Goal: Transaction & Acquisition: Purchase product/service

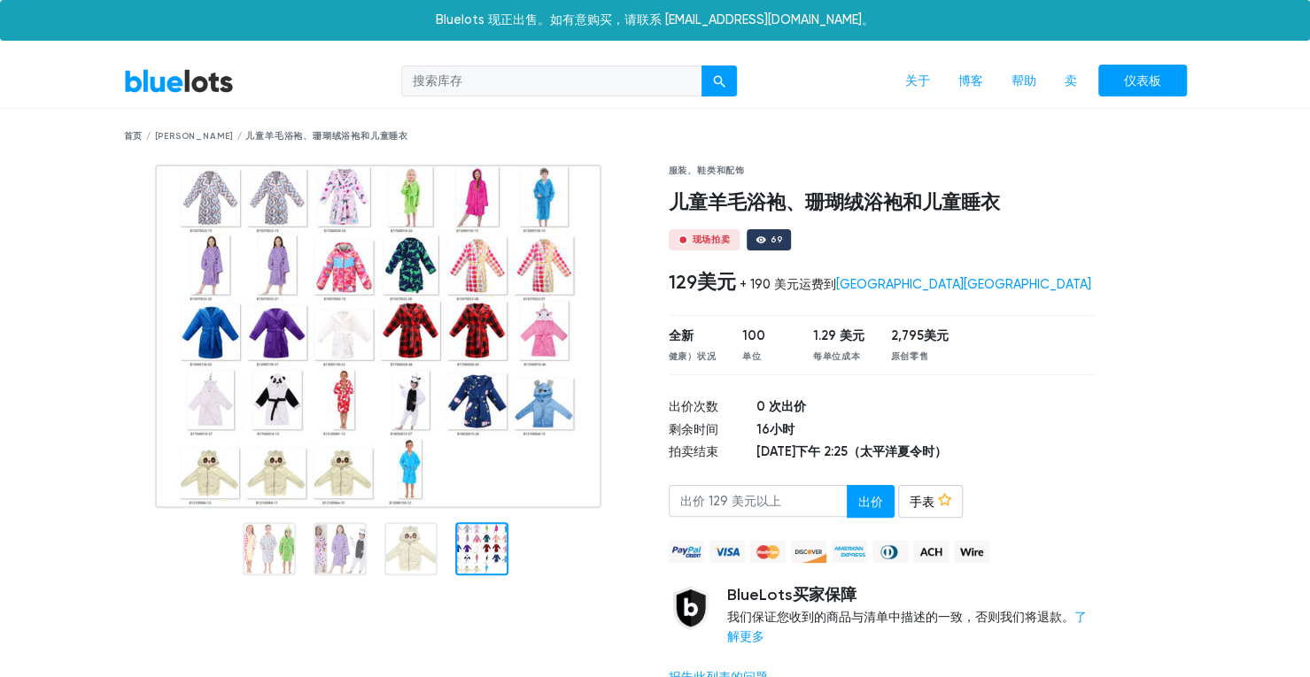
click at [1101, 370] on div "服装、鞋类和配饰 儿童羊毛浴袍、珊瑚绒浴袍和儿童睡衣 现场拍卖 69 129美元 + 190 美元运费到 加利福尼亚州博蒙特 全新 健康）状况 100 单位 …" at bounding box center [882, 434] width 454 height 538
click at [702, 235] on font "现场拍卖" at bounding box center [712, 240] width 38 height 11
click at [764, 242] on div at bounding box center [760, 240] width 11 height 11
click at [795, 509] on input "number" at bounding box center [758, 501] width 179 height 32
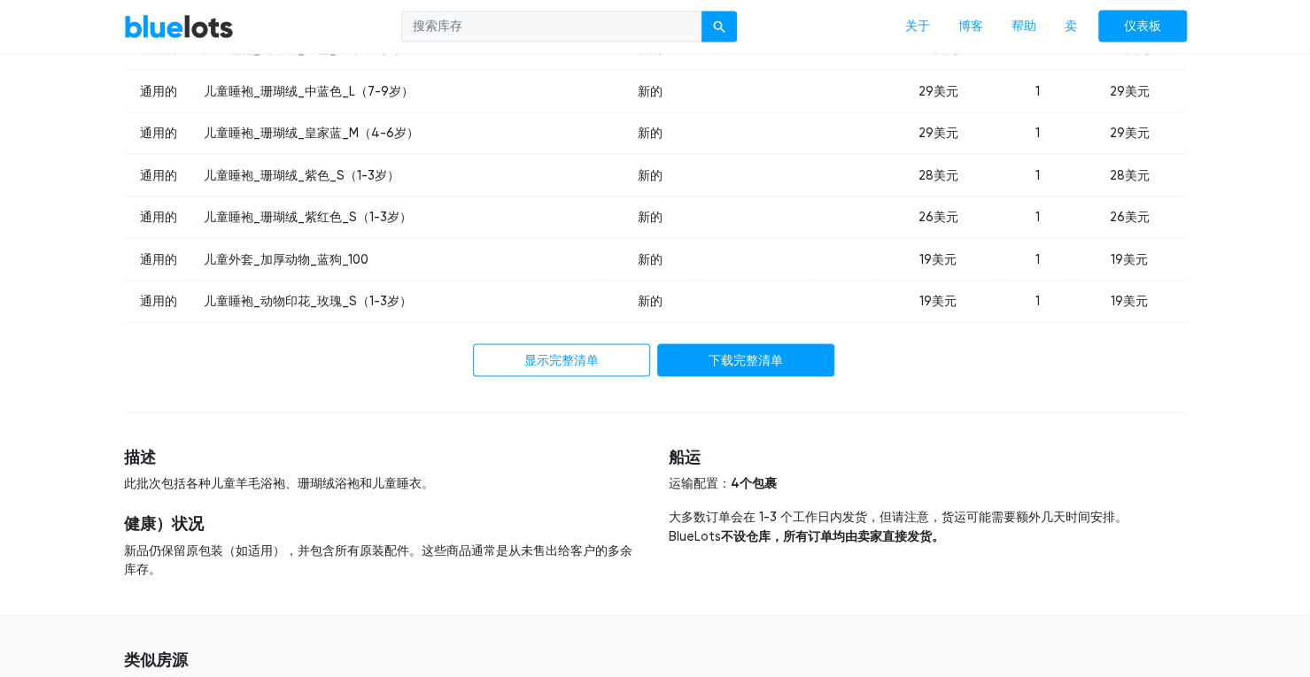
scroll to position [1417, 0]
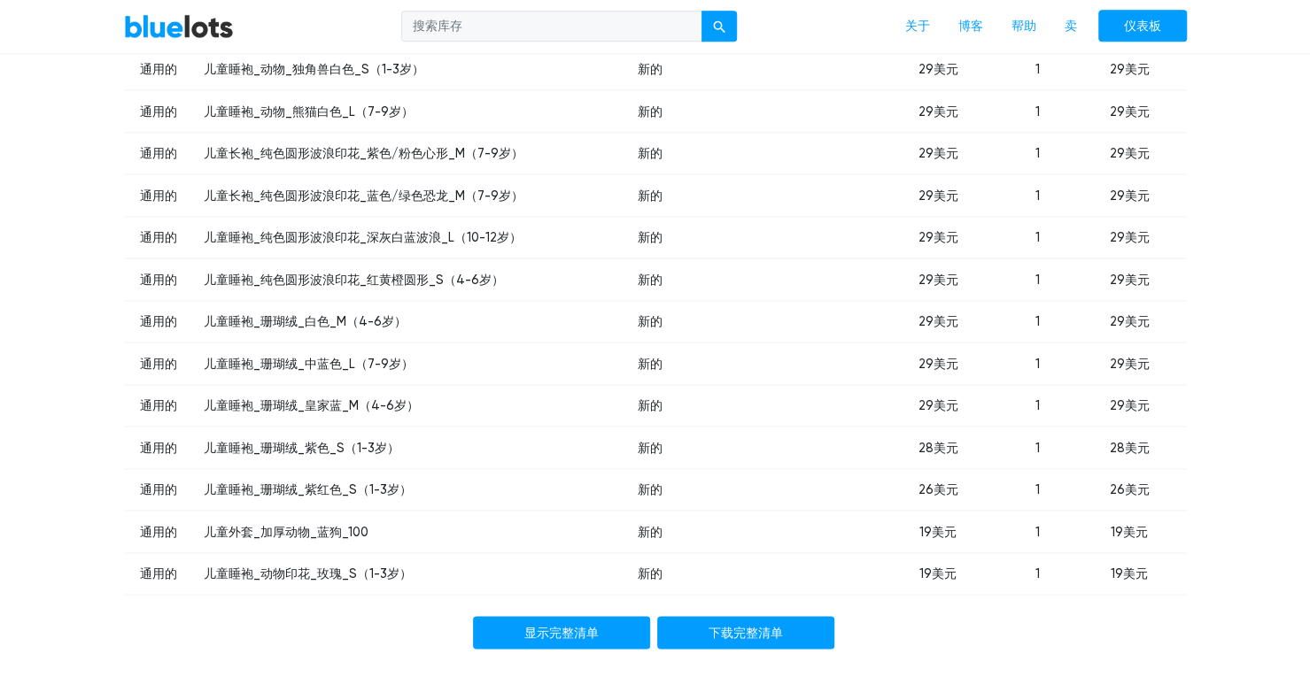
click at [574, 631] on font "显示完整清单" at bounding box center [561, 632] width 74 height 15
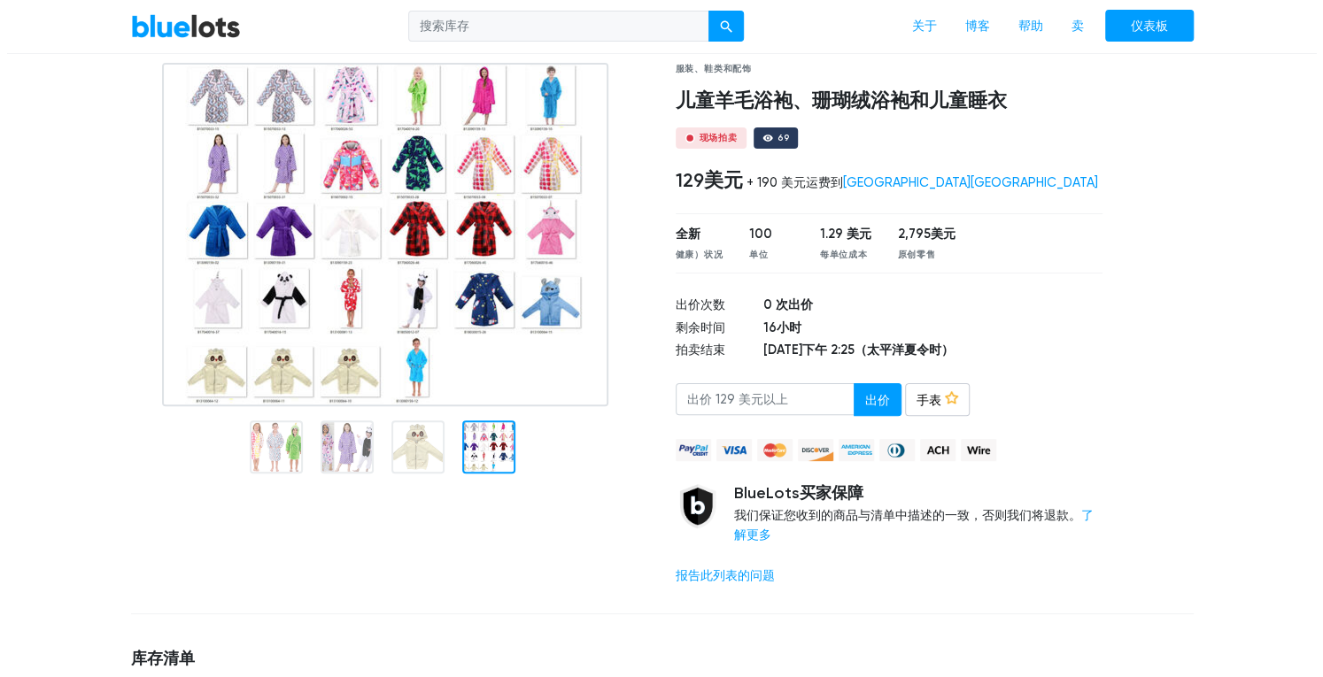
scroll to position [40, 0]
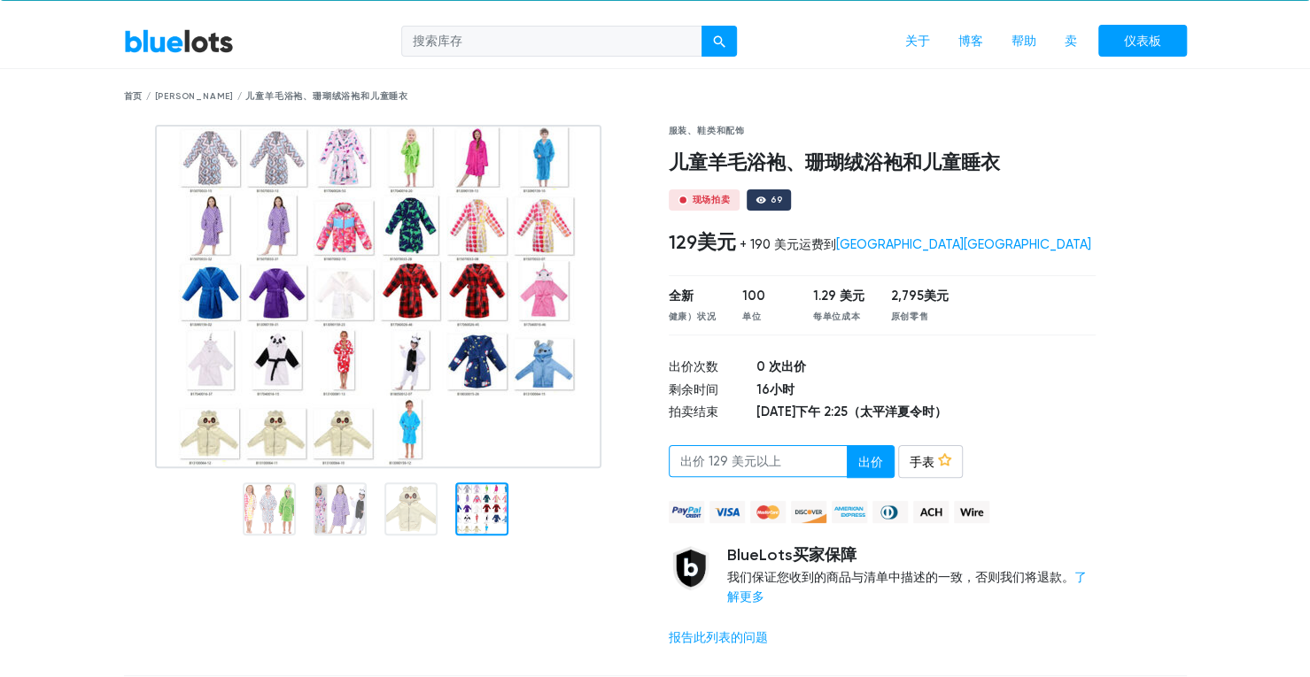
click at [786, 455] on input "number" at bounding box center [758, 461] width 179 height 32
click at [885, 239] on font "[GEOGRAPHIC_DATA][GEOGRAPHIC_DATA]" at bounding box center [963, 244] width 255 height 15
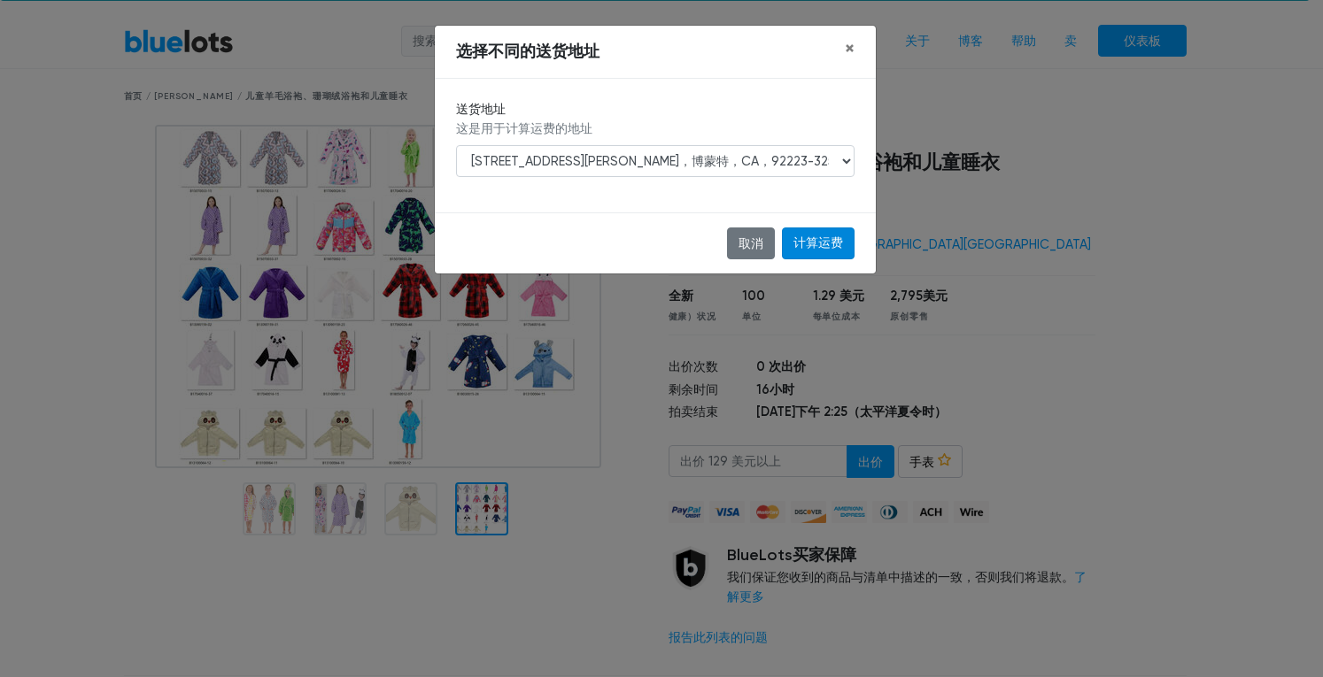
click at [831, 248] on input "计算运费" at bounding box center [818, 244] width 73 height 32
type input "Calculate Shipping Cost"
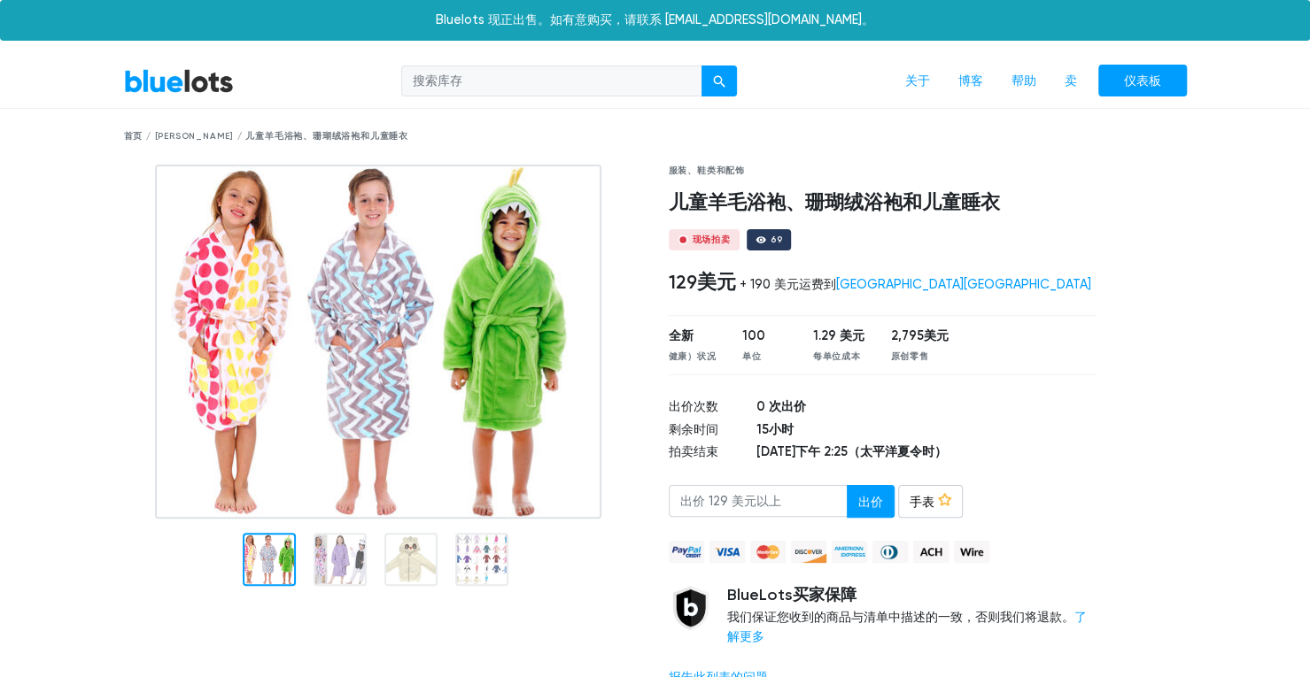
click at [1041, 350] on div "全新 健康）状况 100 单位 1.29 美元 每单位成本 2,795美元 原创零售" at bounding box center [883, 344] width 428 height 59
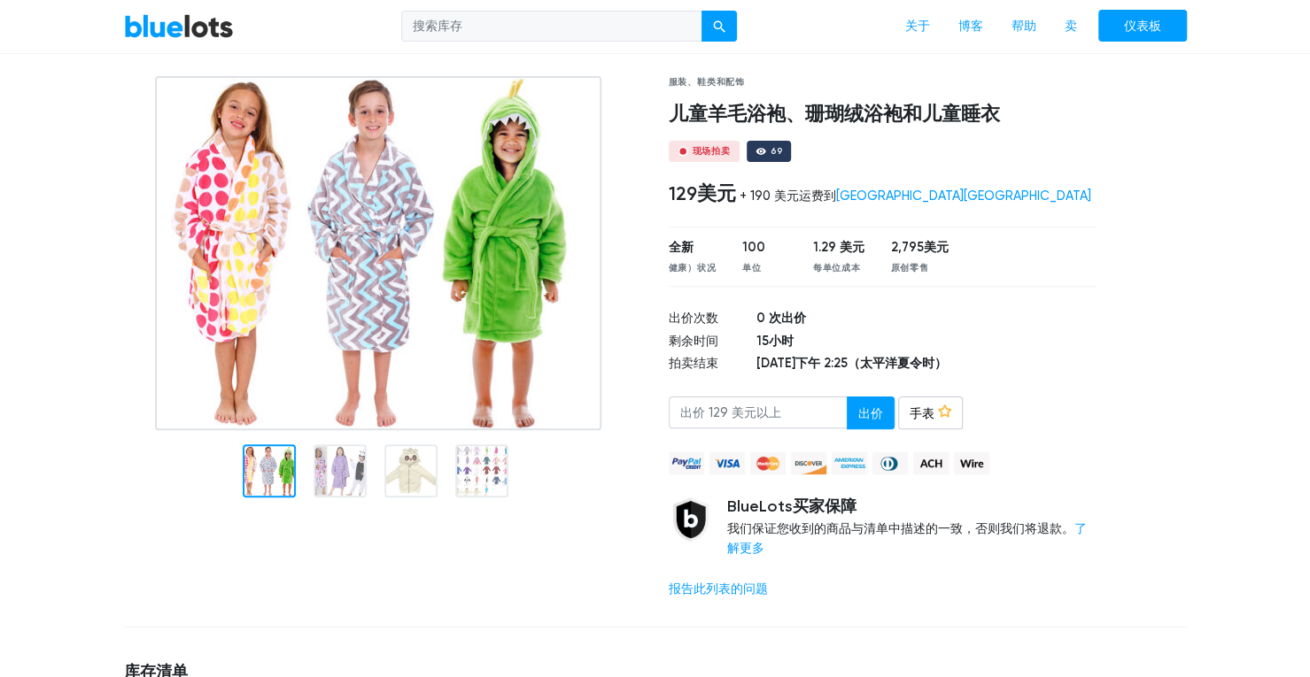
scroll to position [177, 0]
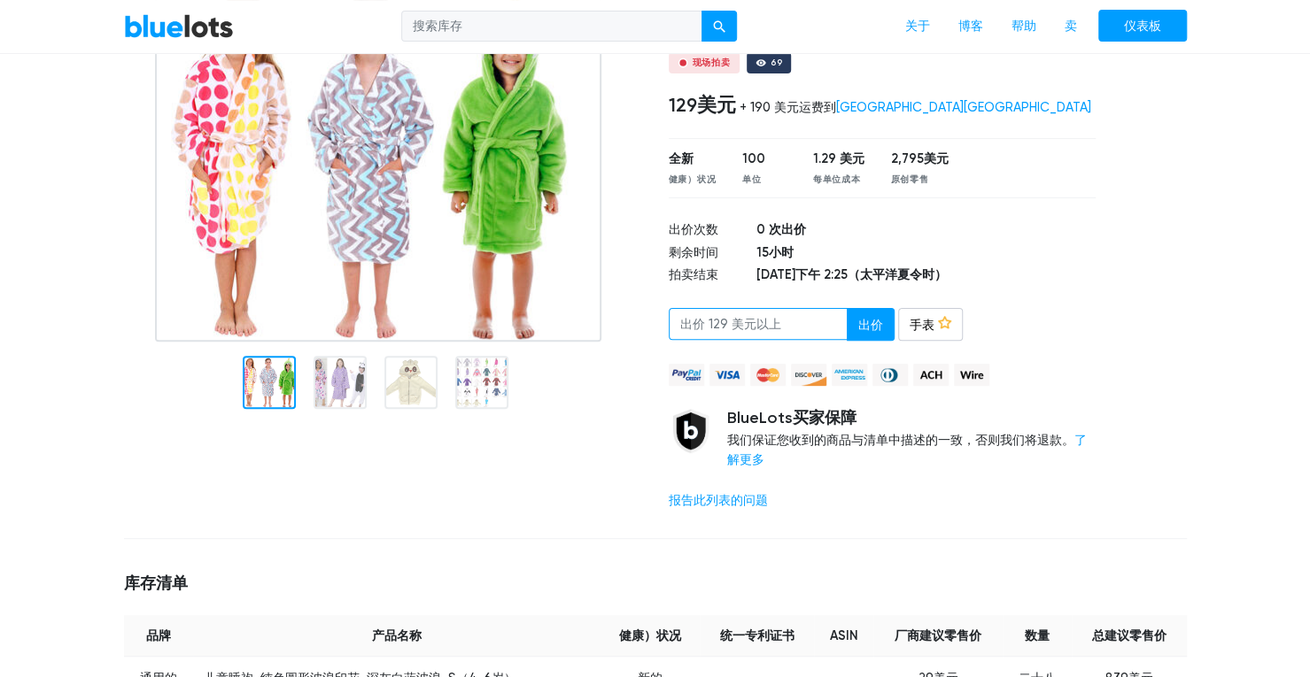
click at [772, 318] on input "number" at bounding box center [758, 324] width 179 height 32
drag, startPoint x: 801, startPoint y: 267, endPoint x: 943, endPoint y: 263, distance: 141.8
click at [942, 263] on tbody "出价次数 0 次出价 剩余时间 15小时 拍卖结束 2025 年 9 月 8 日下午 2:25（太平洋夏令时）" at bounding box center [883, 254] width 428 height 68
click at [961, 262] on td "15小时" at bounding box center [925, 253] width 339 height 23
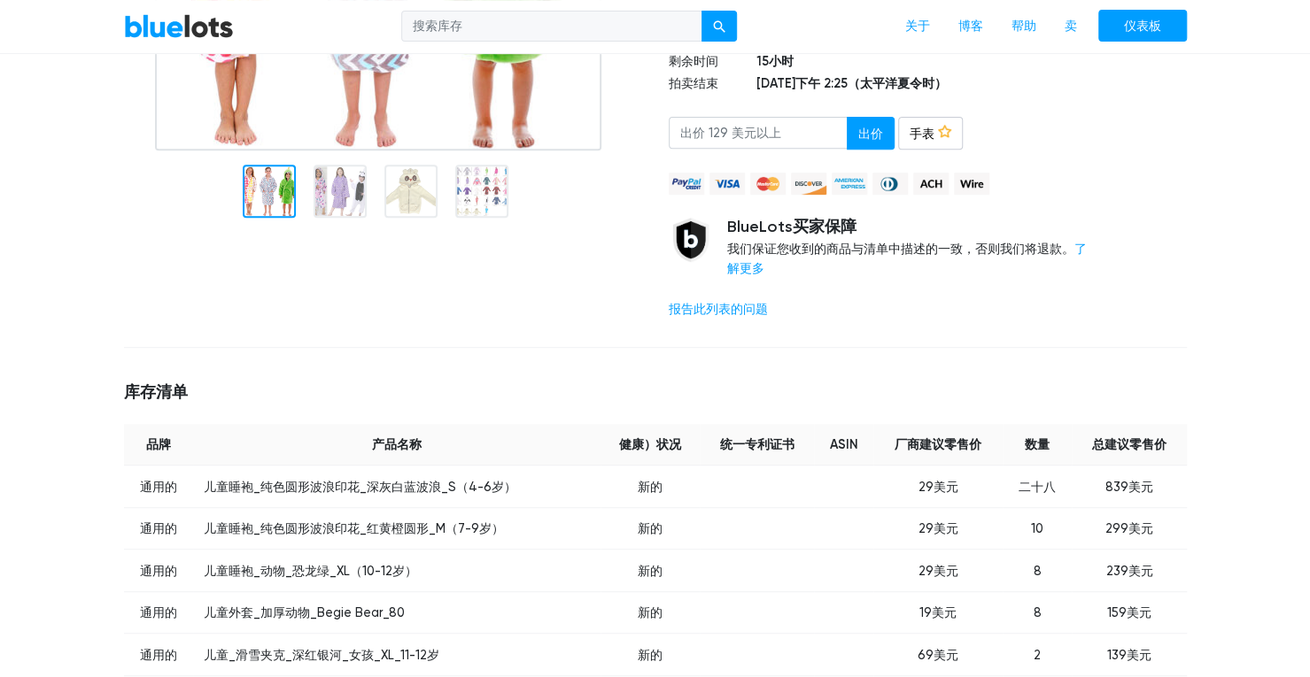
scroll to position [0, 0]
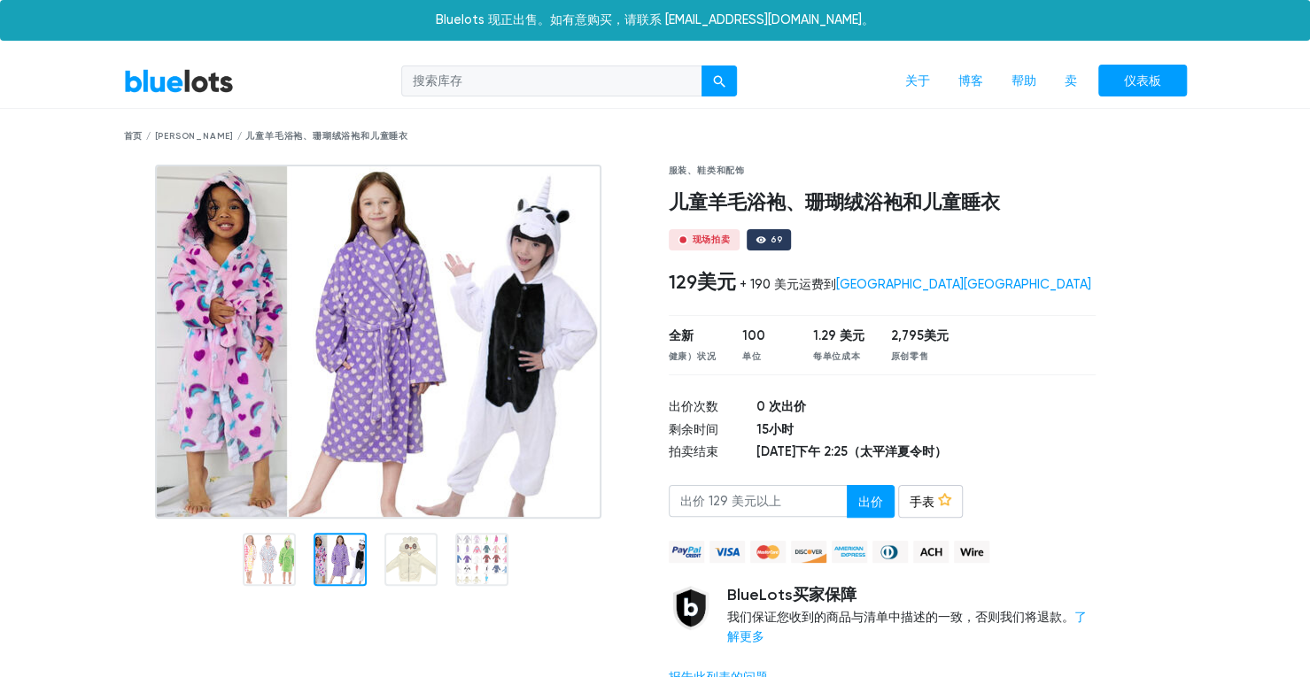
click at [336, 564] on div at bounding box center [339, 559] width 53 height 53
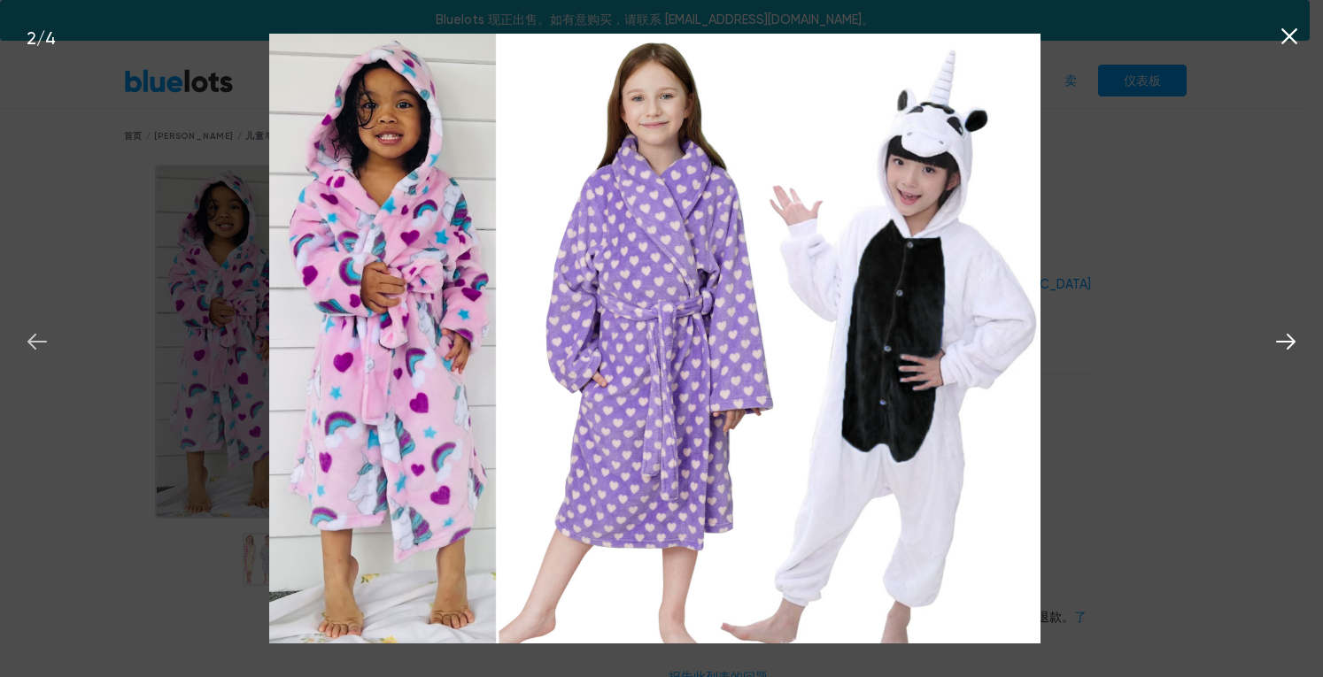
click at [30, 344] on icon at bounding box center [36, 342] width 19 height 16
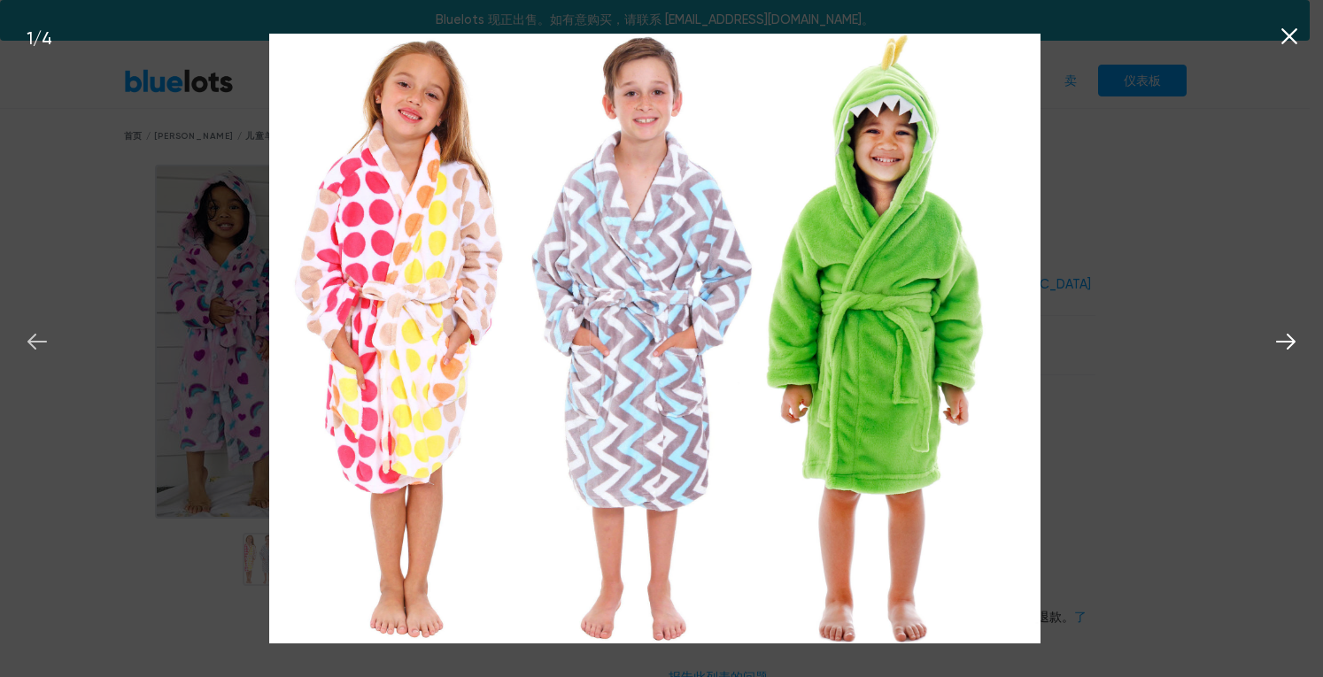
click at [30, 344] on icon at bounding box center [36, 342] width 19 height 16
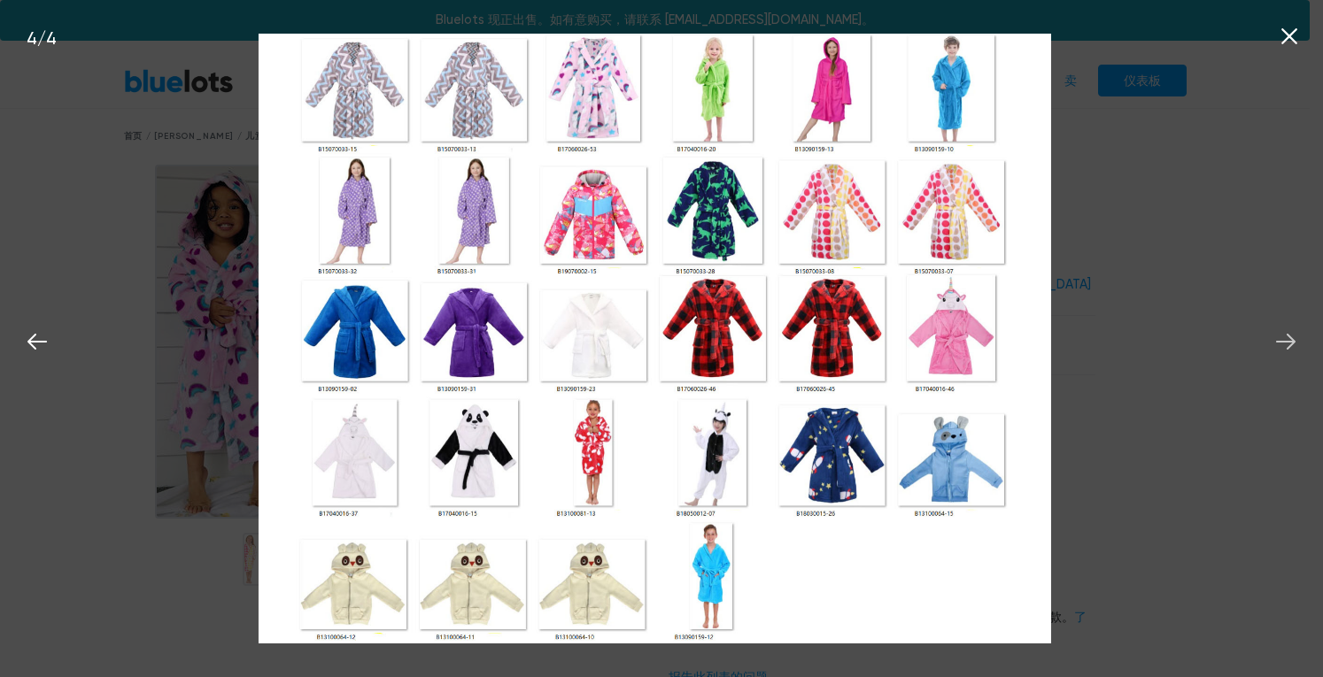
click at [1294, 343] on icon at bounding box center [1285, 342] width 19 height 16
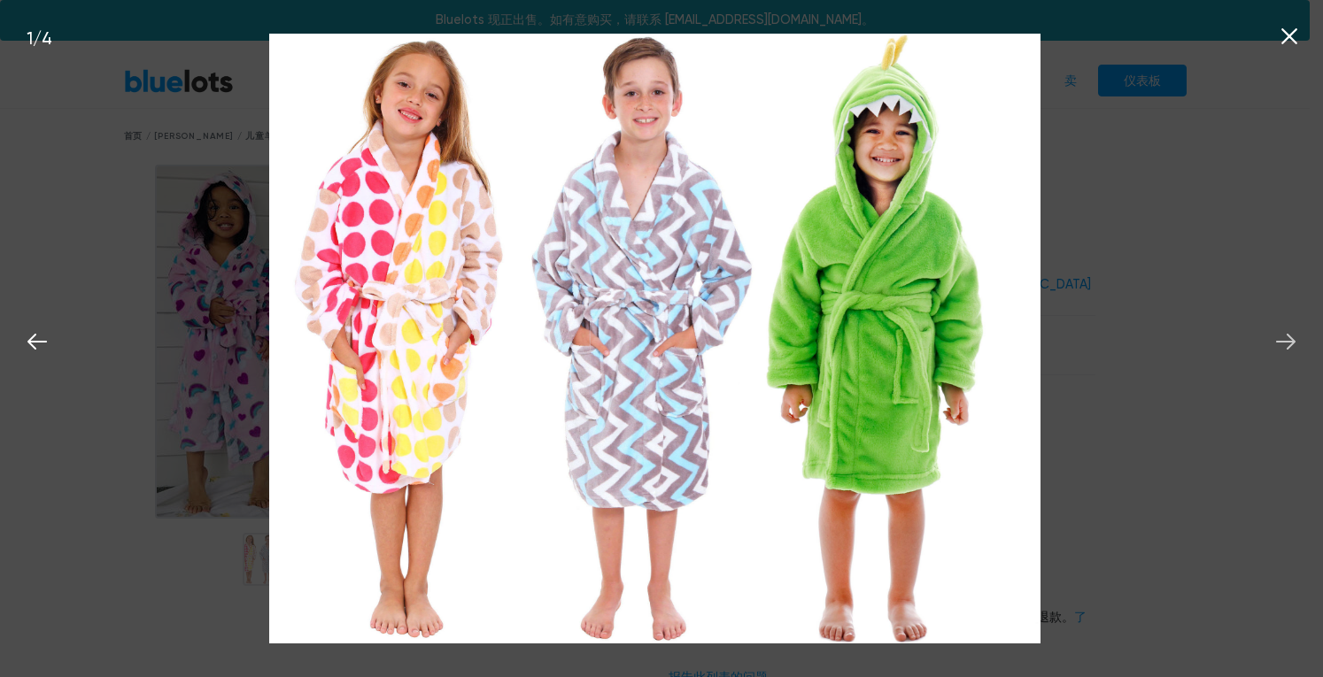
click at [1294, 343] on icon at bounding box center [1285, 342] width 19 height 16
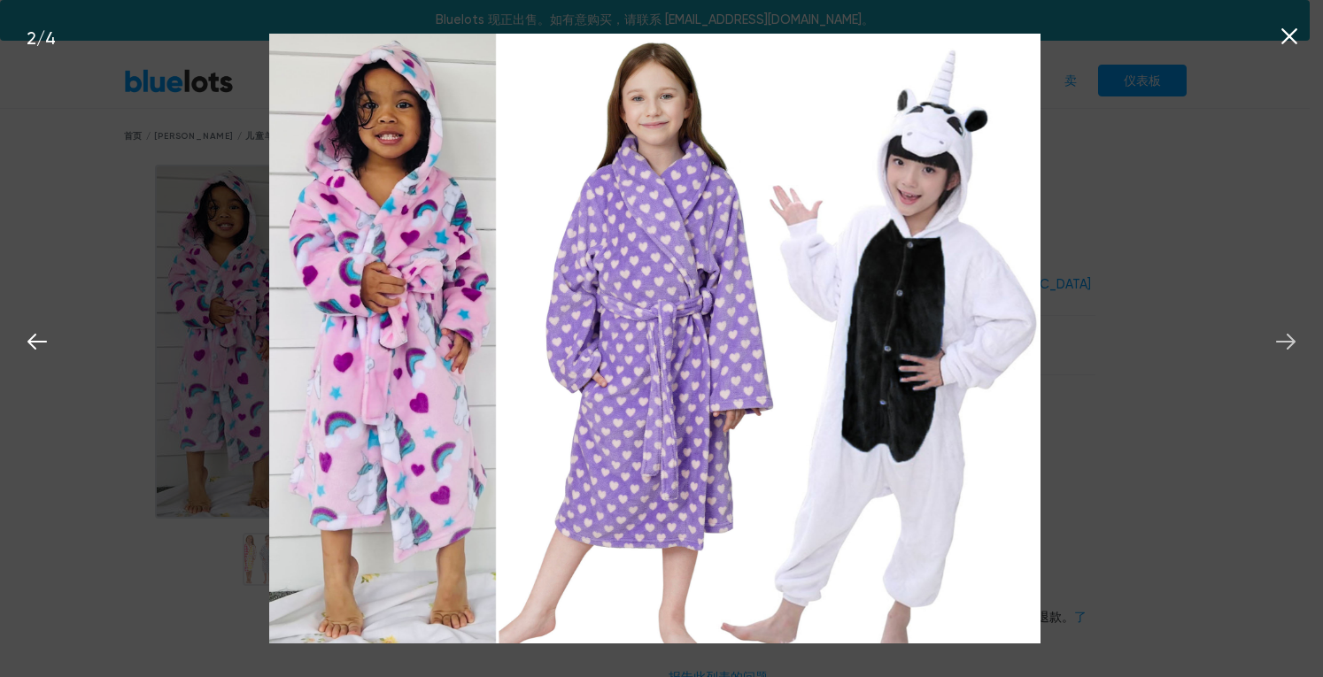
click at [1294, 343] on icon at bounding box center [1285, 342] width 19 height 16
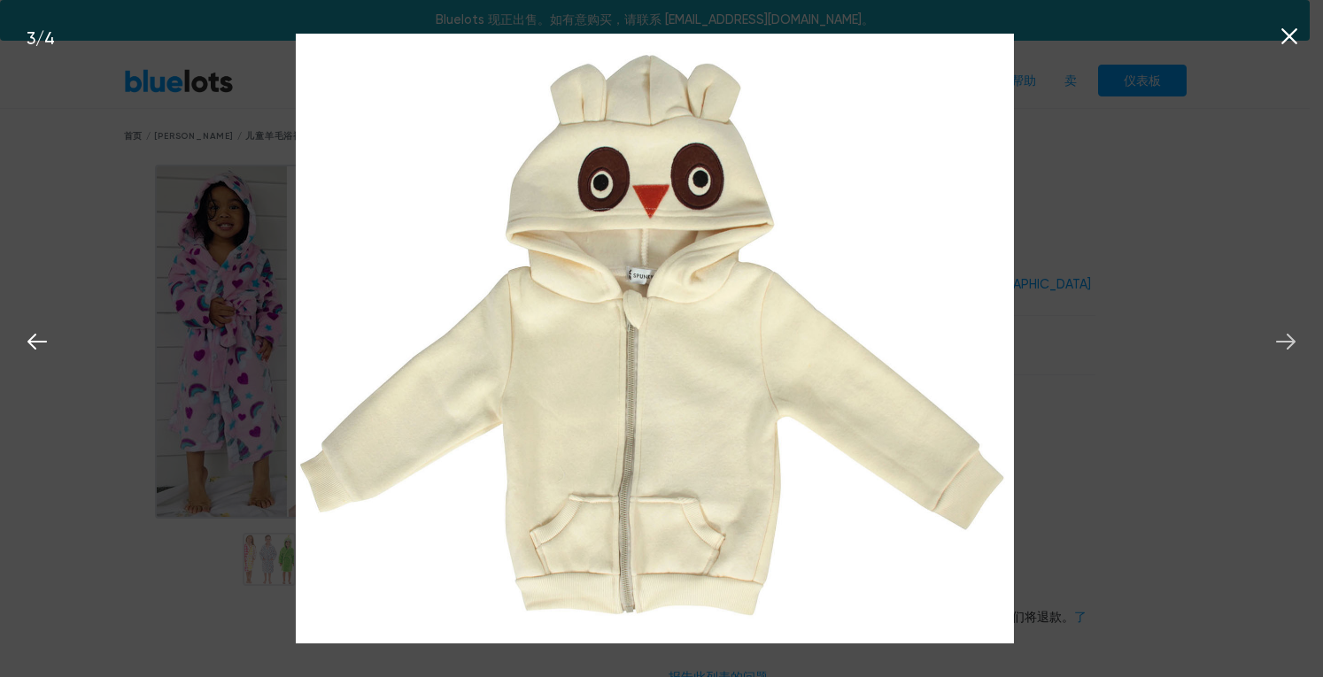
click at [1294, 343] on icon at bounding box center [1285, 342] width 19 height 16
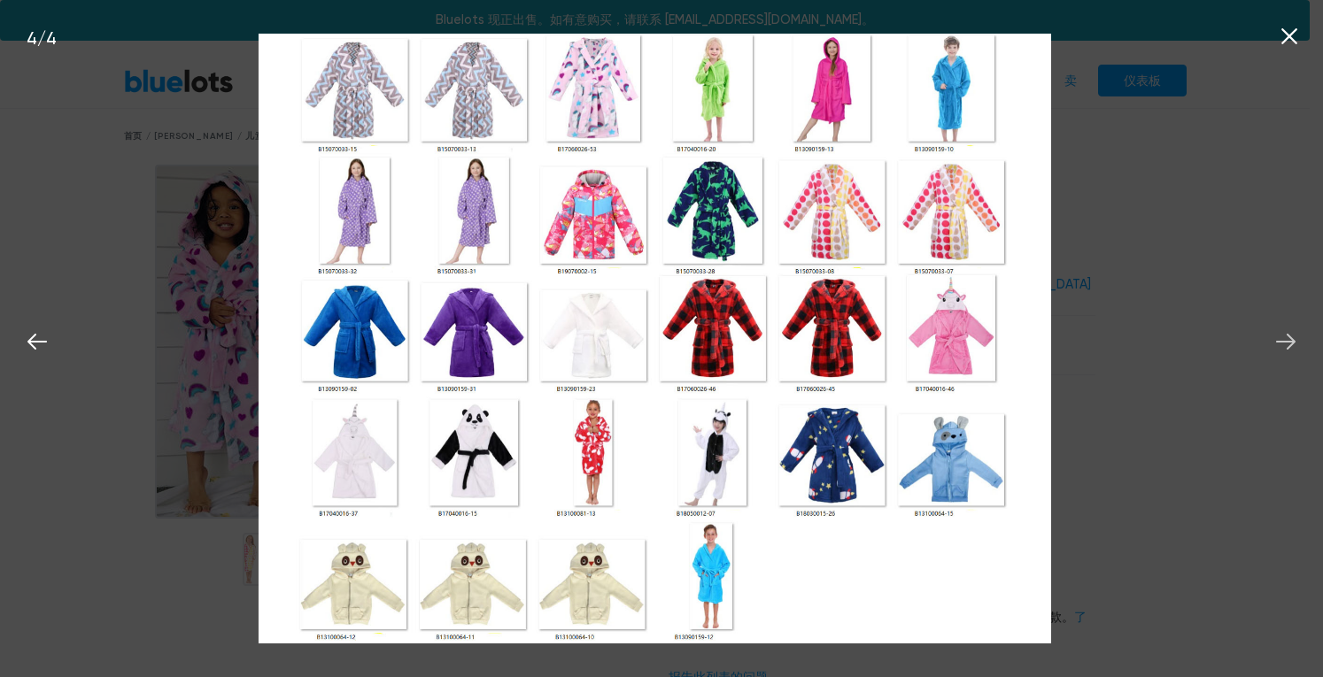
click at [1294, 343] on icon at bounding box center [1285, 342] width 19 height 16
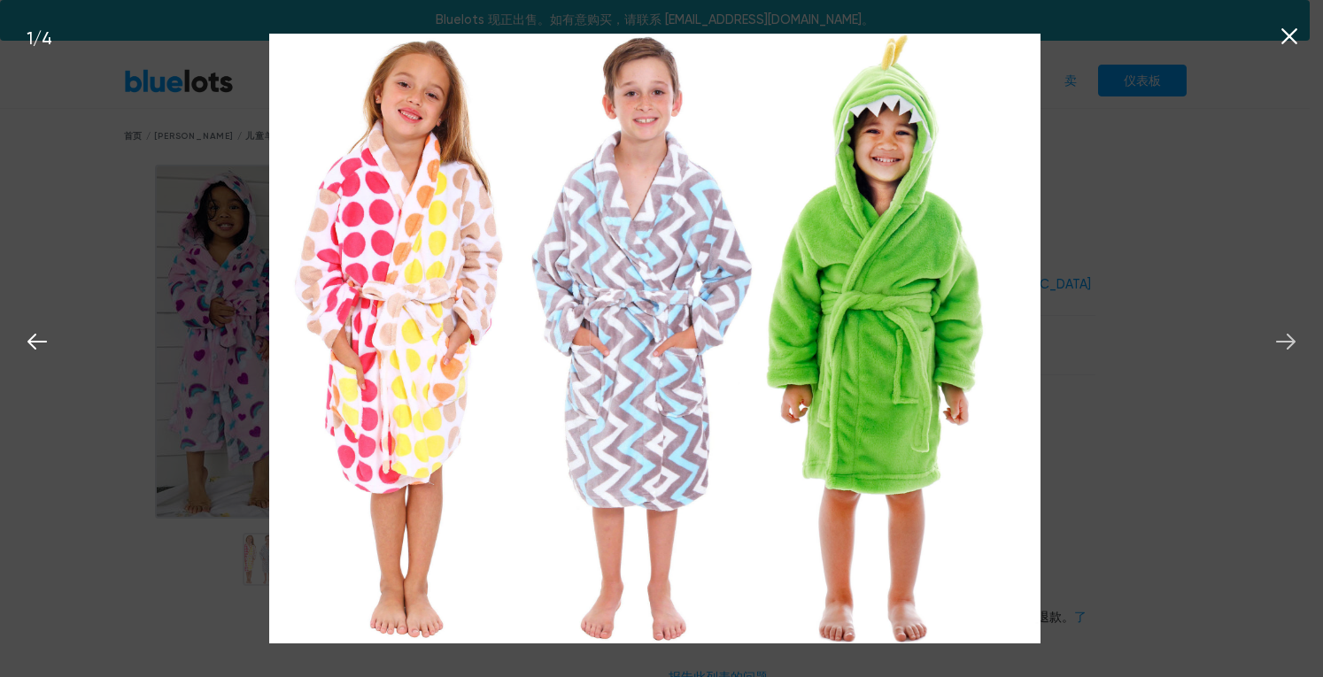
click at [1294, 343] on icon at bounding box center [1285, 342] width 19 height 16
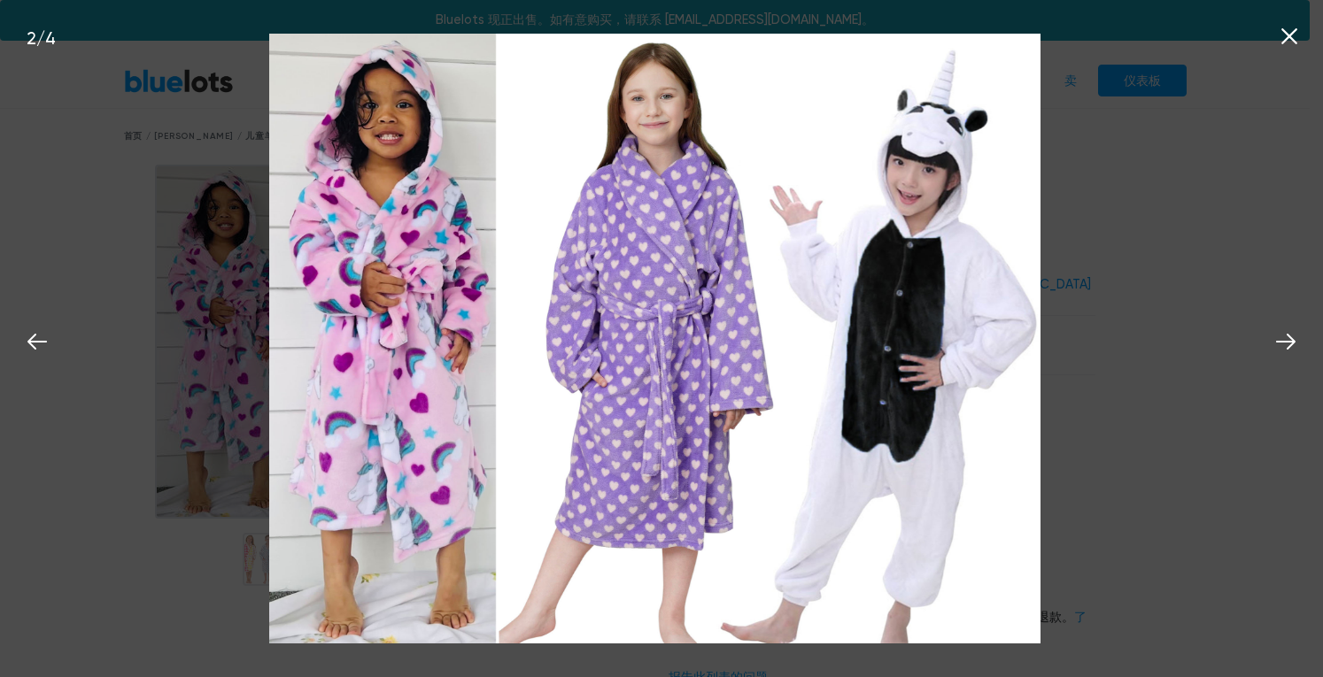
click at [1296, 38] on icon at bounding box center [1289, 36] width 27 height 27
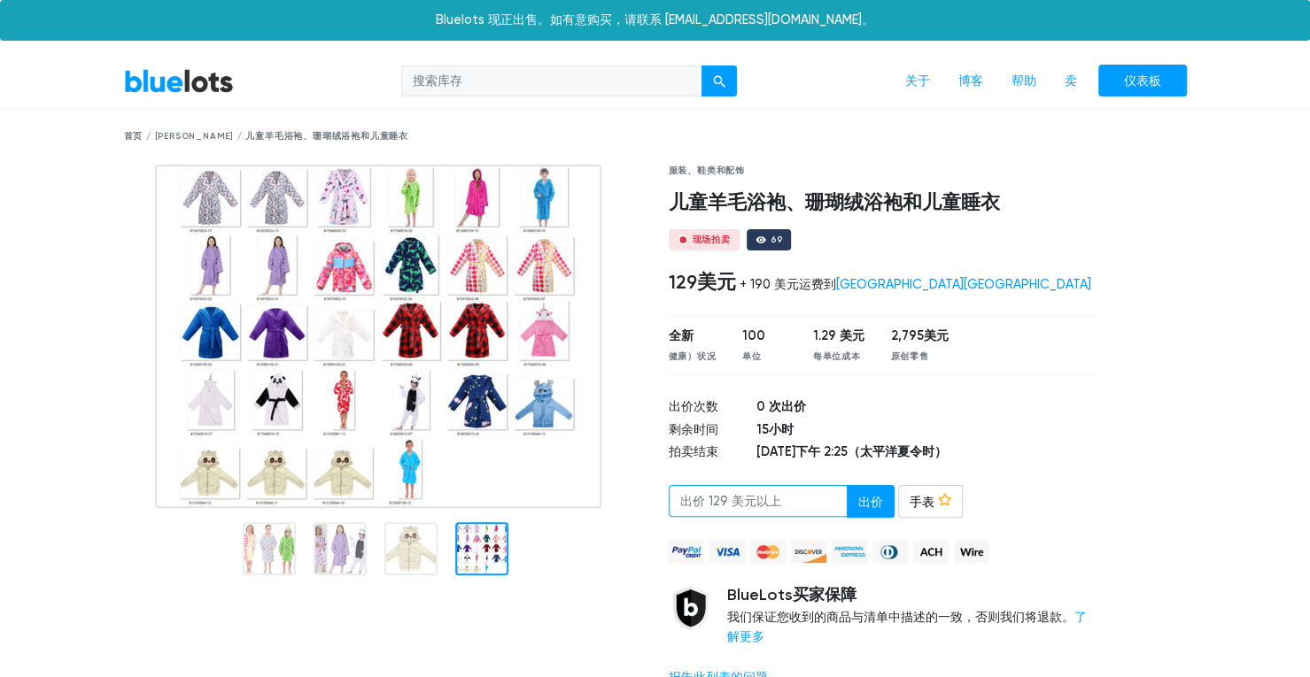
click at [776, 498] on input "number" at bounding box center [758, 501] width 179 height 32
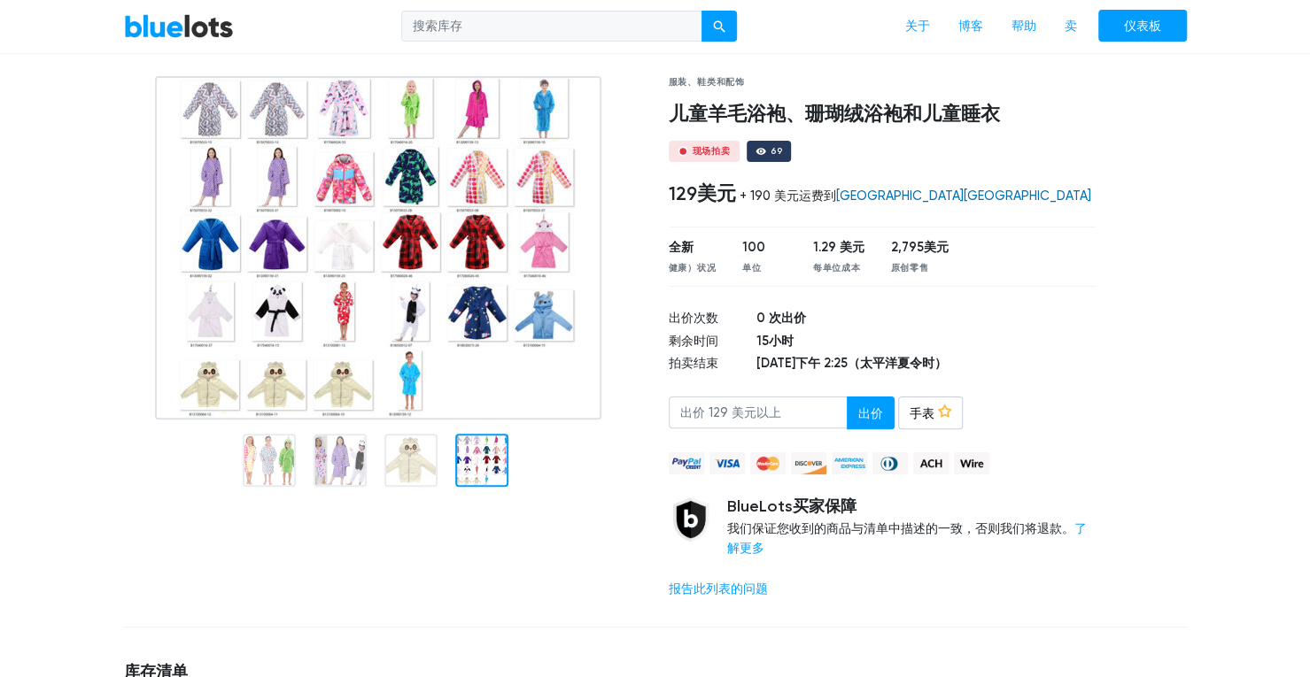
click at [909, 194] on font "[GEOGRAPHIC_DATA][GEOGRAPHIC_DATA]" at bounding box center [963, 196] width 255 height 15
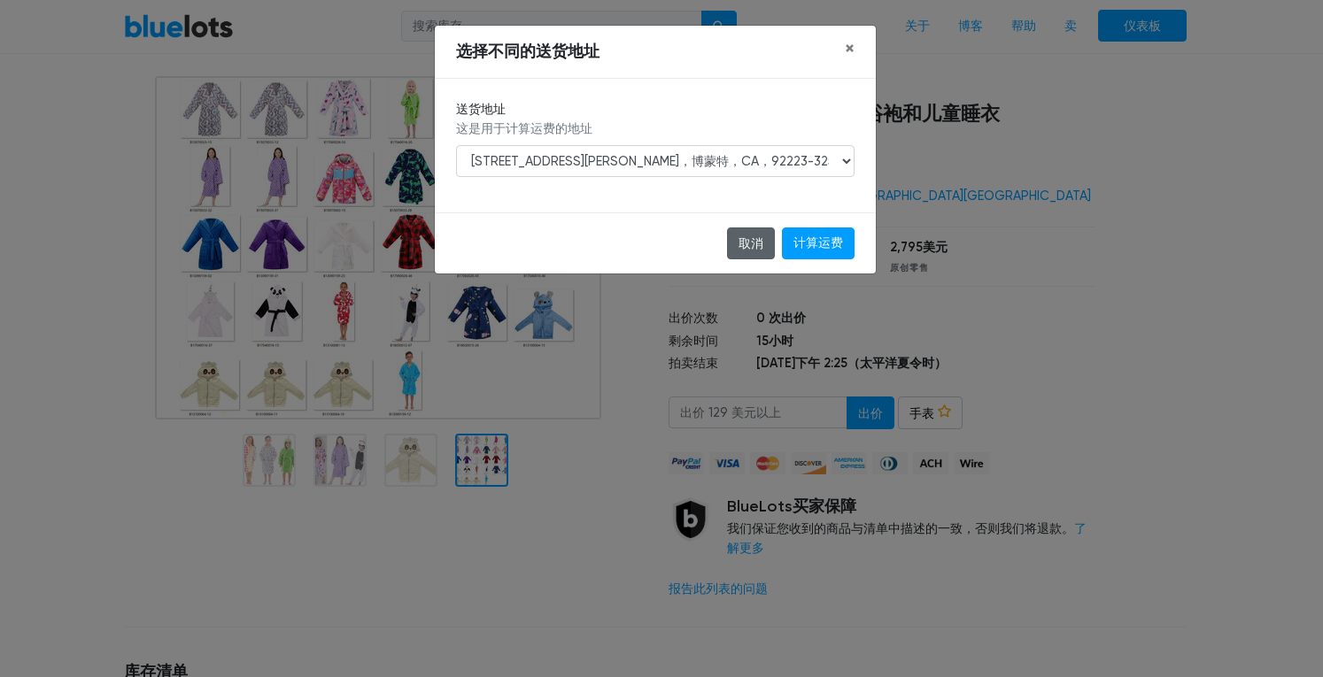
click at [747, 240] on font "取消" at bounding box center [751, 243] width 25 height 15
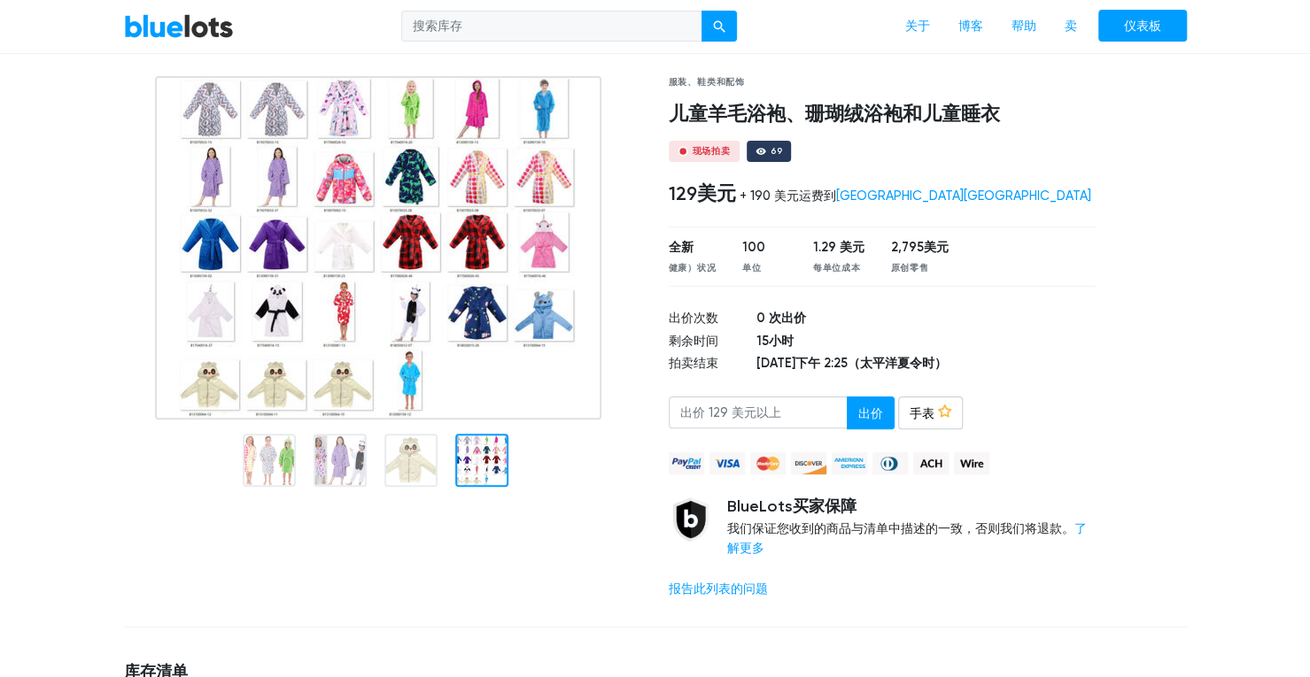
click at [970, 190] on div "129美元 + 190 美元运费到 加利福尼亚州博蒙特" at bounding box center [883, 194] width 428 height 23
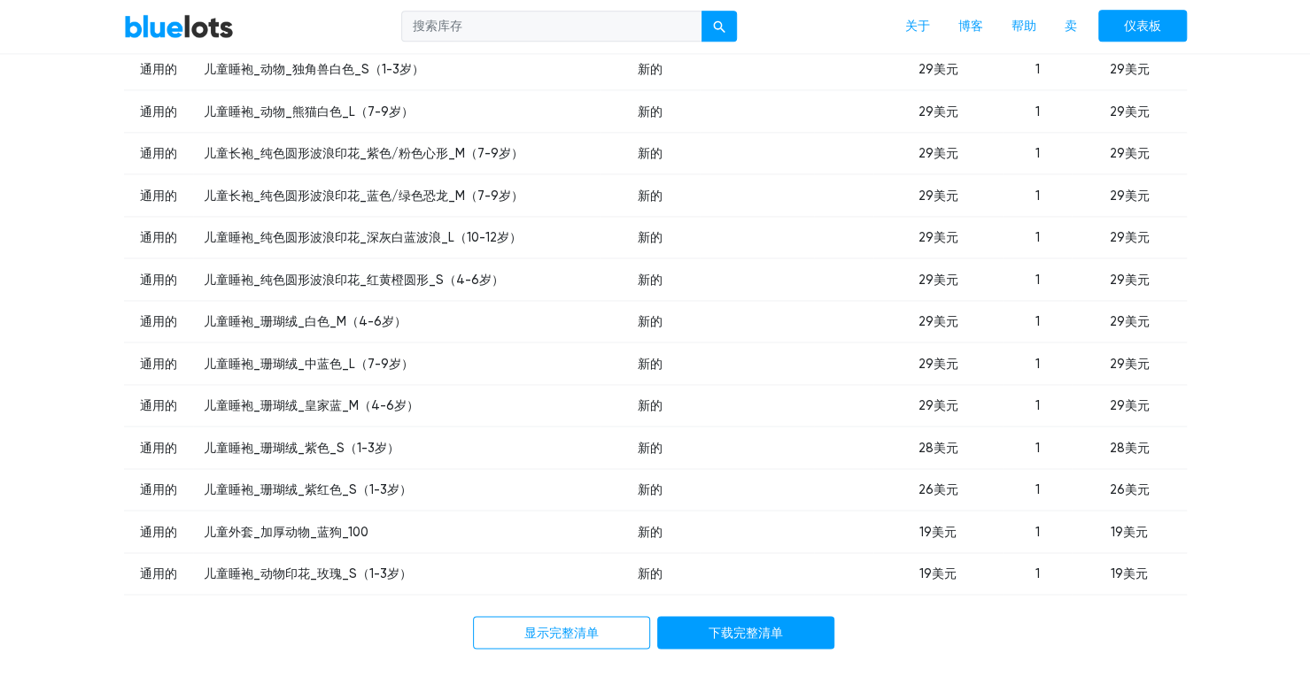
scroll to position [1505, 0]
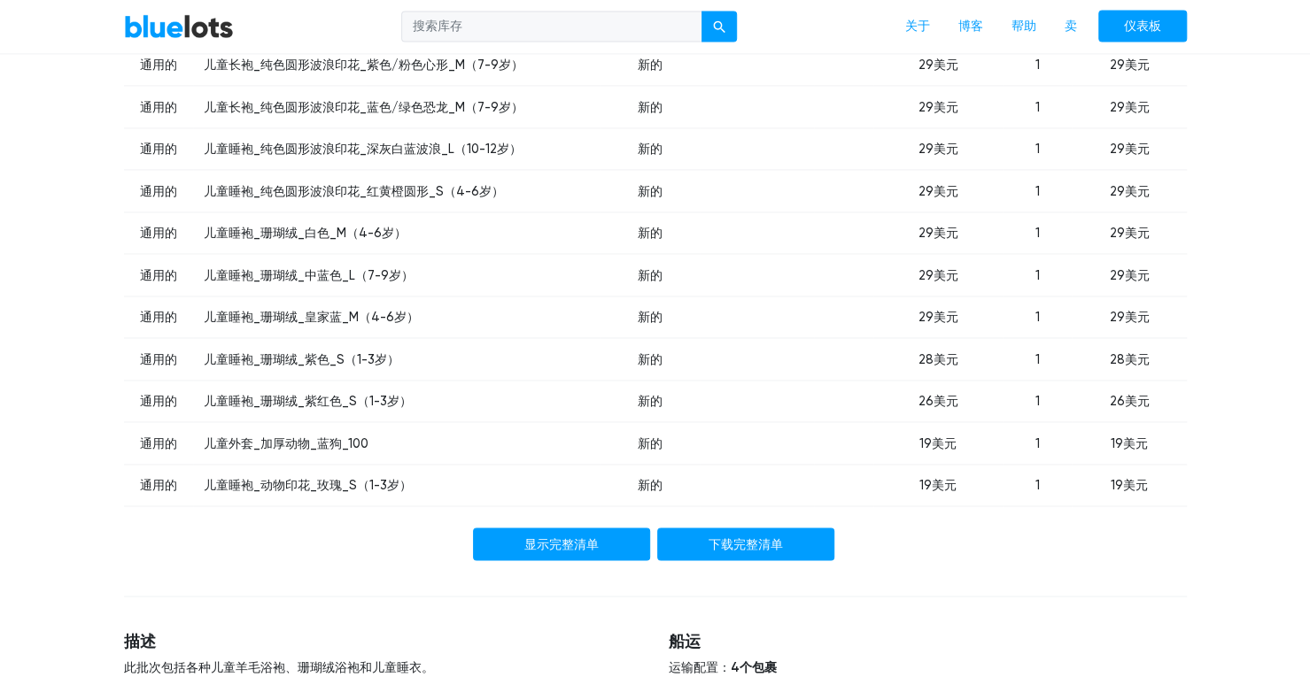
click at [537, 552] on font "显示完整清单" at bounding box center [561, 544] width 74 height 15
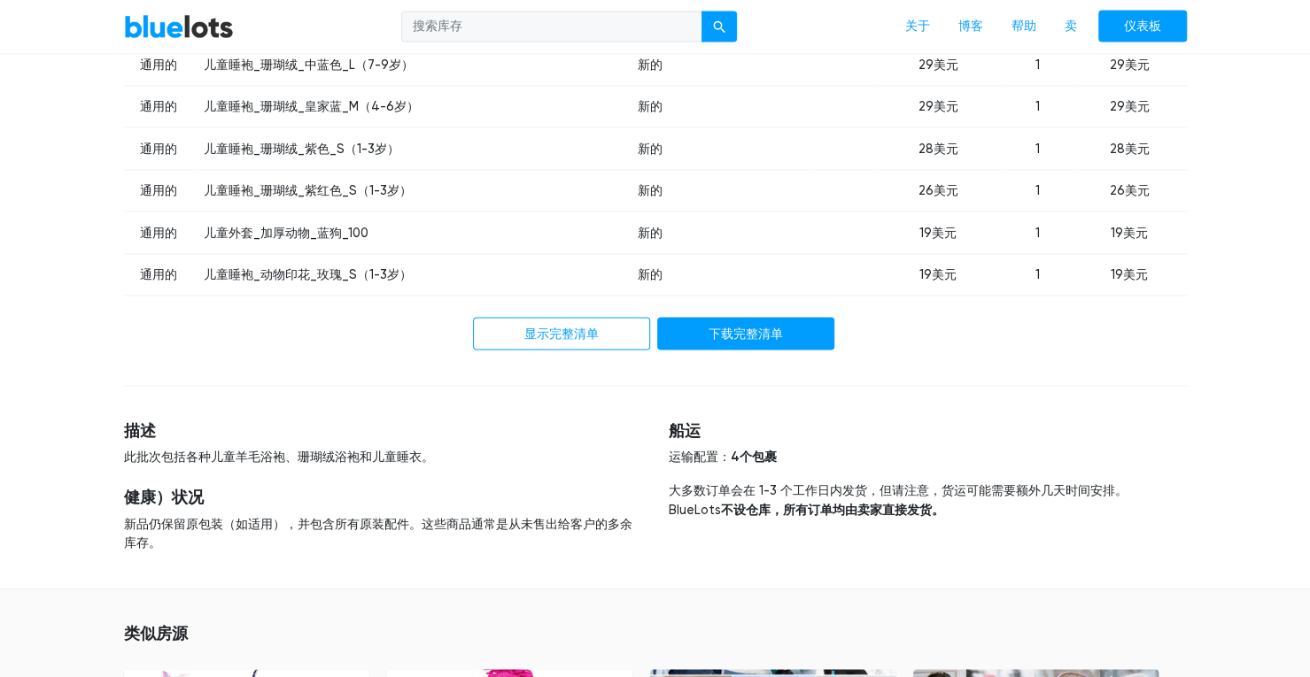
scroll to position [1811, 0]
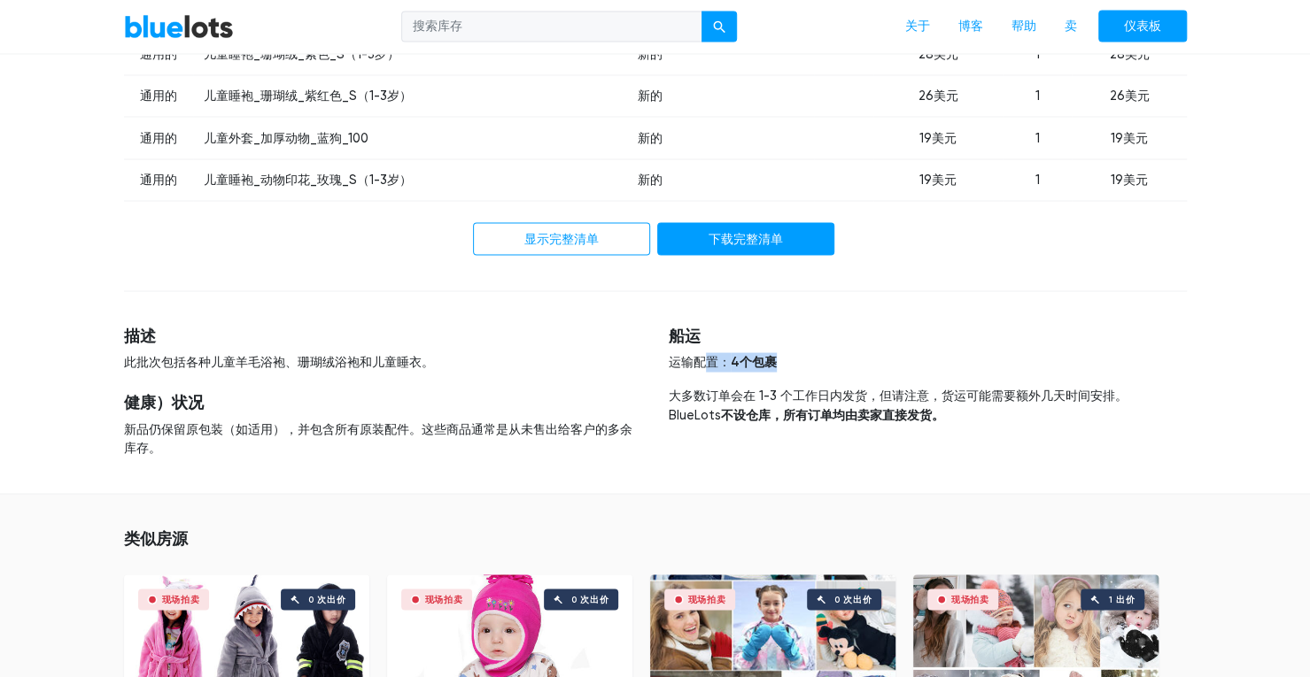
drag, startPoint x: 708, startPoint y: 363, endPoint x: 820, endPoint y: 383, distance: 114.3
click at [804, 376] on div "船运 运输配置： 4个包裹 大多数订单会在 1-3 个工作日内发货，但请注意，货运可能需要额外几天时间安排。BlueLots 不设仓库，所有订单均由卖家直接发…" at bounding box center [928, 375] width 518 height 97
click at [855, 405] on font "大多数订单会在 1-3 个工作日内发货，但请注意，货运可能需要额外几天时间安排。BlueLots" at bounding box center [898, 405] width 459 height 35
drag, startPoint x: 856, startPoint y: 400, endPoint x: 1043, endPoint y: 399, distance: 186.9
click at [1024, 399] on font "大多数订单会在 1-3 个工作日内发货，但请注意，货运可能需要额外几天时间安排。BlueLots" at bounding box center [898, 405] width 459 height 35
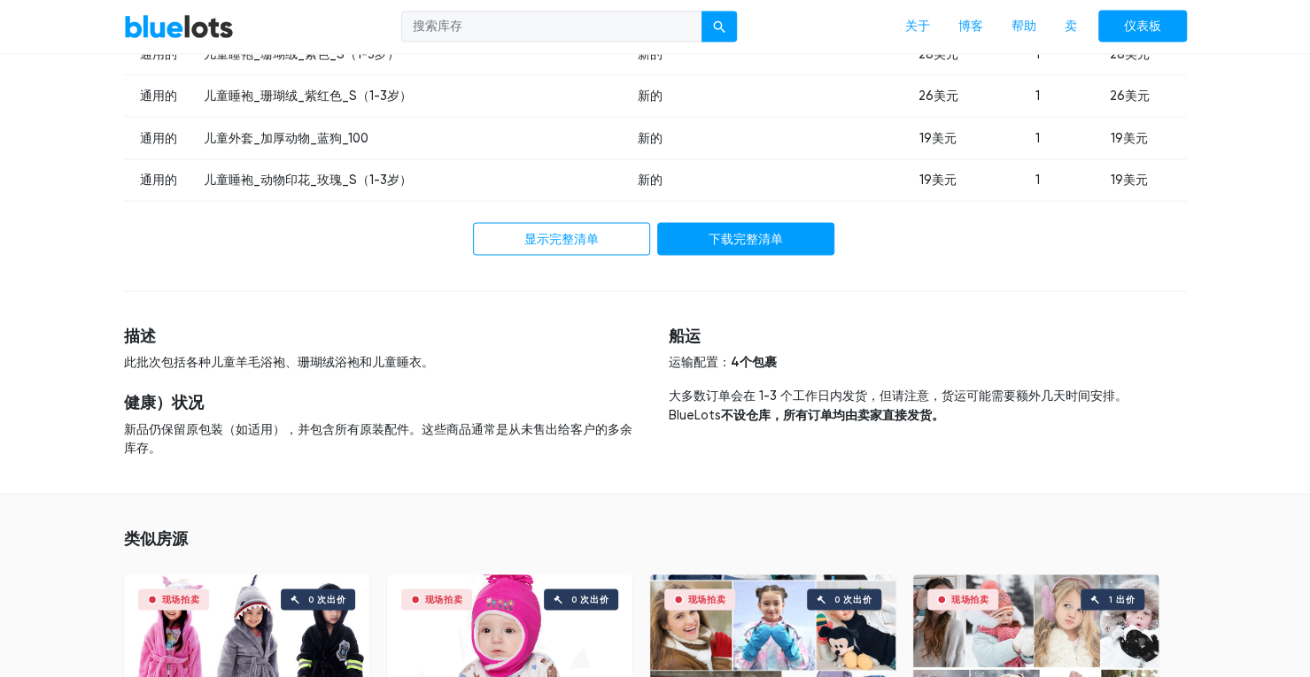
click at [1056, 397] on font "大多数订单会在 1-3 个工作日内发货，但请注意，货运可能需要额外几天时间安排。BlueLots" at bounding box center [898, 405] width 459 height 35
drag, startPoint x: 154, startPoint y: 360, endPoint x: 454, endPoint y: 362, distance: 300.2
click at [429, 360] on font "此批次包括各种儿童羊毛浴袍、珊瑚绒浴袍和儿童睡衣。" at bounding box center [279, 361] width 310 height 15
click at [485, 368] on p "此批次包括各种儿童羊毛浴袍、珊瑚绒浴袍和儿童睡衣。" at bounding box center [383, 361] width 518 height 19
drag, startPoint x: 262, startPoint y: 428, endPoint x: 563, endPoint y: 434, distance: 301.2
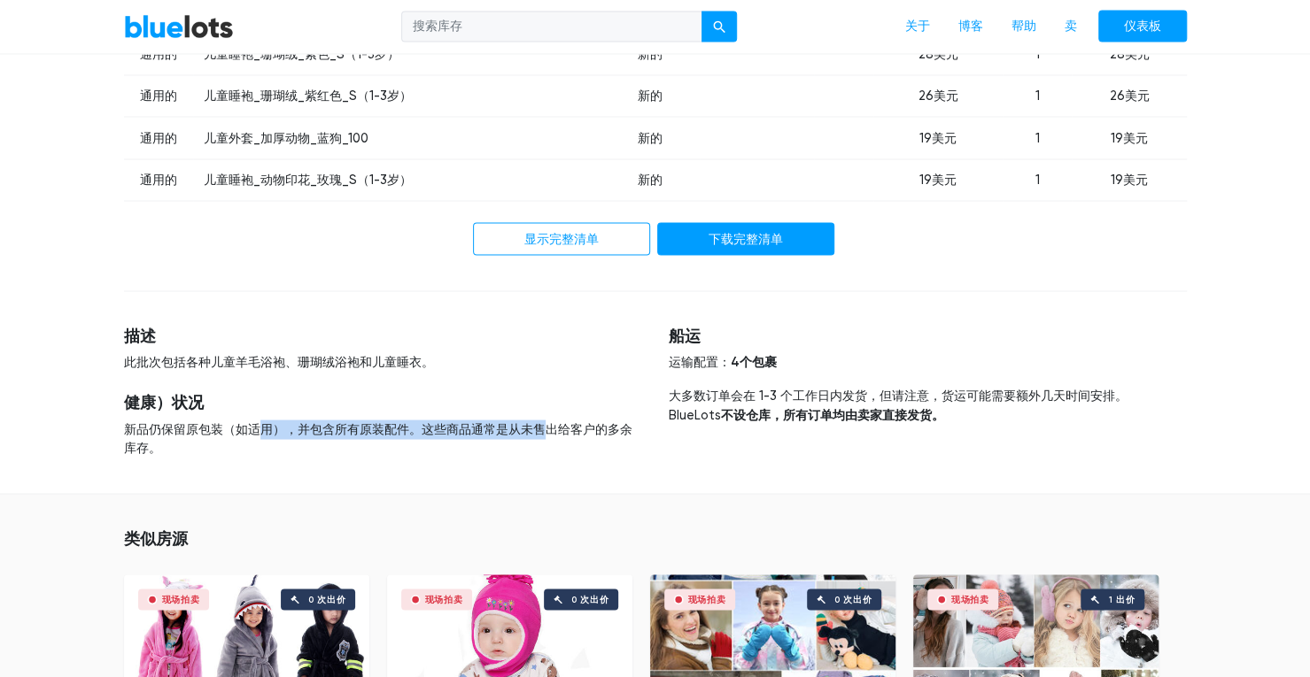
click at [561, 434] on font "新品仍保留原包装（如适用），并包含所有原装配件。这些商品通常是从未售出给客户的多余库存。" at bounding box center [378, 439] width 508 height 35
click at [611, 433] on font "新品仍保留原包装（如适用），并包含所有原装配件。这些商品通常是从未售出给客户的多余库存。" at bounding box center [378, 439] width 508 height 35
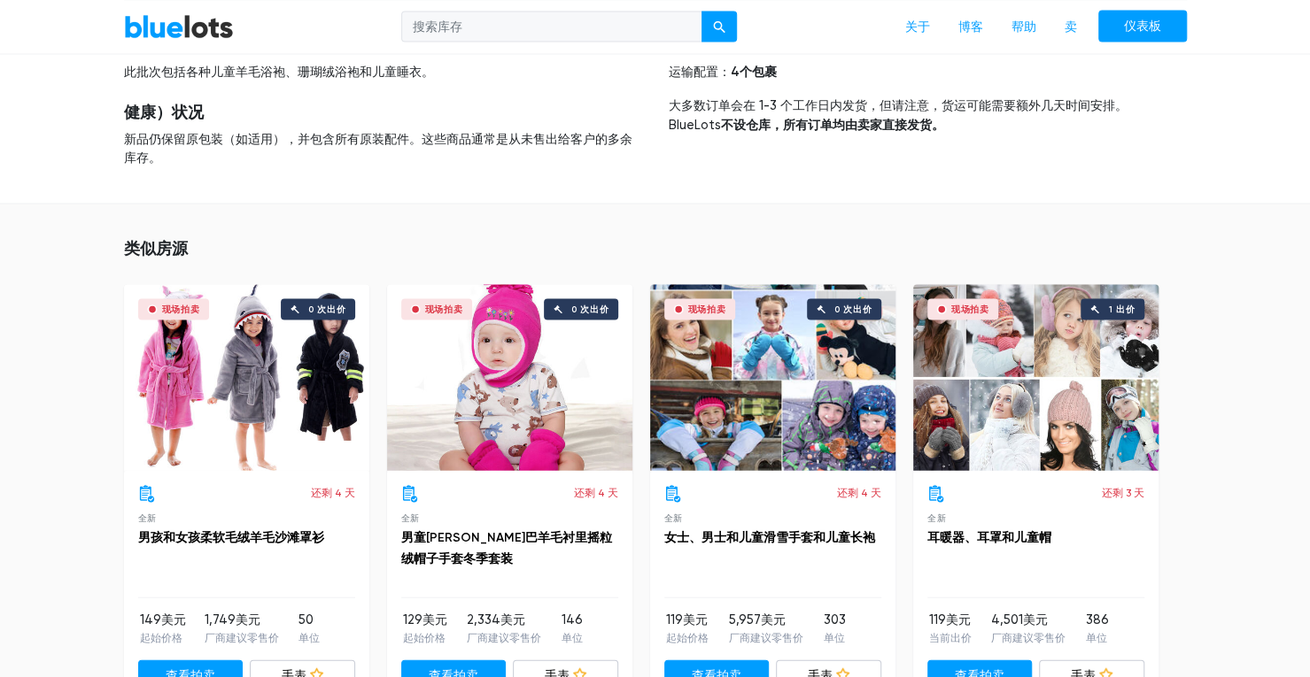
scroll to position [2077, 0]
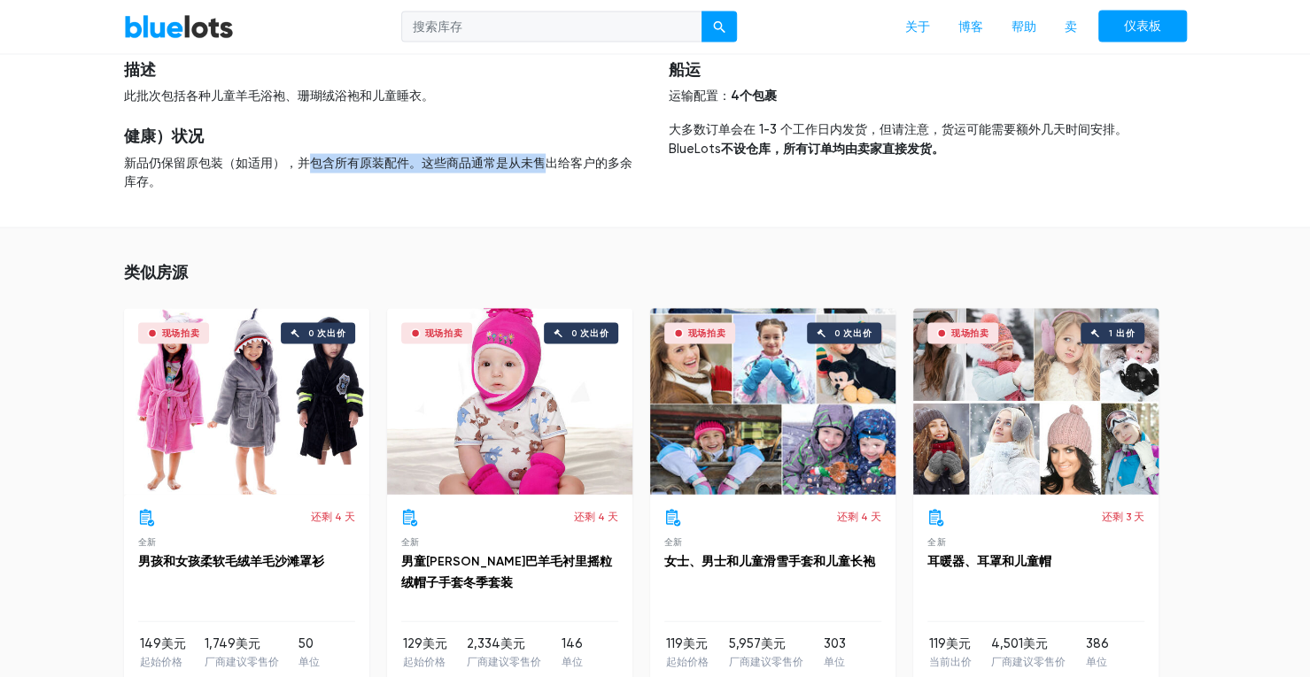
drag, startPoint x: 312, startPoint y: 162, endPoint x: 569, endPoint y: 170, distance: 257.8
click at [566, 170] on font "新品仍保留原包装（如适用），并包含所有原装配件。这些商品通常是从未售出给客户的多余库存。" at bounding box center [378, 173] width 508 height 35
click at [579, 170] on font "新品仍保留原包装（如适用），并包含所有原装配件。这些商品通常是从未售出给客户的多余库存。" at bounding box center [378, 173] width 508 height 35
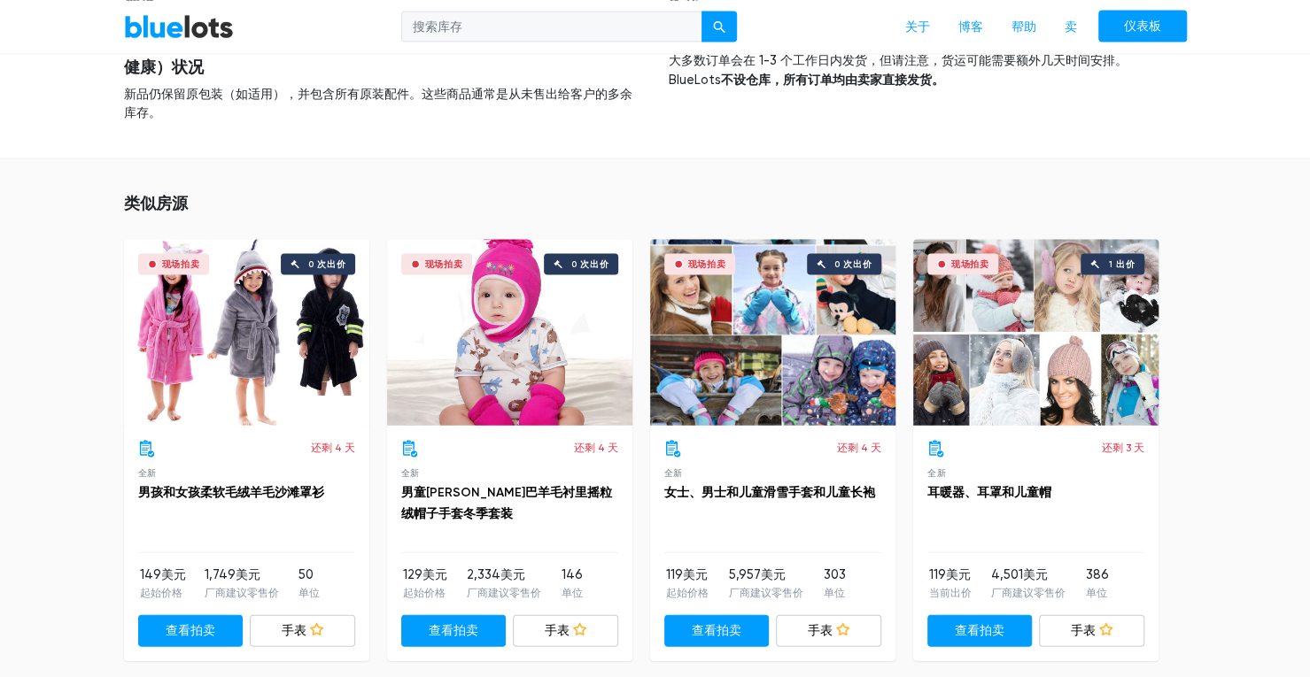
scroll to position [2254, 0]
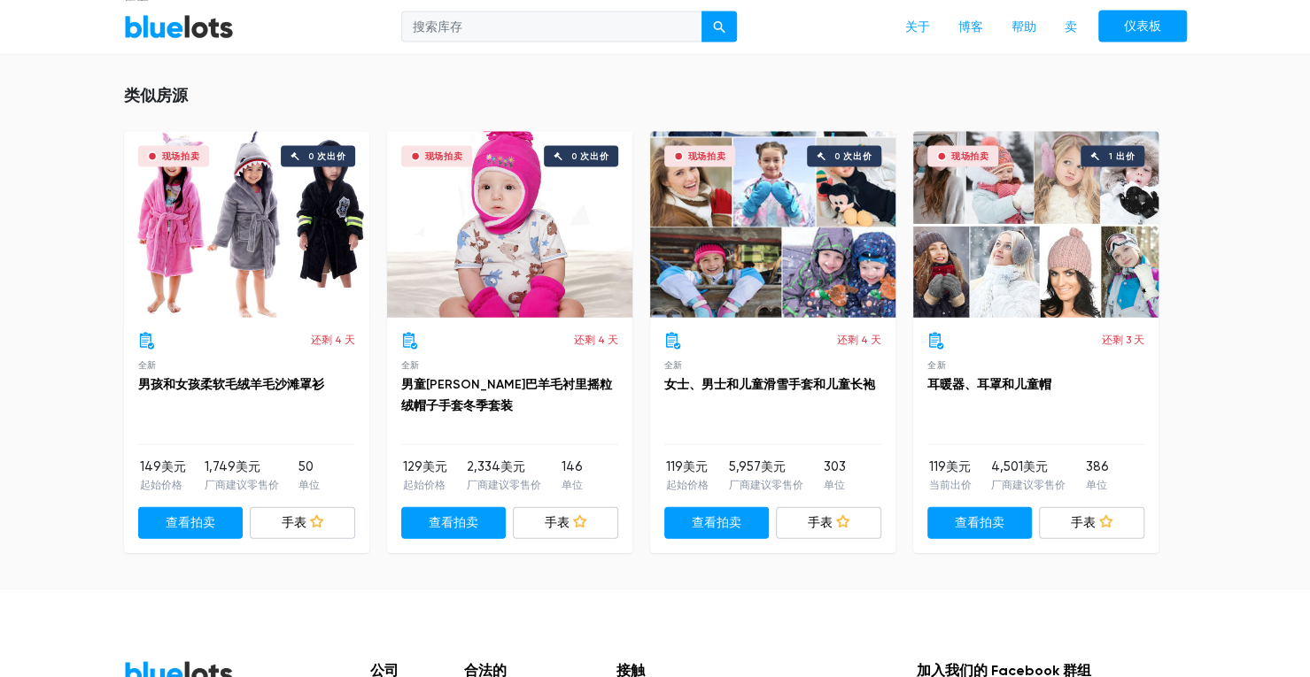
click at [91, 477] on div "类似房源 现场拍卖 0 次出价 还剩 4 天 全新 男孩和女孩柔软毛绒羊毛沙滩罩衫 149美元 起始价格 1,749美元 厂商建议零售价 50 单位 查看拍卖…" at bounding box center [655, 319] width 1310 height 538
click at [237, 294] on div "现场拍卖 0 次出价" at bounding box center [246, 225] width 245 height 186
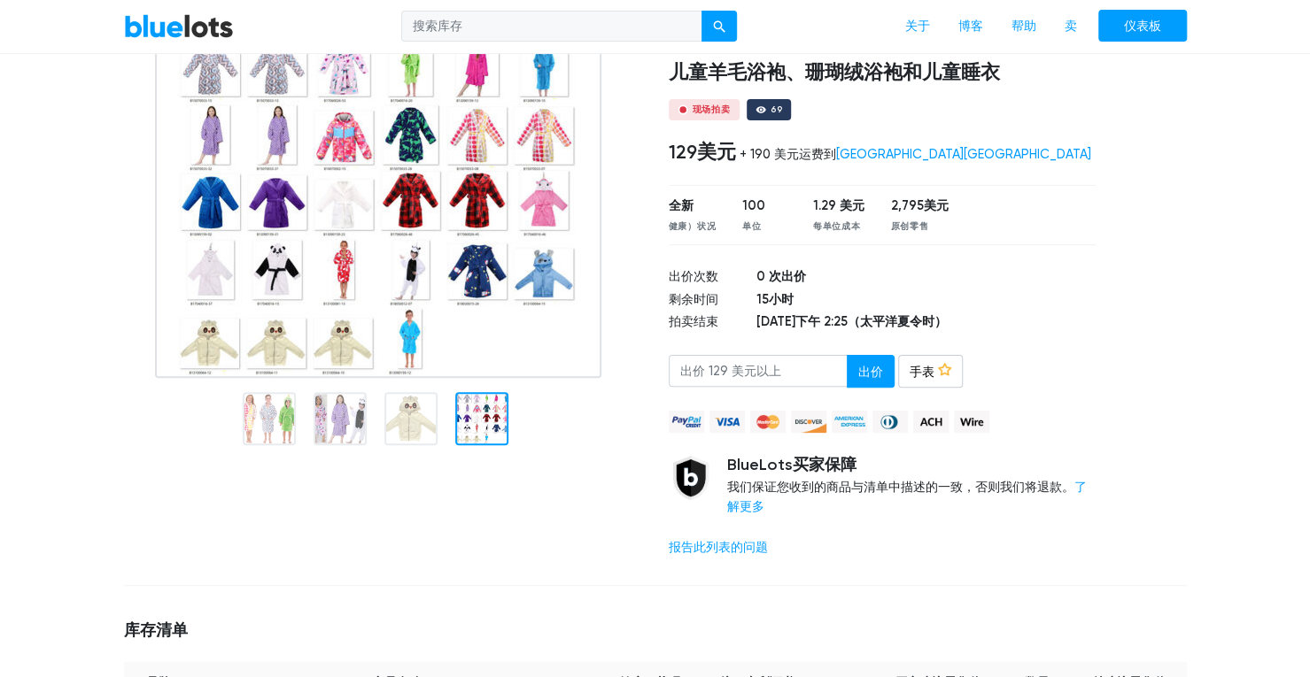
scroll to position [0, 0]
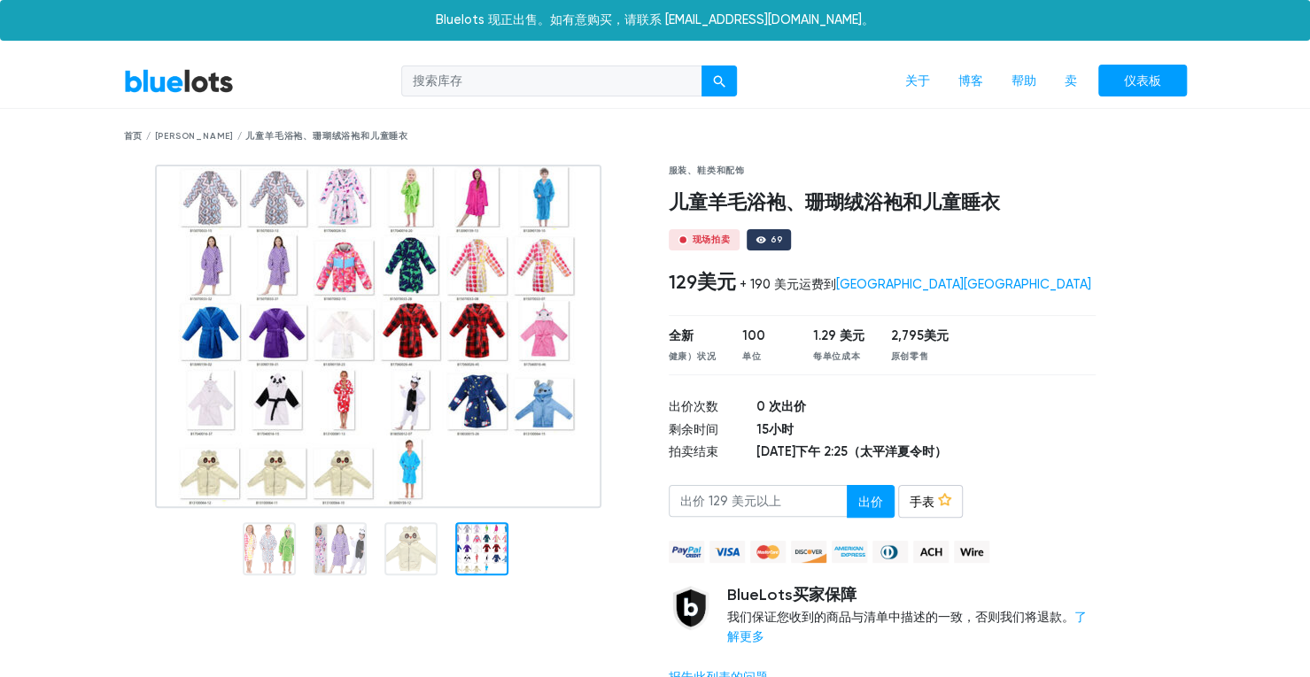
click at [372, 349] on img at bounding box center [378, 337] width 446 height 344
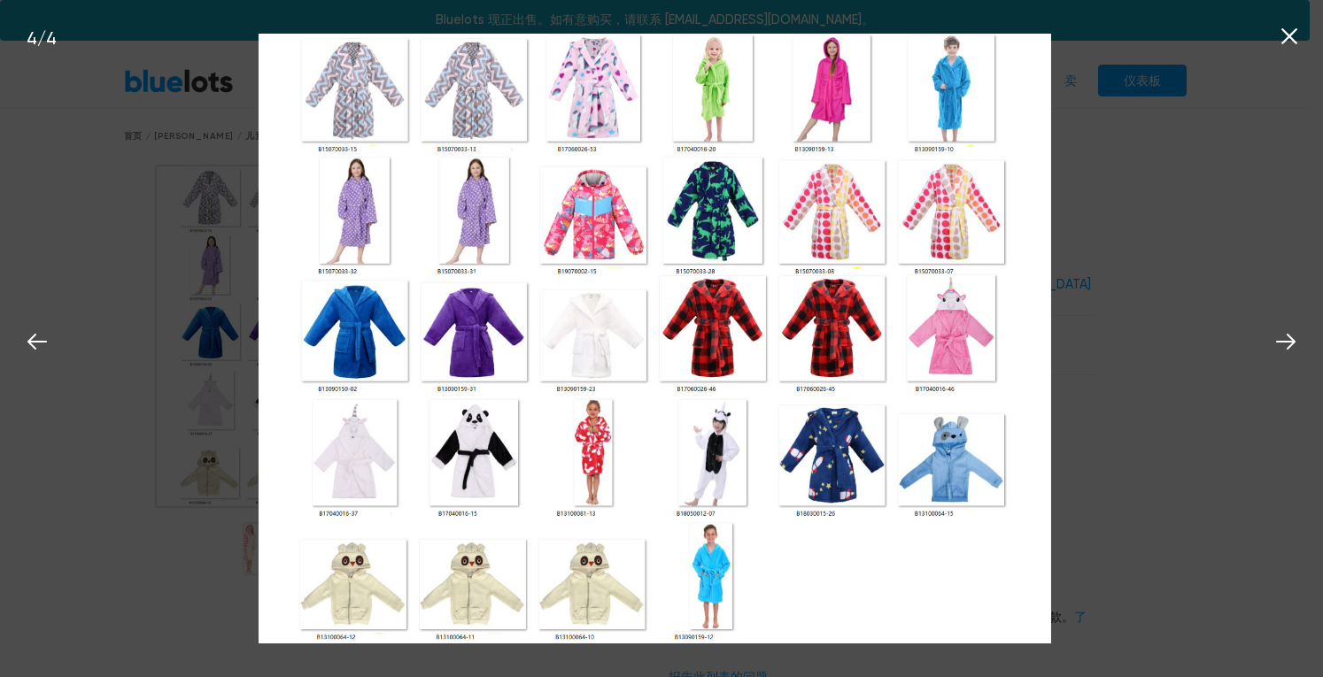
click at [584, 228] on img at bounding box center [655, 338] width 793 height 609
click at [1100, 341] on div "4 / 4" at bounding box center [661, 338] width 1323 height 677
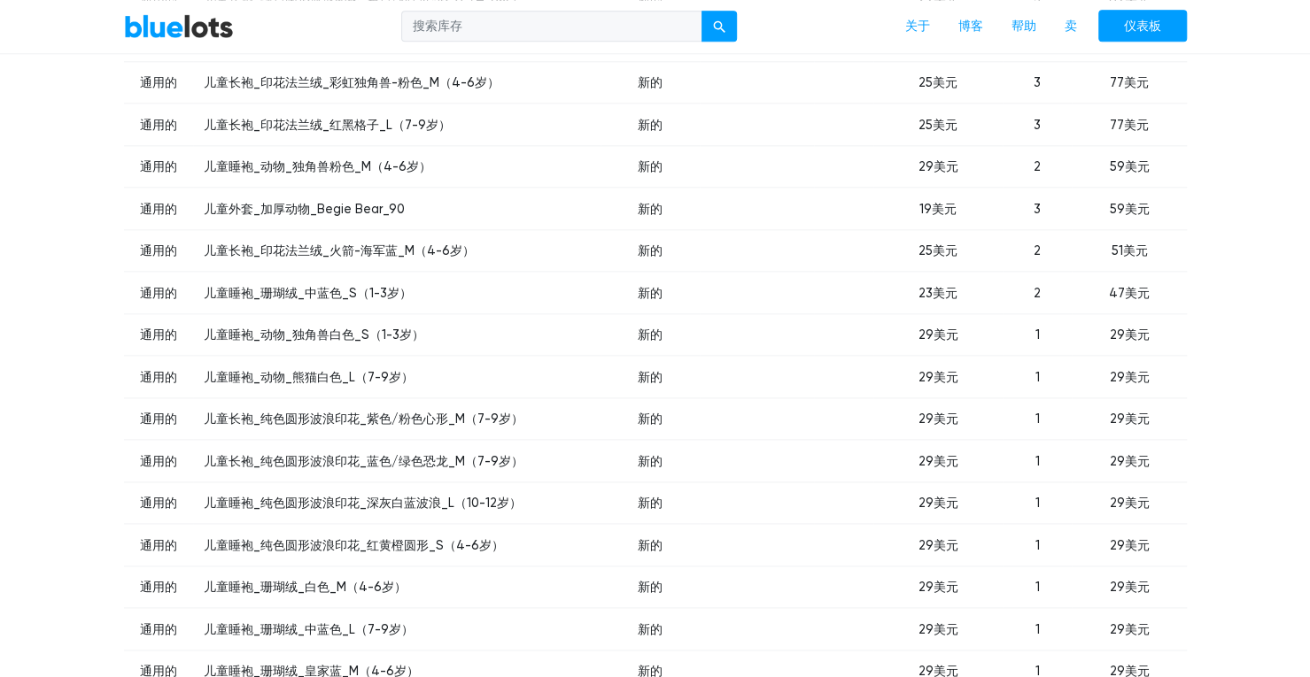
scroll to position [1063, 0]
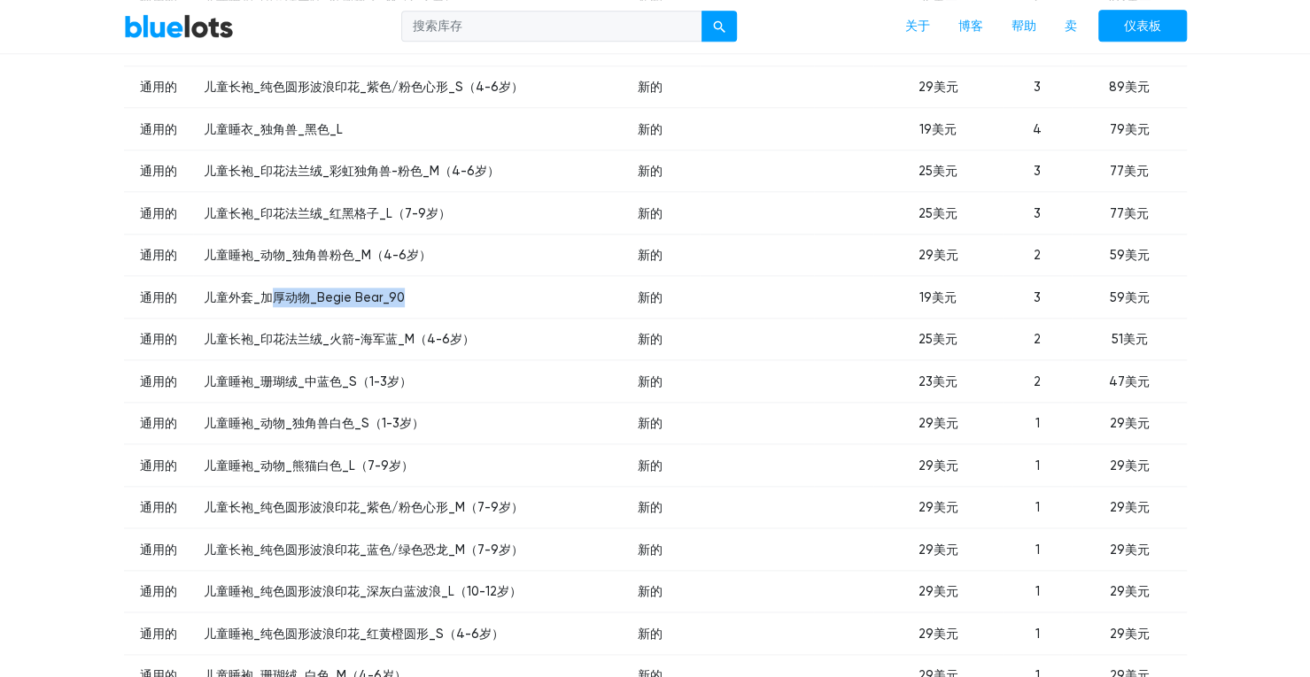
drag, startPoint x: 273, startPoint y: 298, endPoint x: 411, endPoint y: 299, distance: 138.2
click at [408, 299] on td "儿童外套_加厚动物_Begie Bear_90" at bounding box center [396, 297] width 407 height 43
click at [426, 301] on td "儿童外套_加厚动物_Begie Bear_90" at bounding box center [396, 297] width 407 height 43
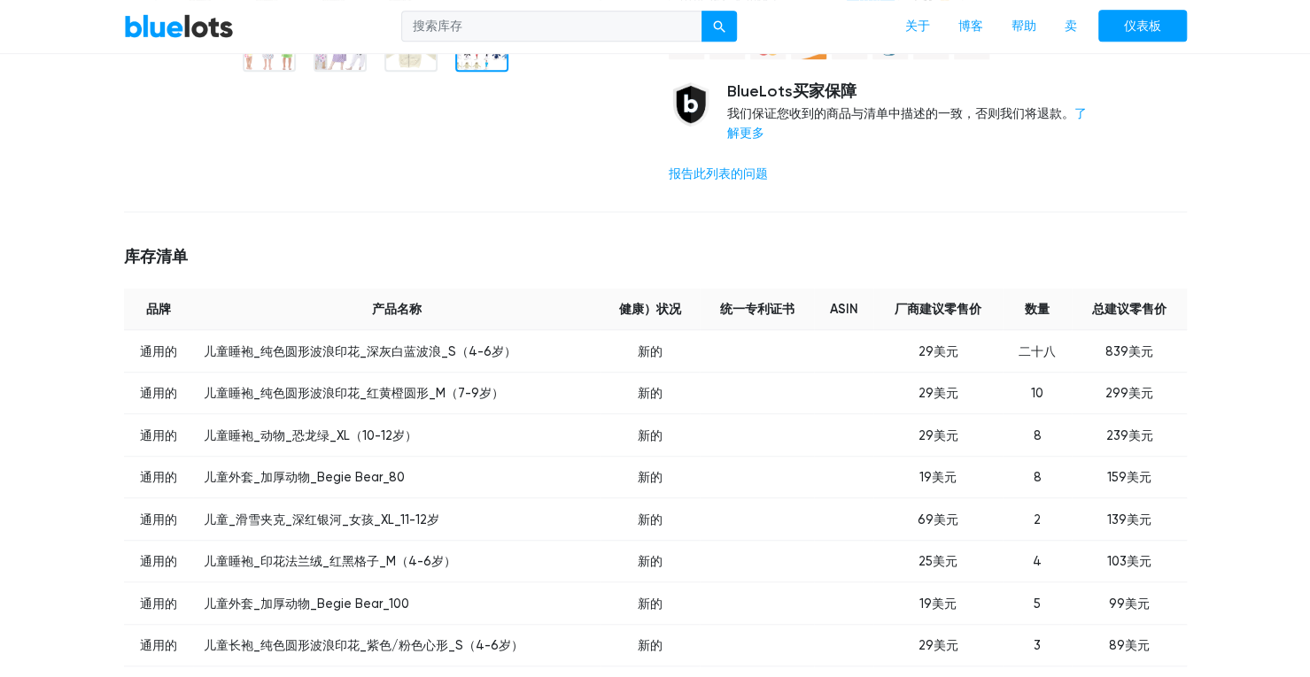
scroll to position [89, 0]
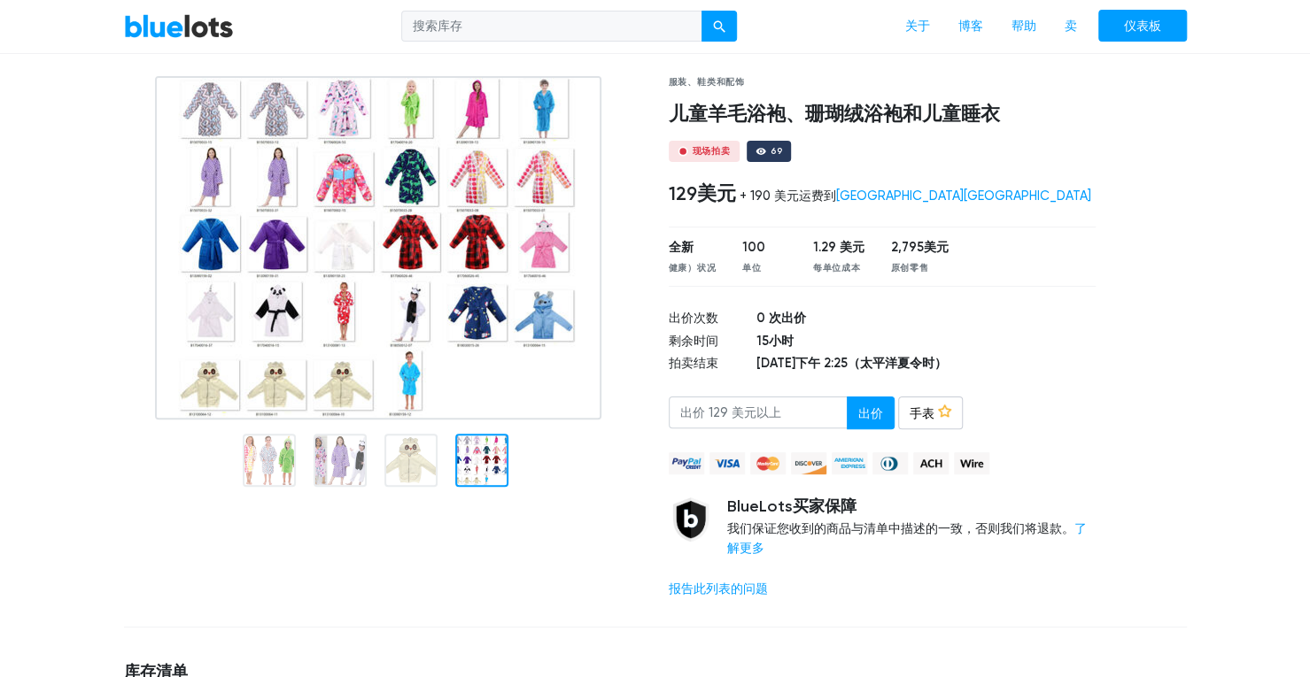
click at [468, 475] on div at bounding box center [481, 460] width 53 height 53
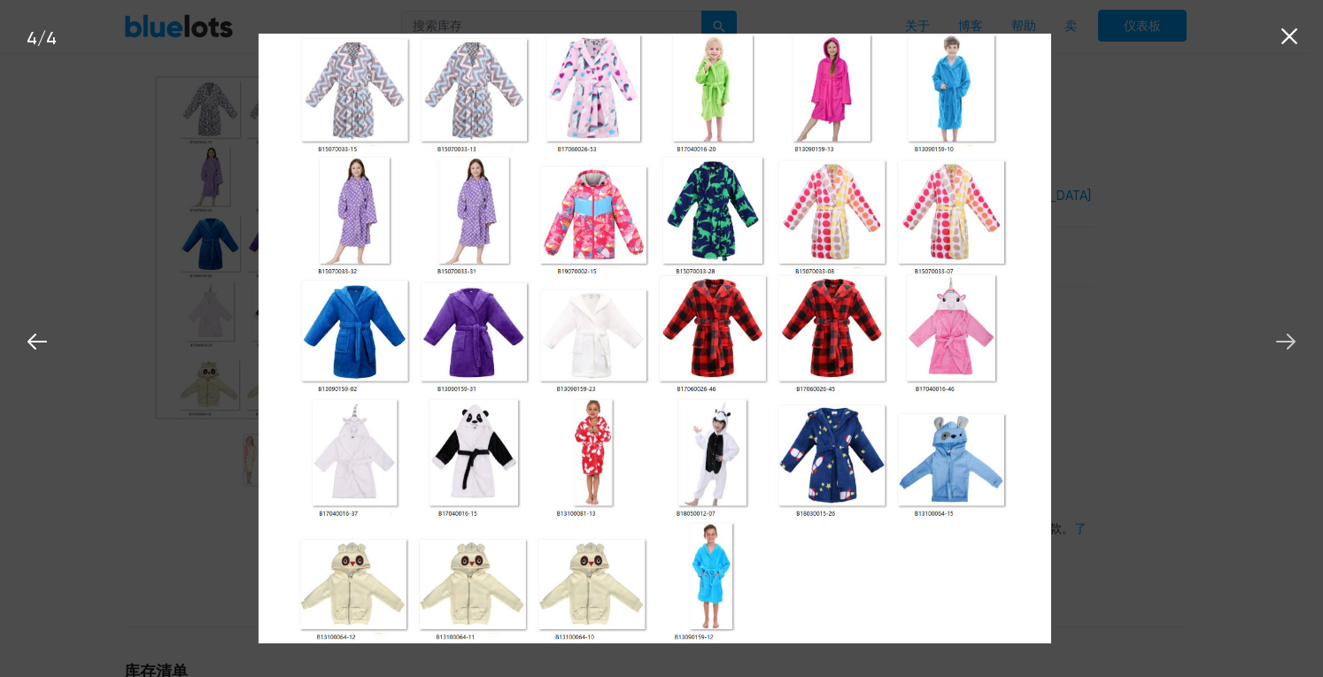
click at [1295, 338] on icon at bounding box center [1286, 342] width 27 height 27
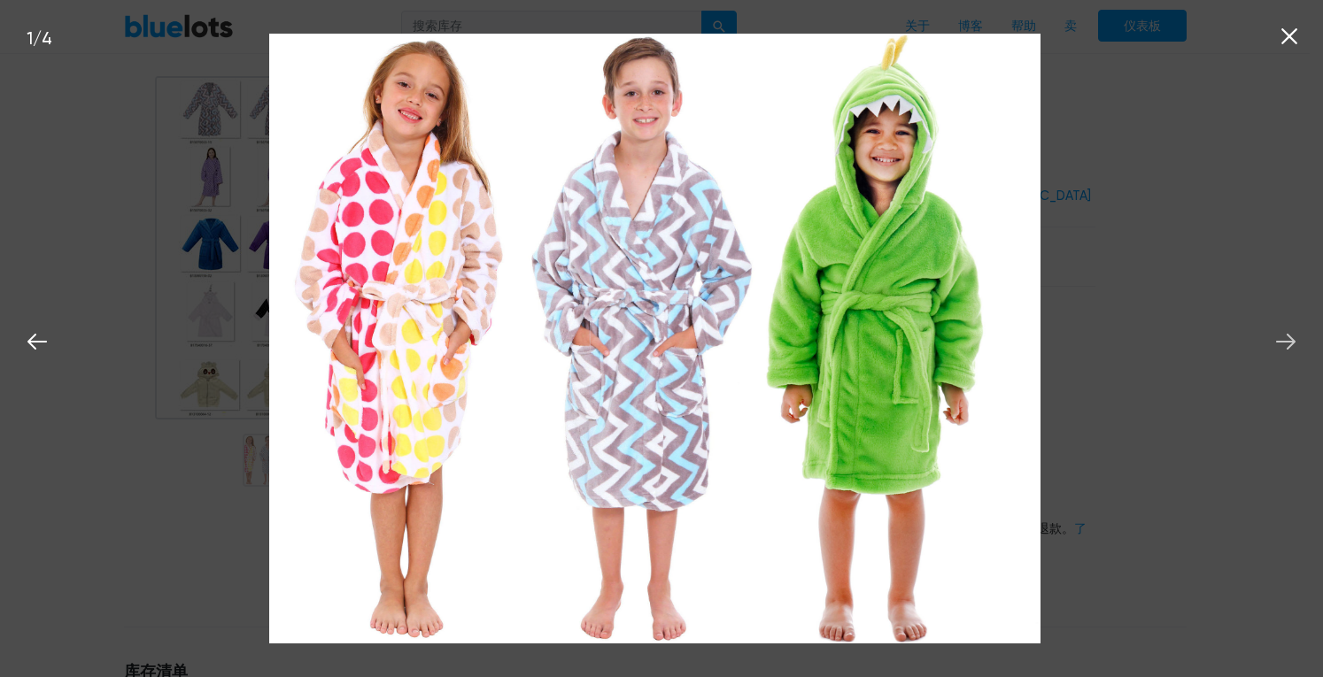
click at [1295, 339] on icon at bounding box center [1286, 342] width 27 height 27
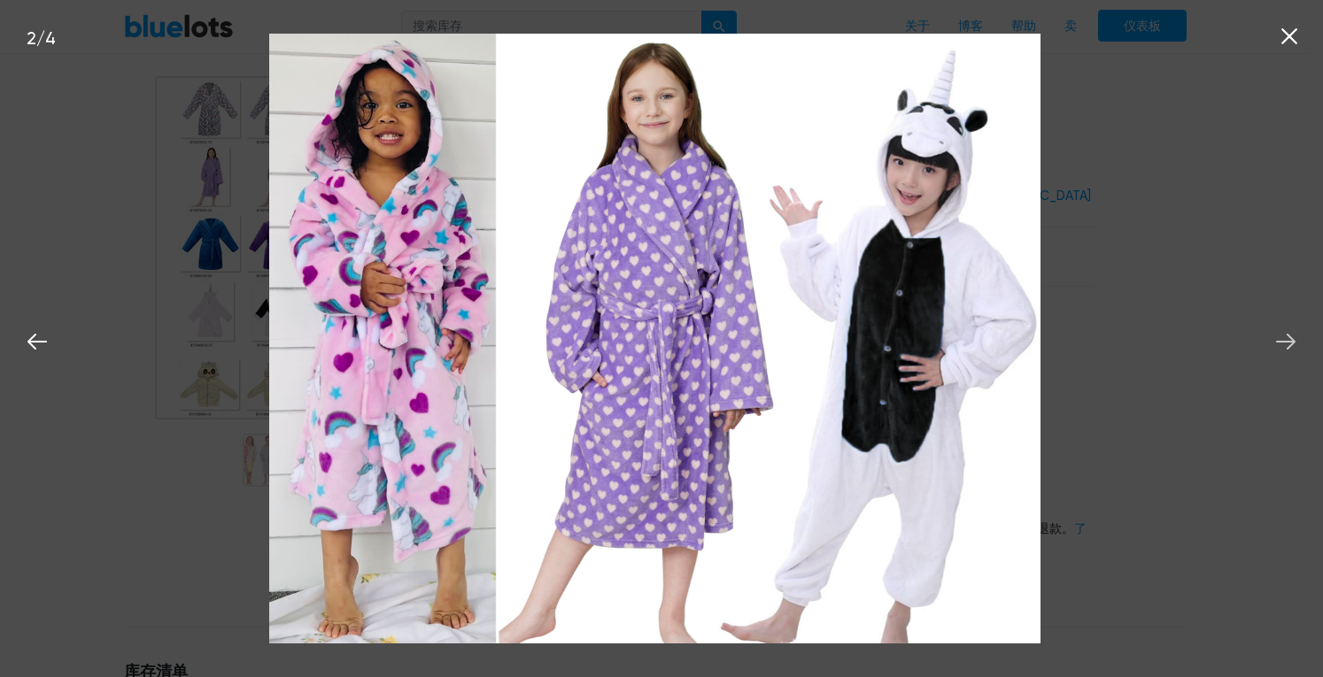
click at [1295, 339] on icon at bounding box center [1286, 342] width 27 height 27
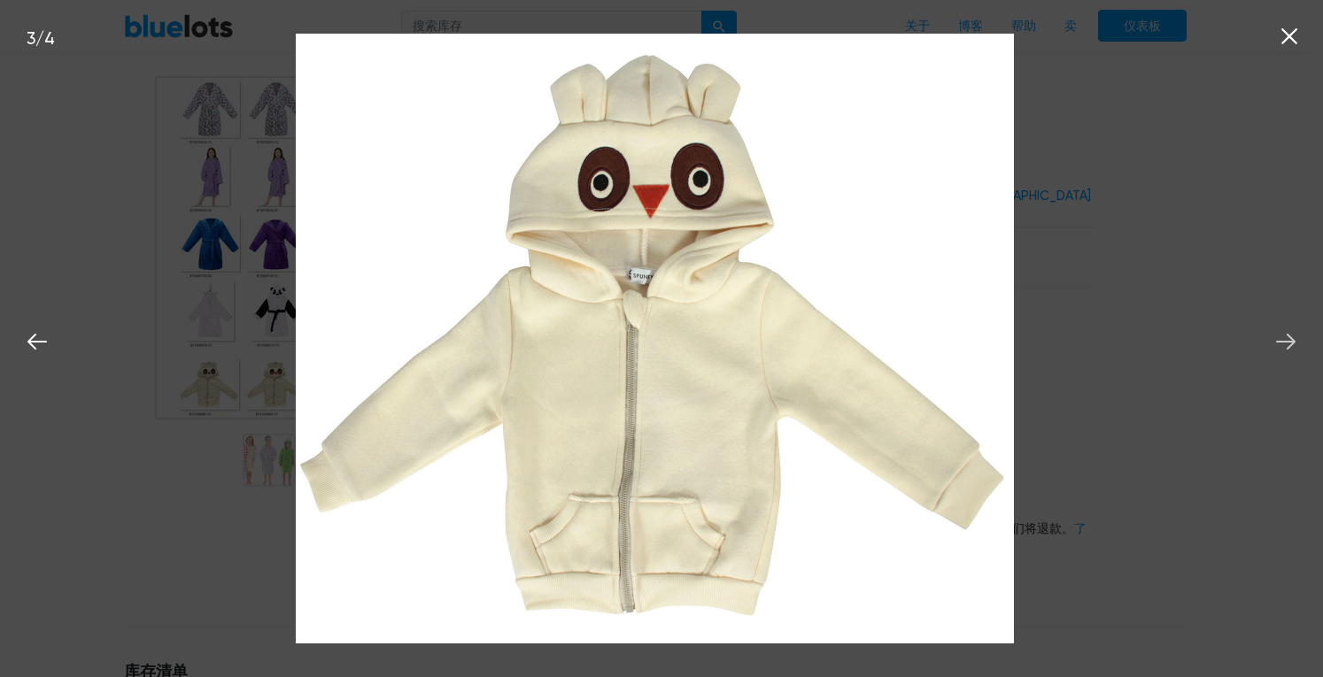
click at [1295, 339] on icon at bounding box center [1286, 342] width 27 height 27
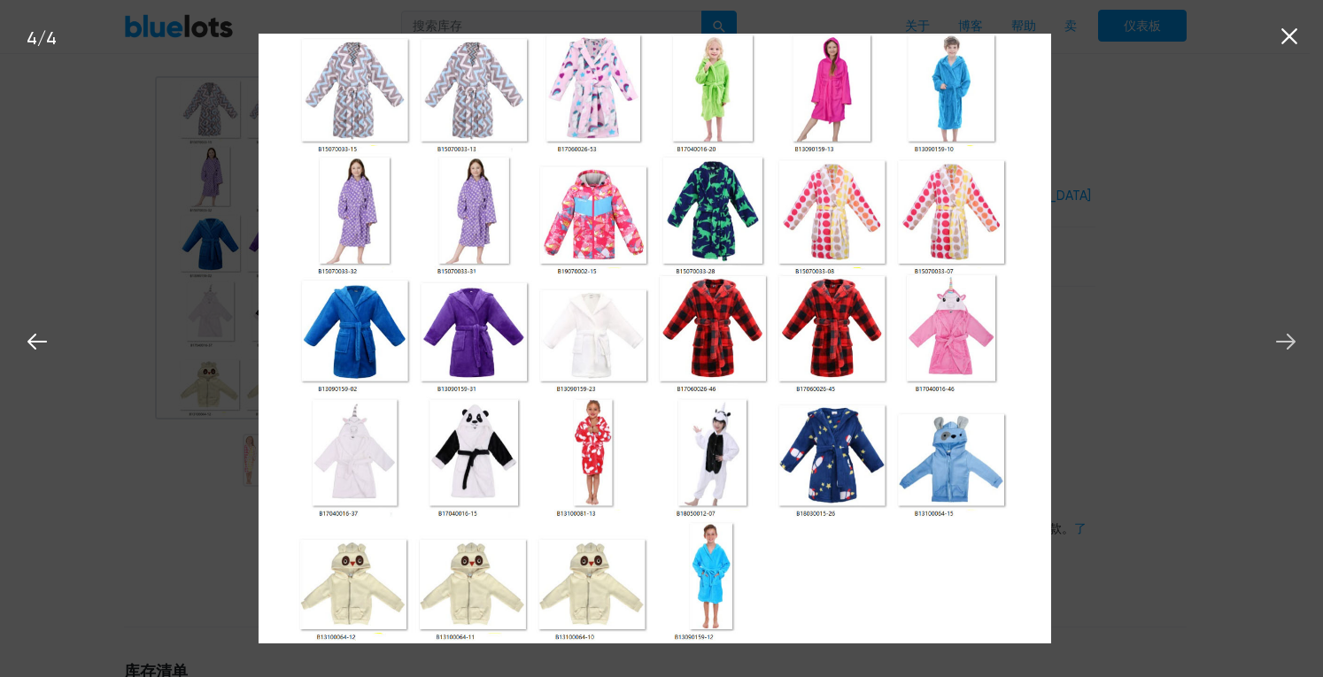
click at [1295, 339] on icon at bounding box center [1286, 342] width 27 height 27
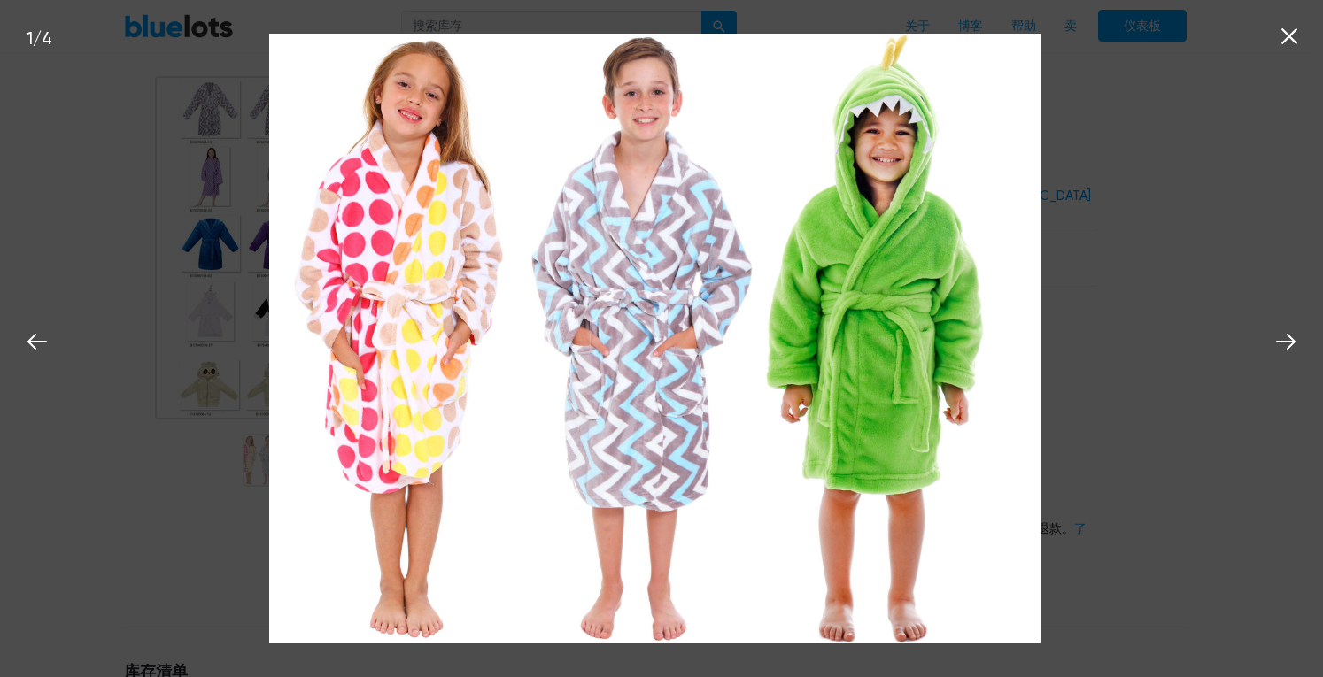
click at [1292, 33] on icon at bounding box center [1289, 36] width 16 height 16
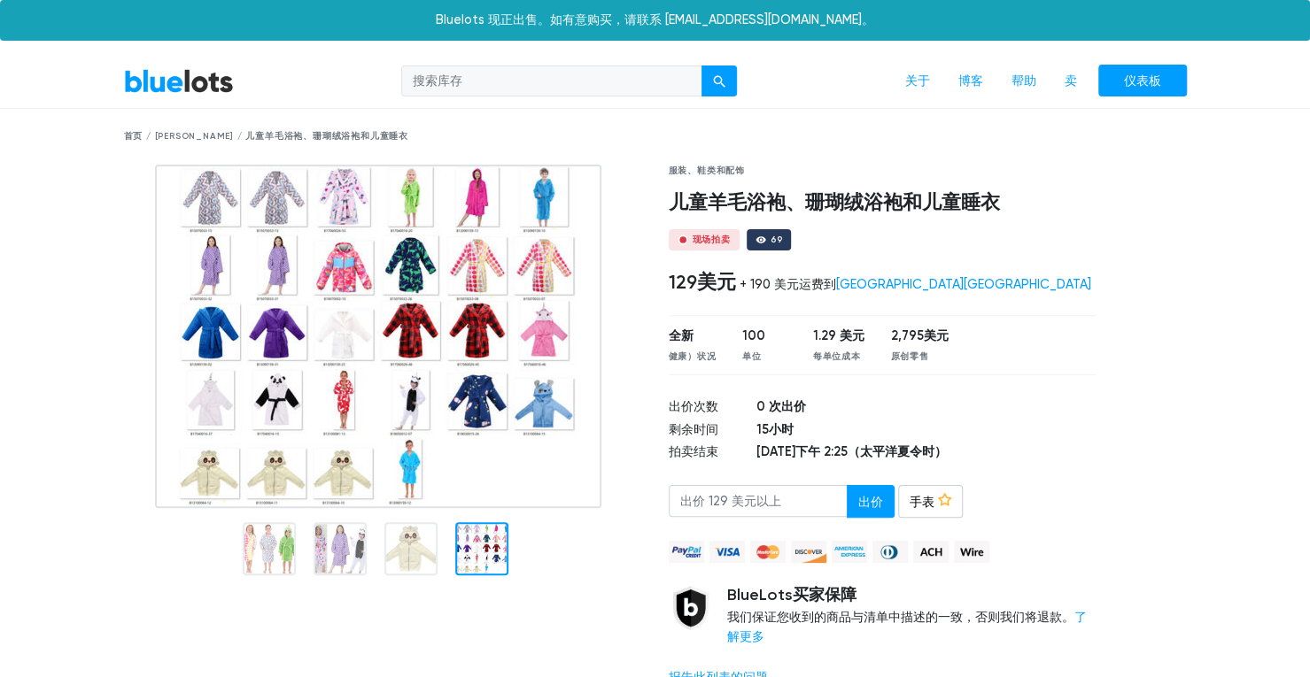
click at [219, 195] on img at bounding box center [378, 337] width 446 height 344
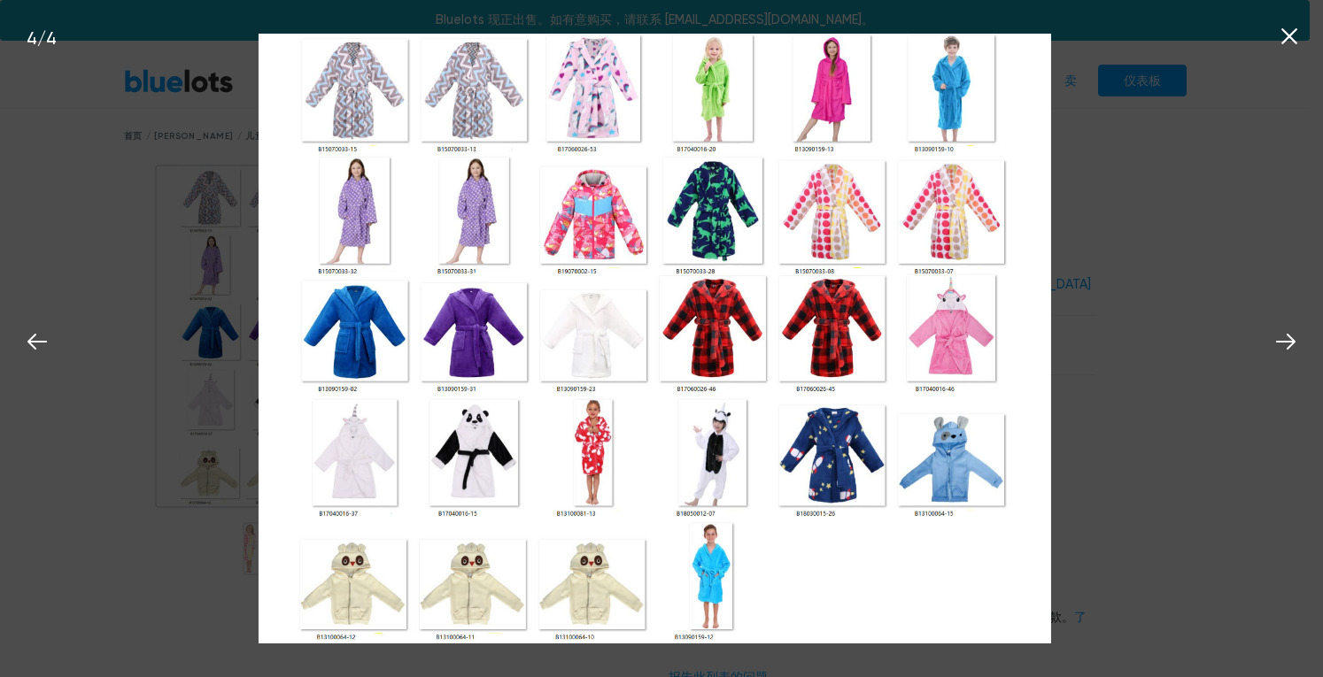
click at [1296, 28] on icon at bounding box center [1289, 36] width 27 height 27
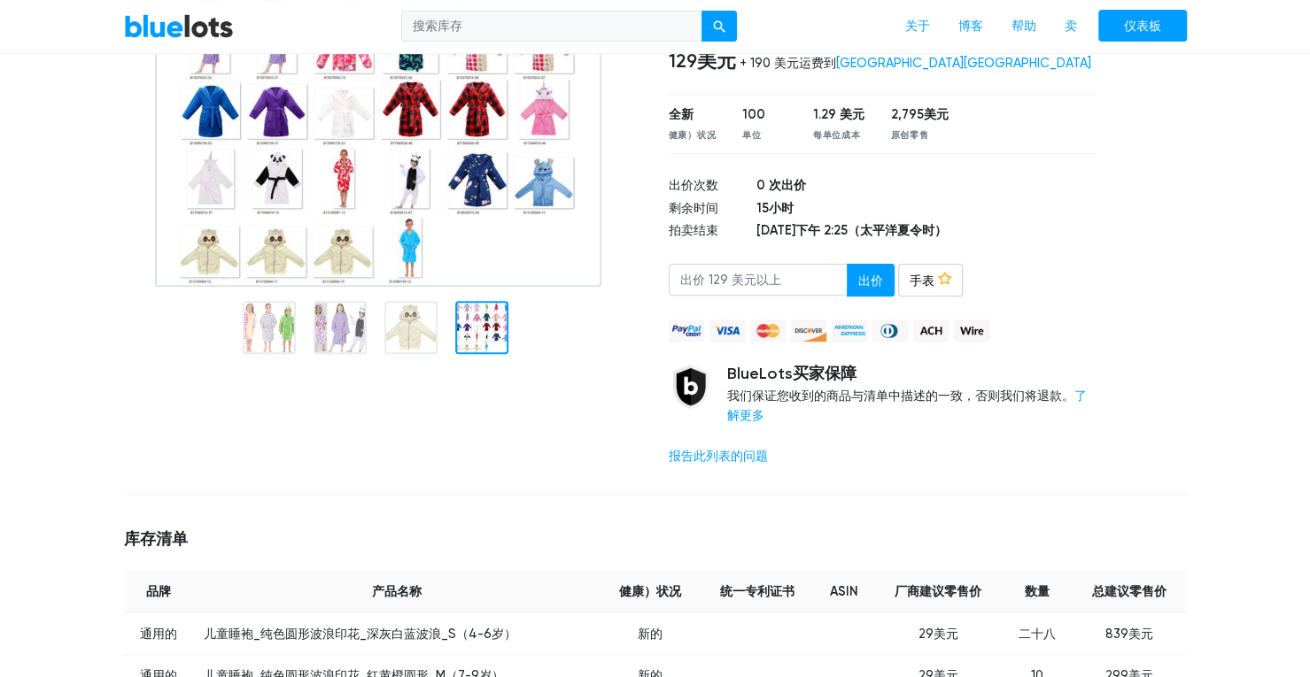
scroll to position [354, 0]
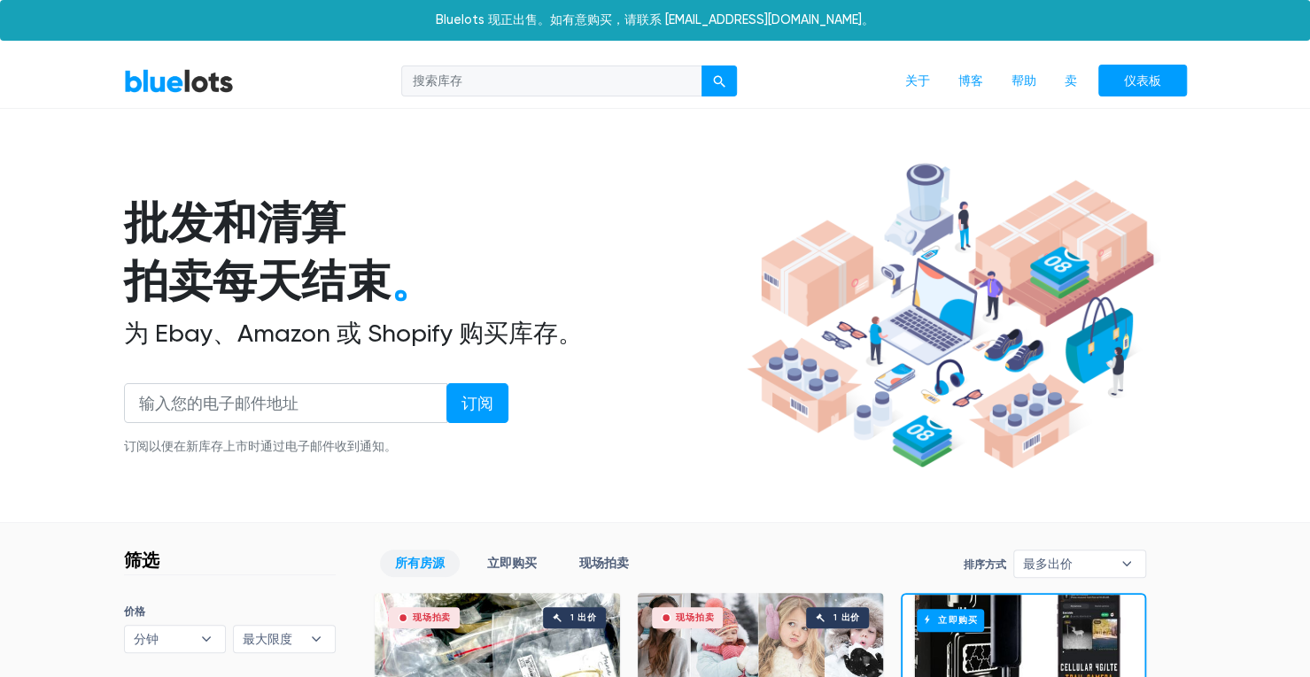
click at [562, 260] on h1 "批发和清算 拍卖每天结束 。" at bounding box center [432, 253] width 616 height 118
click at [248, 308] on h1 "批发和清算 拍卖每天结束 。" at bounding box center [432, 253] width 616 height 118
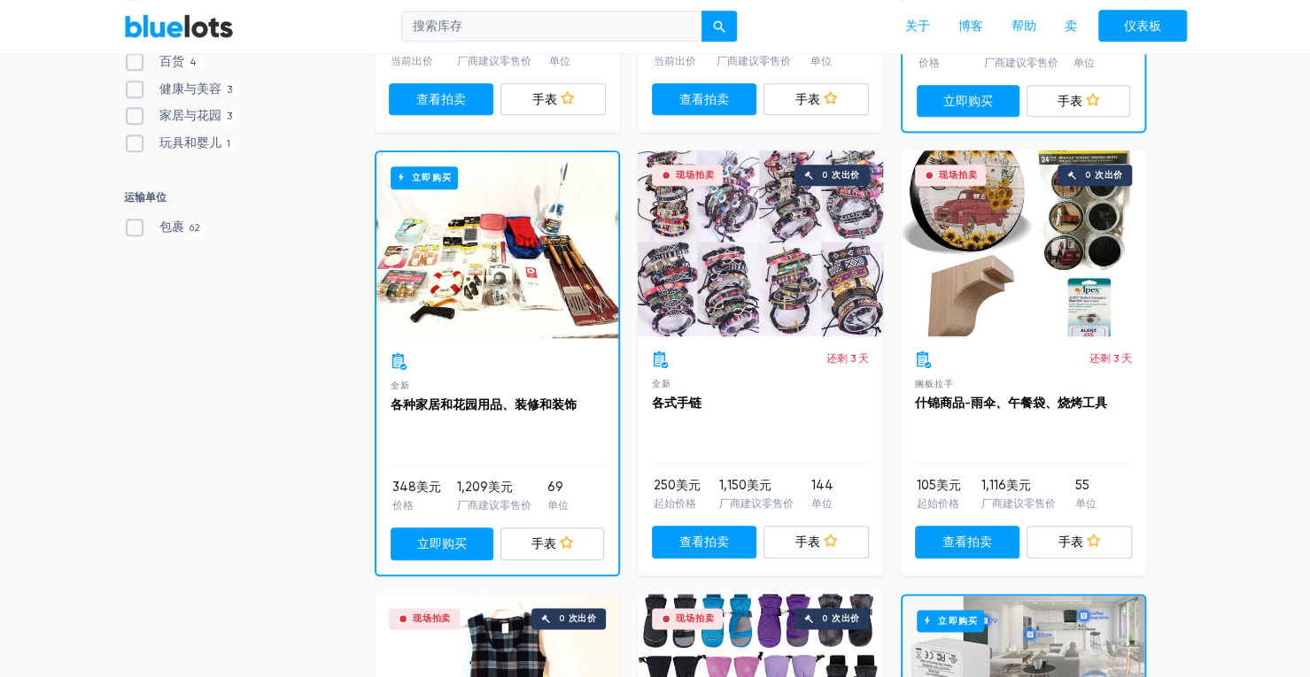
scroll to position [974, 0]
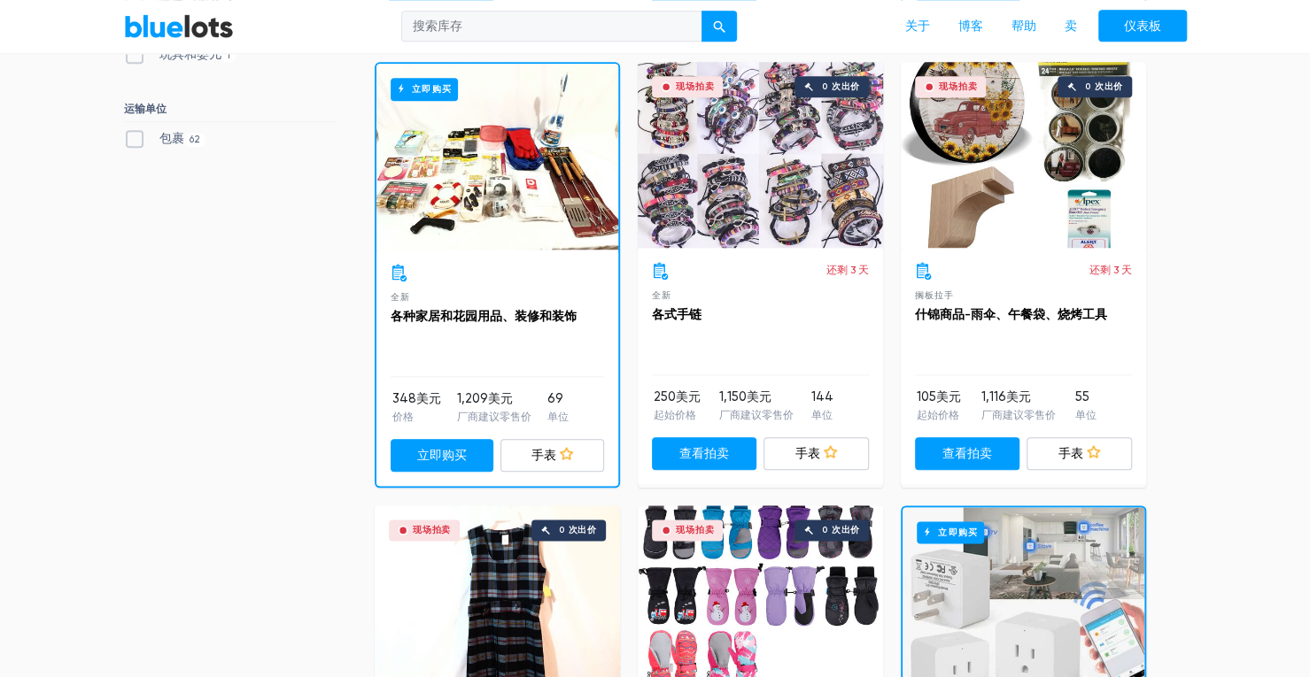
click at [1029, 146] on div "现场拍卖 0 次出价" at bounding box center [1023, 155] width 245 height 186
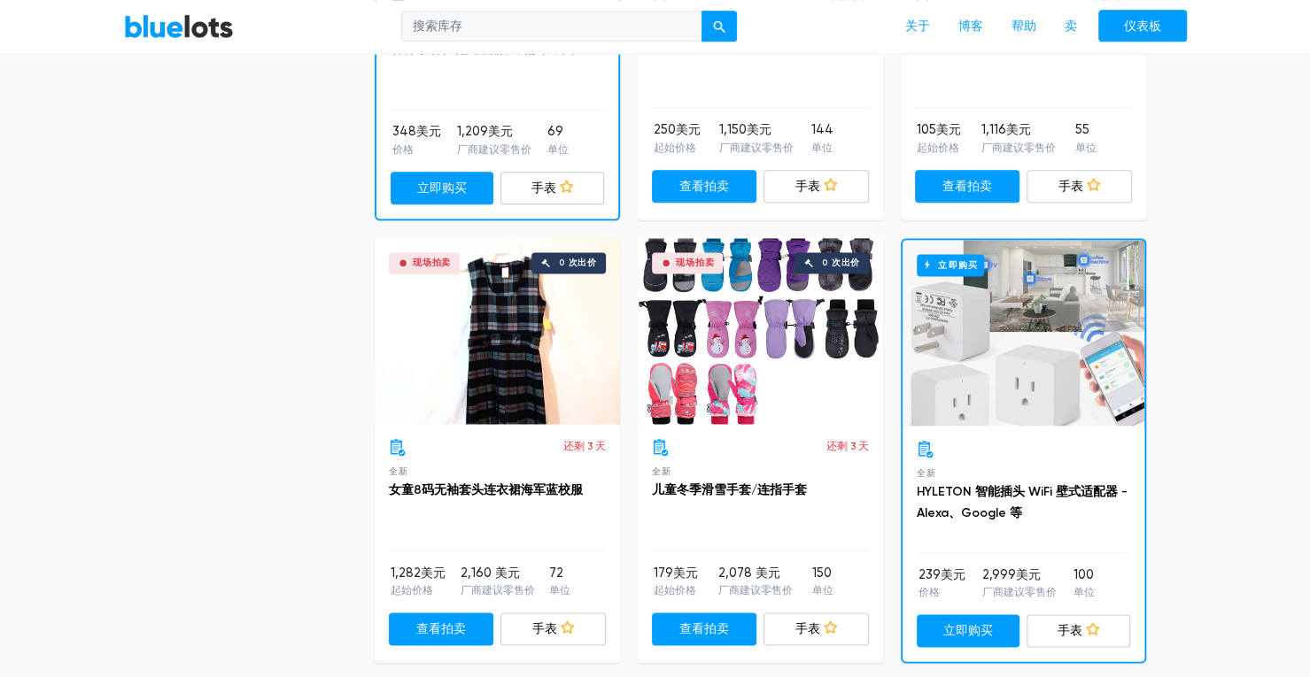
scroll to position [1328, 0]
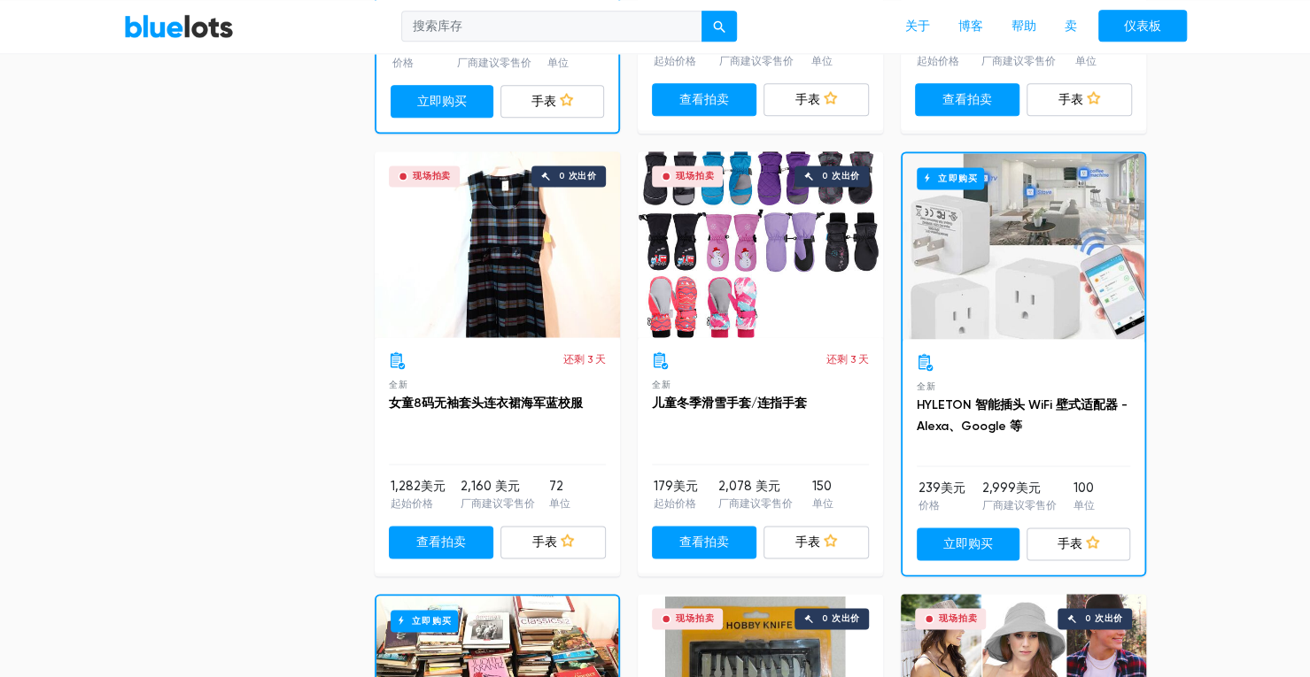
click at [509, 287] on div "现场拍卖 0 次出价" at bounding box center [497, 244] width 245 height 186
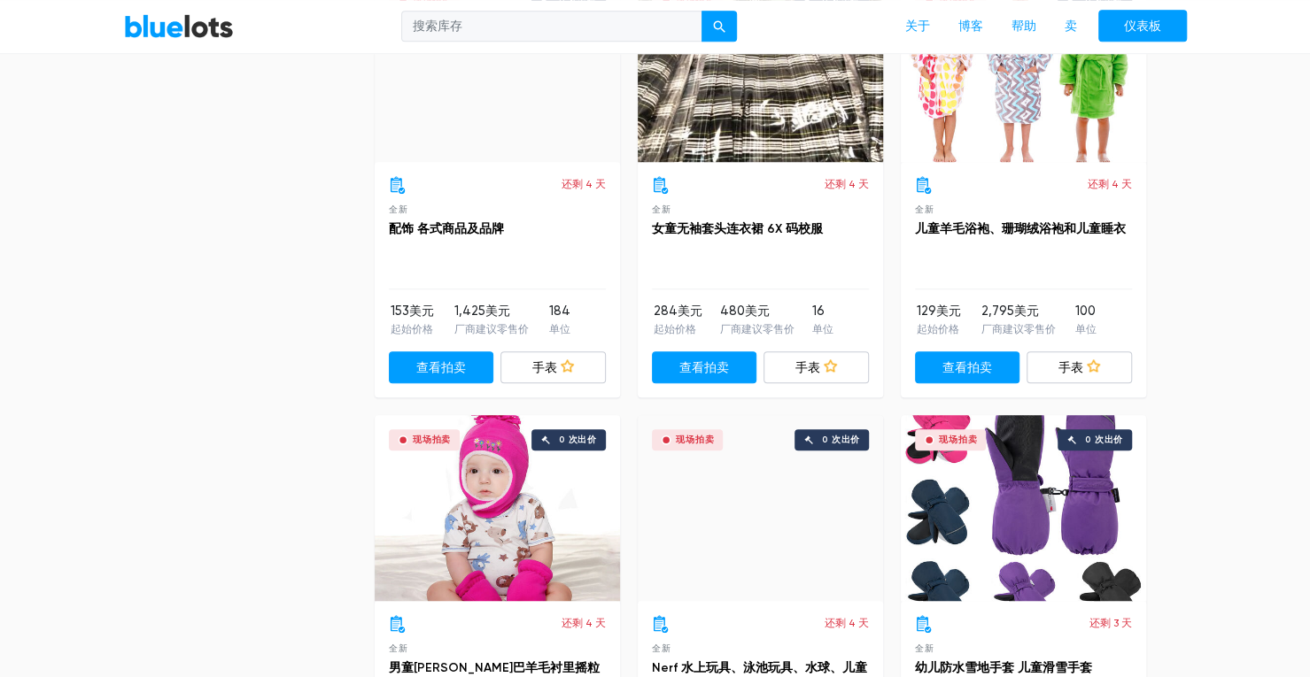
scroll to position [4693, 0]
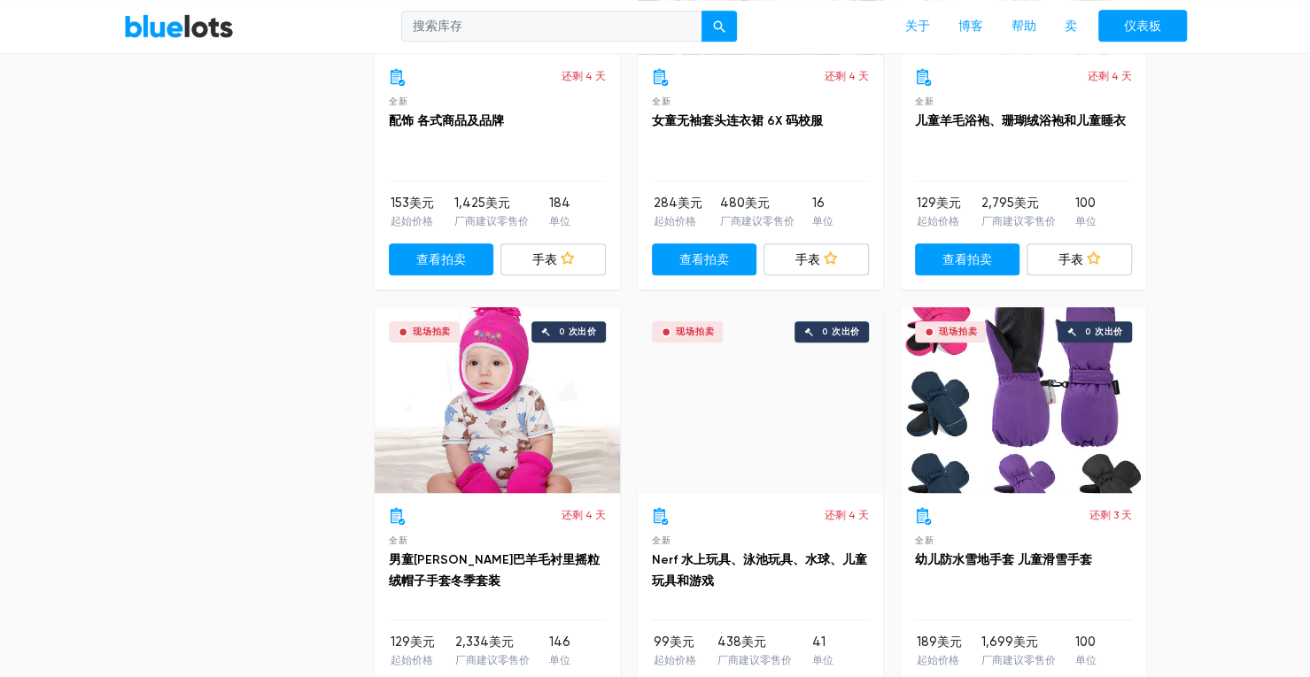
click at [775, 399] on div "现场拍卖 0 次出价" at bounding box center [760, 400] width 245 height 186
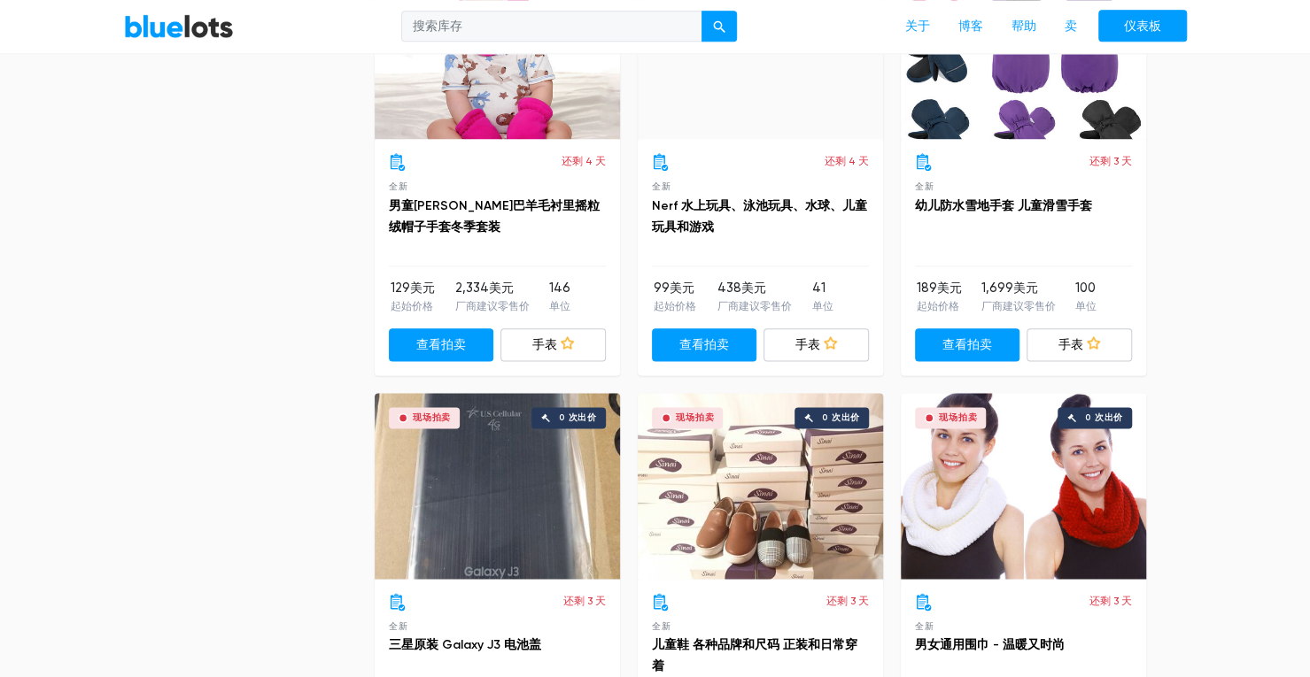
click at [803, 461] on div "现场拍卖 0 次出价" at bounding box center [760, 486] width 245 height 186
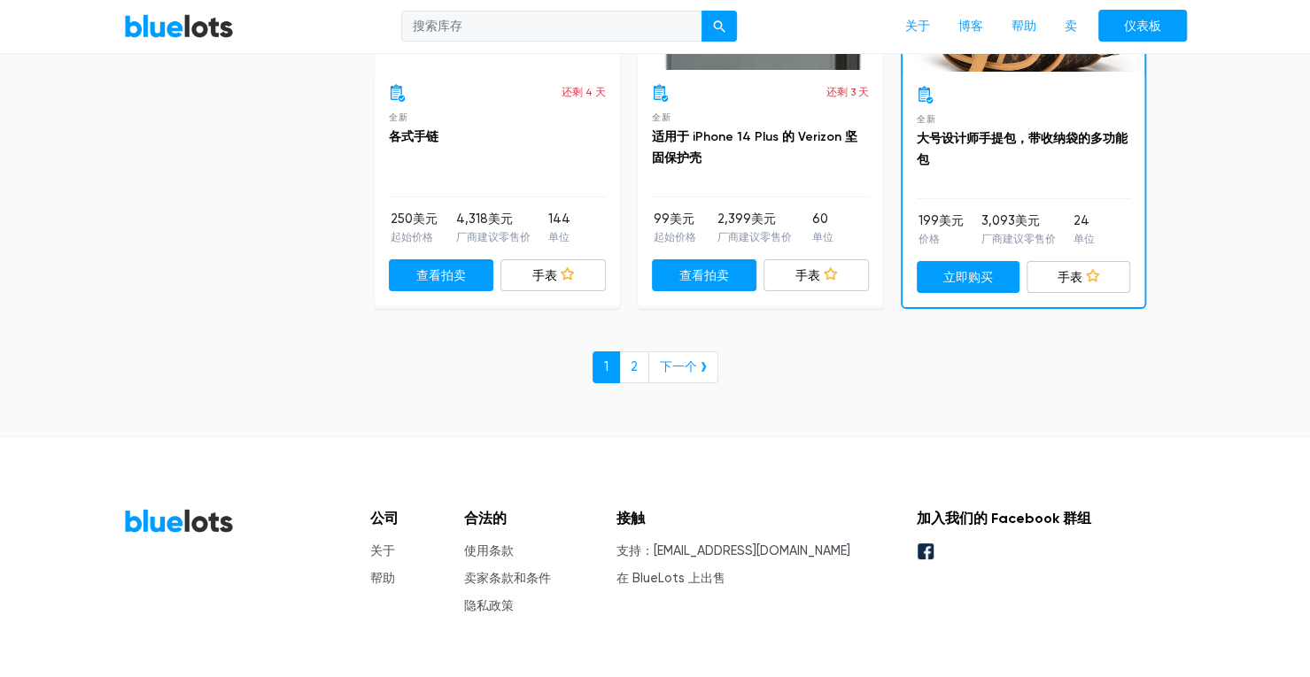
scroll to position [7801, 0]
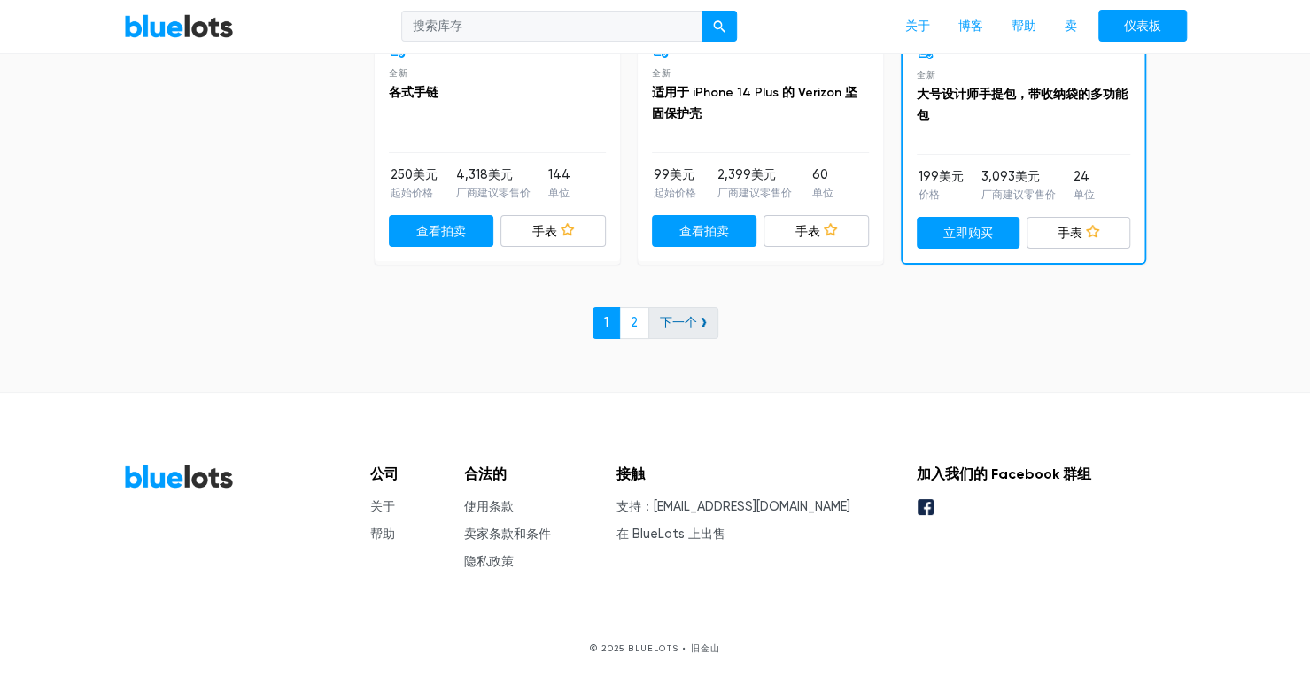
click at [704, 320] on font "下一个 ❯" at bounding box center [683, 322] width 47 height 15
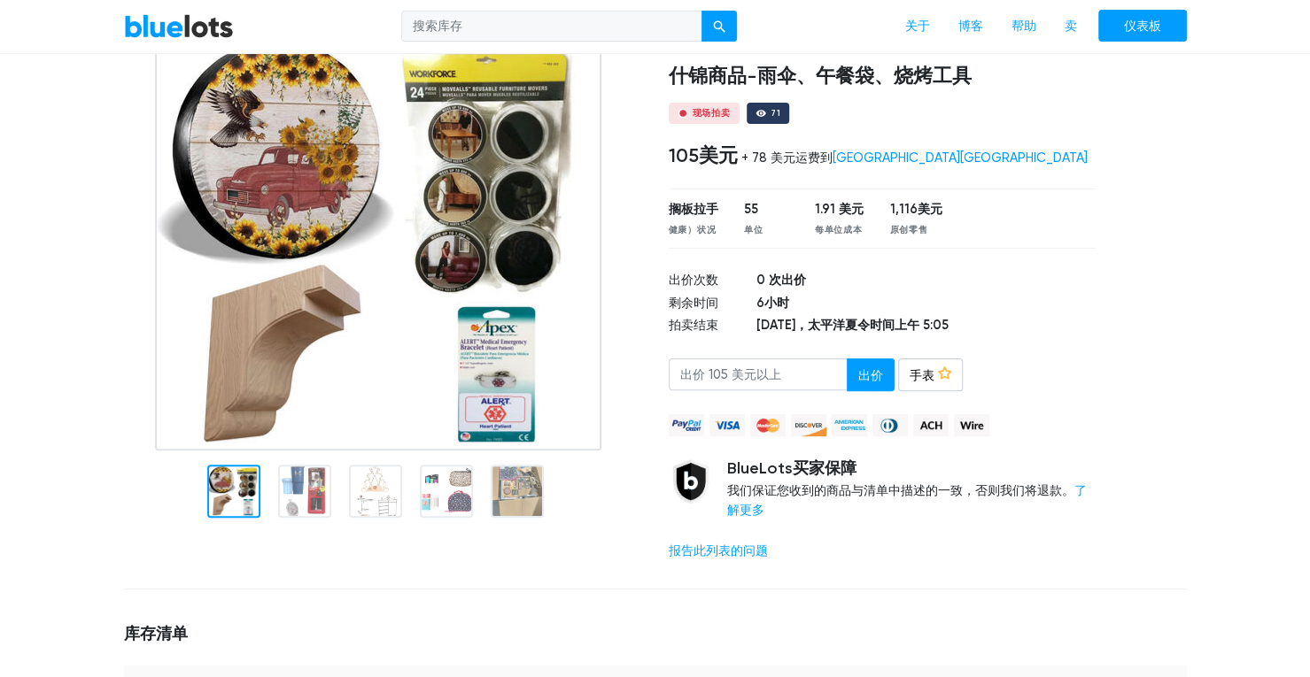
scroll to position [177, 0]
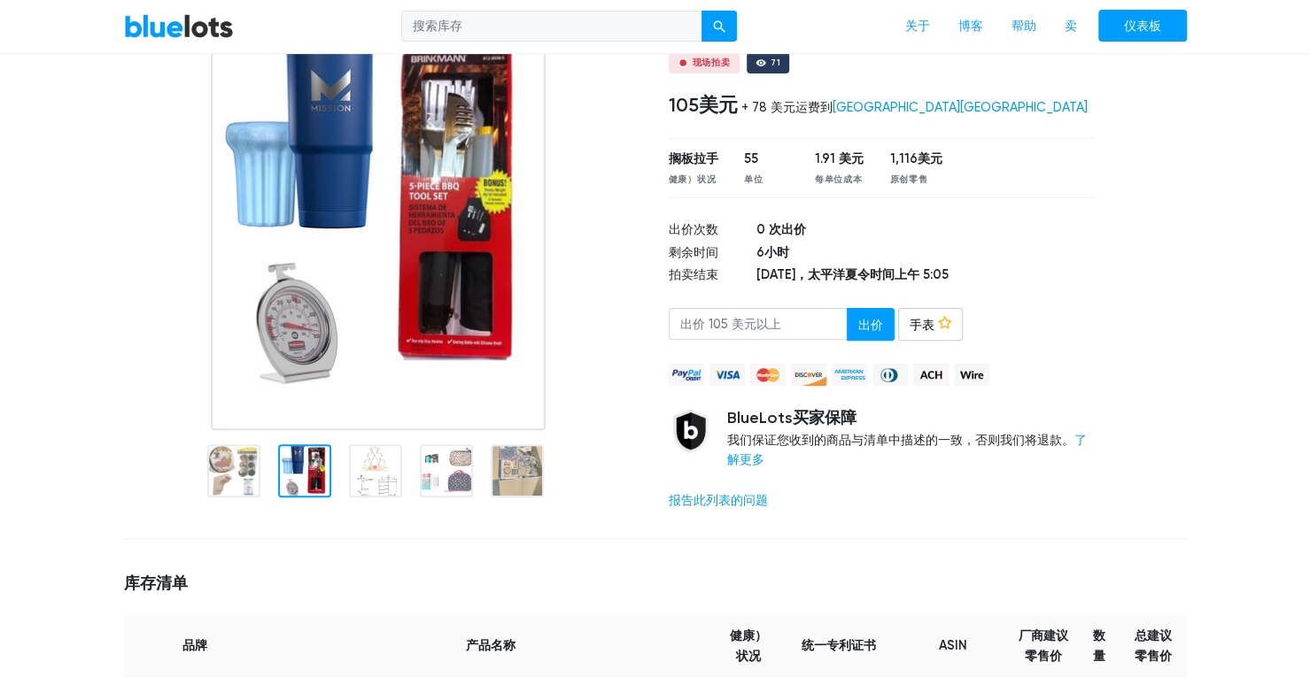
click at [479, 236] on img at bounding box center [378, 209] width 335 height 443
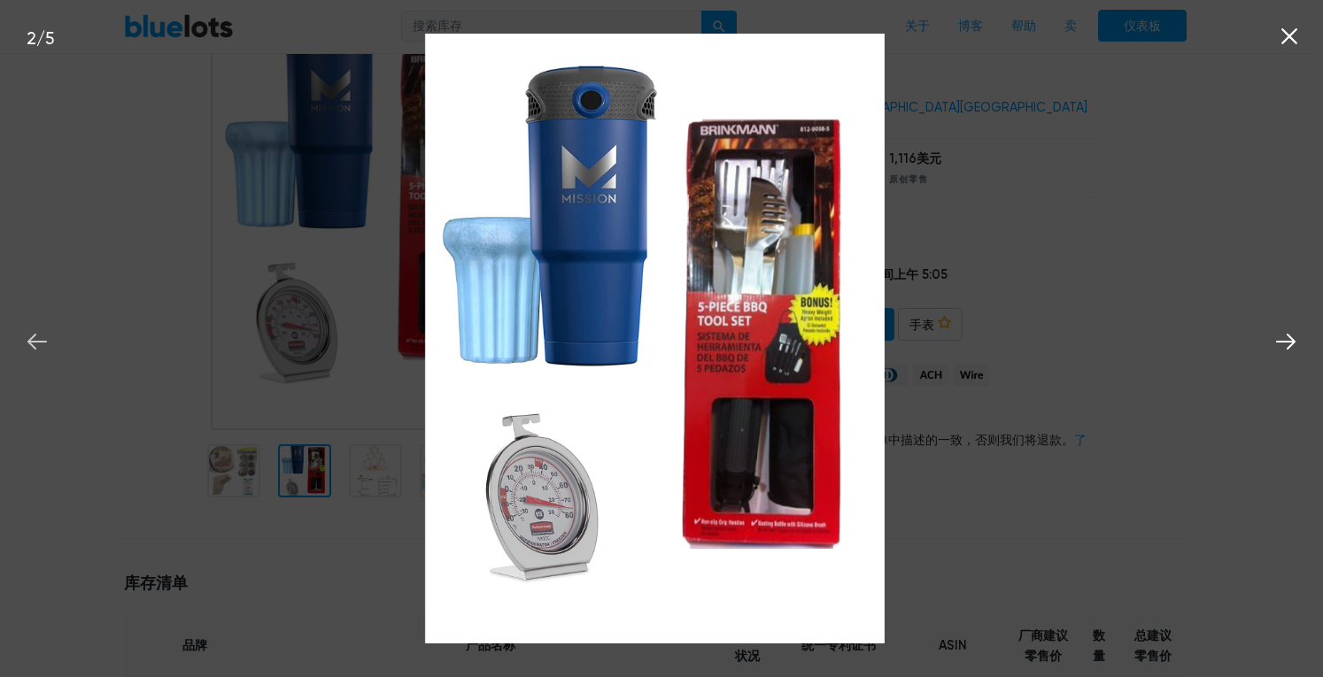
click at [27, 338] on icon at bounding box center [37, 342] width 27 height 27
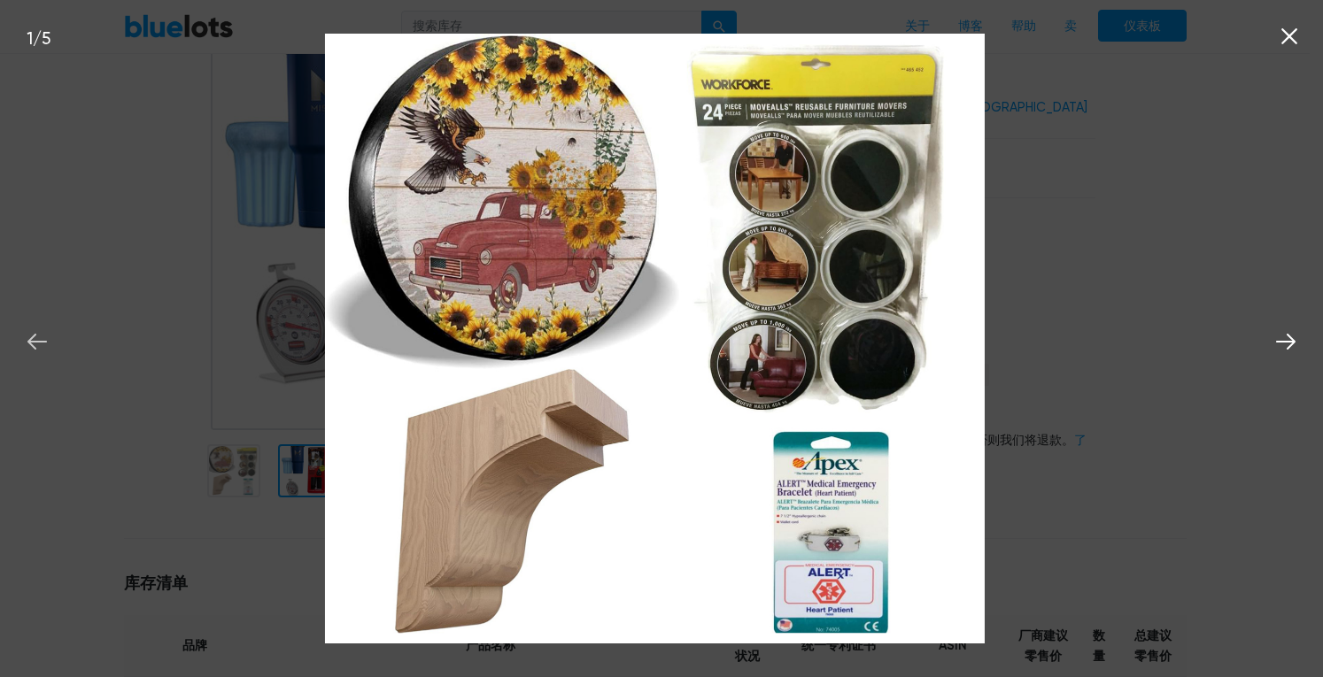
click at [27, 338] on icon at bounding box center [37, 342] width 27 height 27
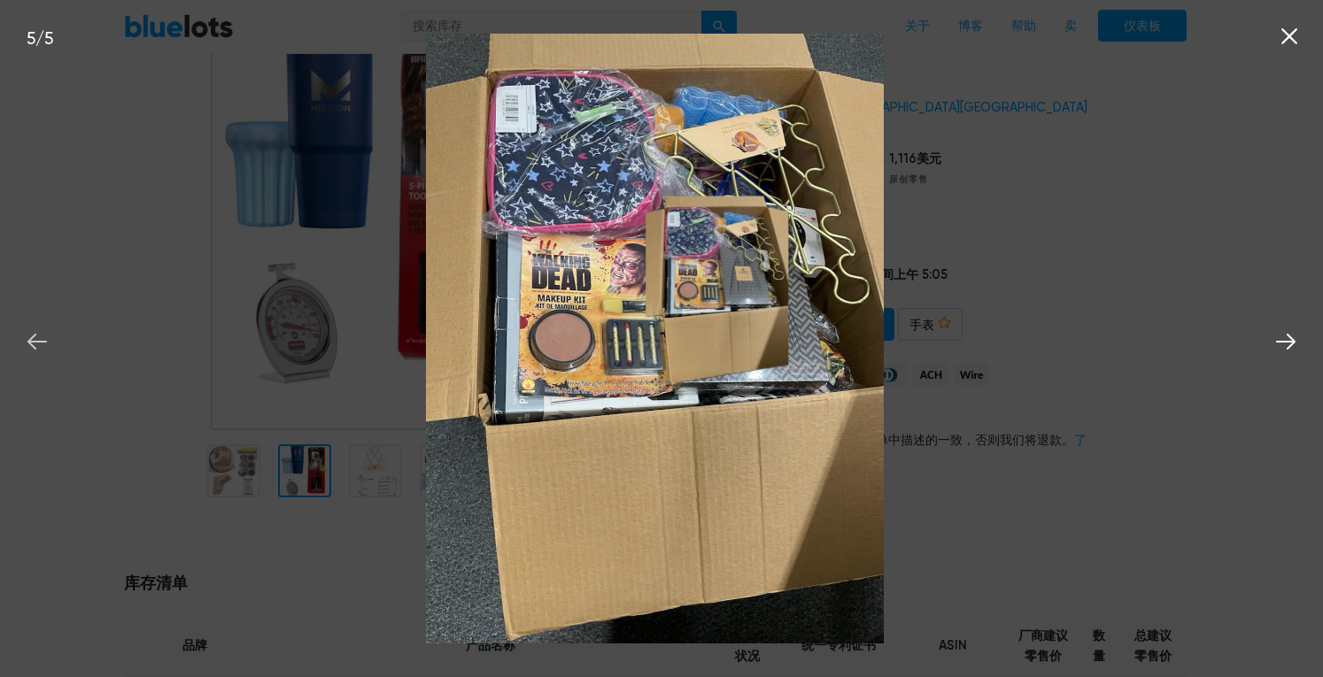
click at [30, 343] on icon at bounding box center [36, 342] width 19 height 16
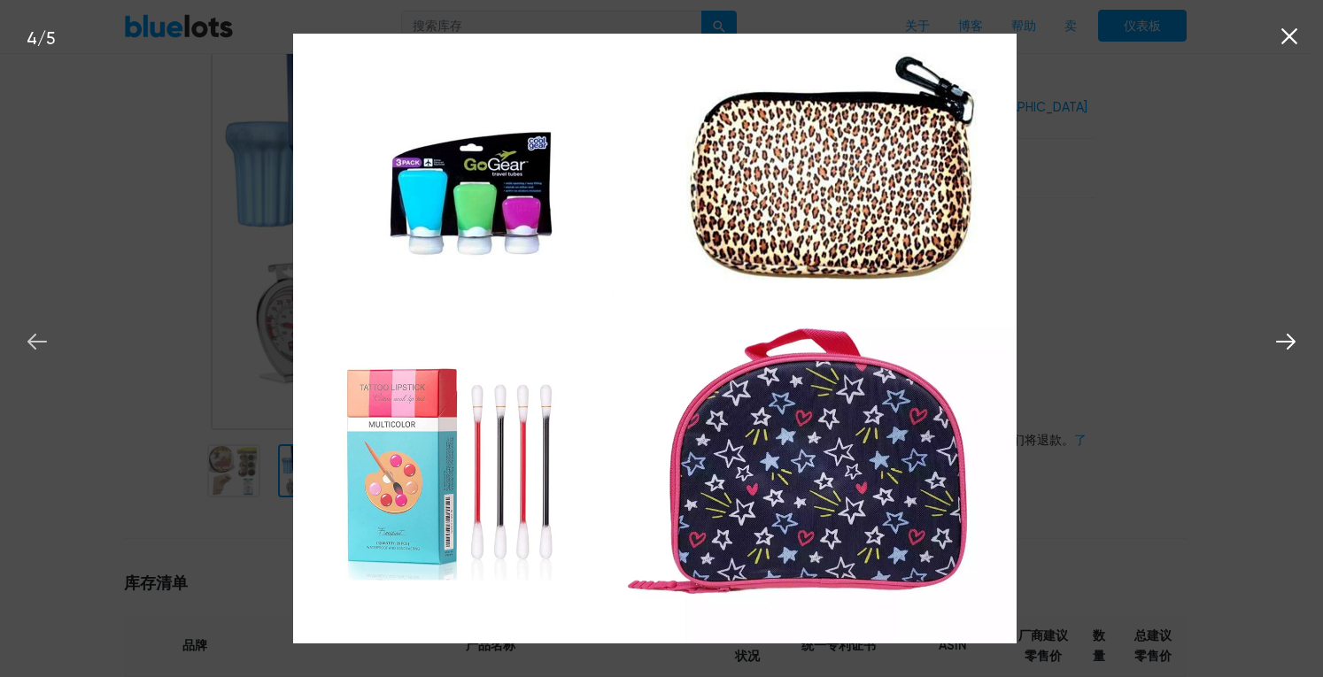
click at [30, 343] on icon at bounding box center [36, 342] width 19 height 16
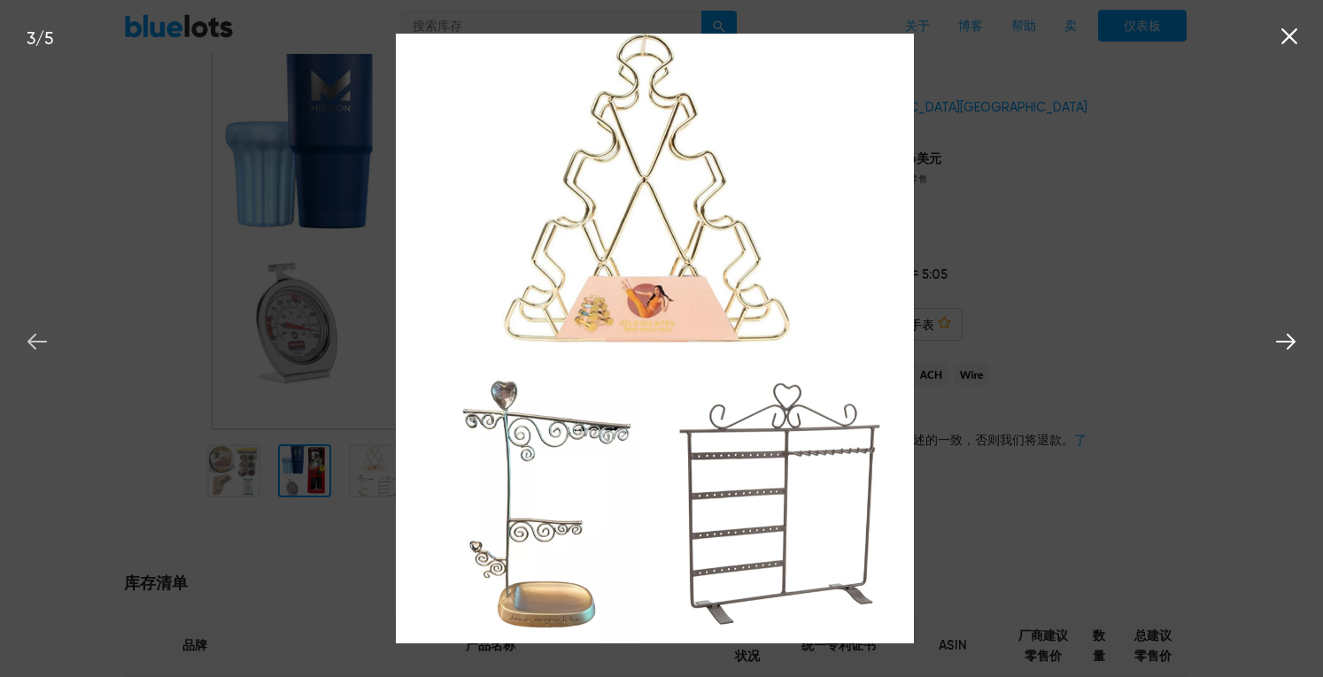
click at [30, 343] on icon at bounding box center [36, 342] width 19 height 16
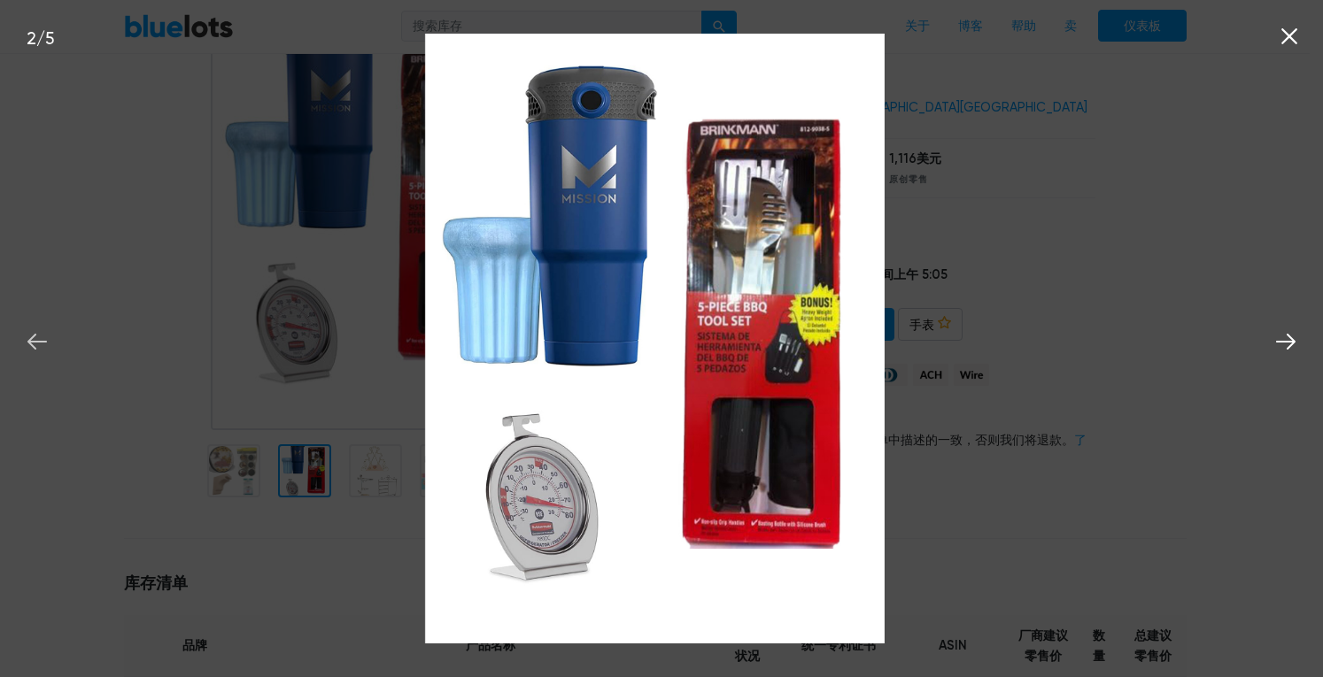
click at [30, 343] on icon at bounding box center [36, 342] width 19 height 16
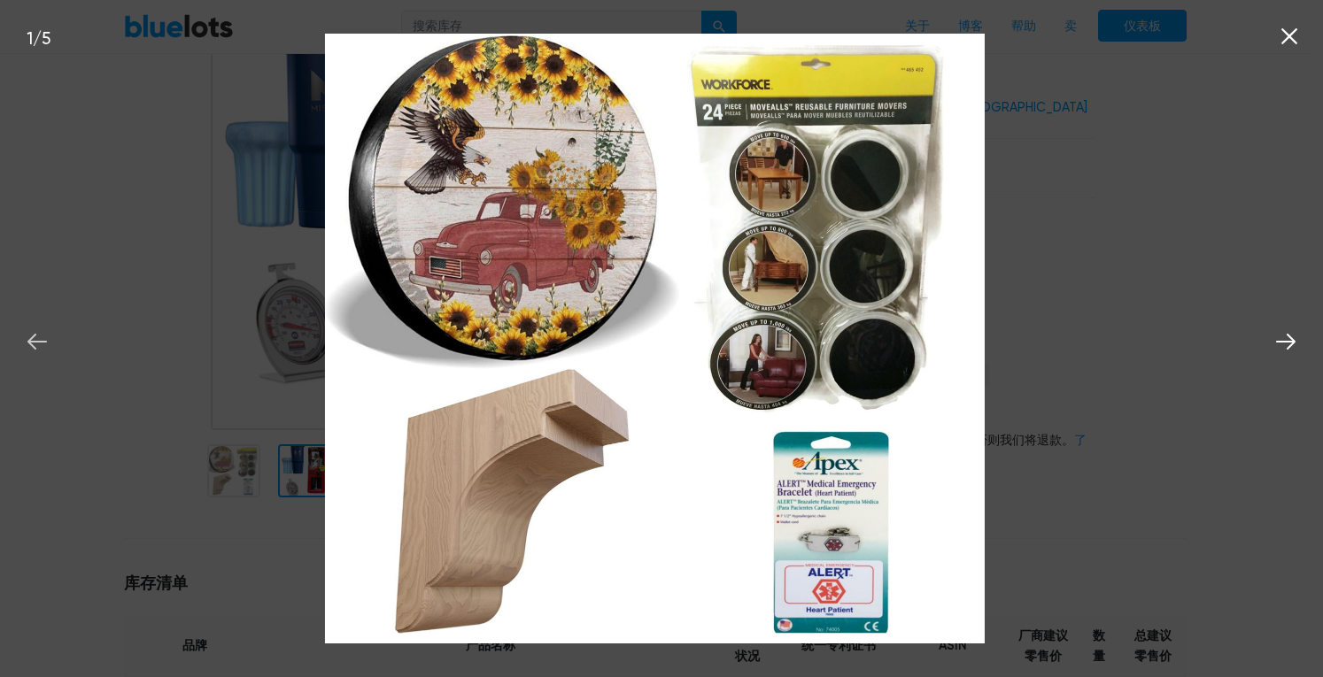
click at [30, 343] on icon at bounding box center [36, 342] width 19 height 16
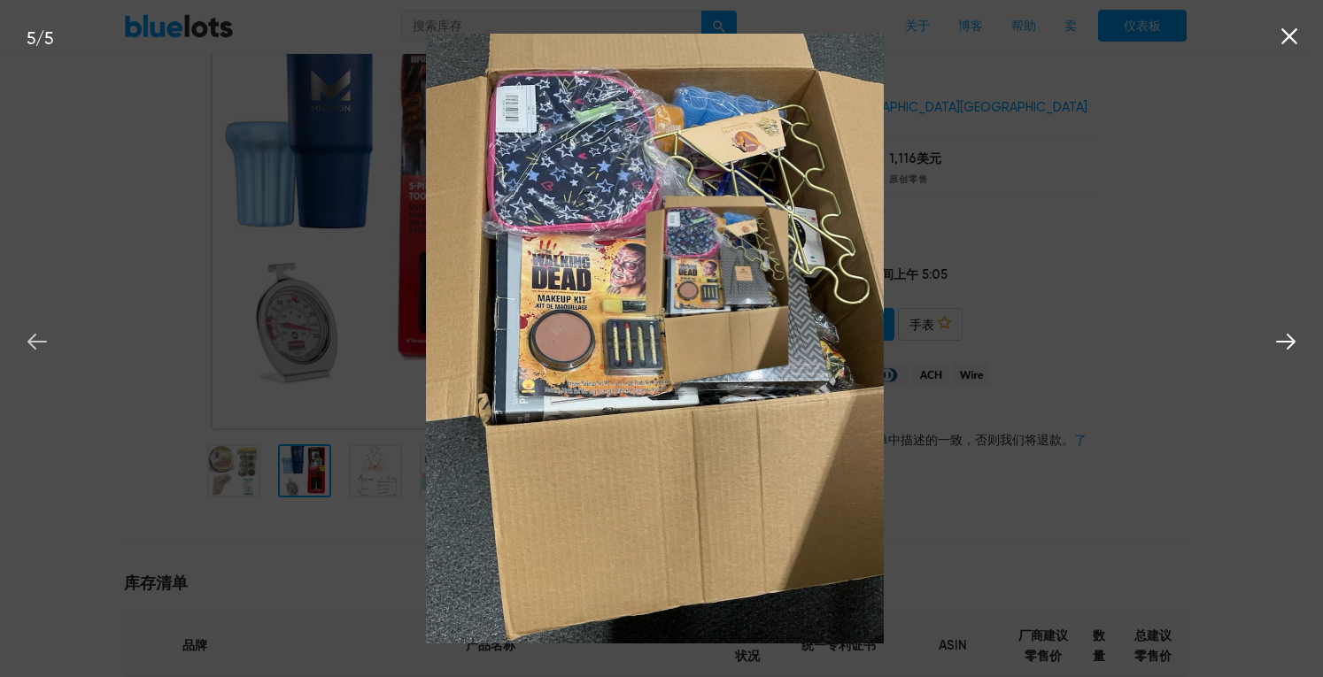
click at [30, 343] on icon at bounding box center [36, 342] width 19 height 16
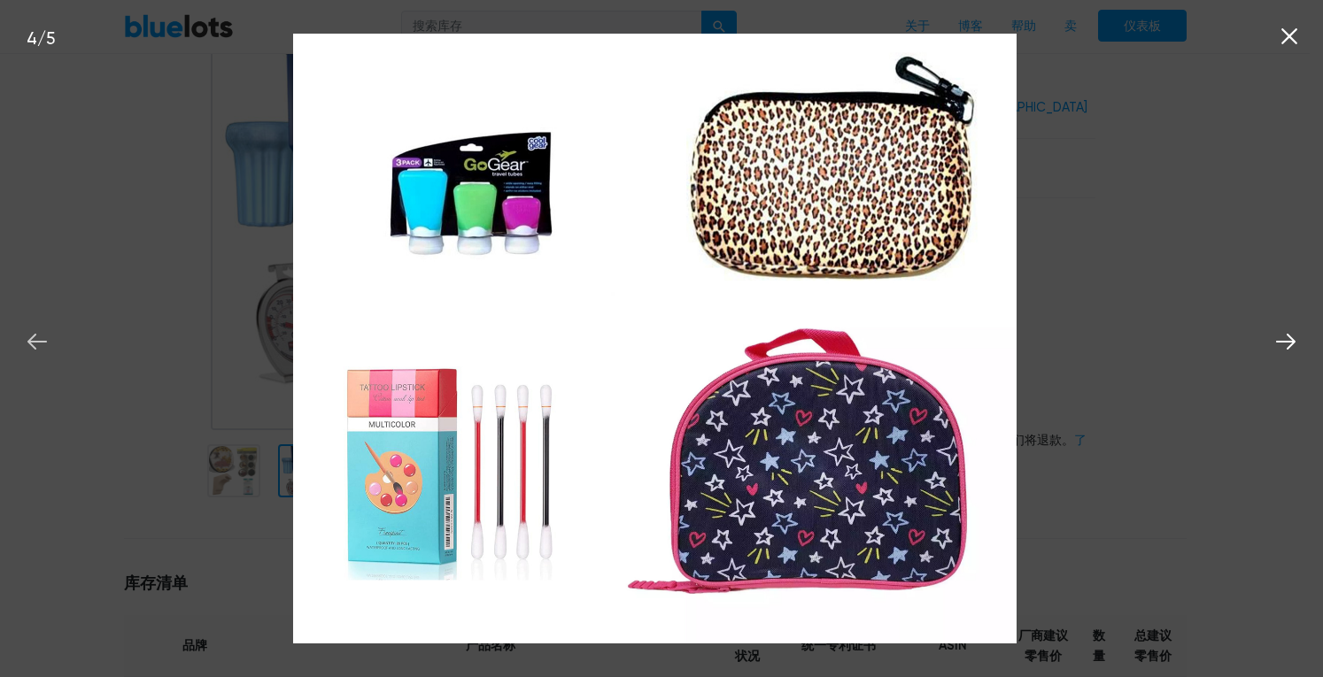
click at [30, 343] on icon at bounding box center [36, 342] width 19 height 16
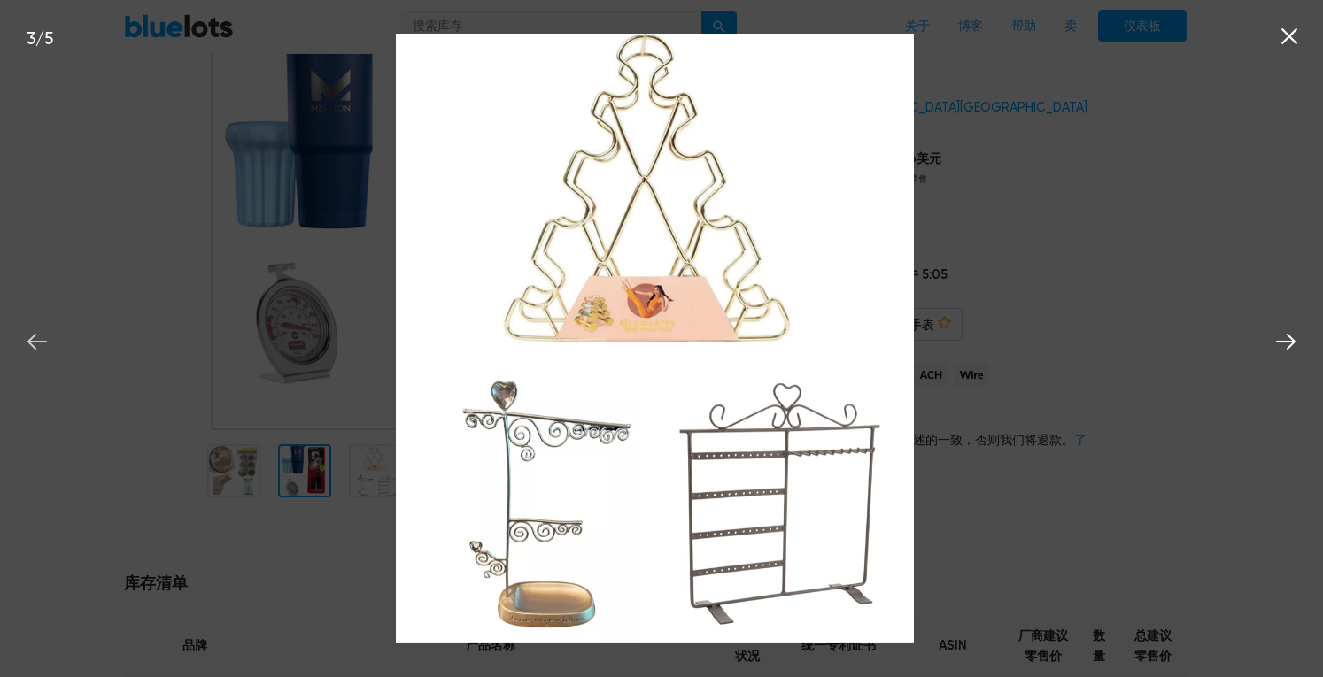
click at [30, 343] on icon at bounding box center [36, 342] width 19 height 16
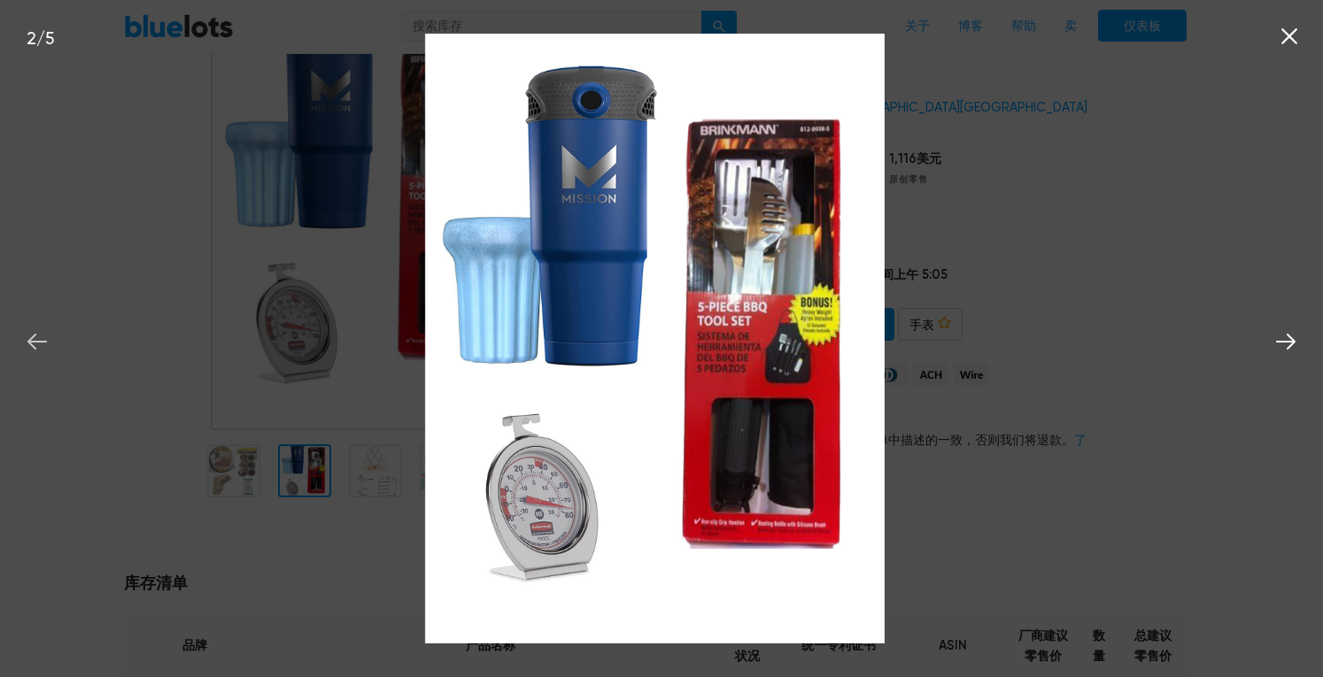
click at [30, 343] on icon at bounding box center [36, 342] width 19 height 16
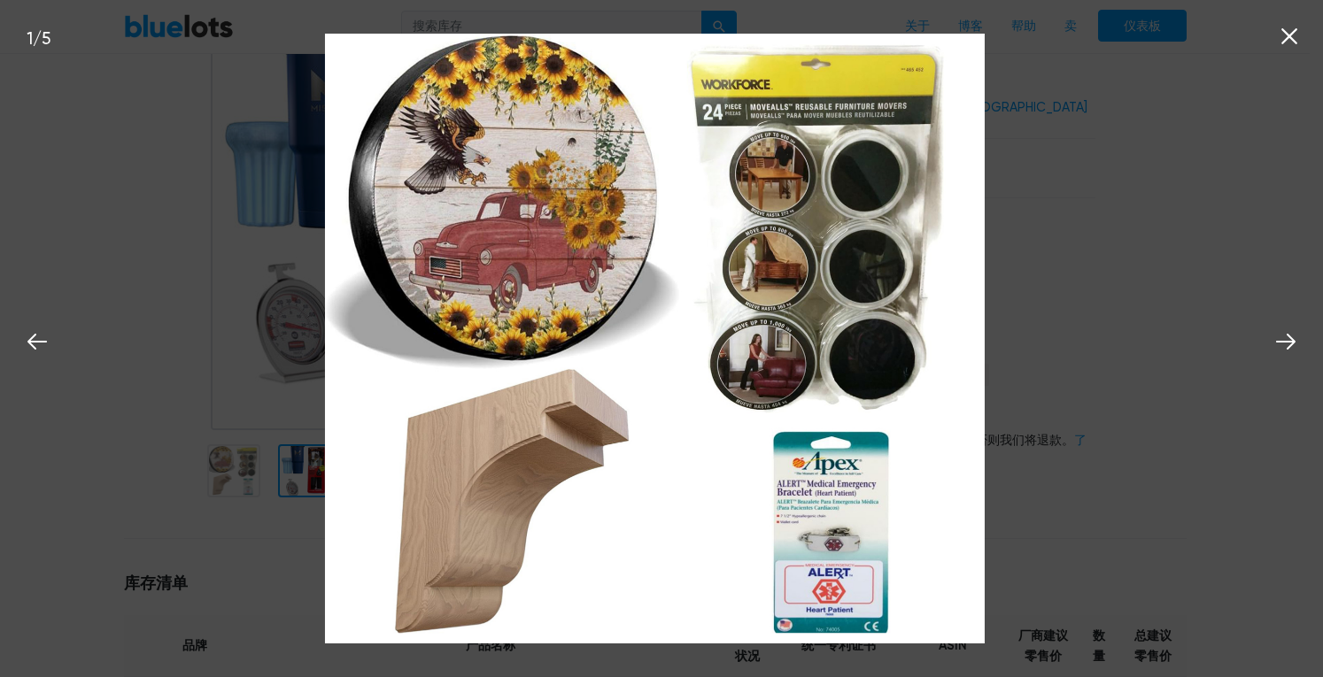
click at [1277, 33] on icon at bounding box center [1289, 36] width 27 height 27
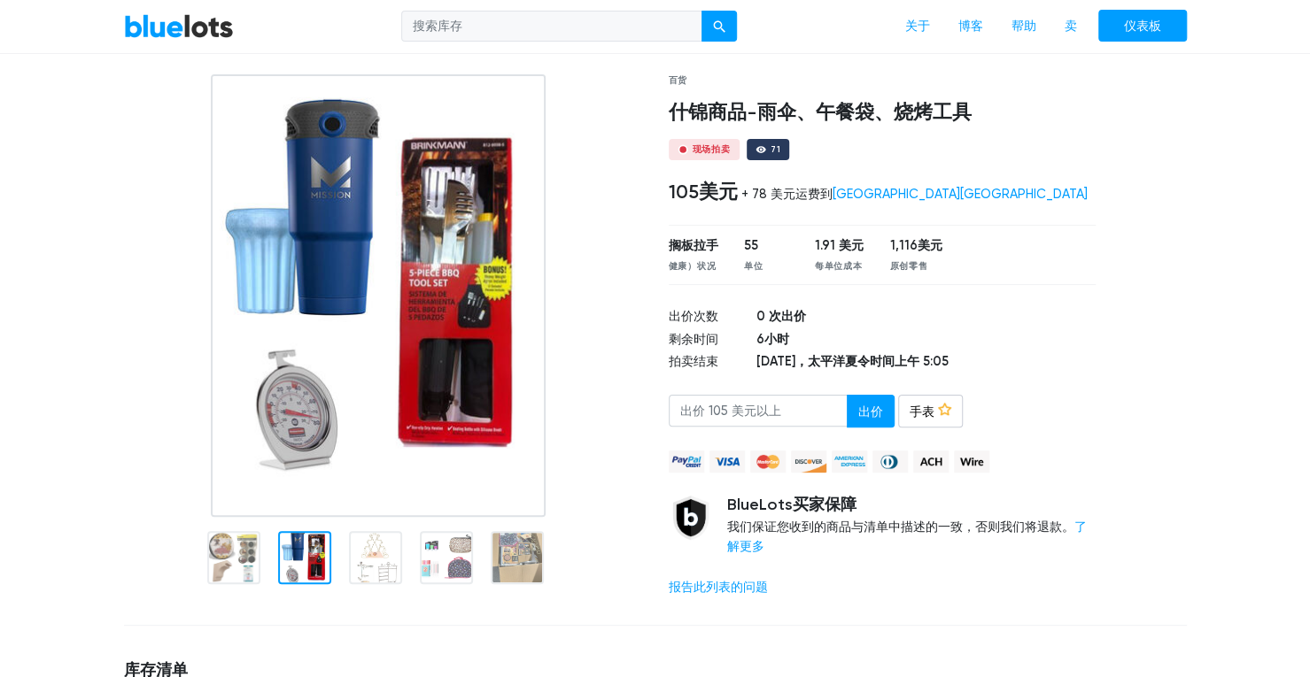
scroll to position [89, 0]
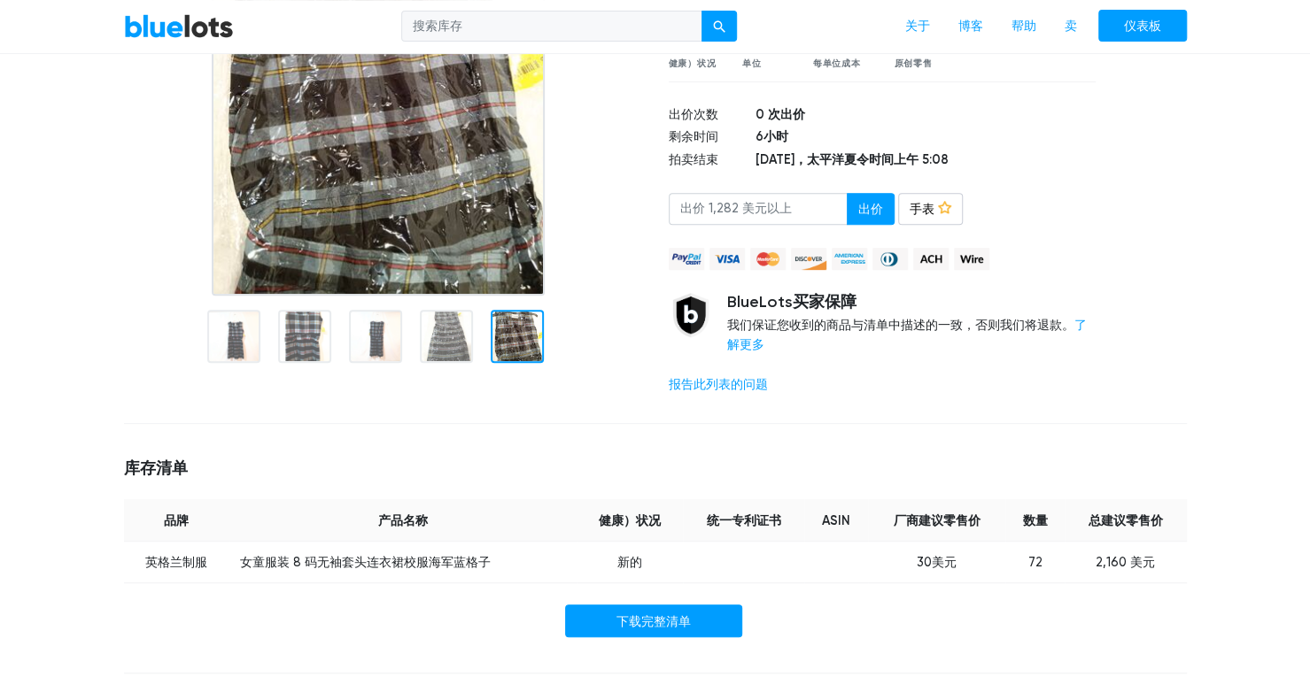
scroll to position [177, 0]
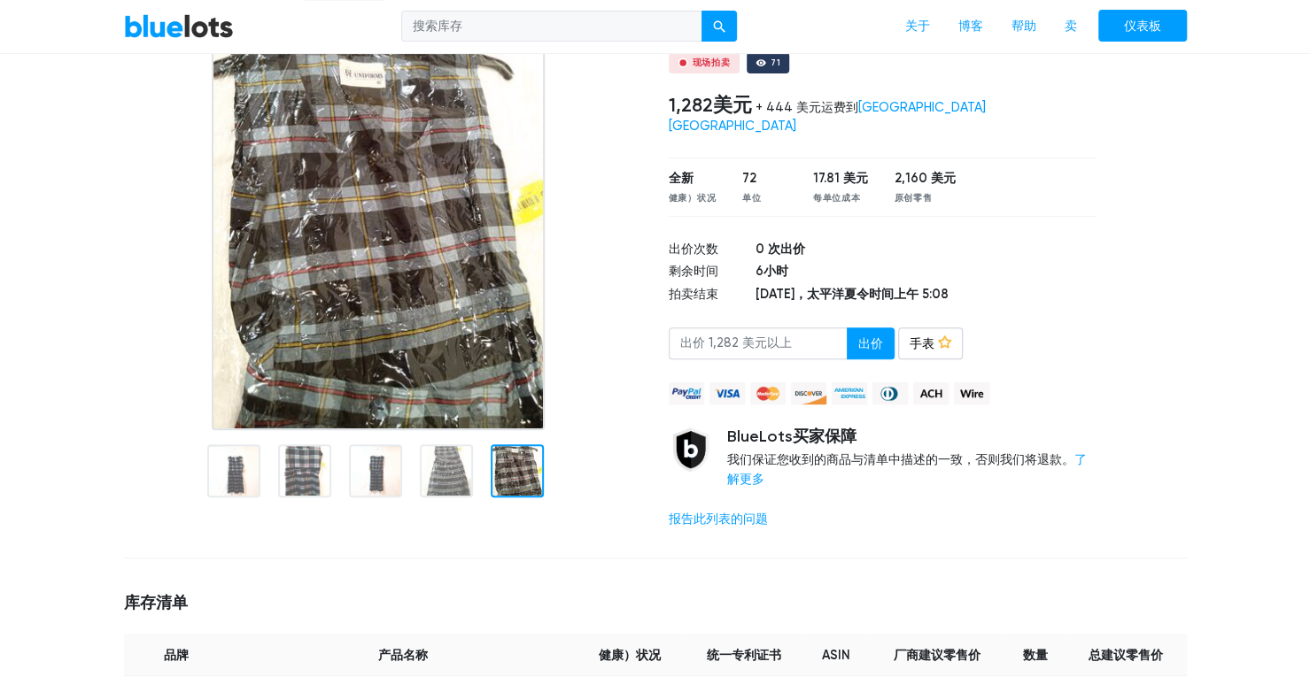
click at [456, 358] on img at bounding box center [378, 209] width 333 height 443
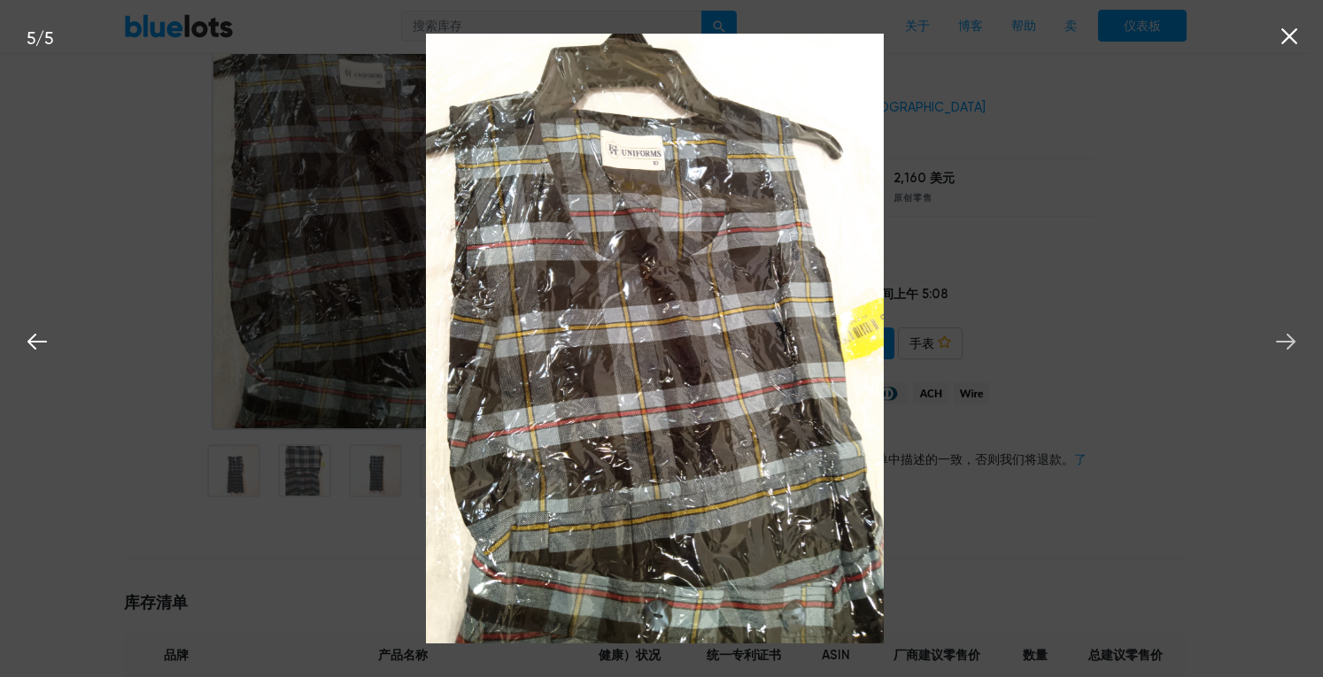
click at [1293, 345] on icon at bounding box center [1286, 342] width 27 height 27
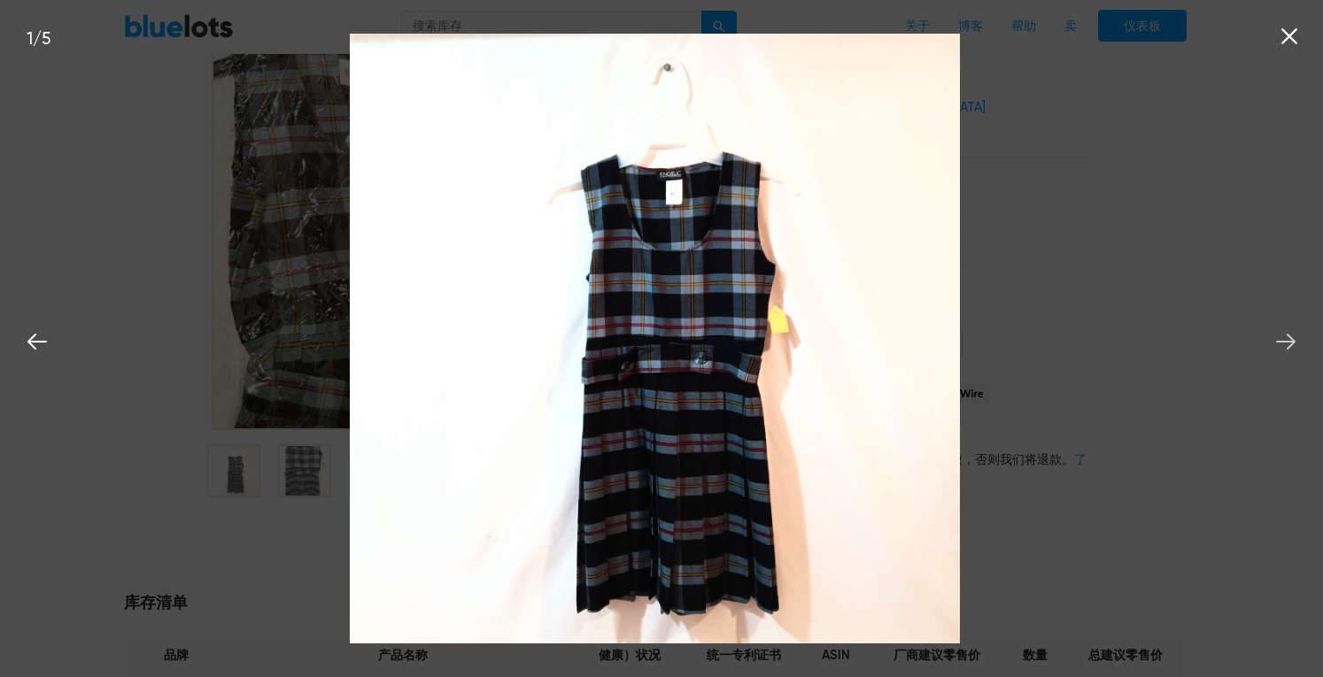
click at [1293, 345] on icon at bounding box center [1286, 342] width 27 height 27
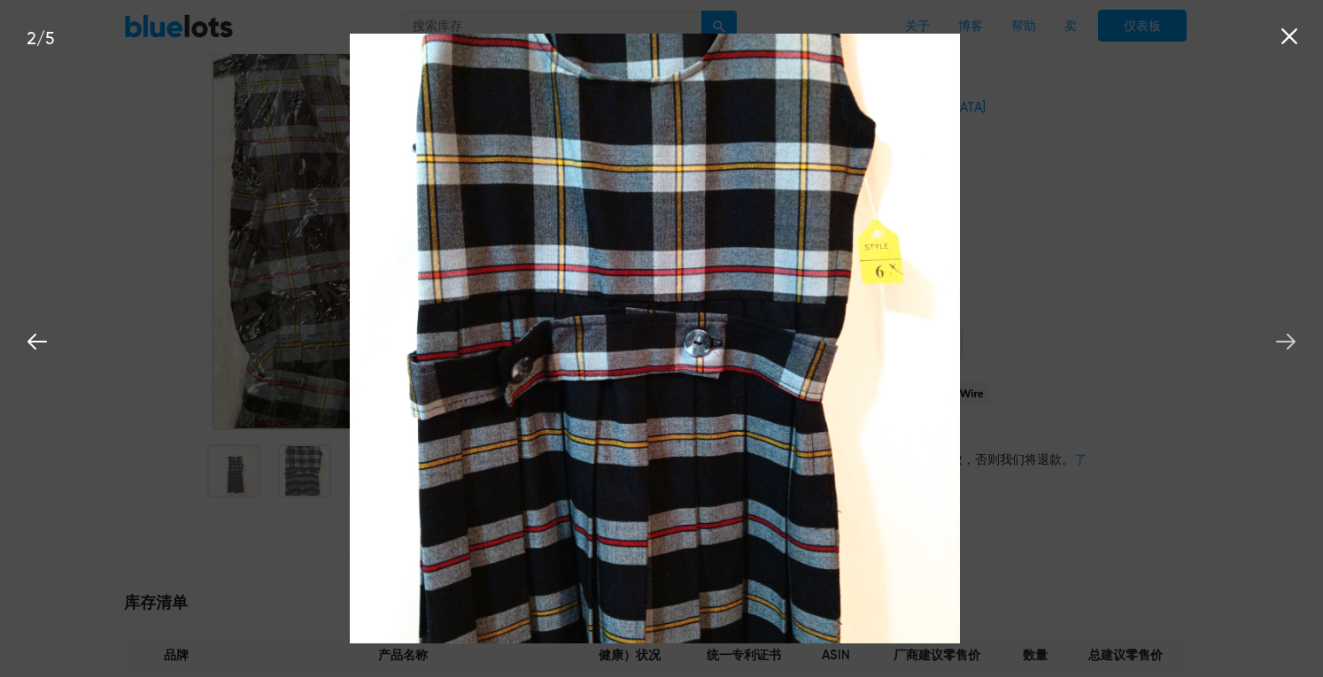
click at [1293, 345] on icon at bounding box center [1286, 342] width 27 height 27
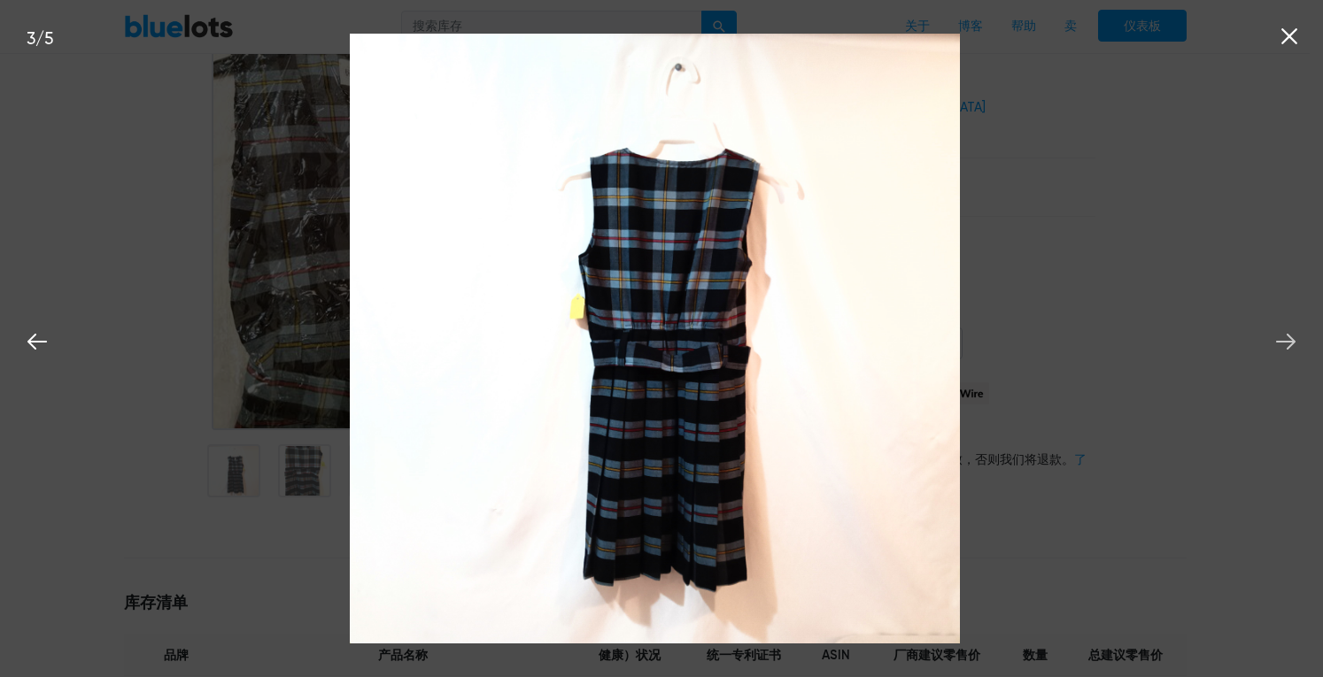
click at [1293, 345] on icon at bounding box center [1286, 342] width 27 height 27
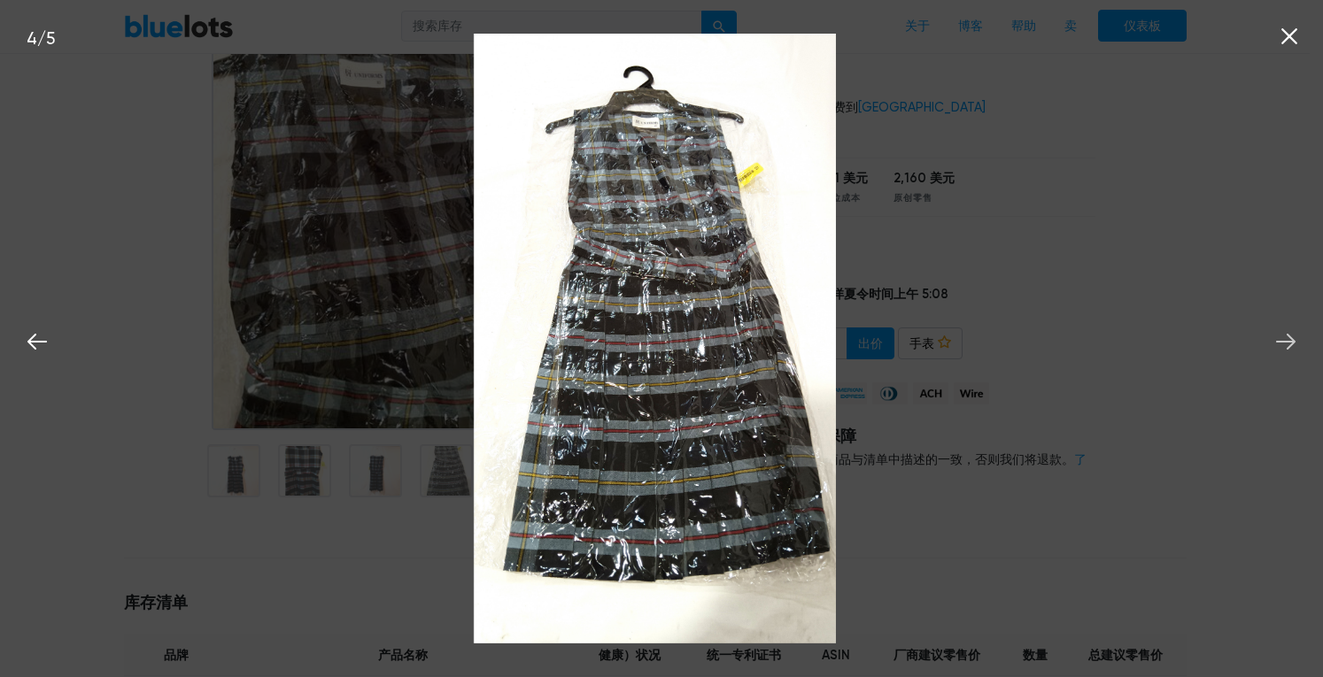
click at [1293, 345] on icon at bounding box center [1286, 342] width 27 height 27
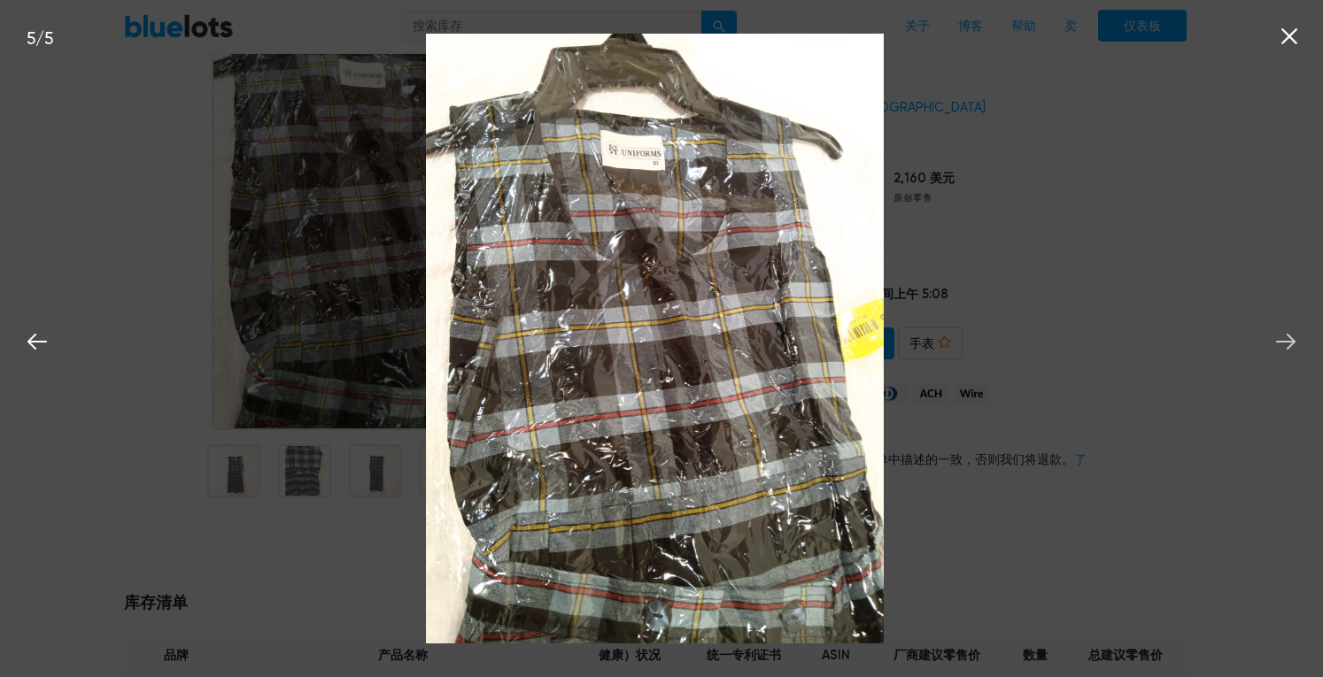
click at [1293, 345] on icon at bounding box center [1286, 342] width 27 height 27
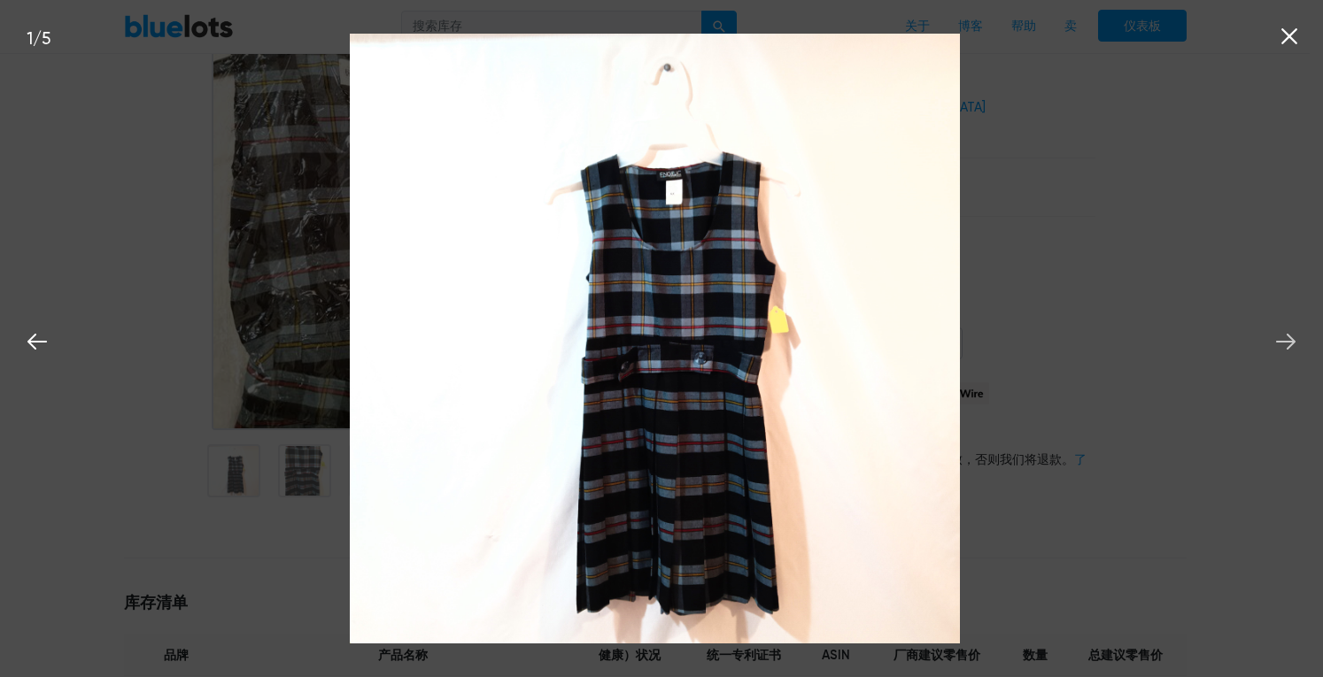
click at [1293, 345] on icon at bounding box center [1286, 342] width 27 height 27
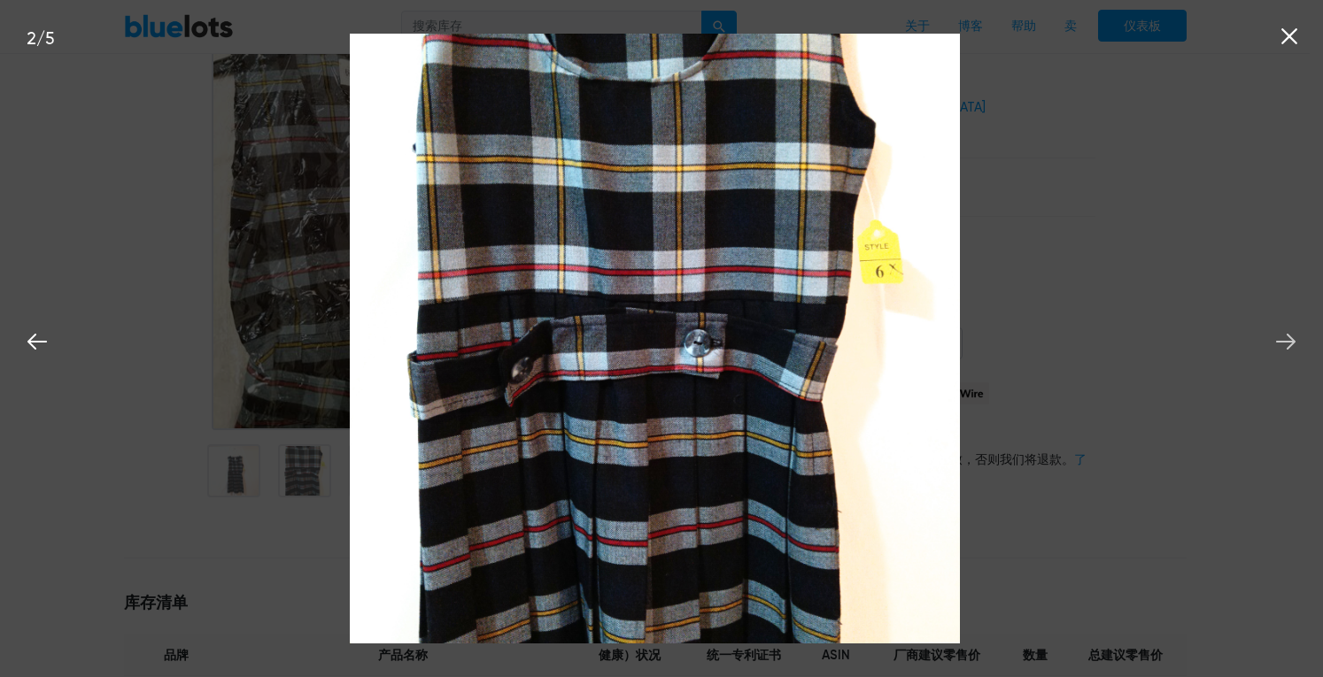
click at [1293, 345] on icon at bounding box center [1286, 342] width 27 height 27
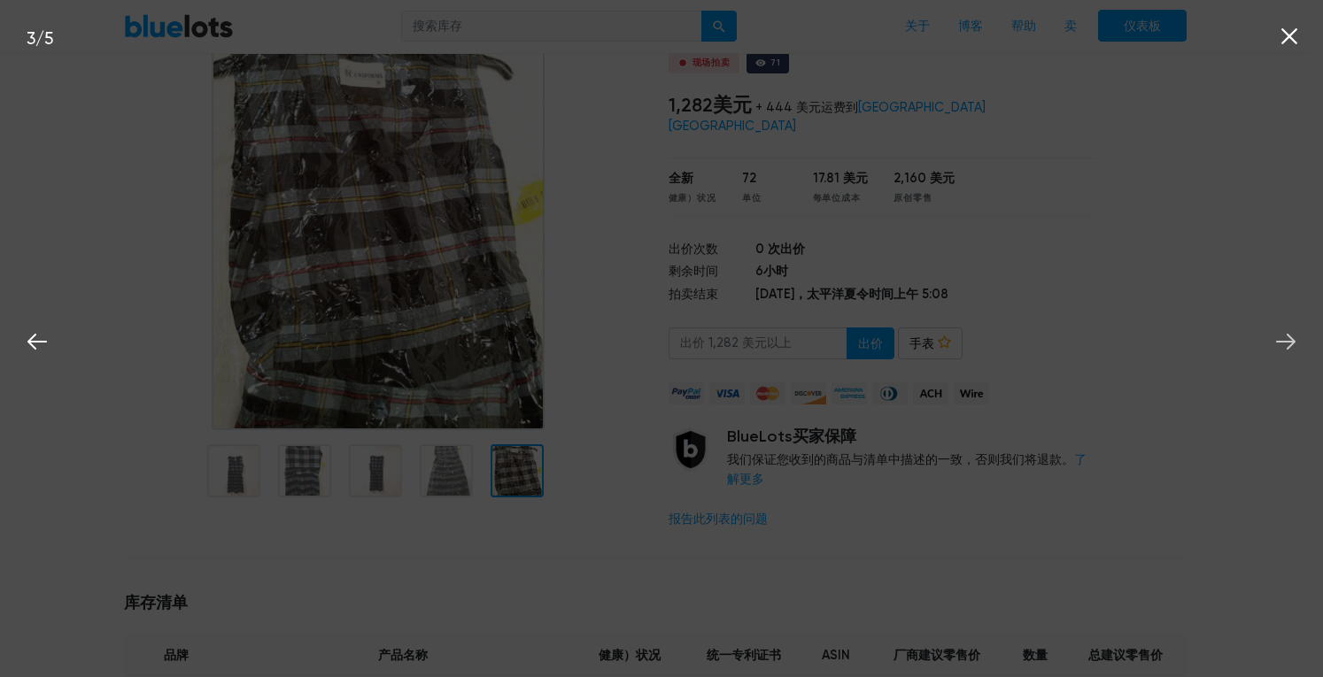
click at [1293, 345] on icon at bounding box center [1286, 342] width 27 height 27
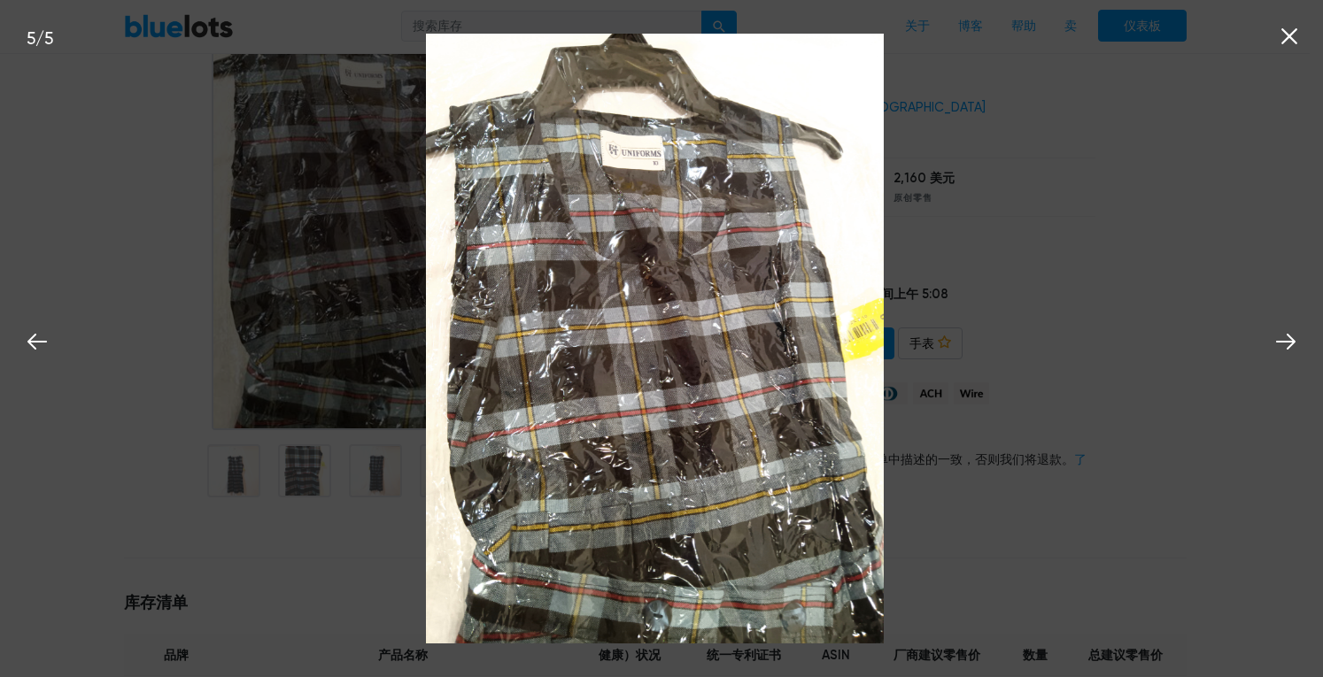
click at [1294, 35] on icon at bounding box center [1289, 36] width 27 height 27
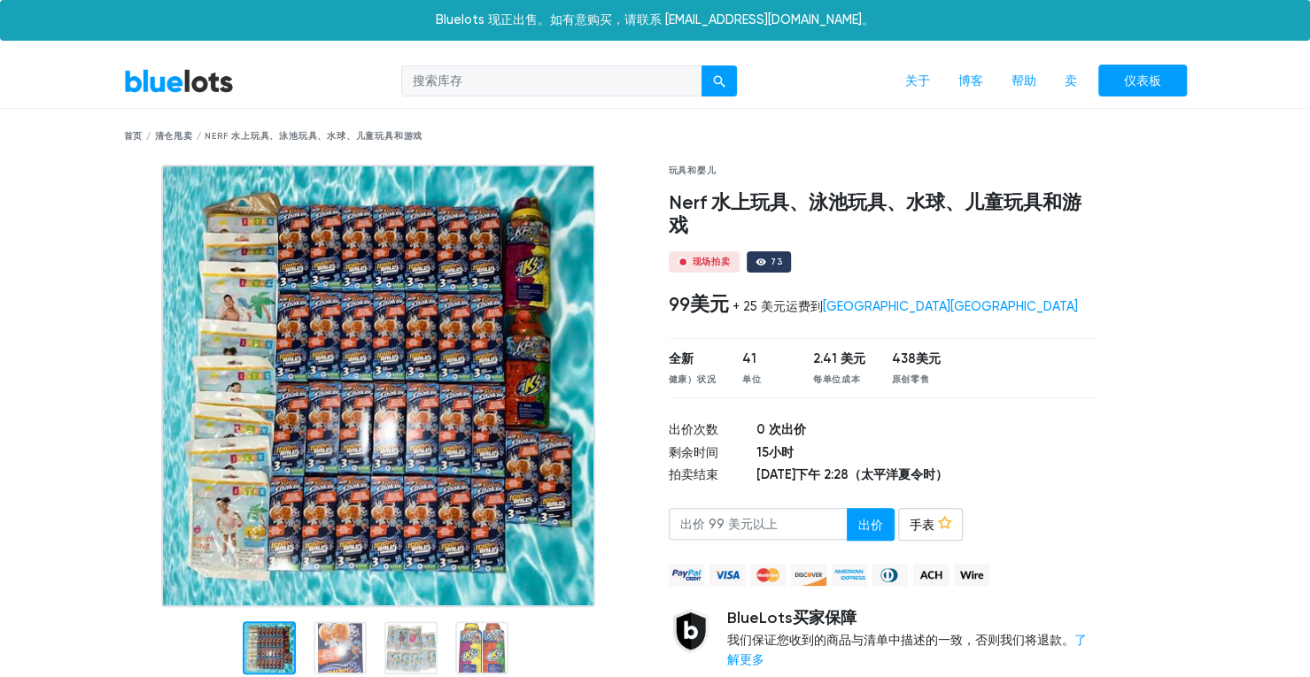
click at [445, 369] on img at bounding box center [378, 386] width 434 height 443
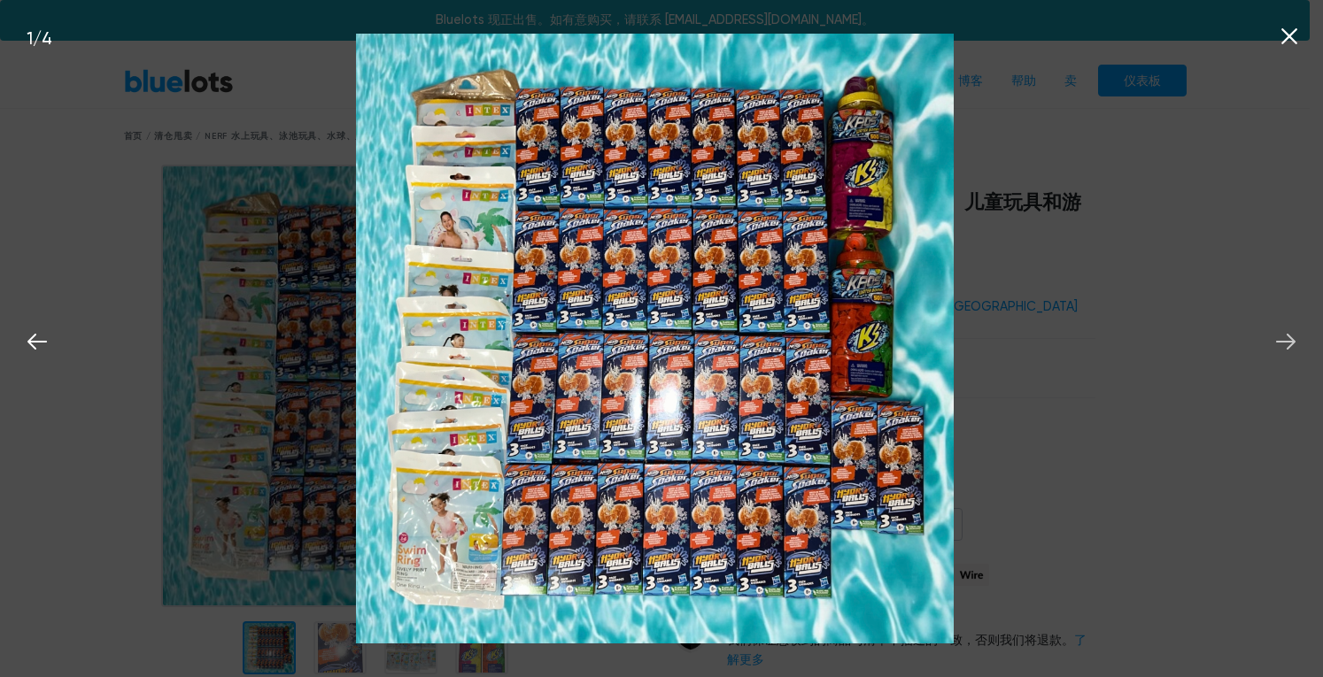
click at [1288, 344] on icon at bounding box center [1286, 342] width 27 height 27
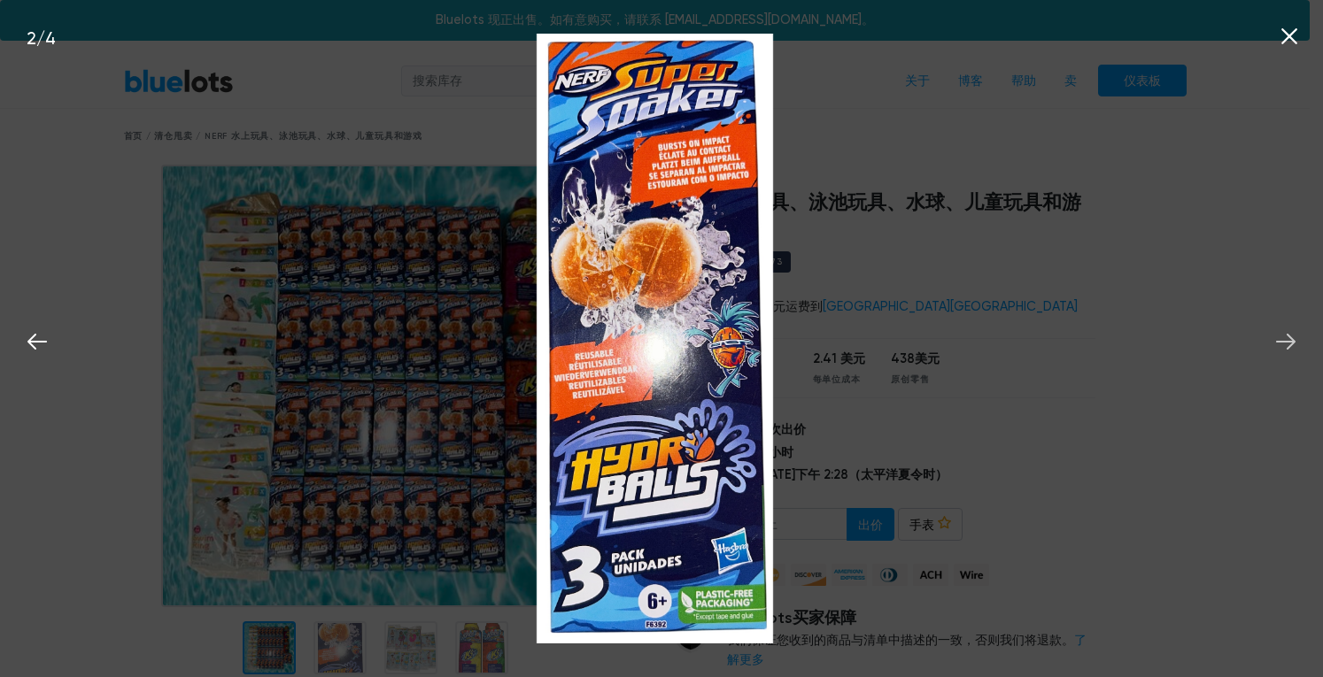
click at [1288, 344] on icon at bounding box center [1286, 342] width 27 height 27
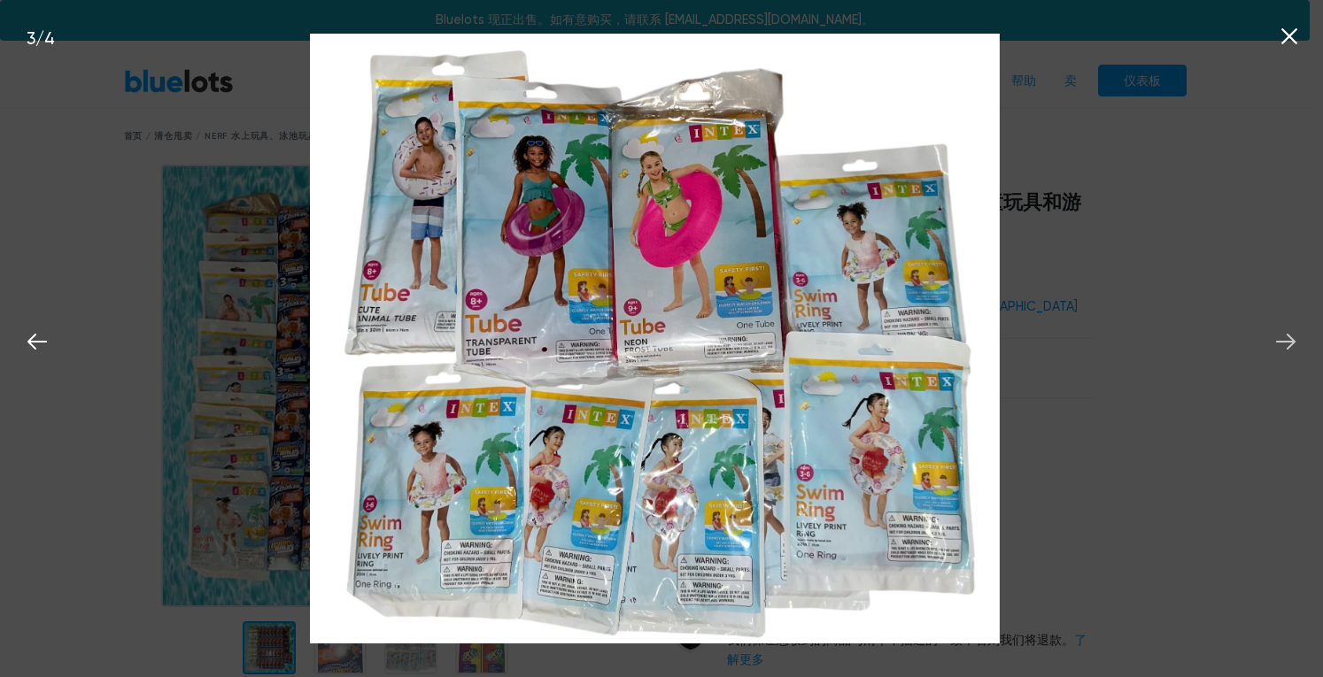
click at [1288, 344] on icon at bounding box center [1286, 342] width 27 height 27
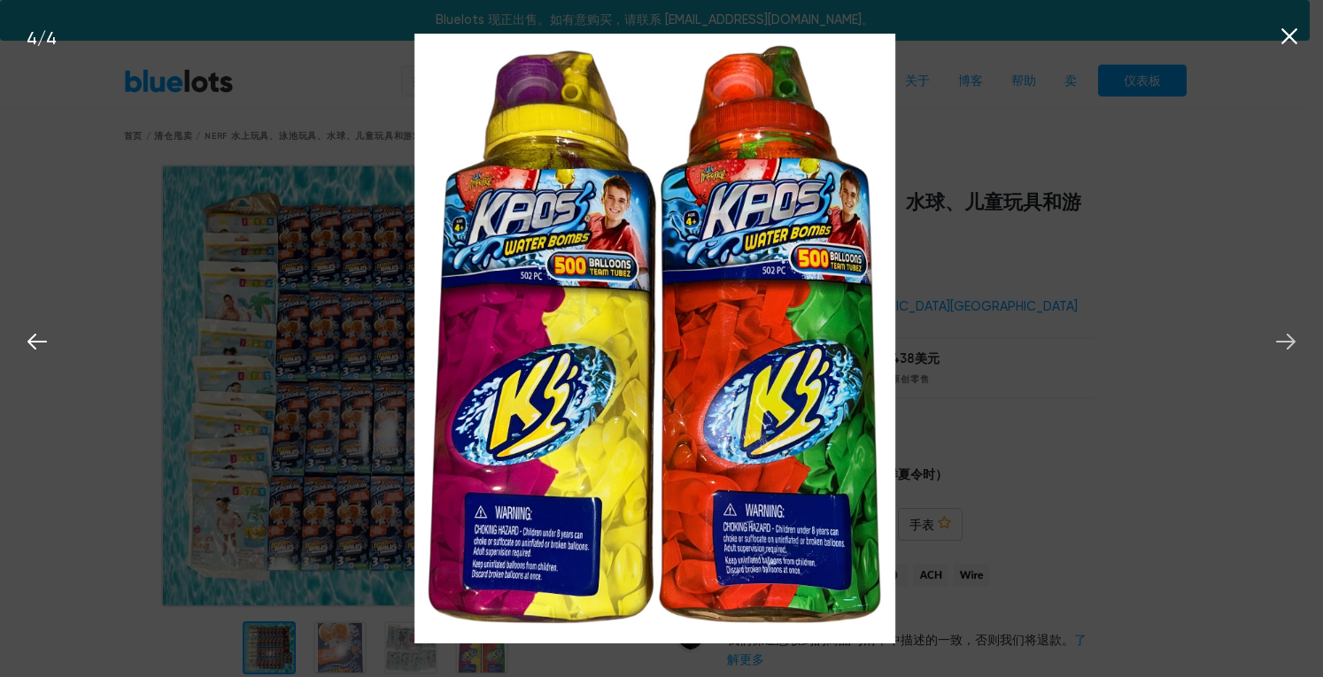
click at [1288, 344] on icon at bounding box center [1286, 342] width 27 height 27
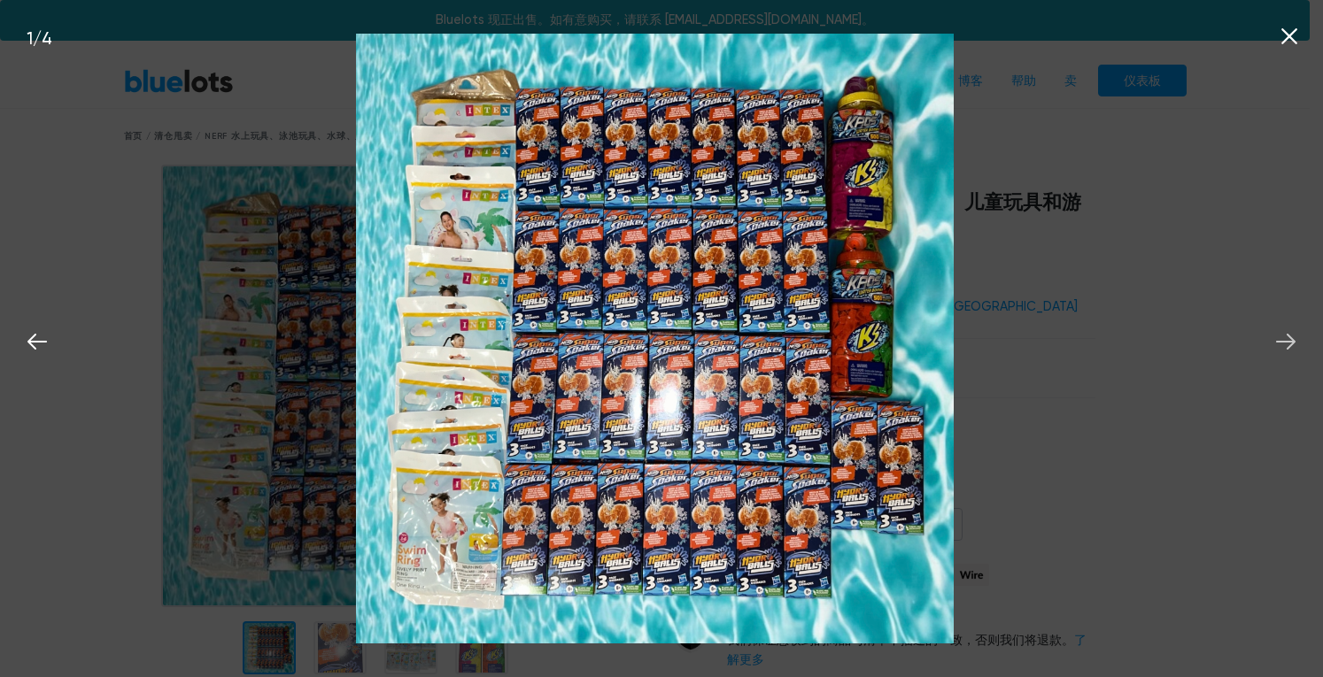
click at [1288, 344] on icon at bounding box center [1286, 342] width 27 height 27
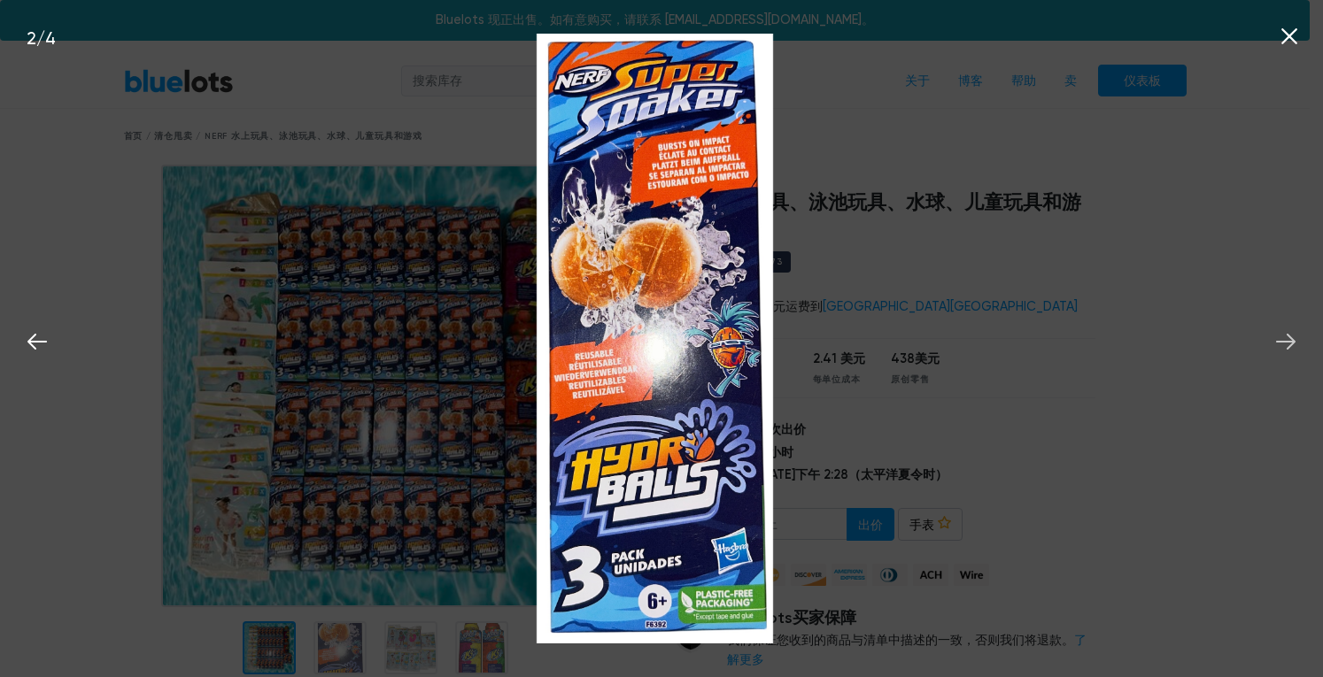
click at [1288, 344] on icon at bounding box center [1286, 342] width 27 height 27
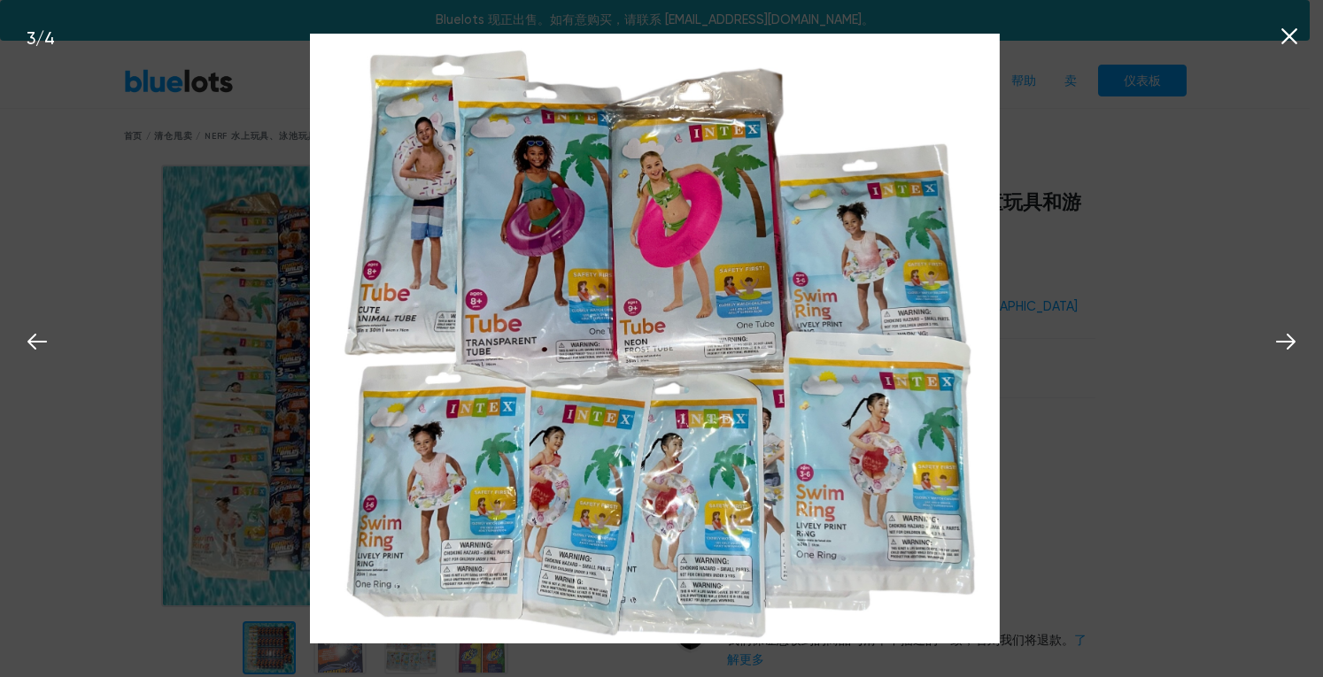
click at [1242, 334] on div "3 / 4" at bounding box center [661, 338] width 1323 height 677
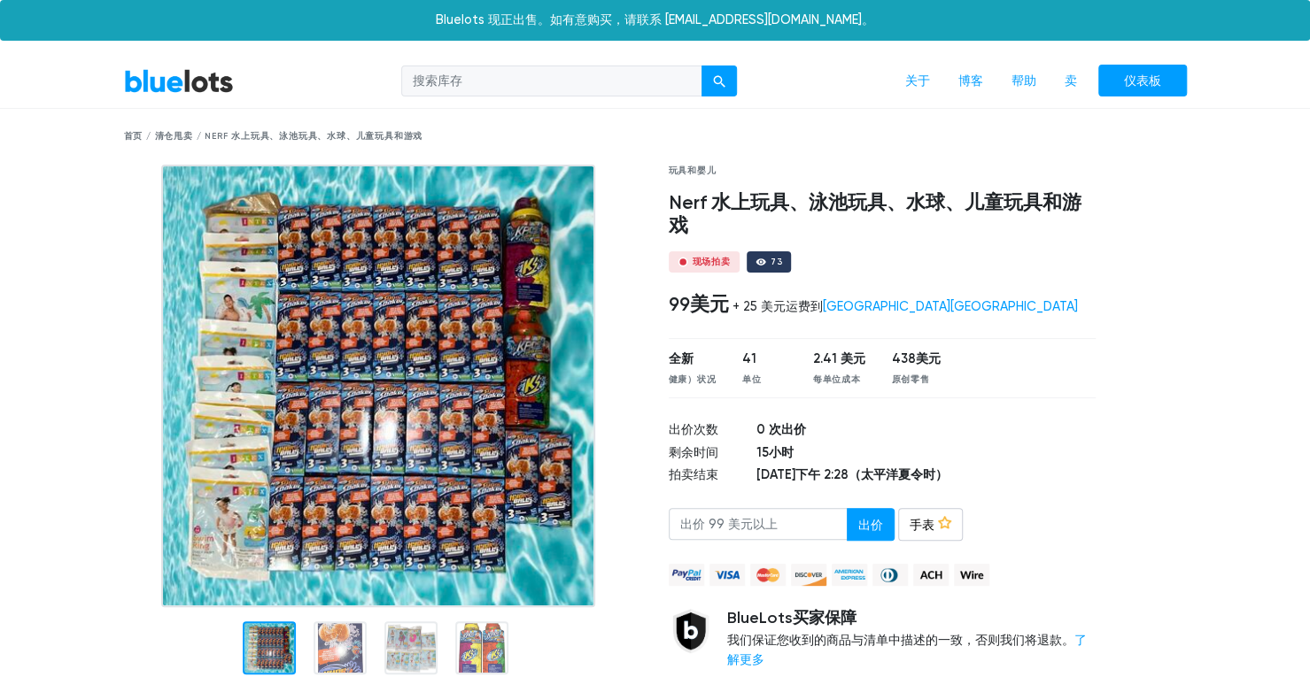
click at [1144, 304] on div at bounding box center [1154, 445] width 91 height 561
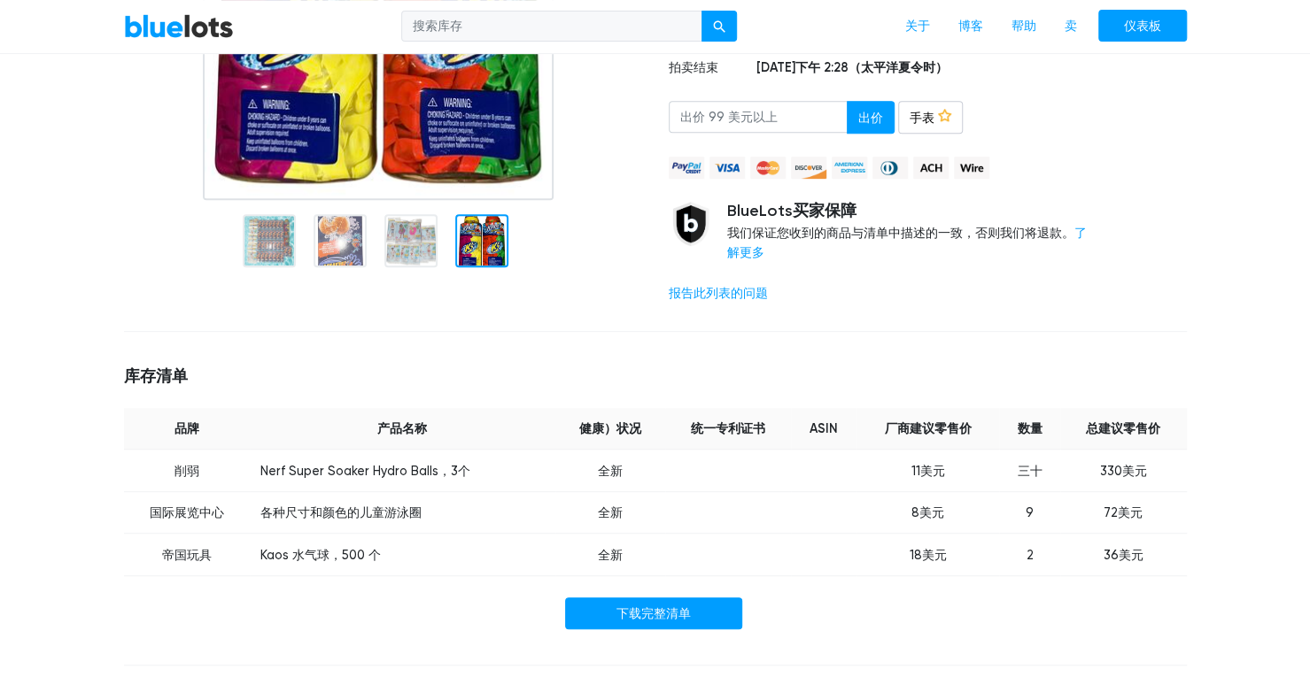
scroll to position [443, 0]
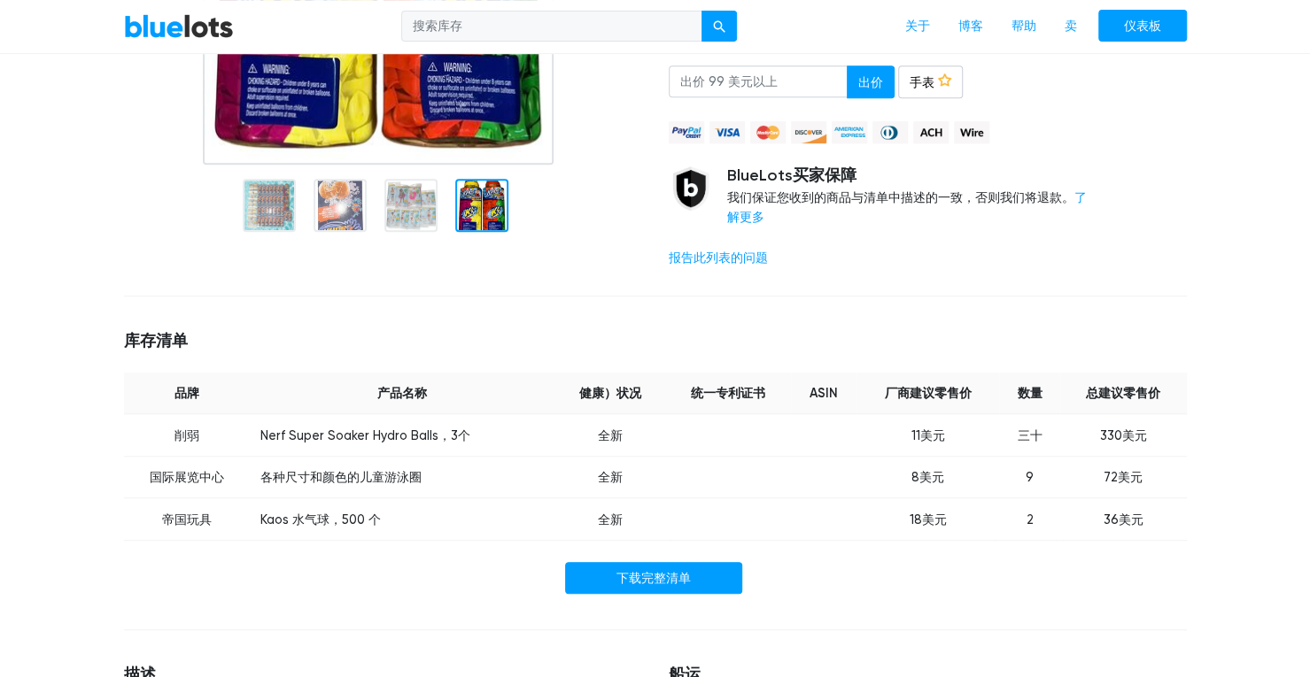
click at [1203, 416] on div "BlueLots 关于 博客 帮助 卖 仪表板 首页 / 清仓甩卖 / Nerf 水上玩具、泳池玩具、水球、儿童玩具和游戏 玩具和婴儿 Nerf 水上玩具、泳…" at bounding box center [655, 648] width 1310 height 2072
drag, startPoint x: 1173, startPoint y: 153, endPoint x: 536, endPoint y: 329, distance: 661.3
click at [536, 332] on h5 "库存清单" at bounding box center [655, 341] width 1063 height 19
drag, startPoint x: 262, startPoint y: 412, endPoint x: 464, endPoint y: 414, distance: 201.9
click at [464, 428] on font "Nerf Super Soaker Hydro Balls，3个" at bounding box center [365, 435] width 210 height 15
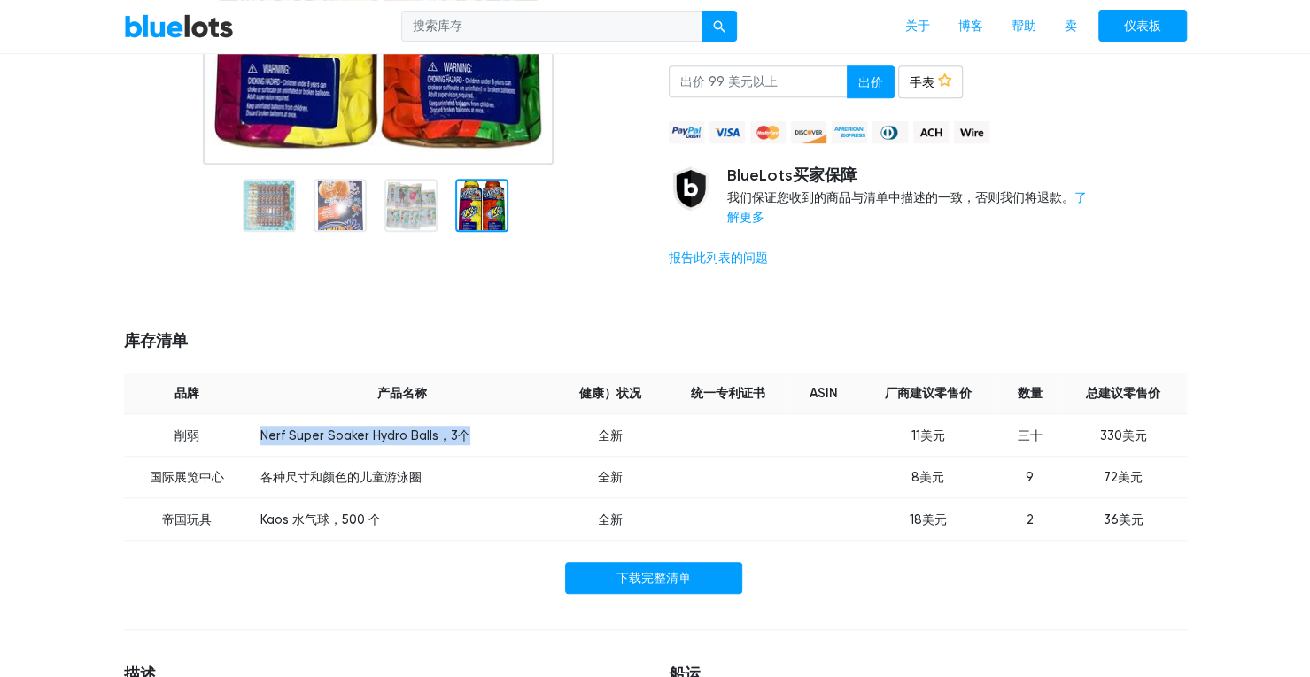
copy font "Nerf Super Soaker Hydro Balls，3个"
click at [1188, 203] on div at bounding box center [1154, 2] width 91 height 561
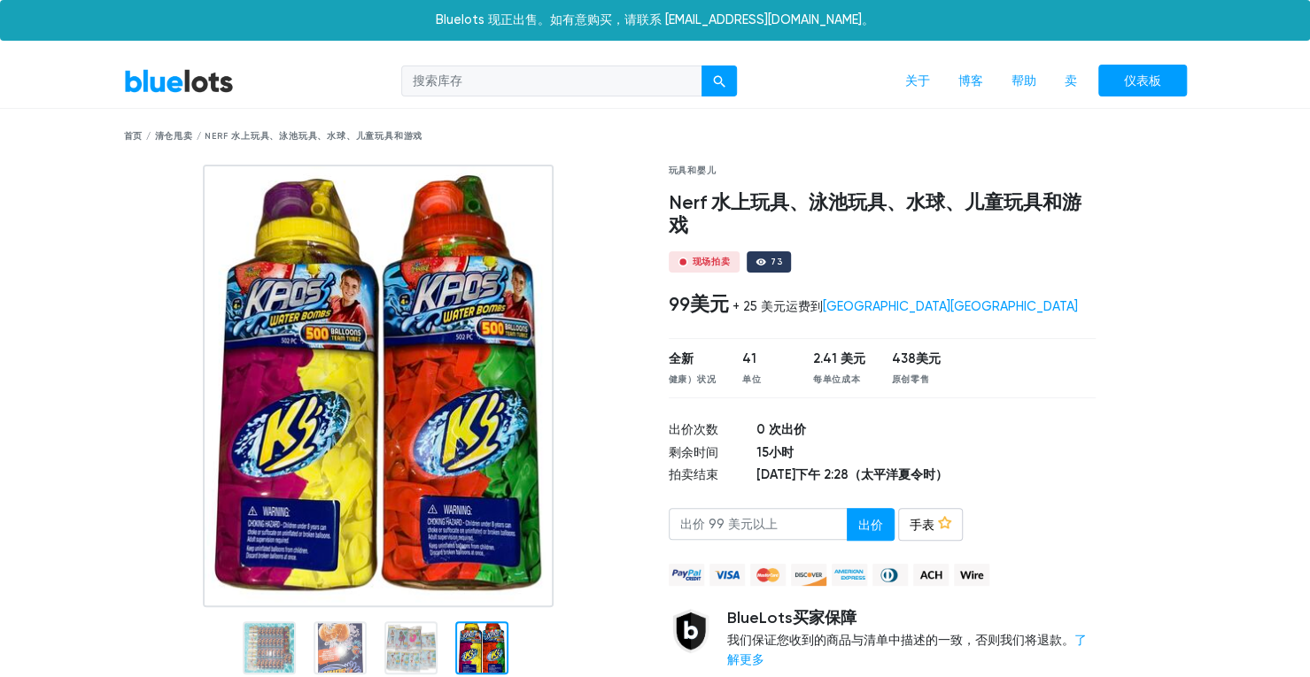
scroll to position [177, 0]
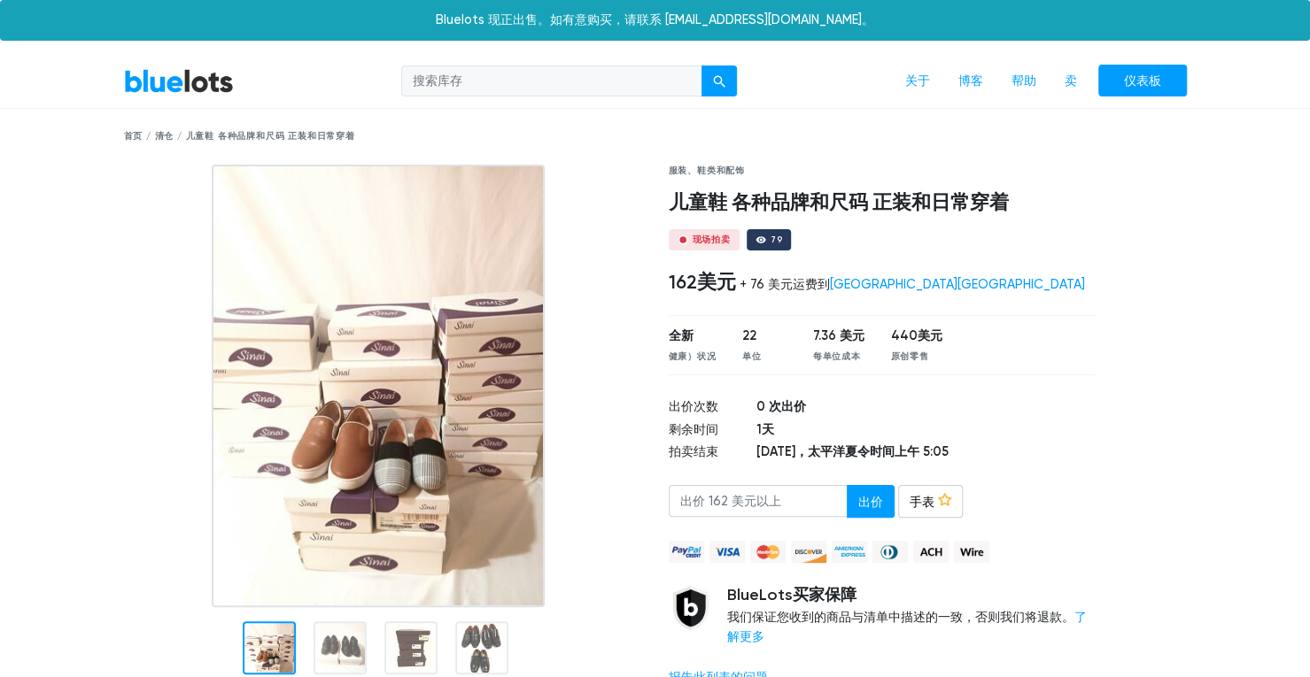
click at [465, 472] on img at bounding box center [378, 386] width 333 height 443
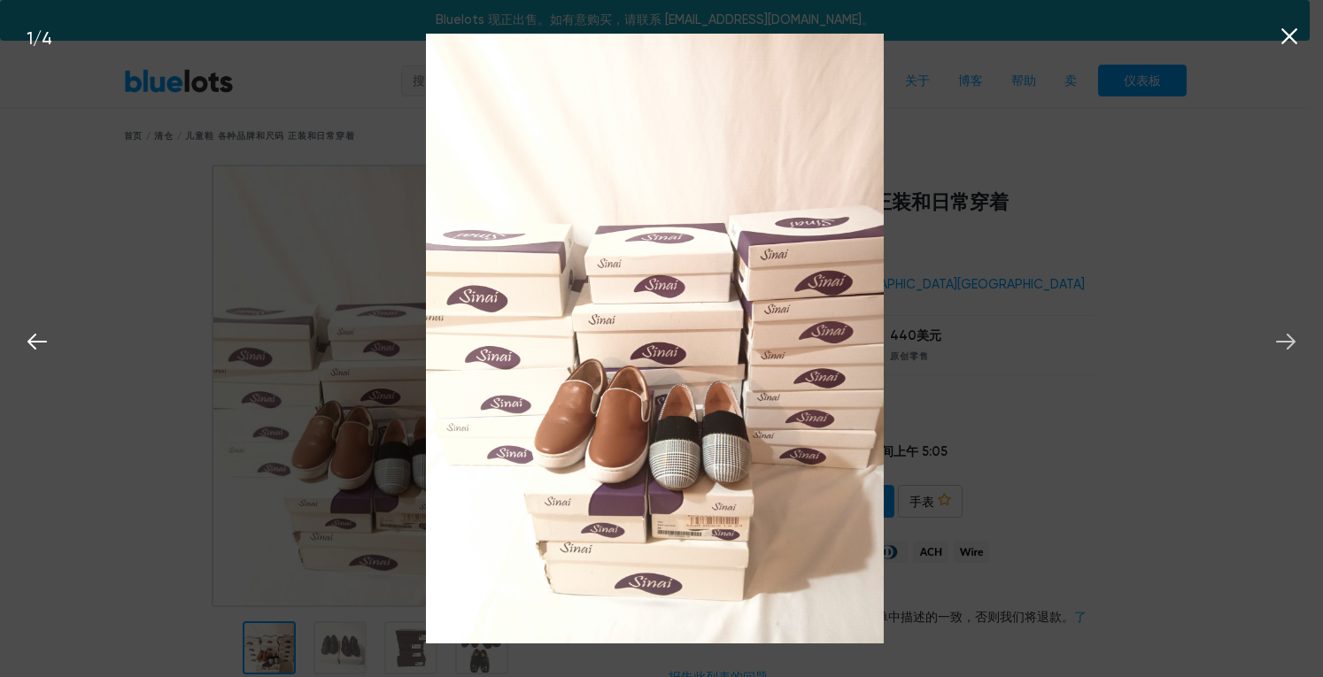
click at [1296, 339] on icon at bounding box center [1286, 342] width 27 height 27
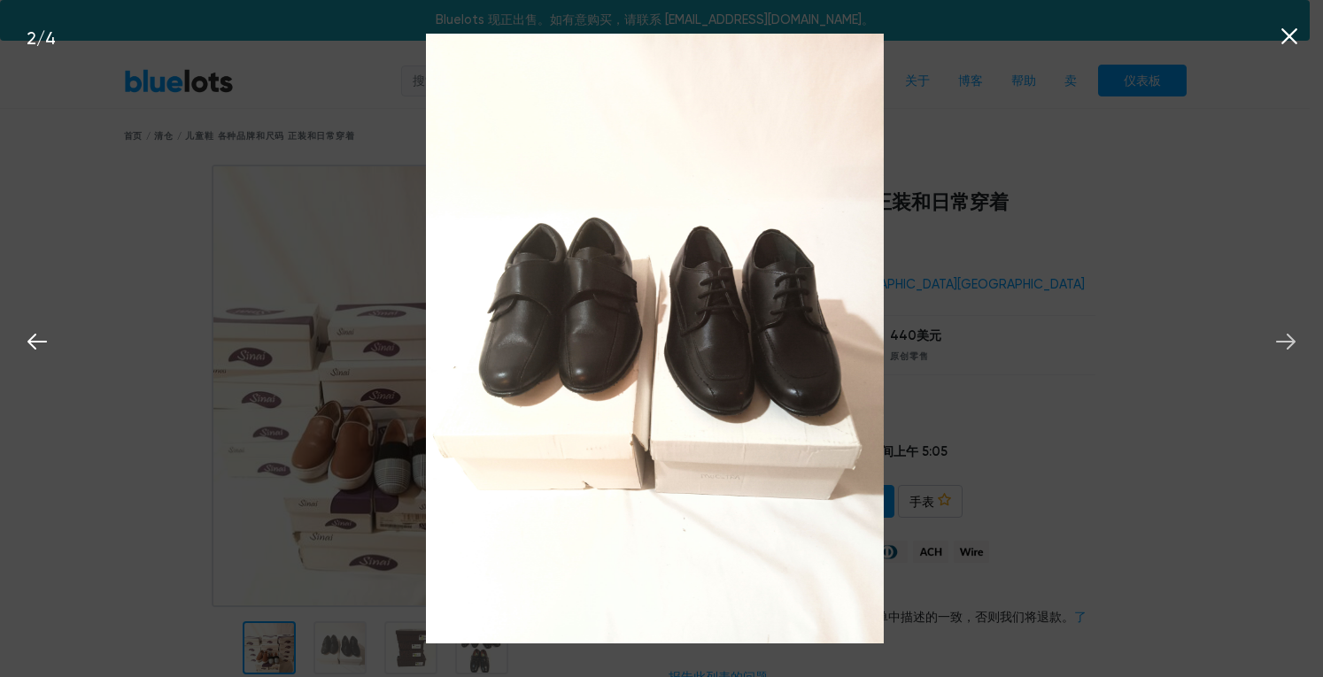
click at [1296, 339] on icon at bounding box center [1286, 342] width 27 height 27
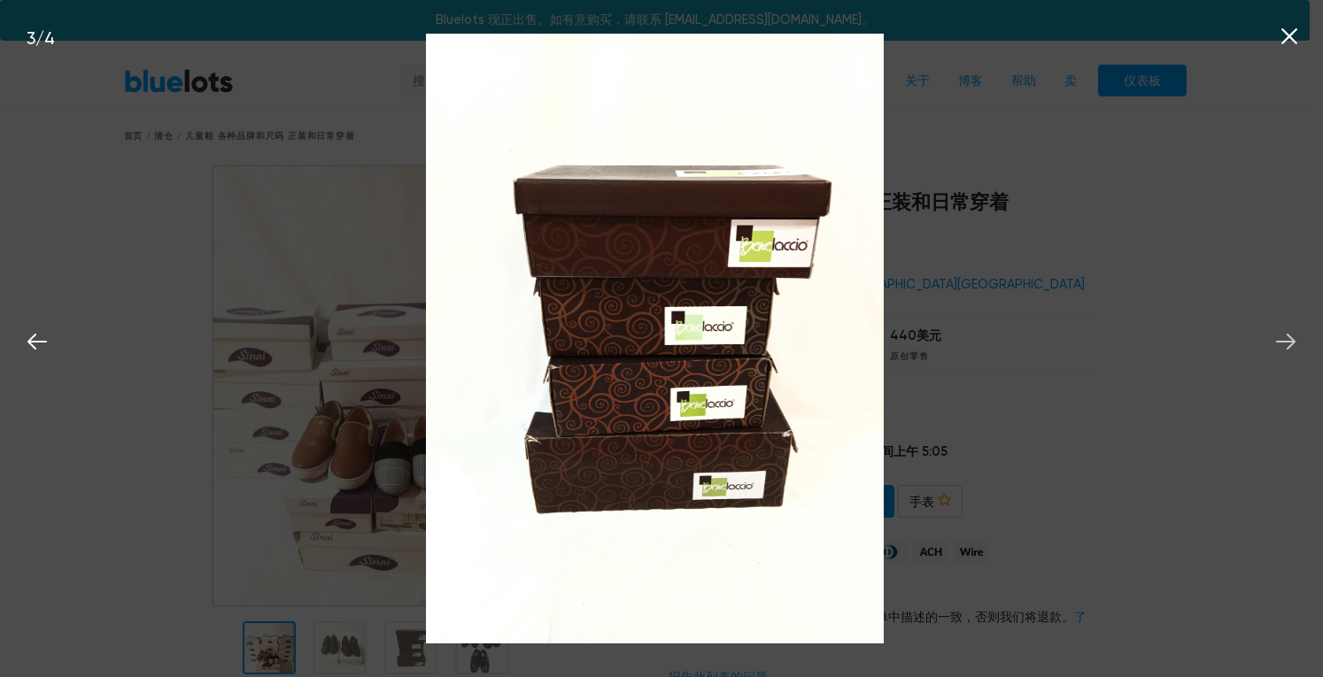
click at [1296, 339] on icon at bounding box center [1286, 342] width 27 height 27
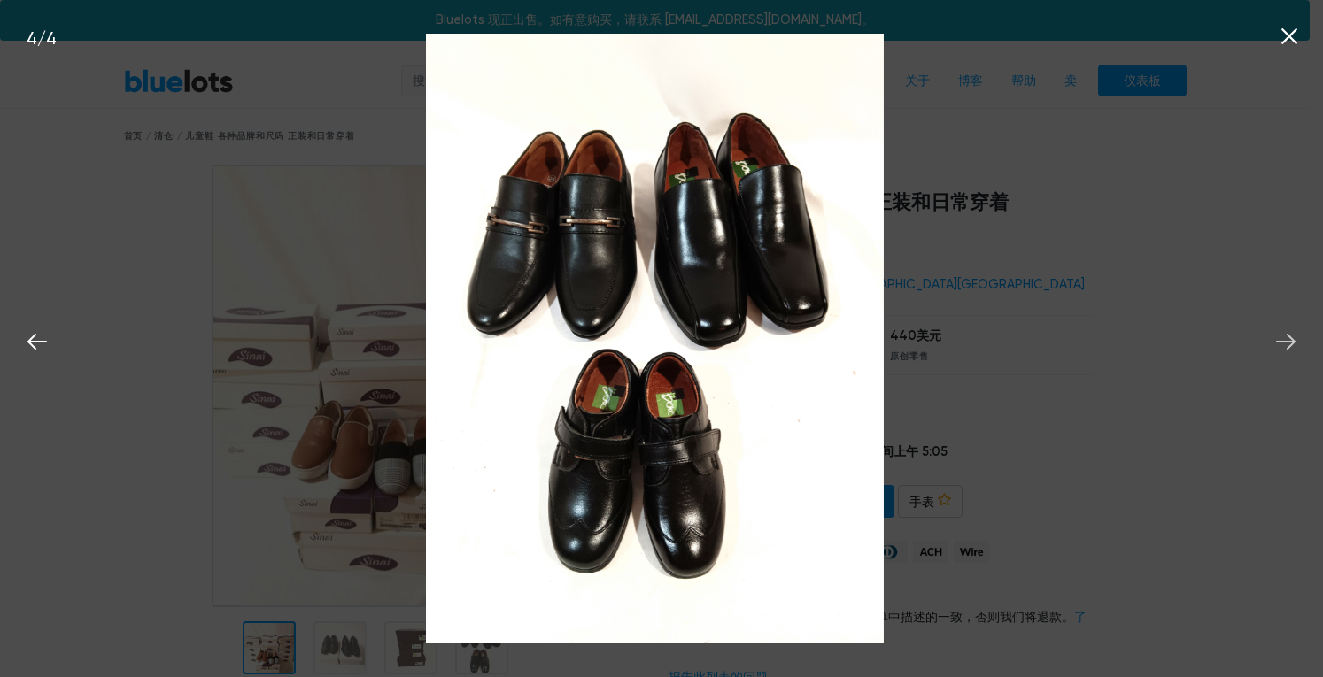
click at [1296, 339] on icon at bounding box center [1286, 342] width 27 height 27
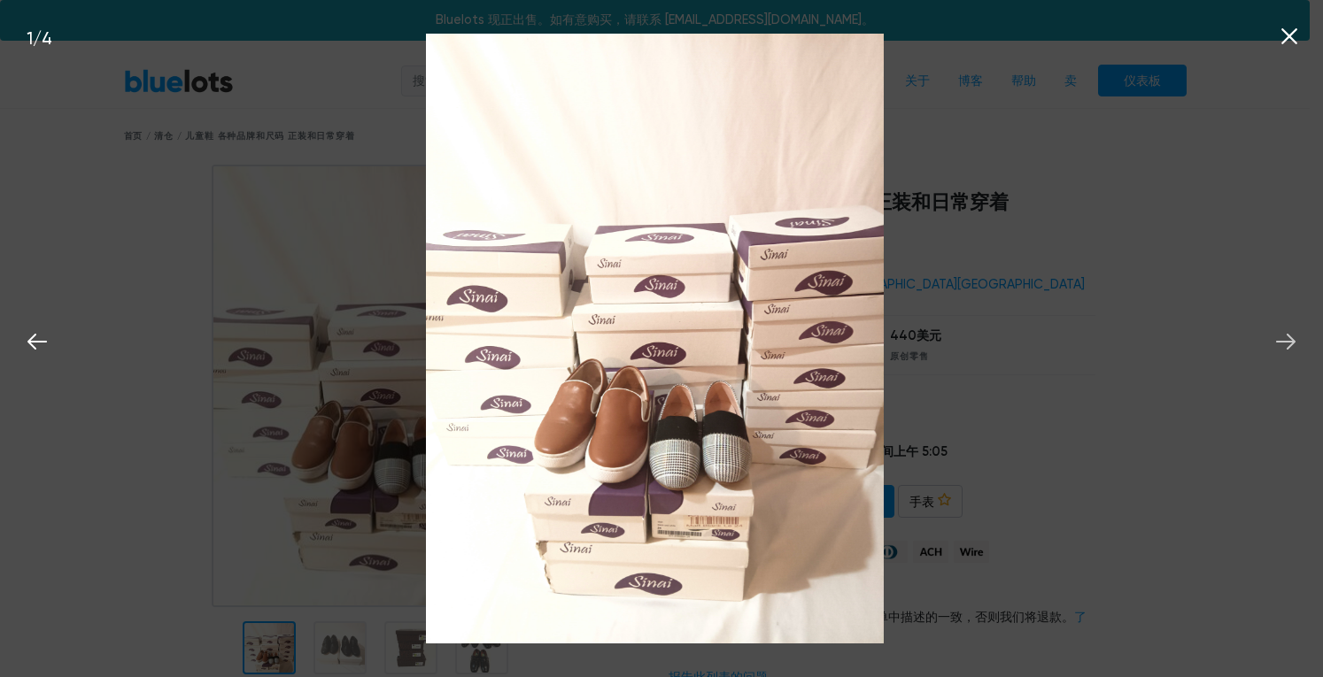
click at [1296, 339] on icon at bounding box center [1286, 342] width 27 height 27
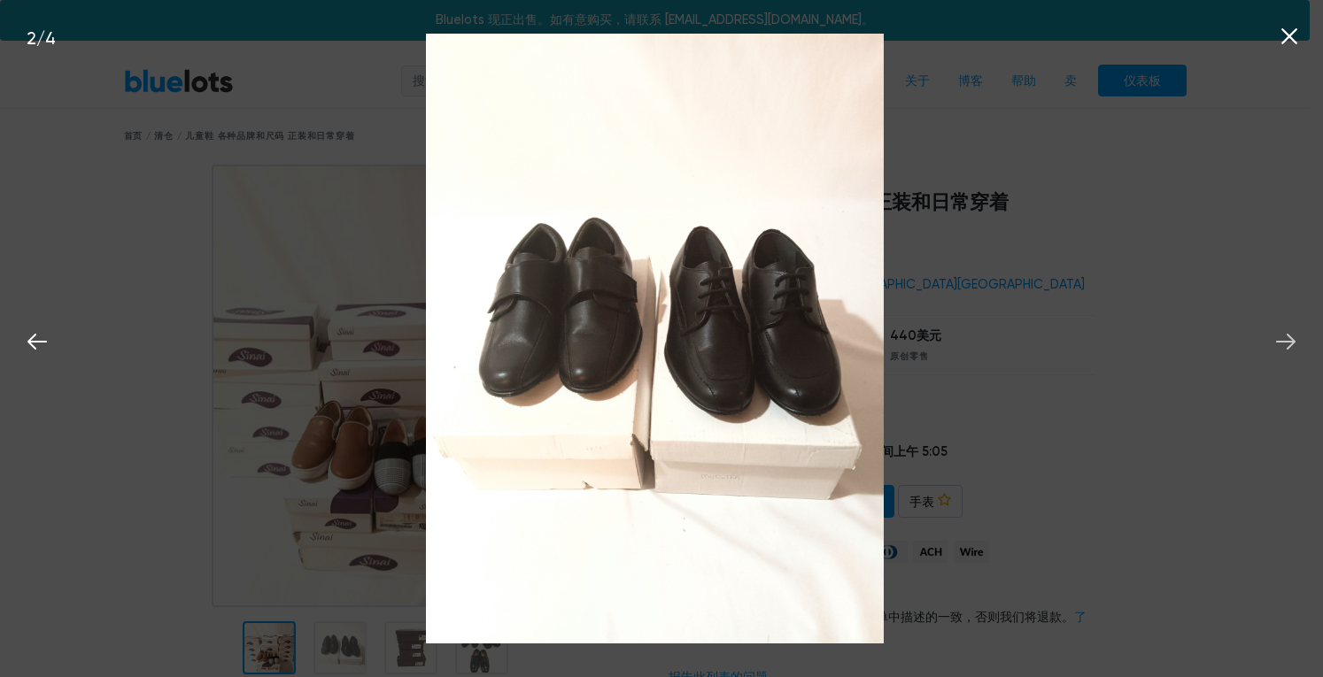
click at [1296, 339] on icon at bounding box center [1286, 342] width 27 height 27
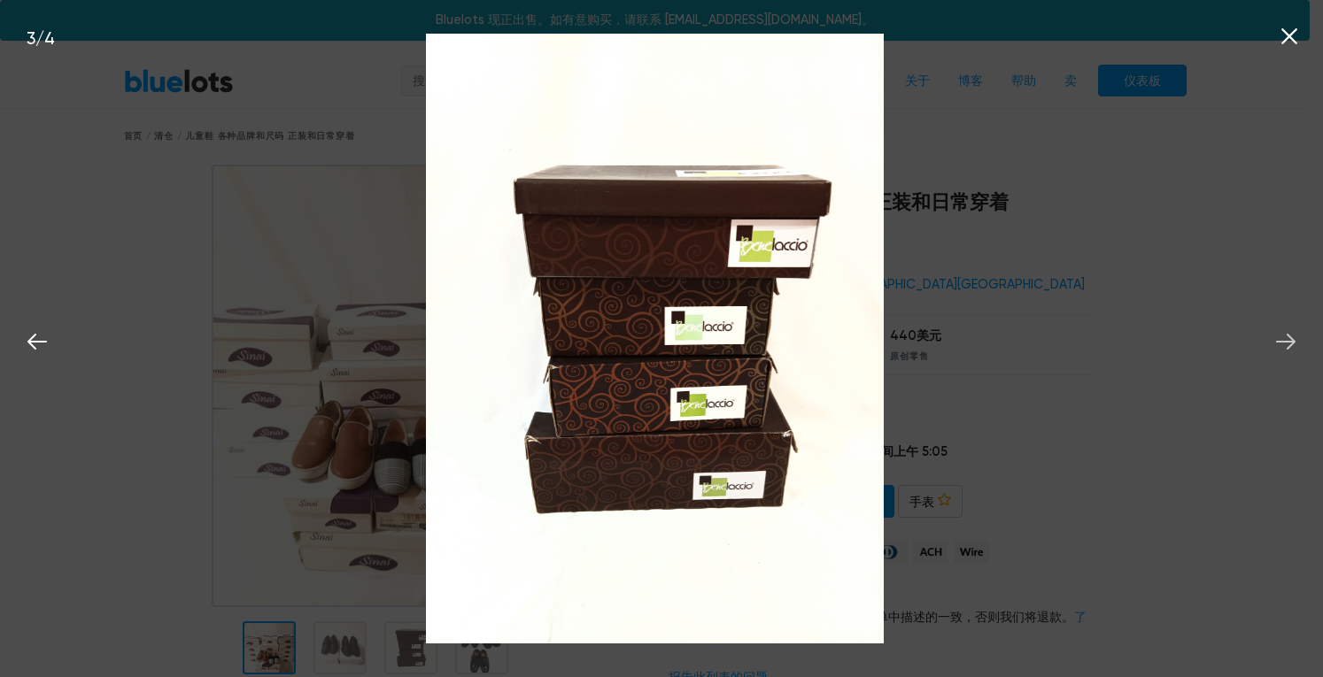
click at [1296, 339] on icon at bounding box center [1286, 342] width 27 height 27
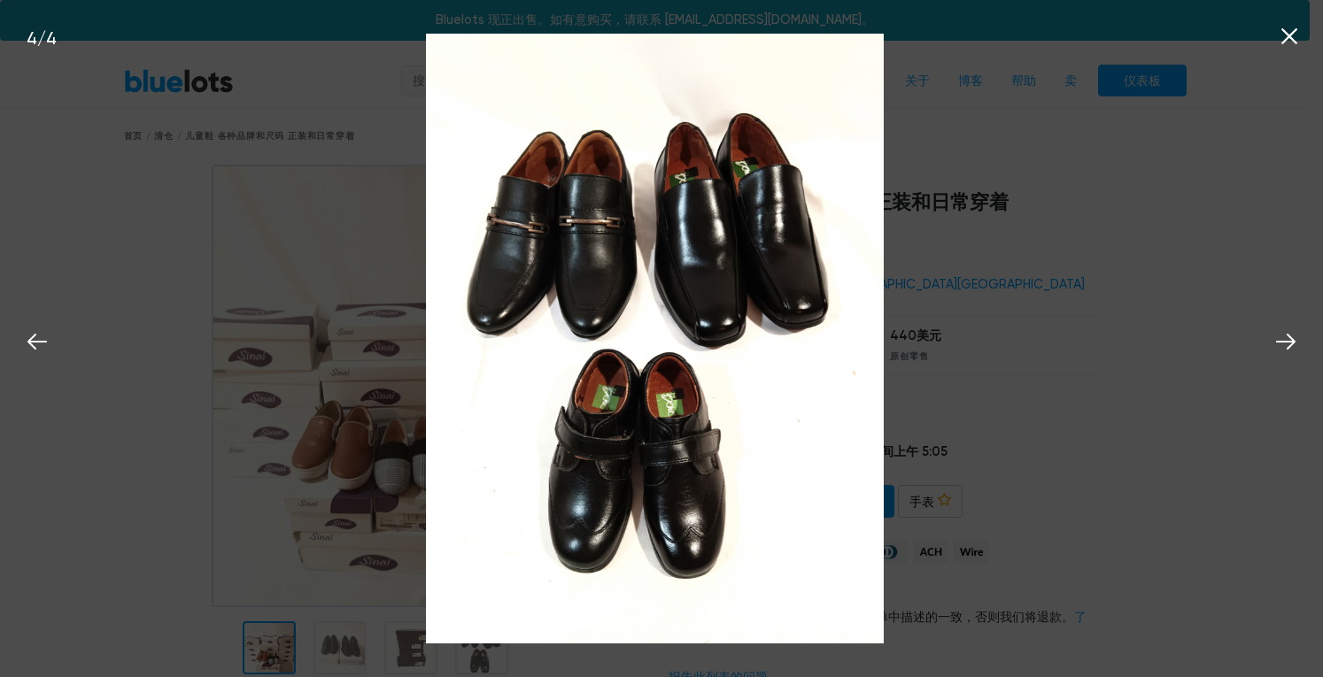
click at [1126, 307] on div "4 / 4" at bounding box center [661, 338] width 1323 height 677
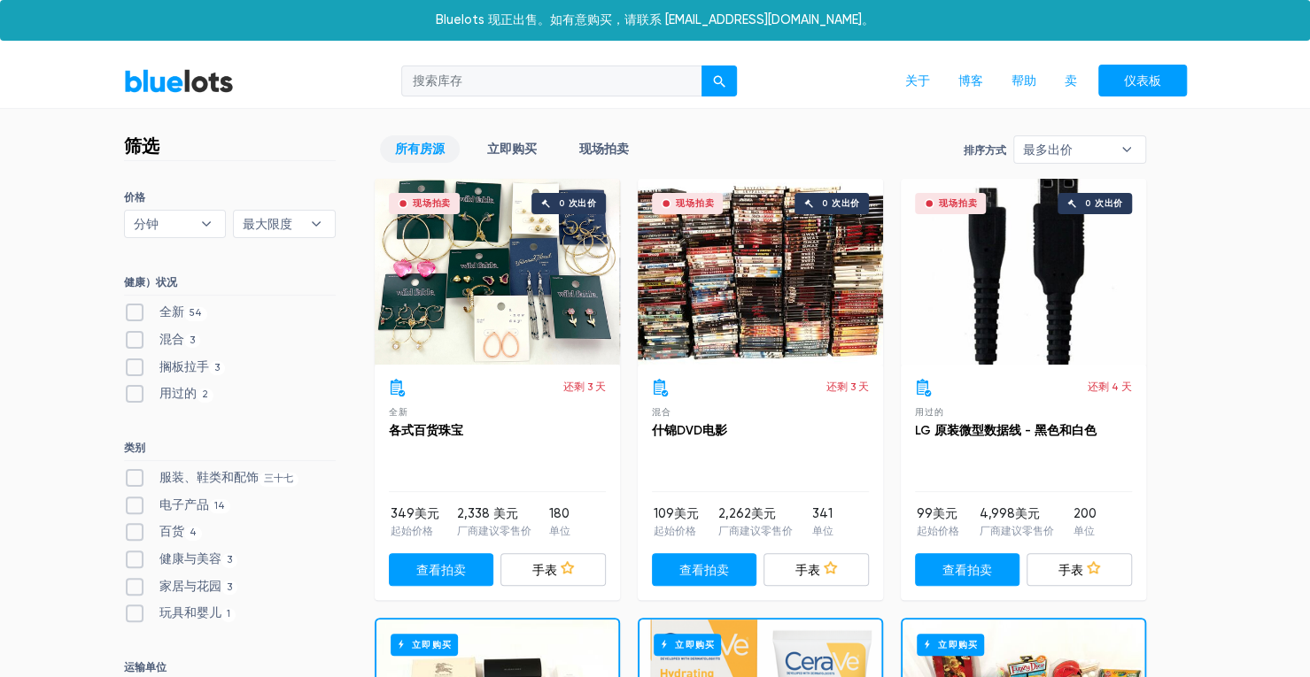
click at [468, 290] on div "现场拍卖 0 次出价" at bounding box center [497, 272] width 245 height 186
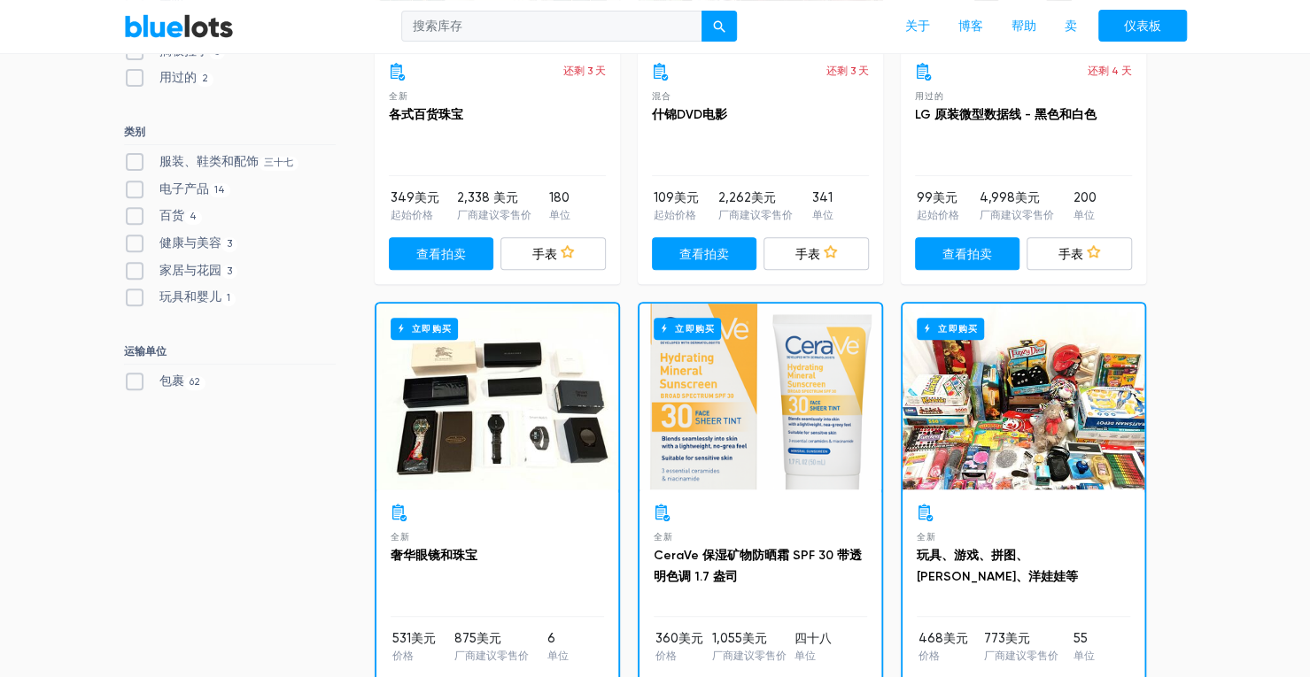
scroll to position [354, 0]
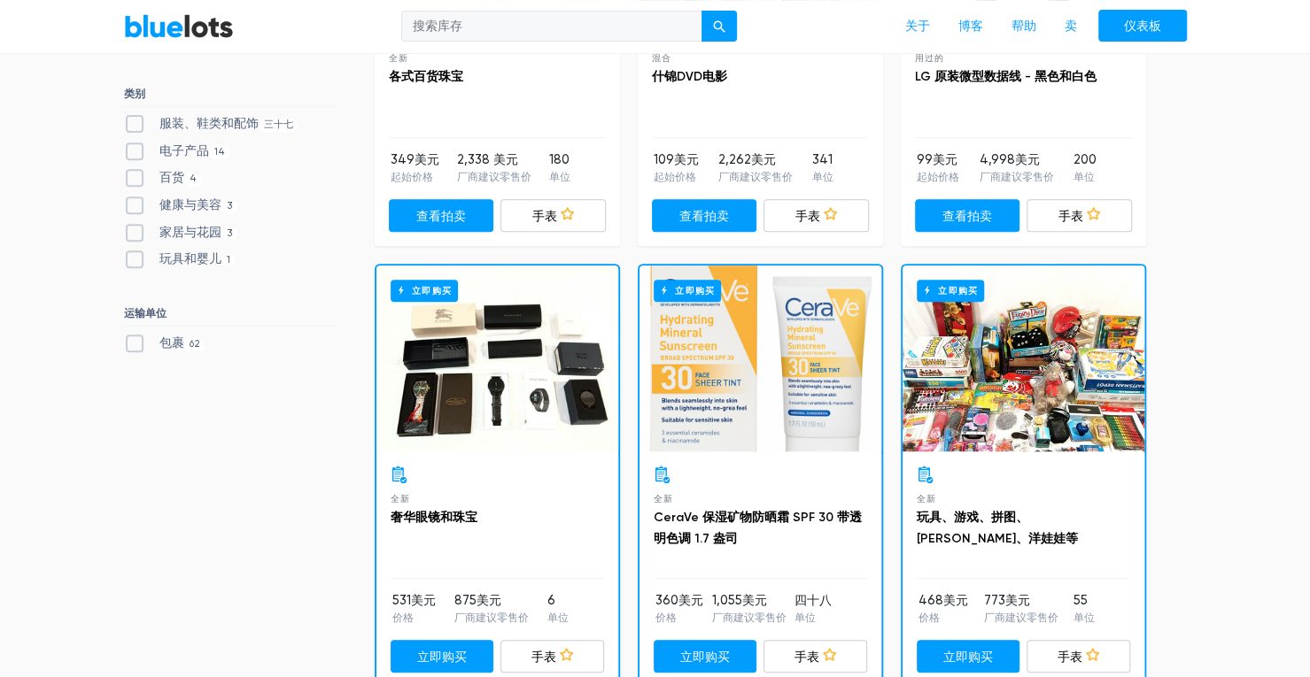
click at [522, 408] on div "立即购买" at bounding box center [497, 359] width 242 height 186
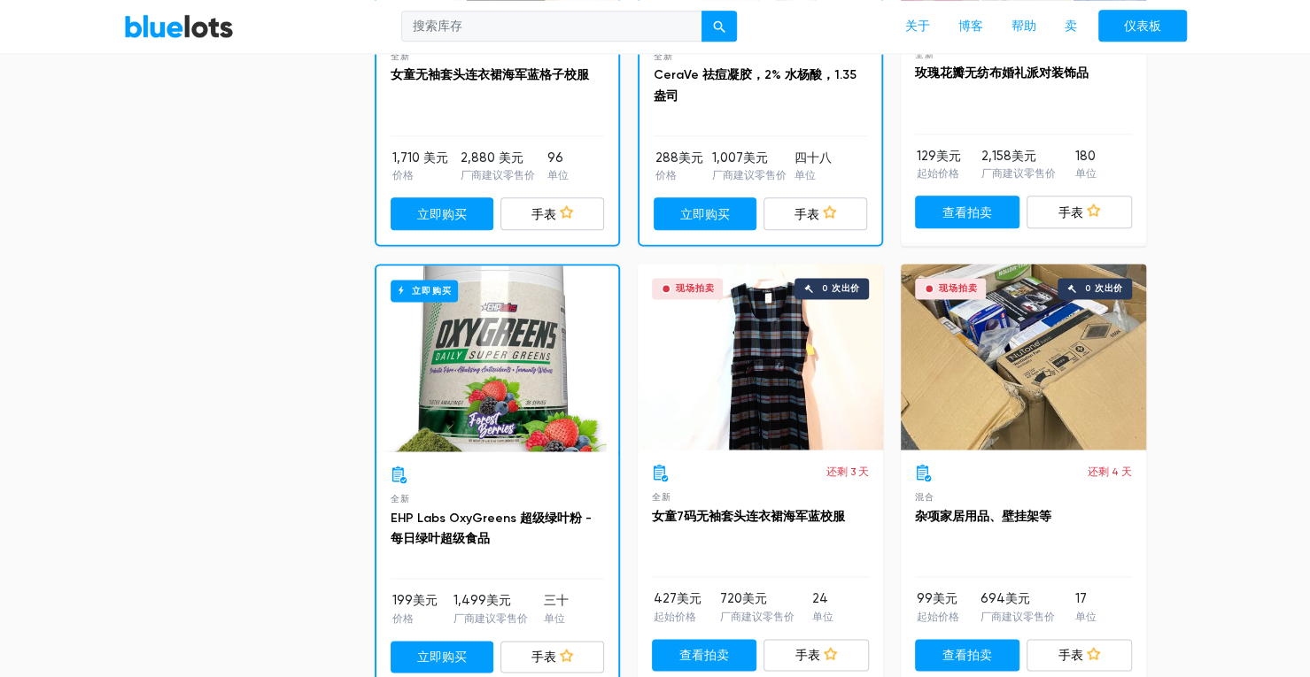
scroll to position [1328, 0]
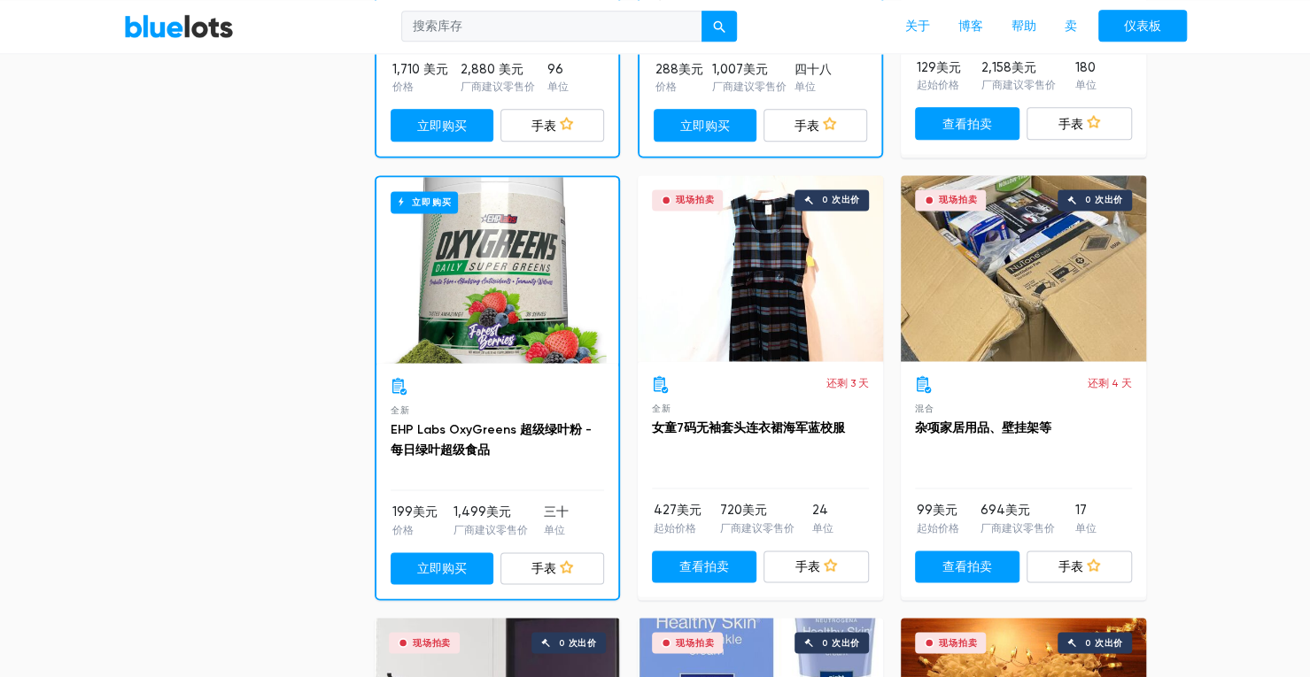
click at [1038, 298] on div "现场拍卖 0 次出价" at bounding box center [1023, 268] width 245 height 186
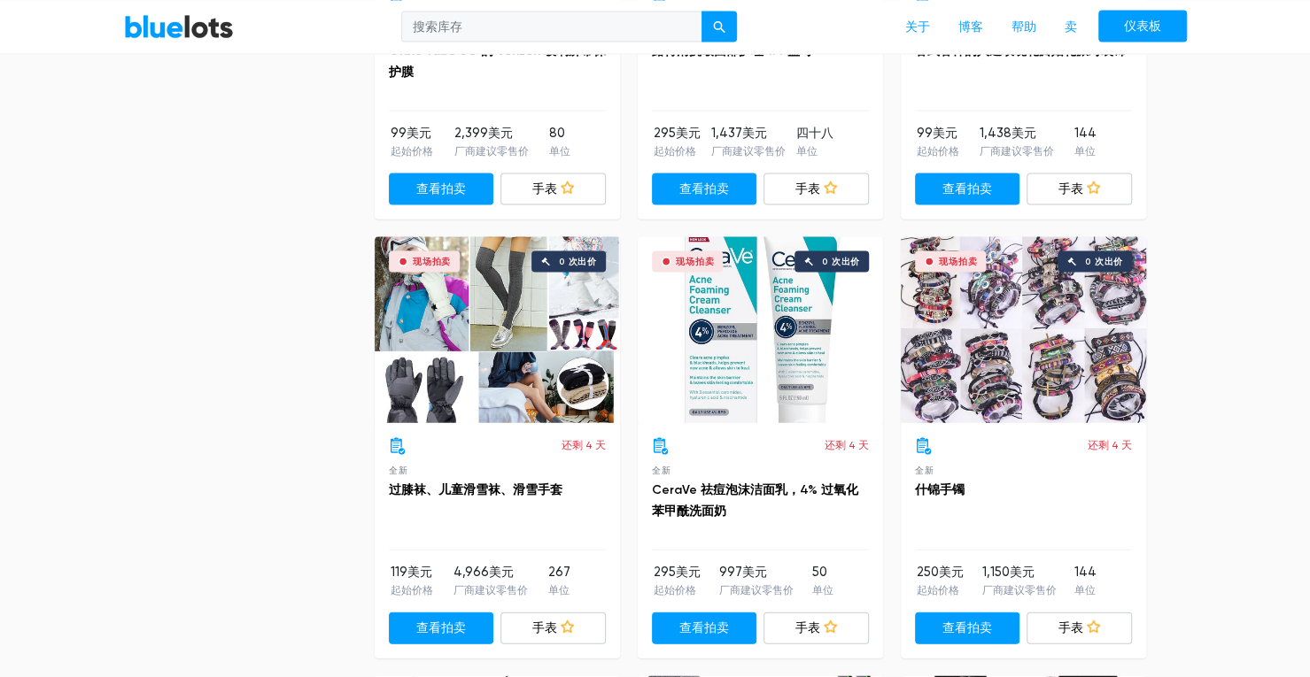
scroll to position [2302, 0]
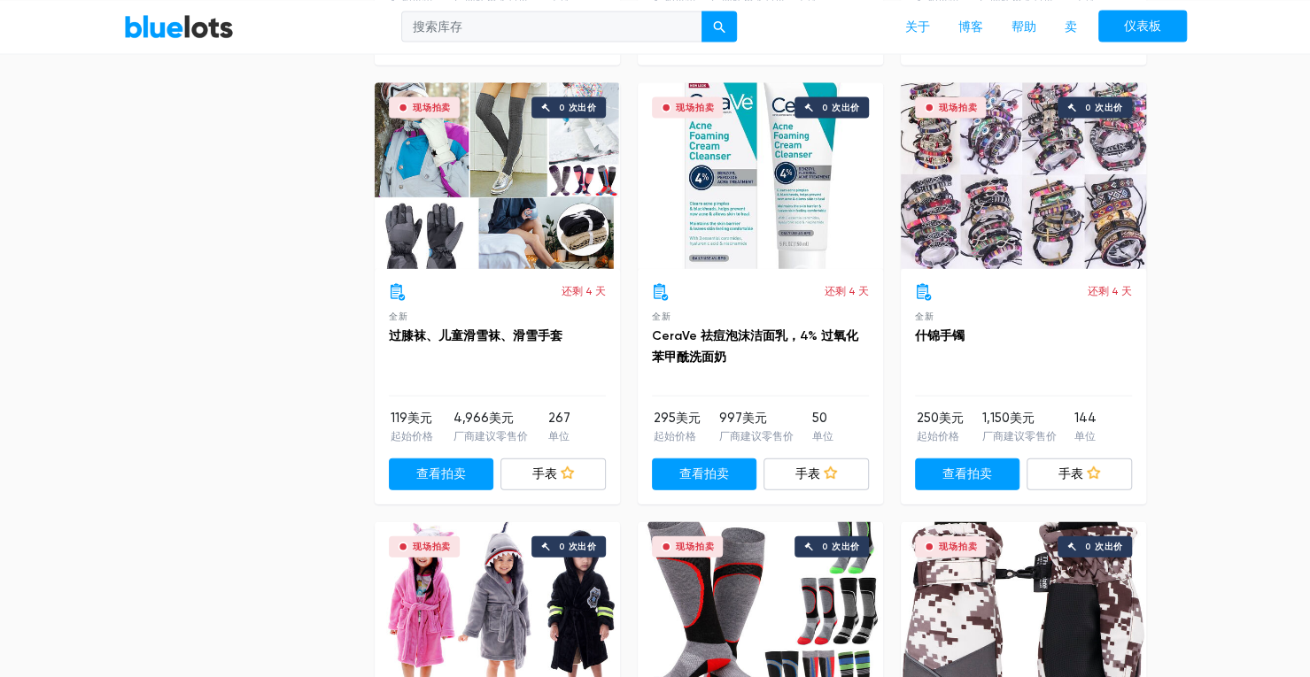
click at [487, 176] on div "现场拍卖 0 次出价" at bounding box center [497, 176] width 245 height 186
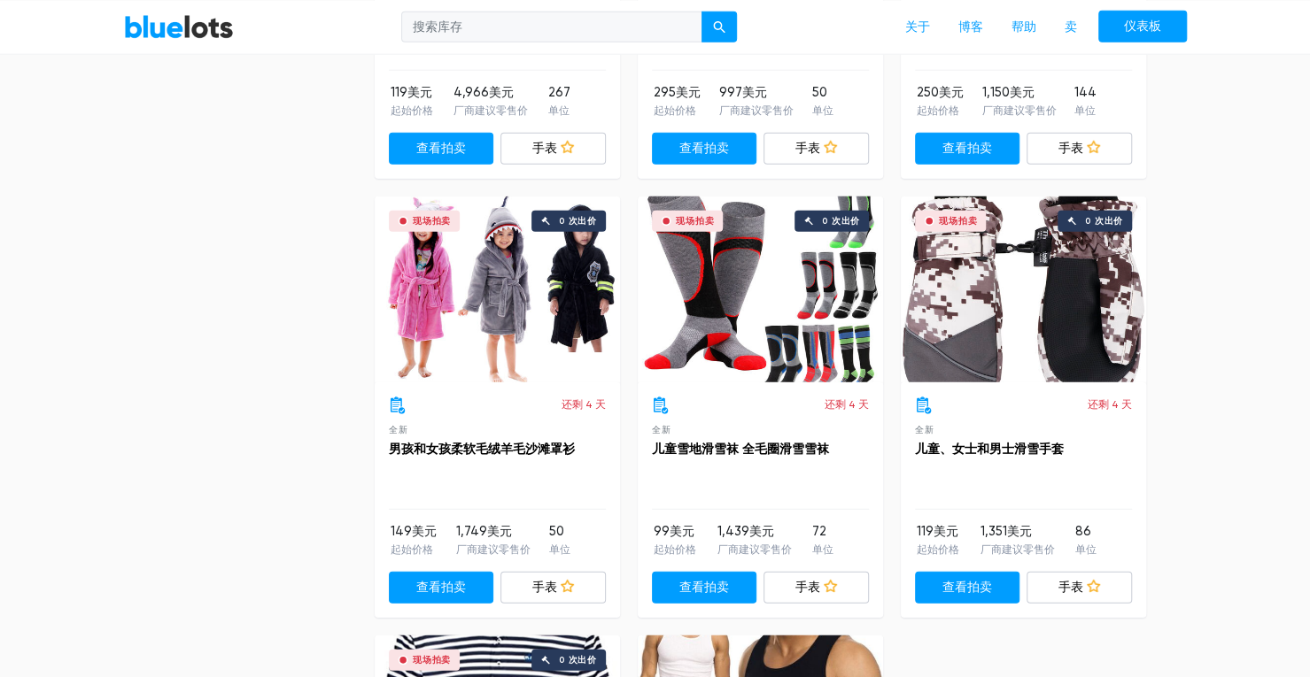
scroll to position [2657, 0]
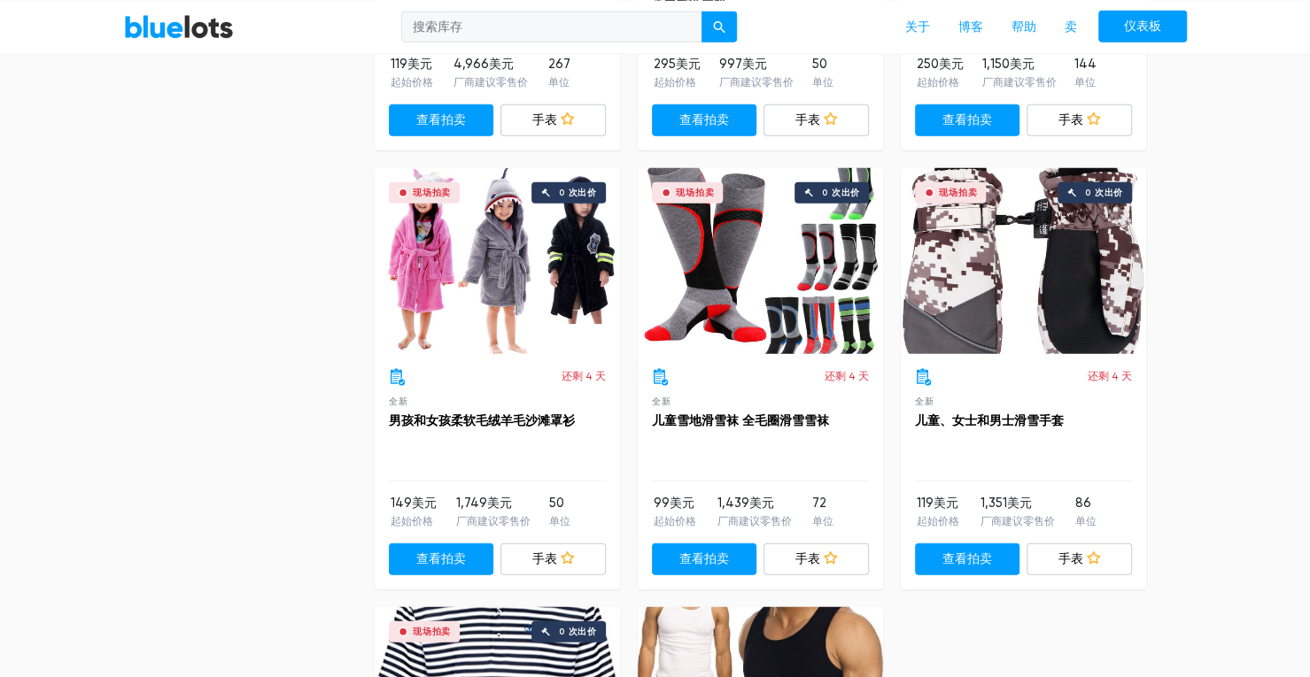
click at [544, 301] on div "现场拍卖 0 次出价" at bounding box center [497, 261] width 245 height 186
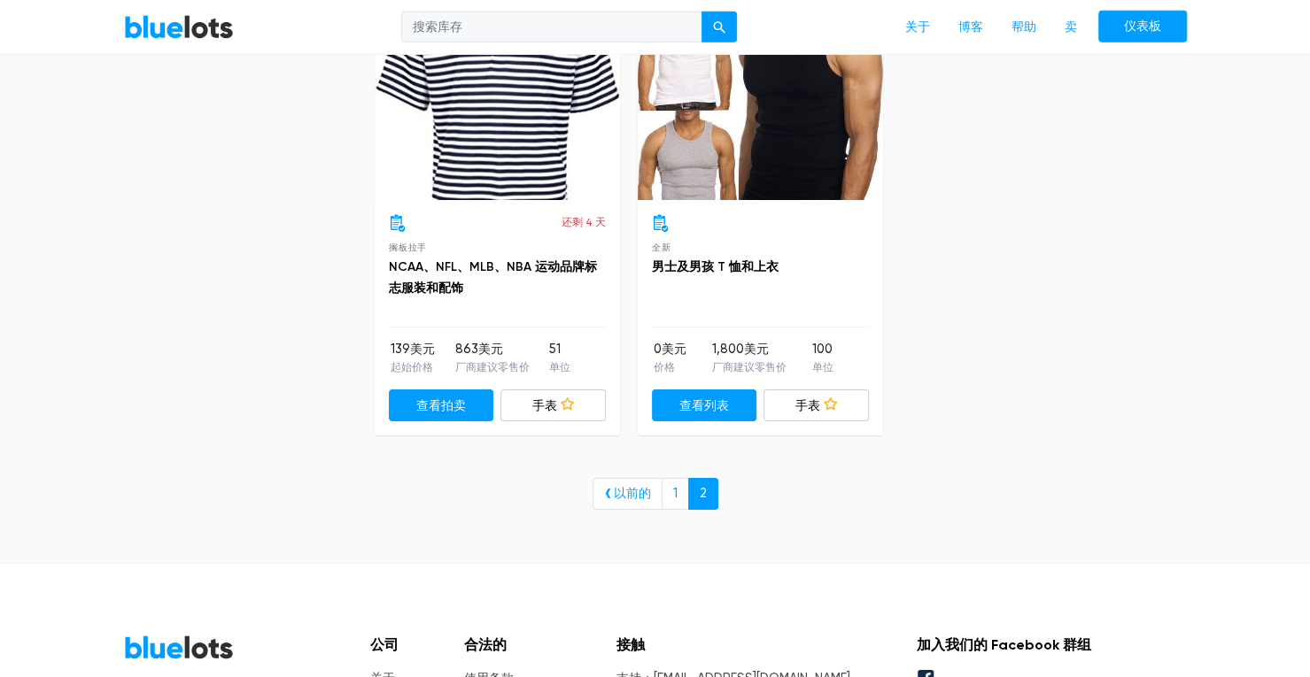
scroll to position [3277, 0]
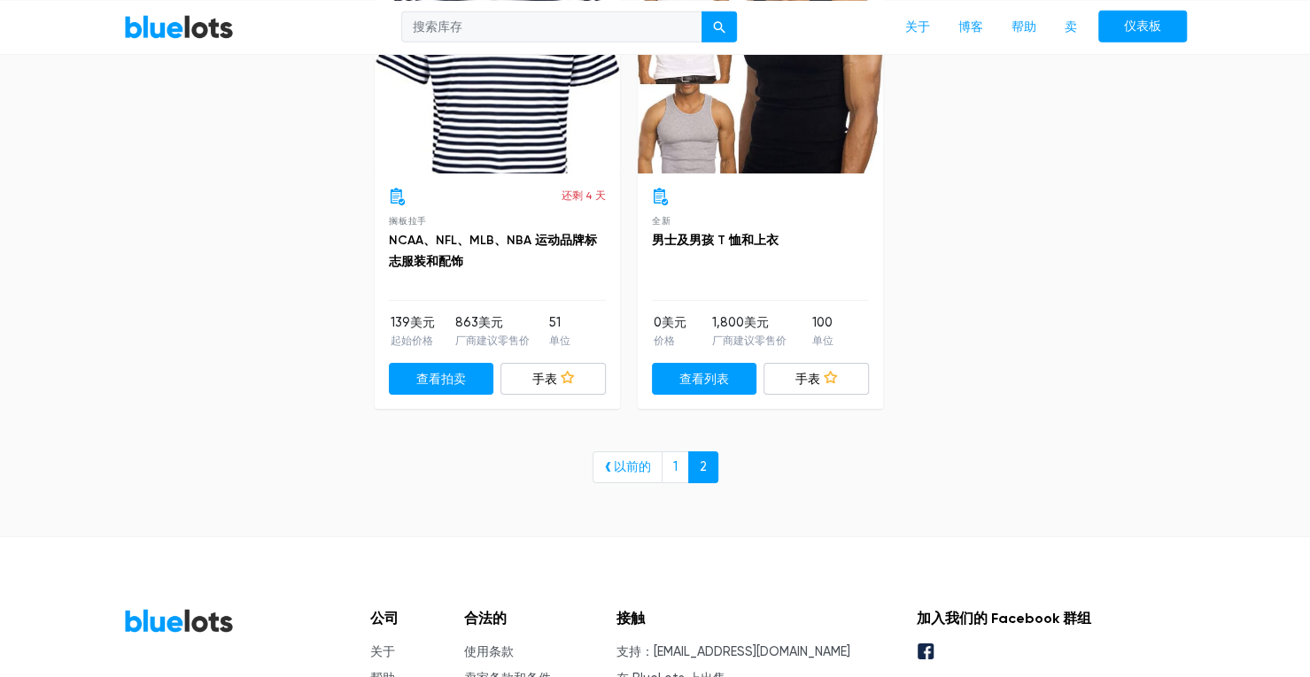
click at [469, 157] on div "现场拍卖 0 次出价" at bounding box center [497, 81] width 245 height 186
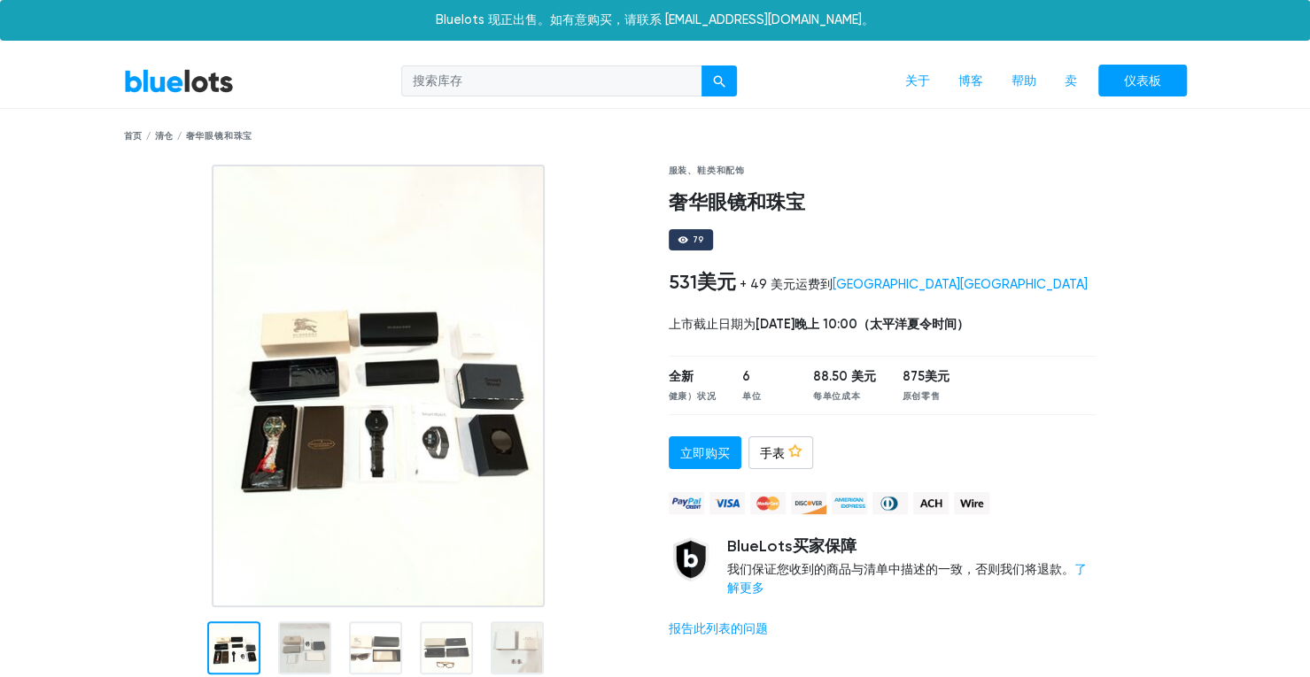
scroll to position [89, 0]
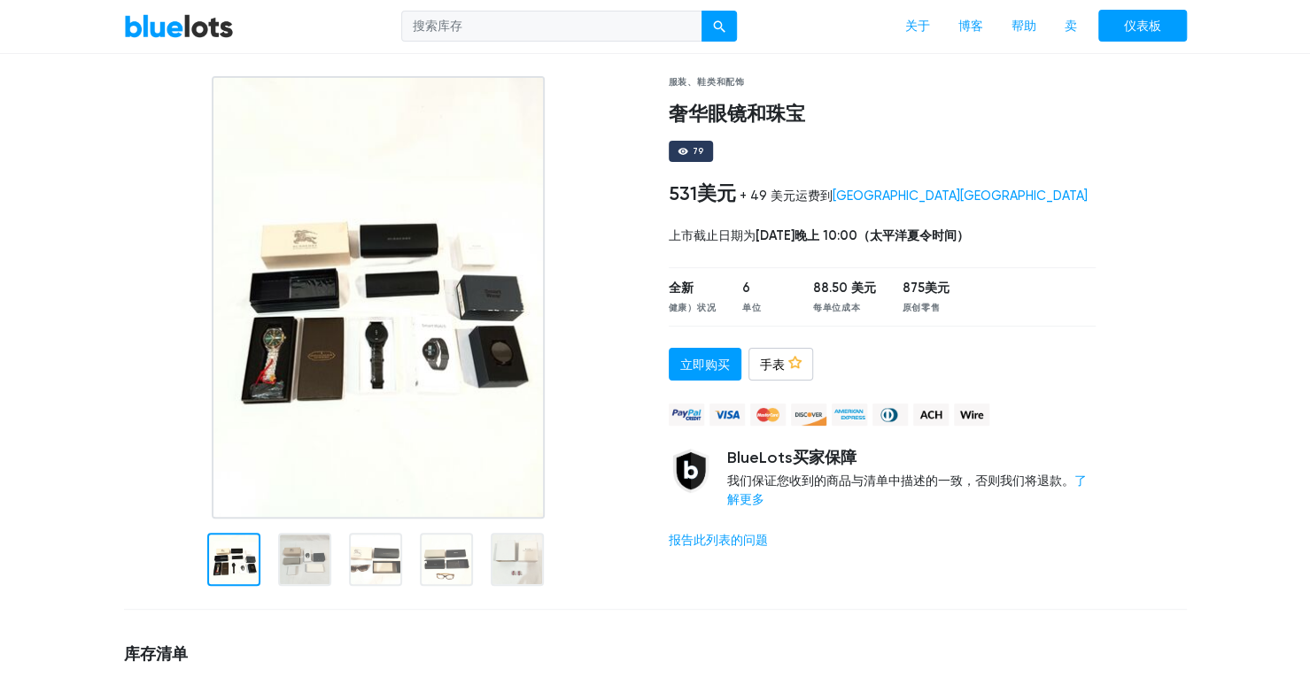
click at [358, 330] on img at bounding box center [378, 297] width 333 height 443
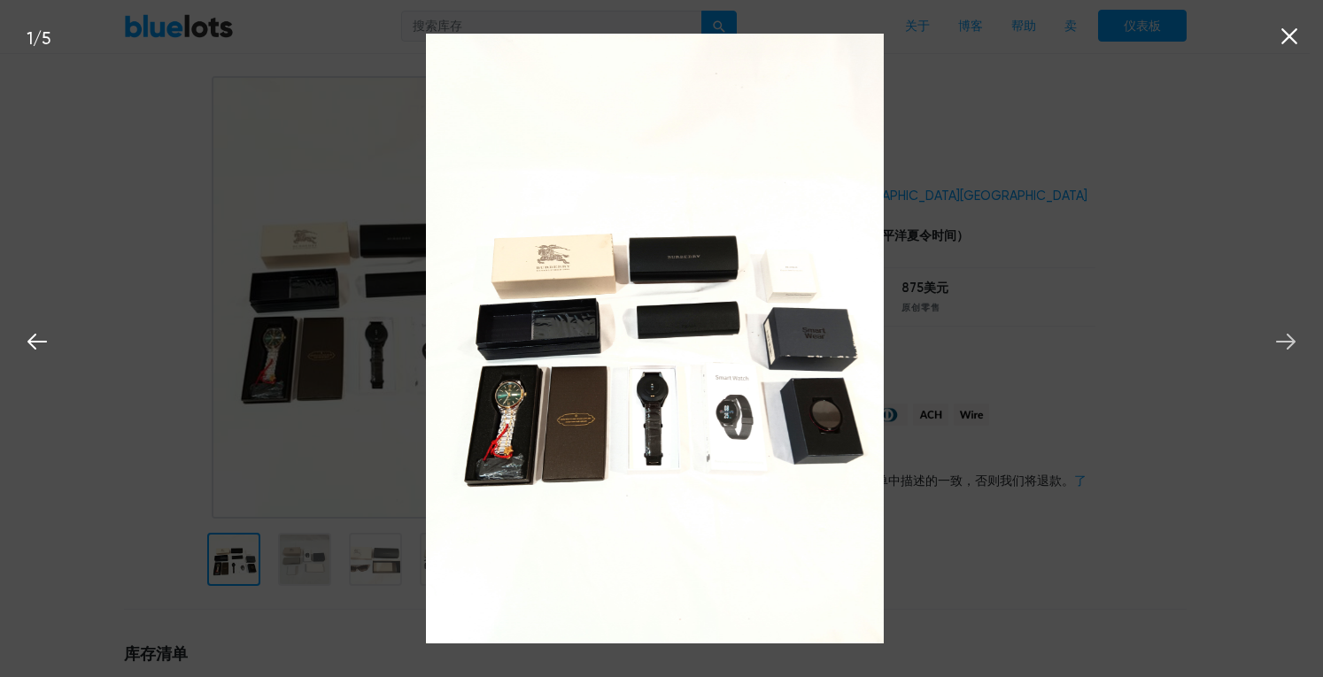
click at [1295, 339] on icon at bounding box center [1286, 342] width 27 height 27
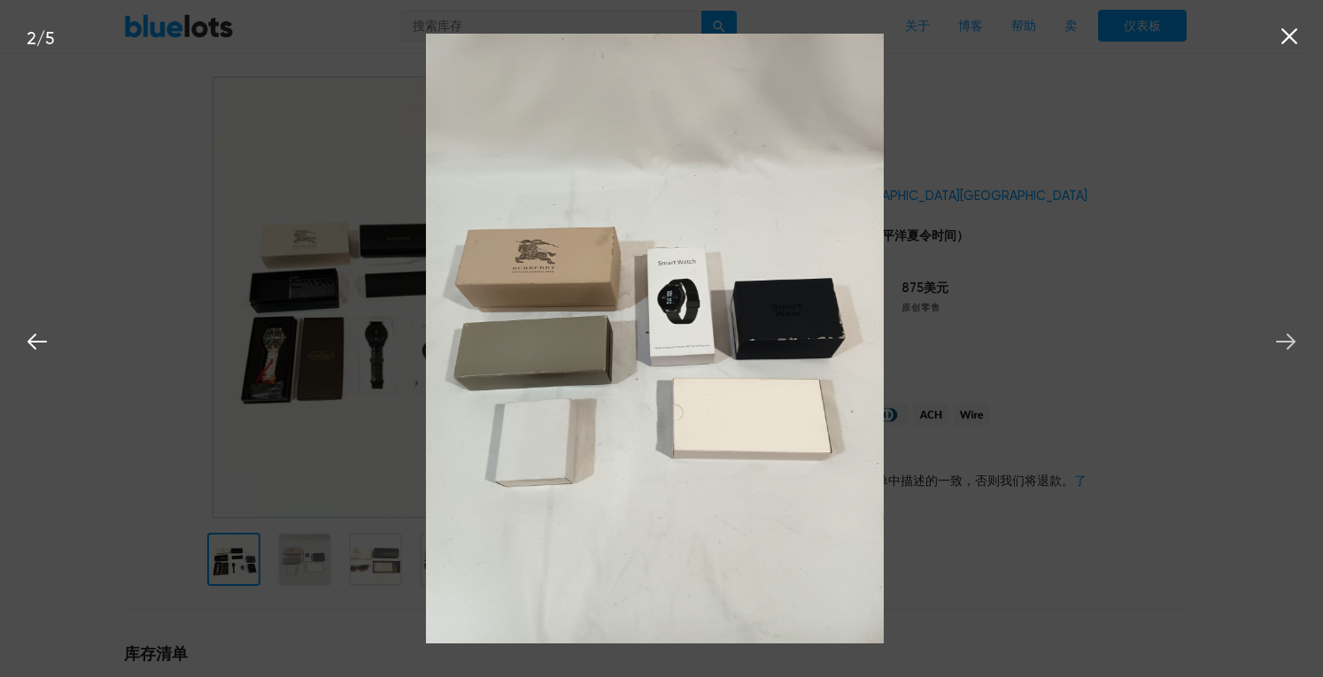
click at [1295, 339] on icon at bounding box center [1286, 342] width 27 height 27
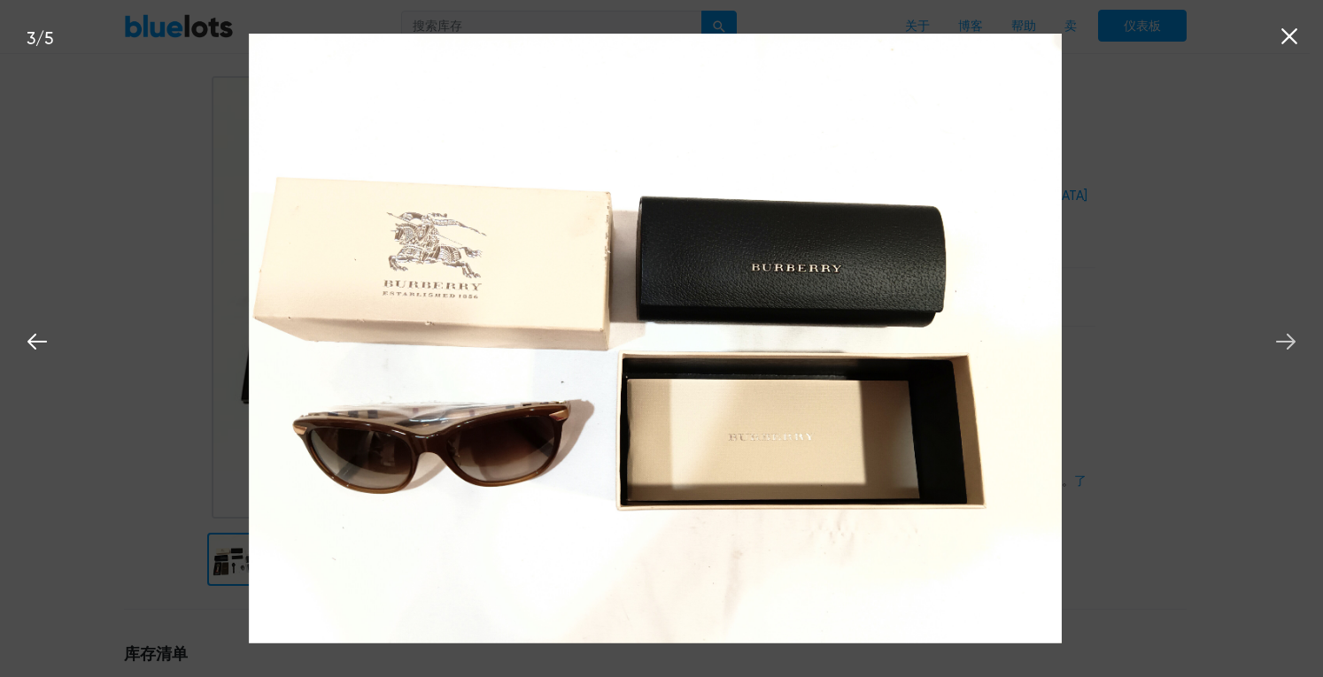
click at [1295, 339] on icon at bounding box center [1286, 342] width 27 height 27
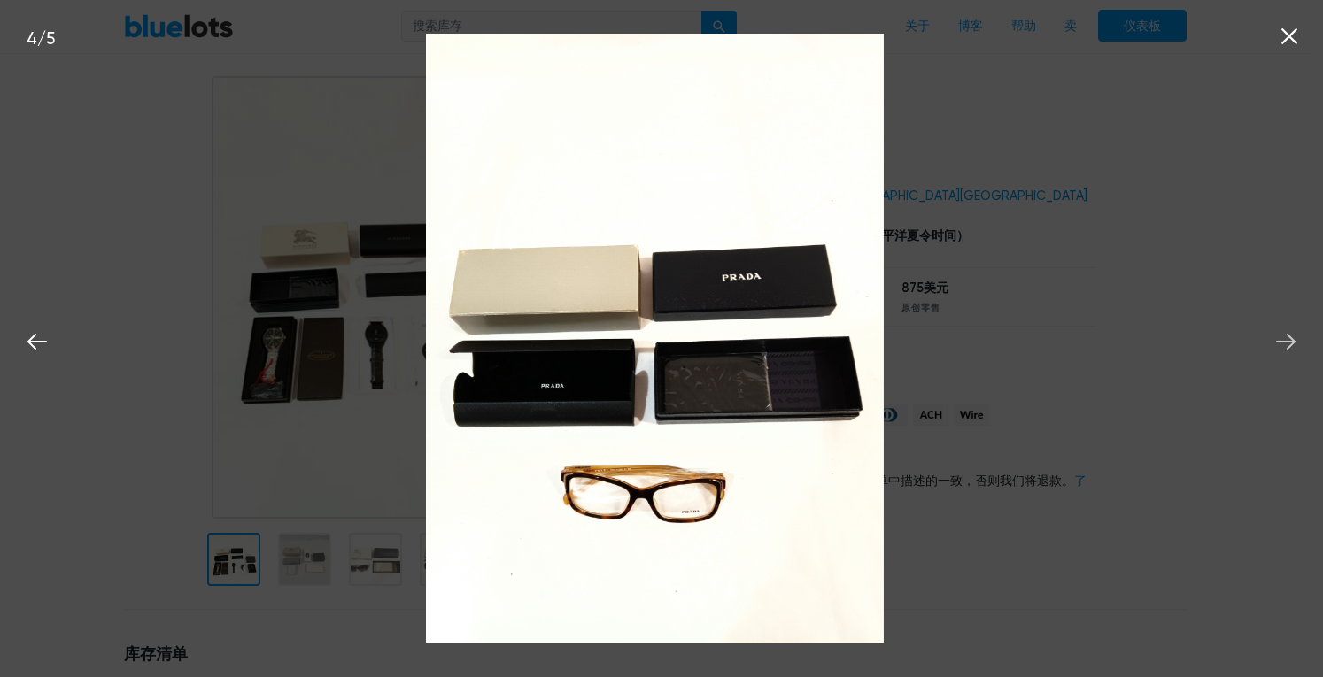
click at [1295, 339] on icon at bounding box center [1286, 342] width 27 height 27
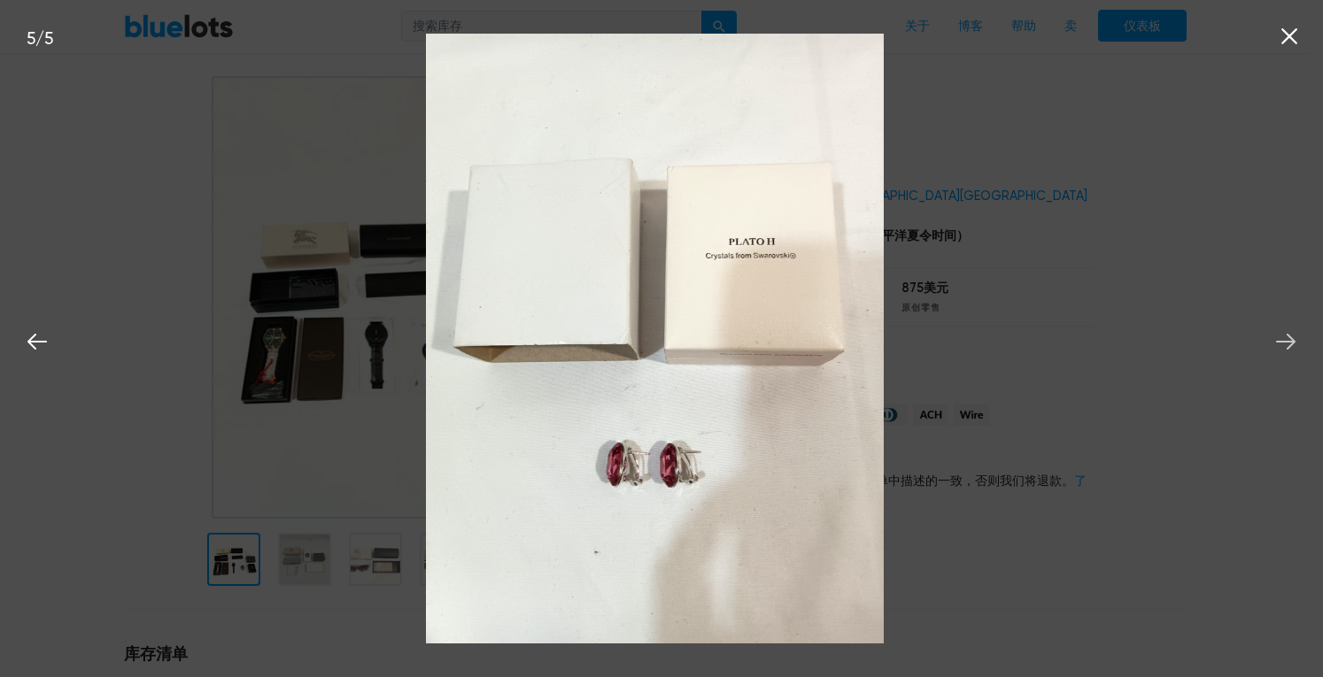
click at [1295, 339] on icon at bounding box center [1286, 342] width 27 height 27
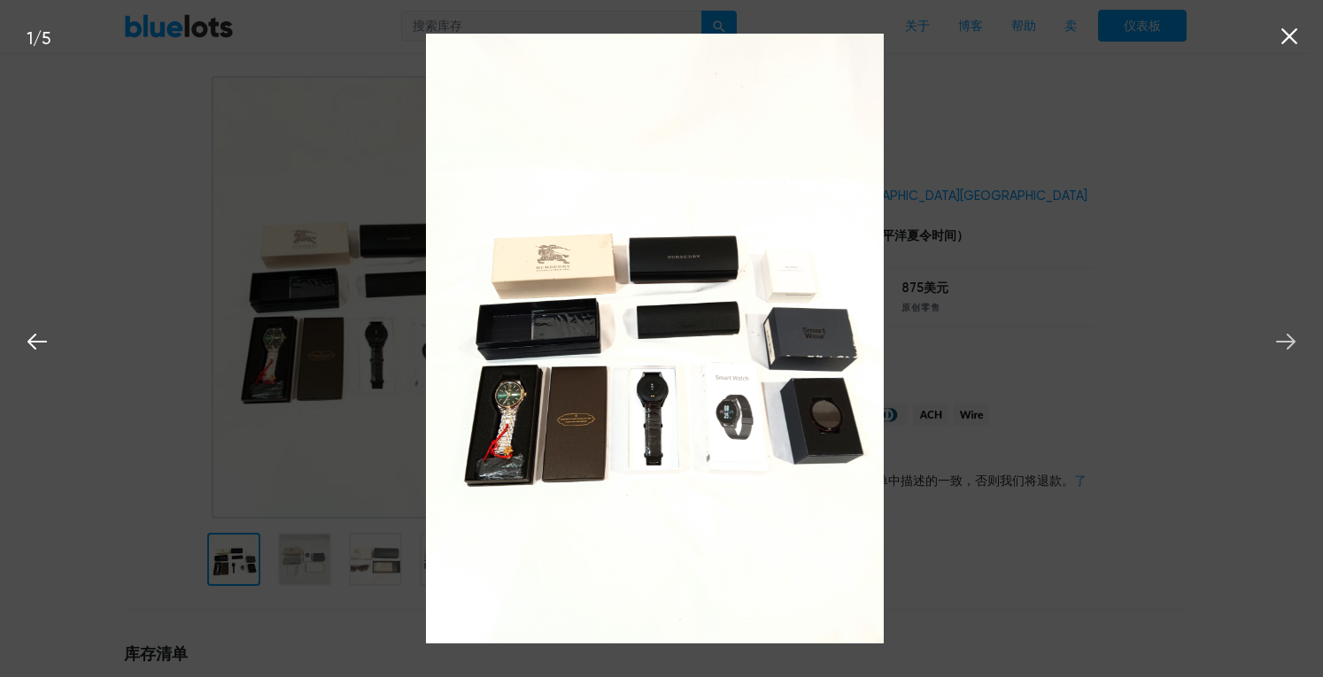
click at [1295, 339] on icon at bounding box center [1286, 342] width 27 height 27
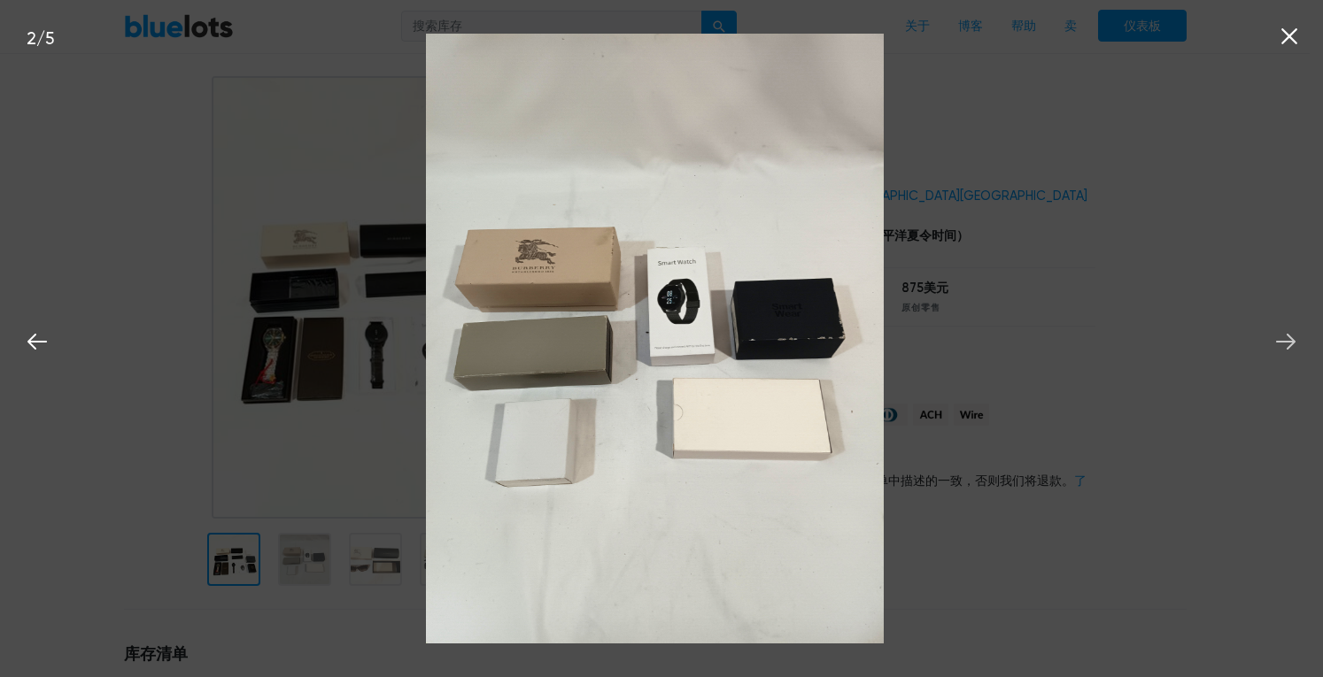
click at [1295, 339] on icon at bounding box center [1286, 342] width 27 height 27
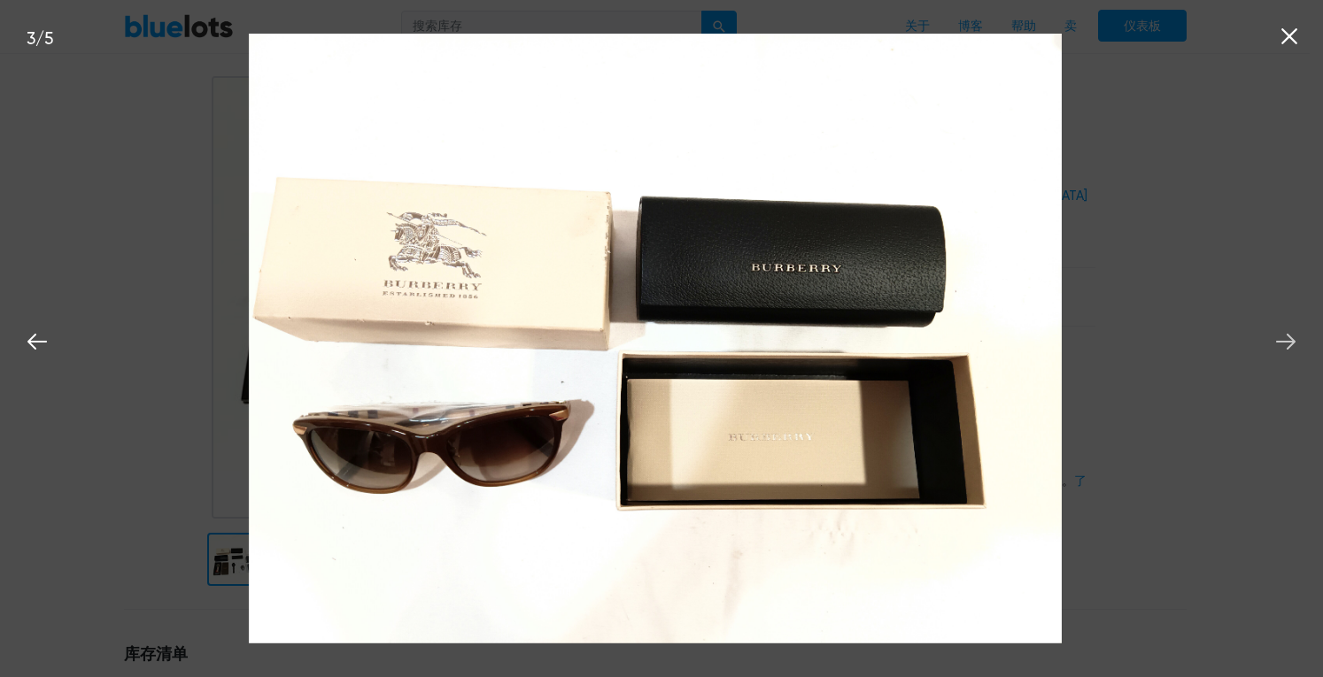
click at [1295, 339] on icon at bounding box center [1286, 342] width 27 height 27
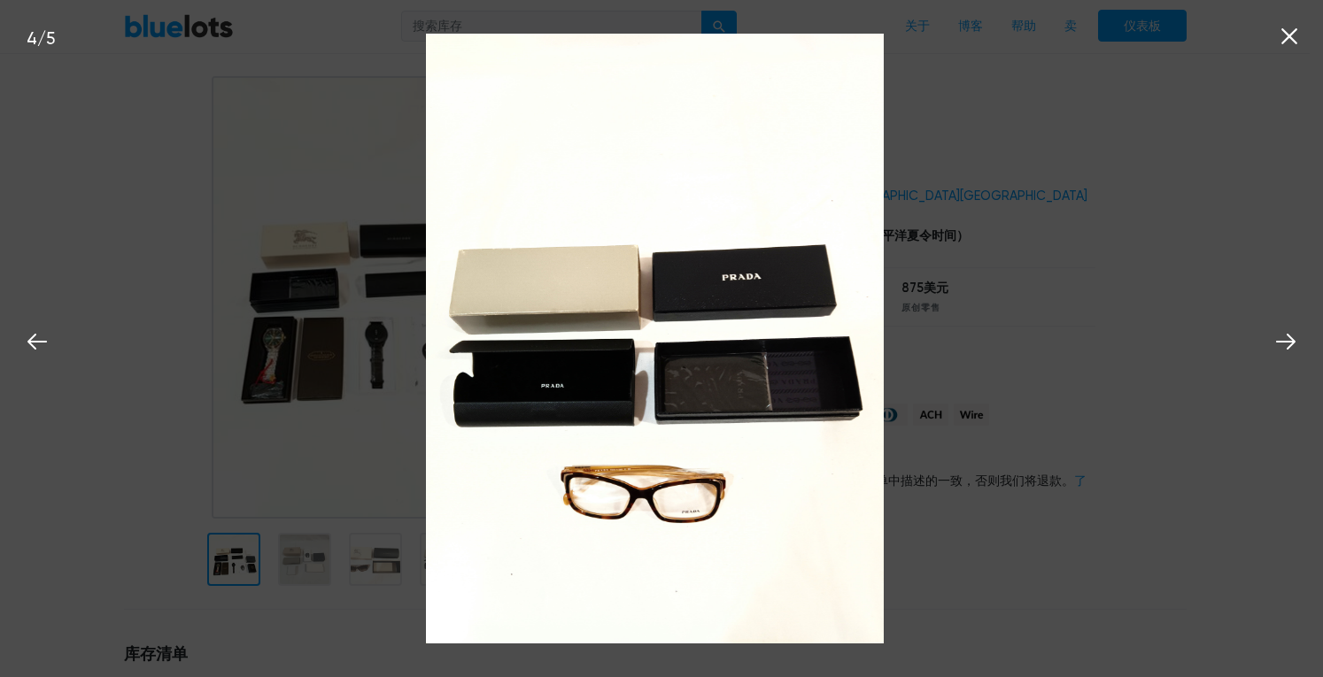
click at [1293, 37] on icon at bounding box center [1289, 36] width 27 height 27
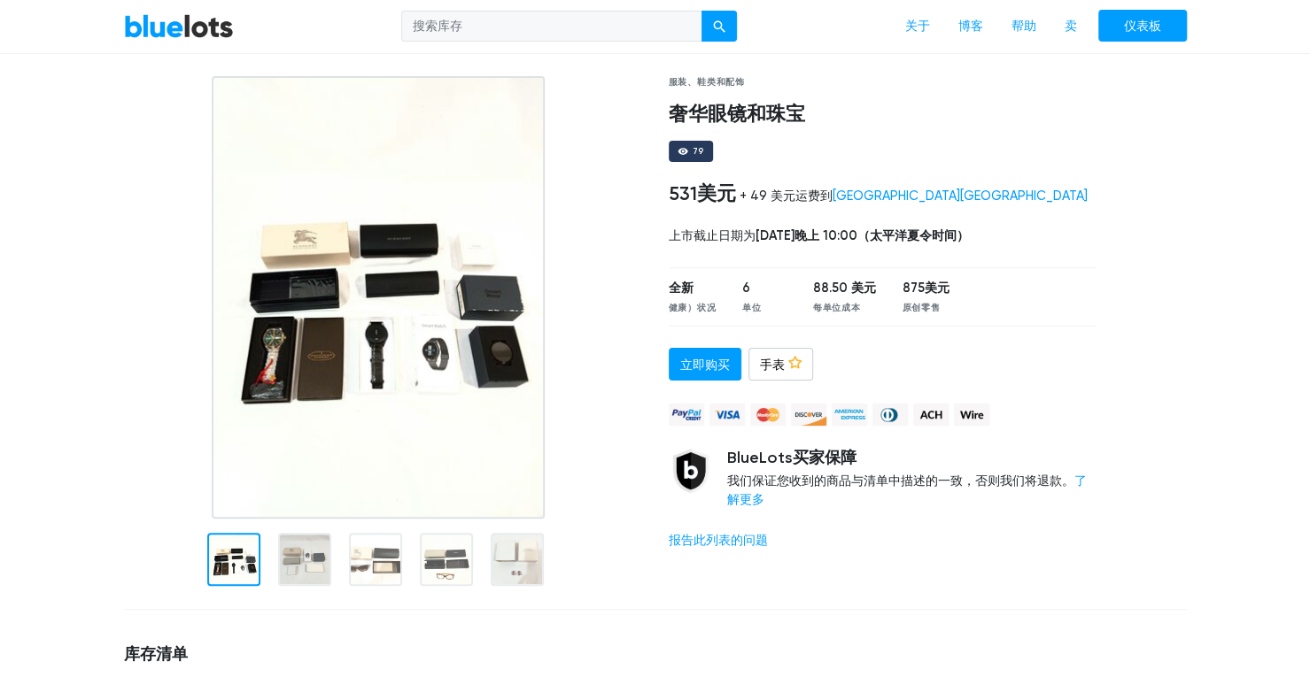
click at [1174, 265] on div at bounding box center [1154, 336] width 91 height 520
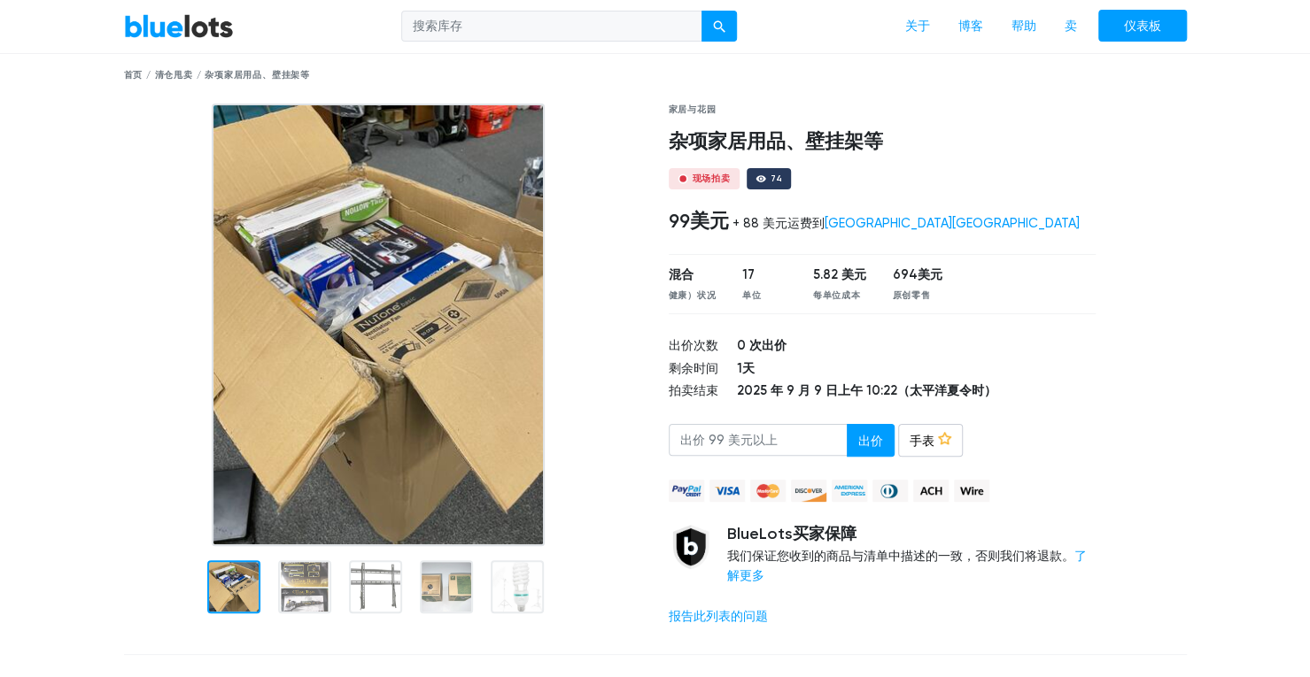
scroll to position [89, 0]
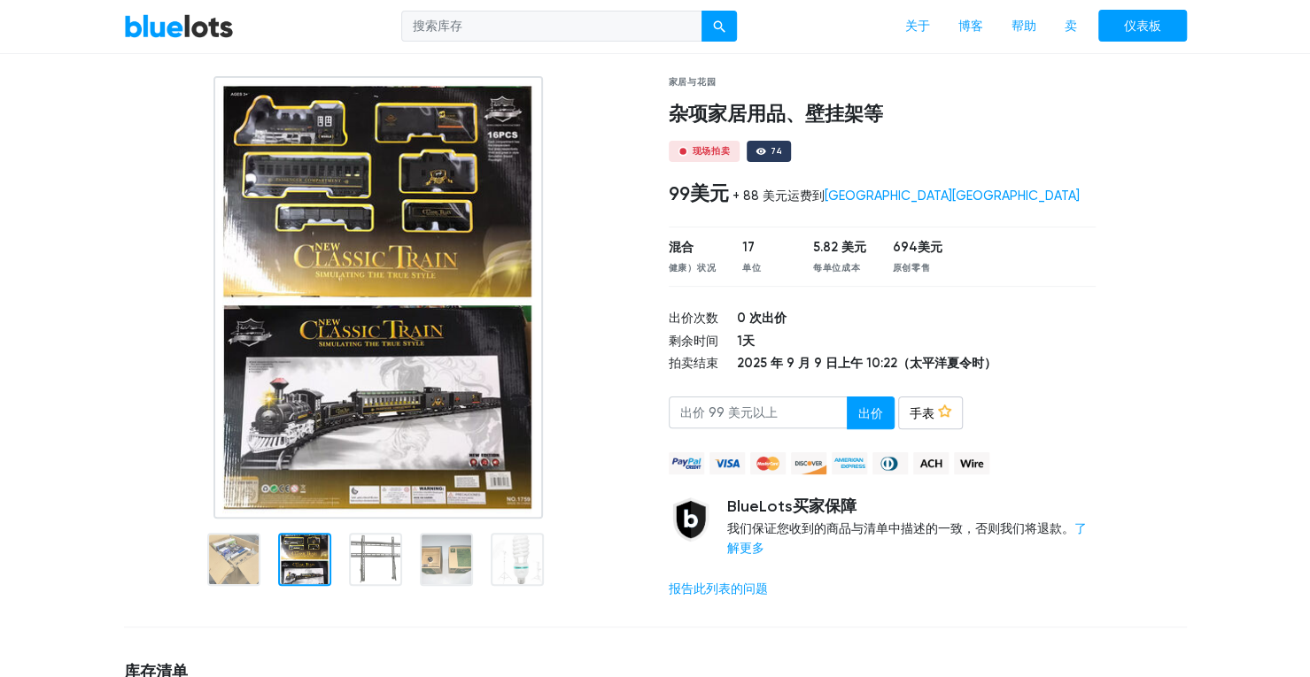
click at [303, 569] on div at bounding box center [304, 559] width 53 height 53
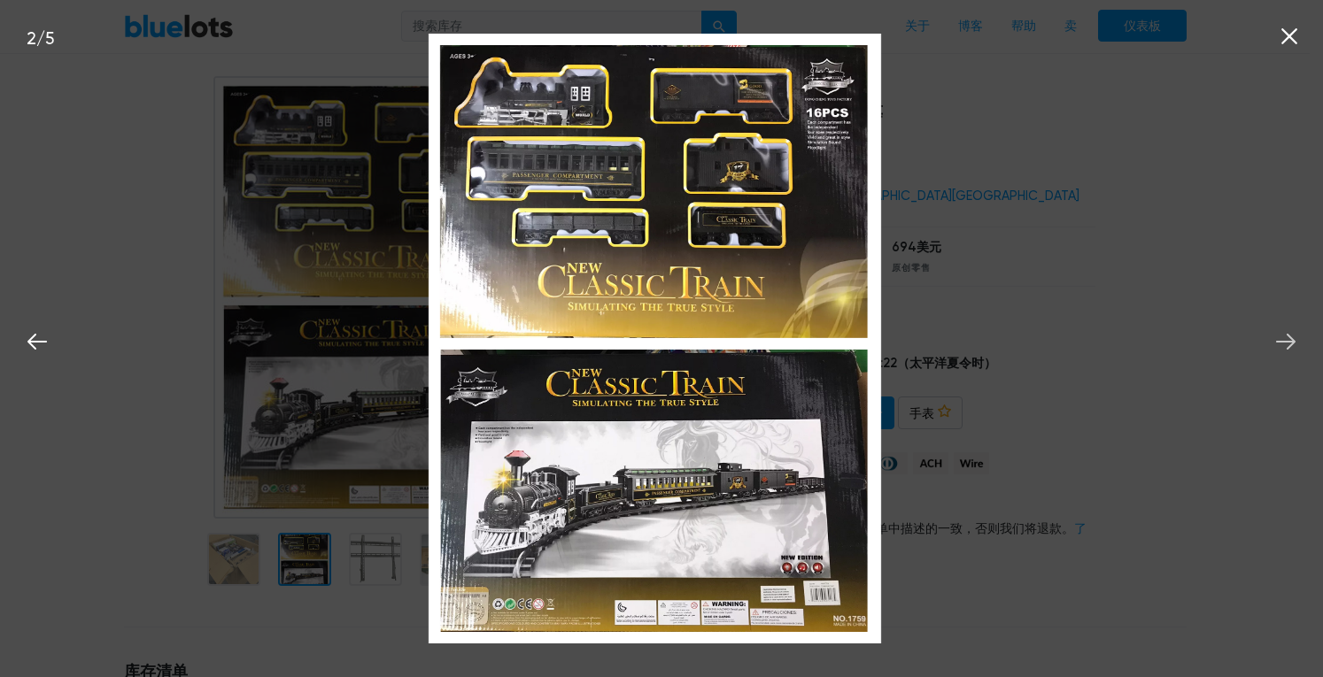
click at [1282, 337] on icon at bounding box center [1286, 342] width 27 height 27
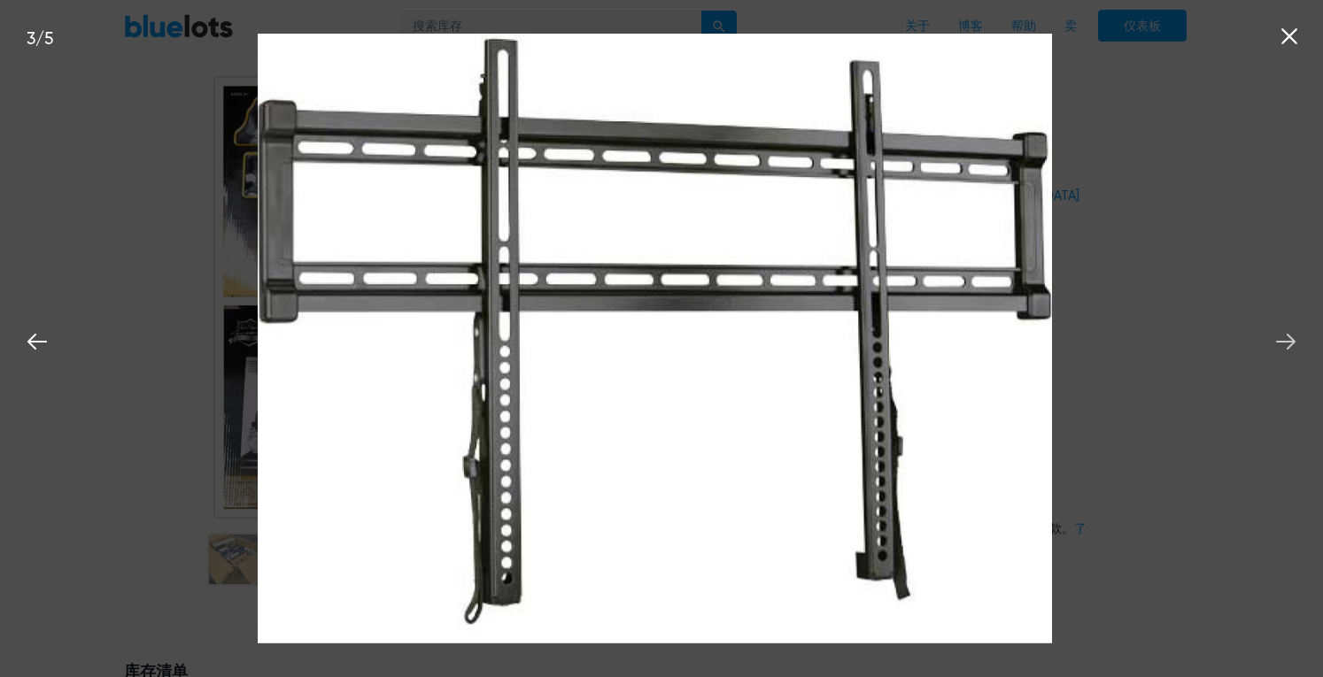
click at [1282, 337] on icon at bounding box center [1286, 342] width 27 height 27
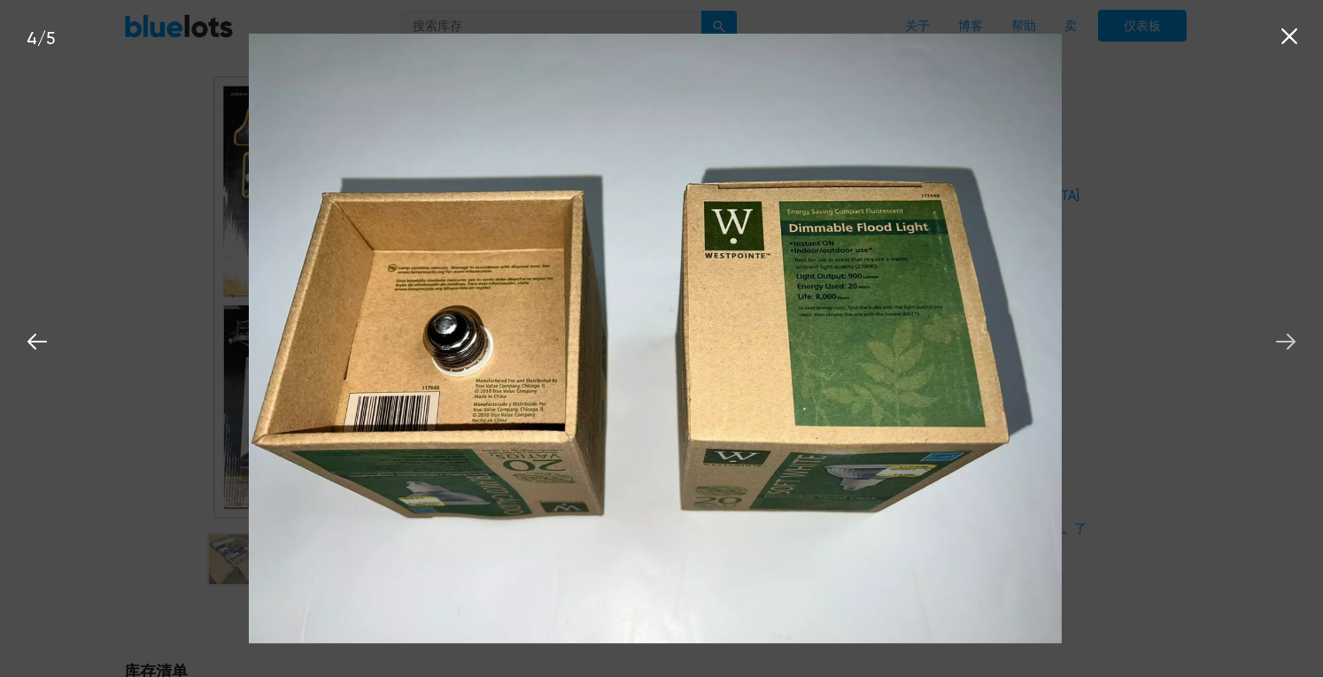
click at [1282, 337] on icon at bounding box center [1286, 342] width 27 height 27
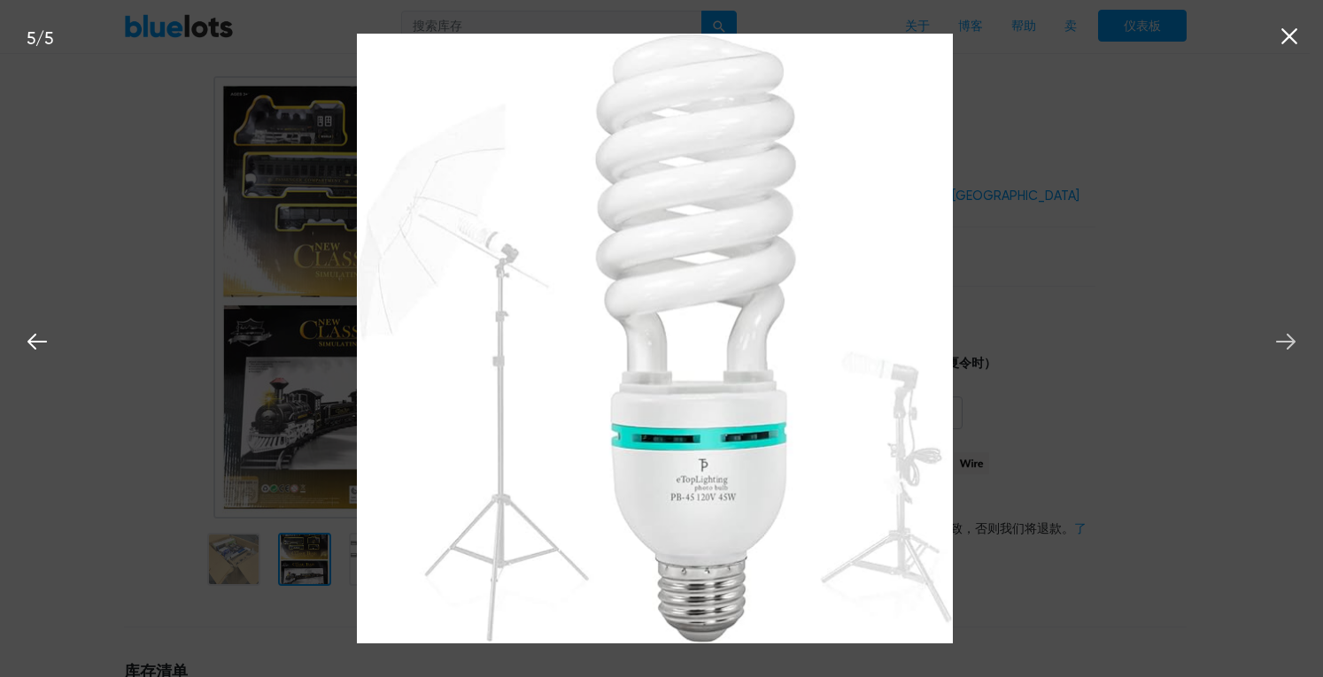
click at [1282, 337] on icon at bounding box center [1286, 342] width 27 height 27
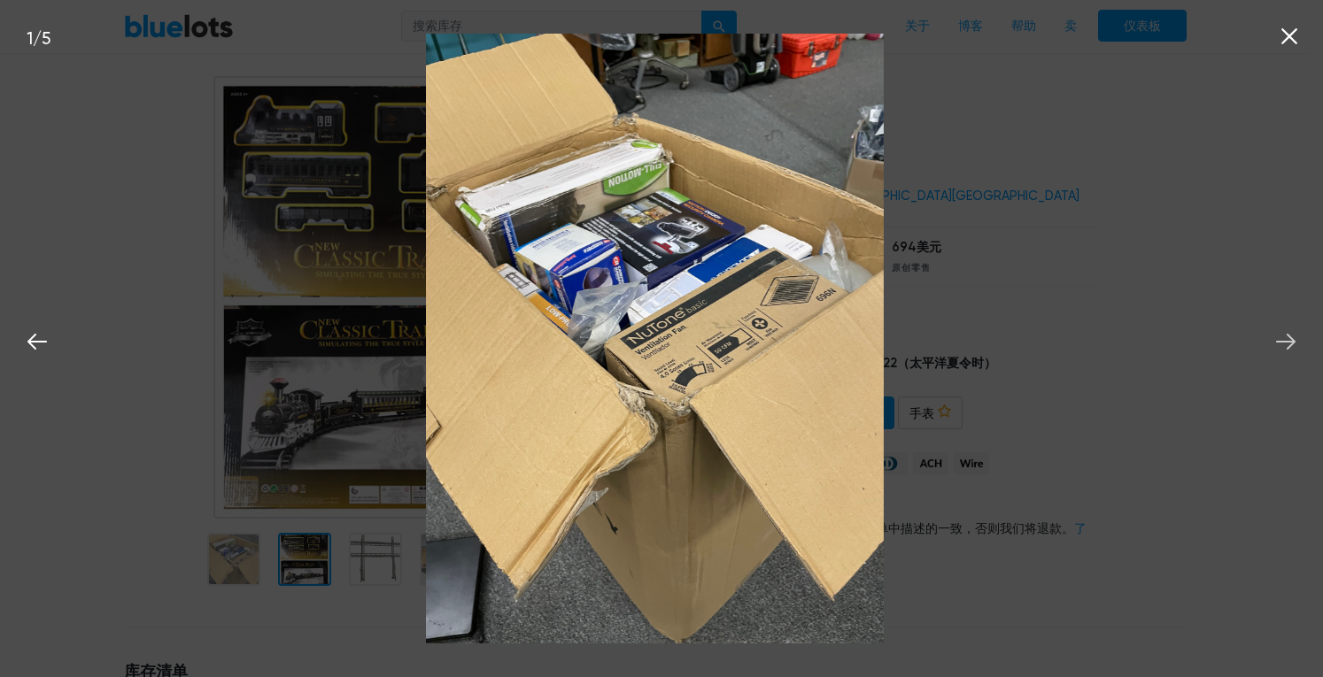
click at [1282, 337] on icon at bounding box center [1286, 342] width 27 height 27
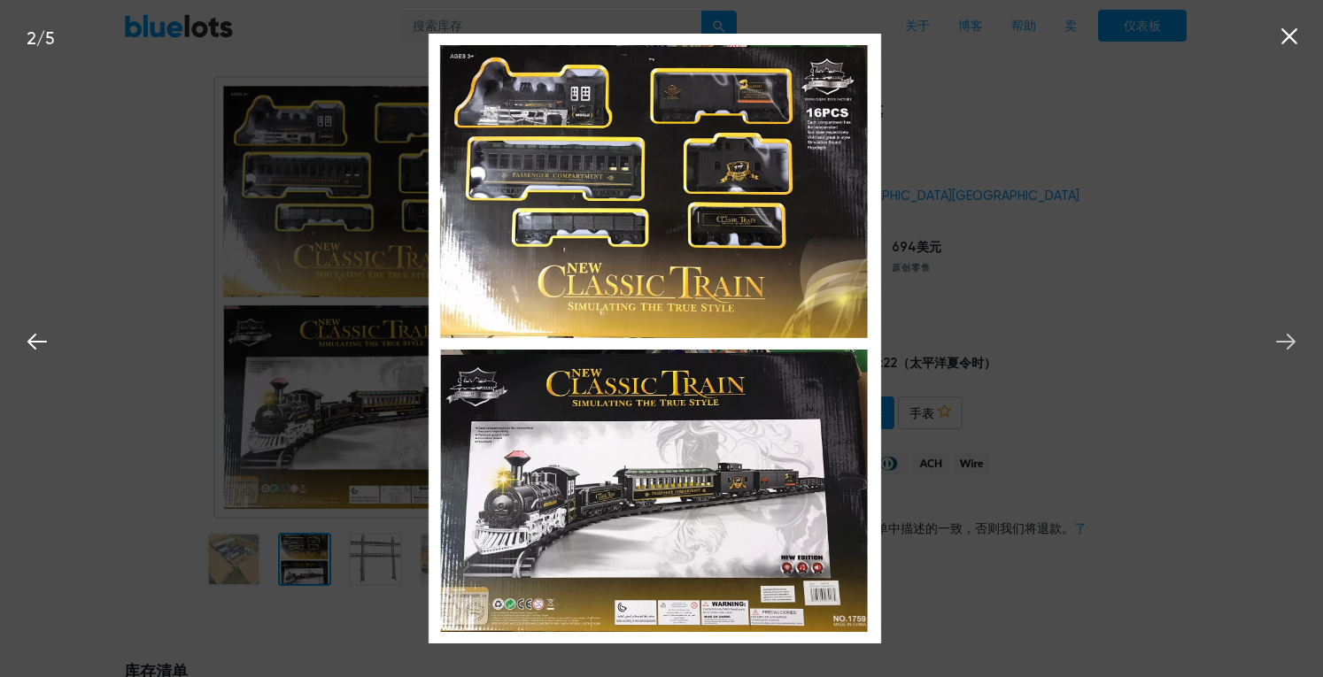
click at [1282, 337] on icon at bounding box center [1286, 342] width 27 height 27
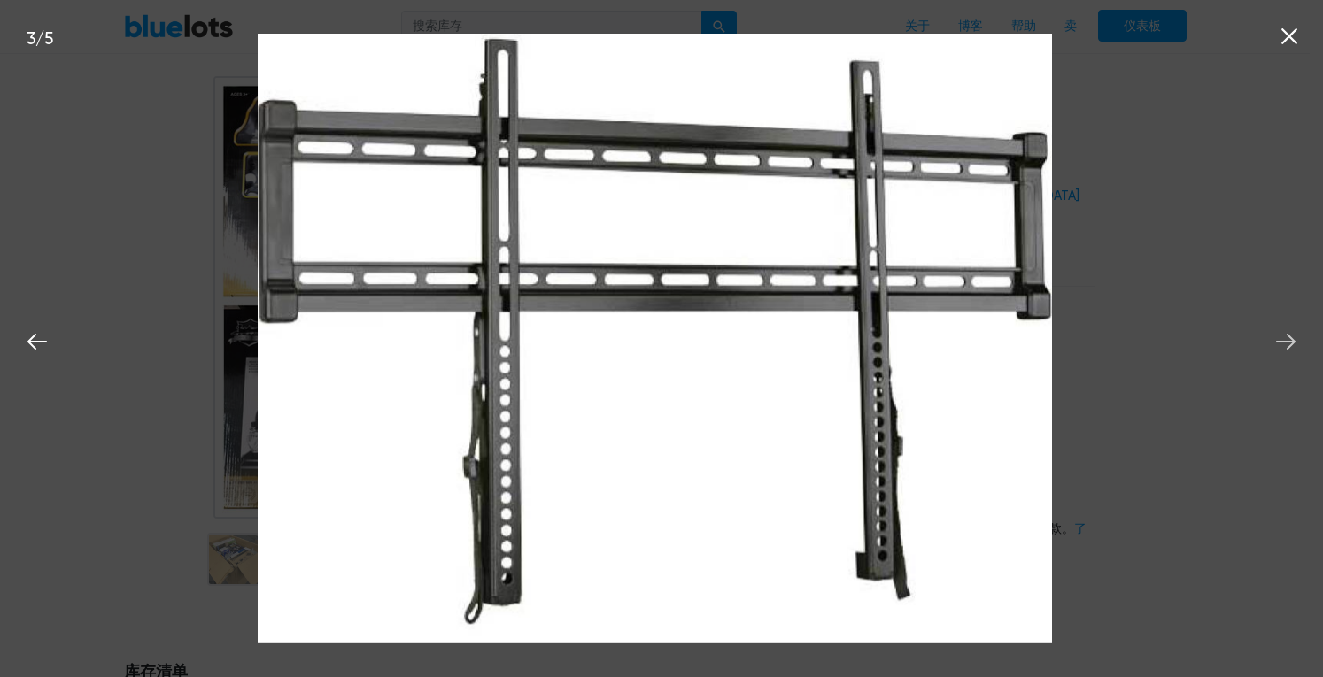
click at [1282, 337] on icon at bounding box center [1286, 342] width 27 height 27
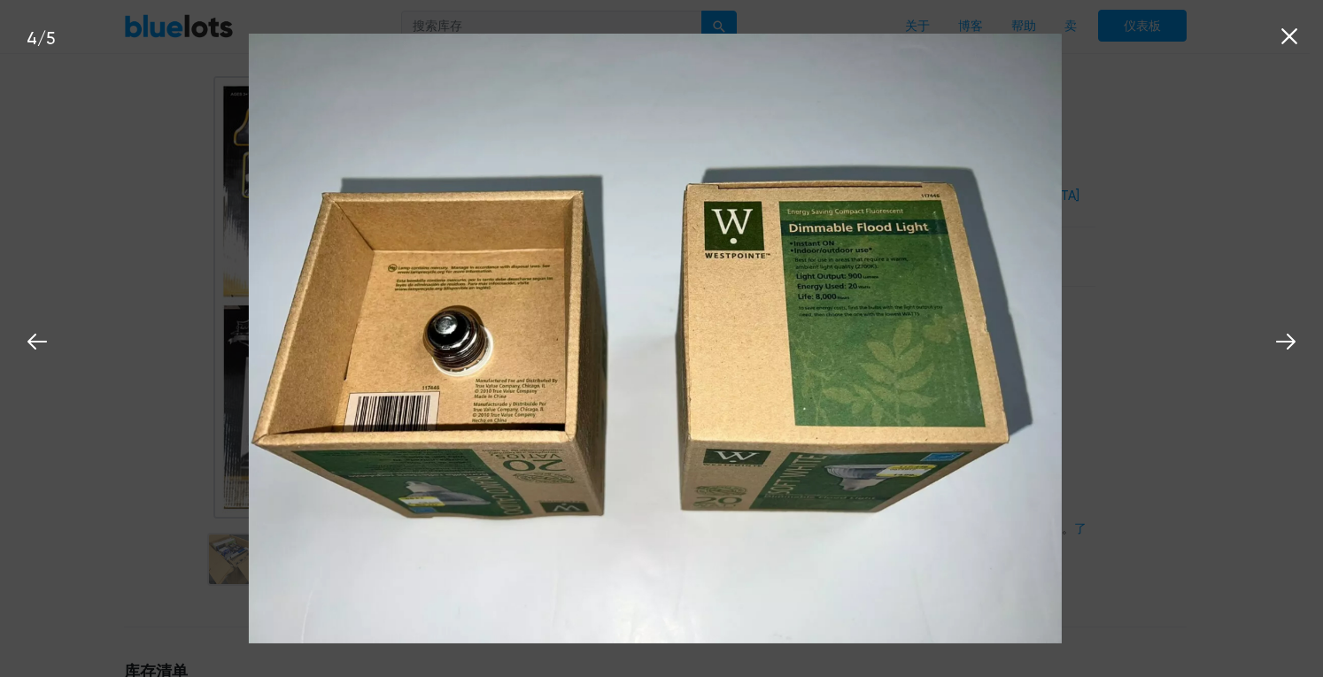
click at [1289, 34] on icon at bounding box center [1289, 36] width 27 height 27
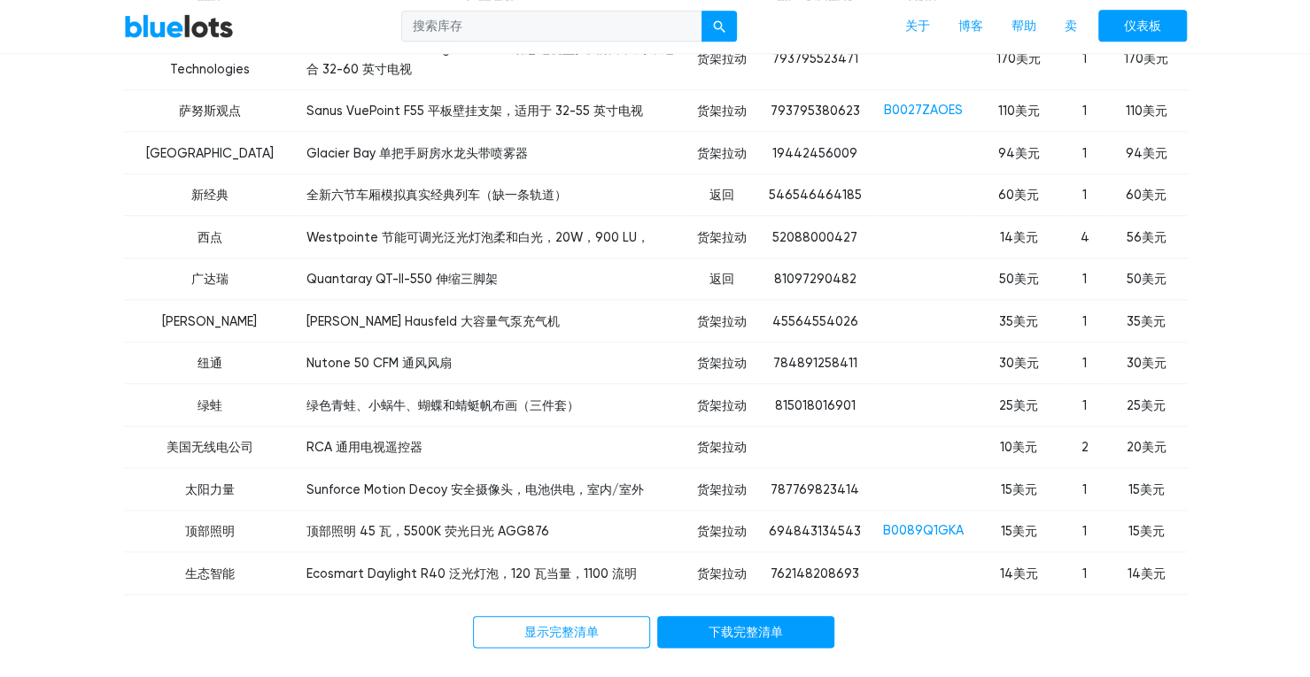
scroll to position [886, 0]
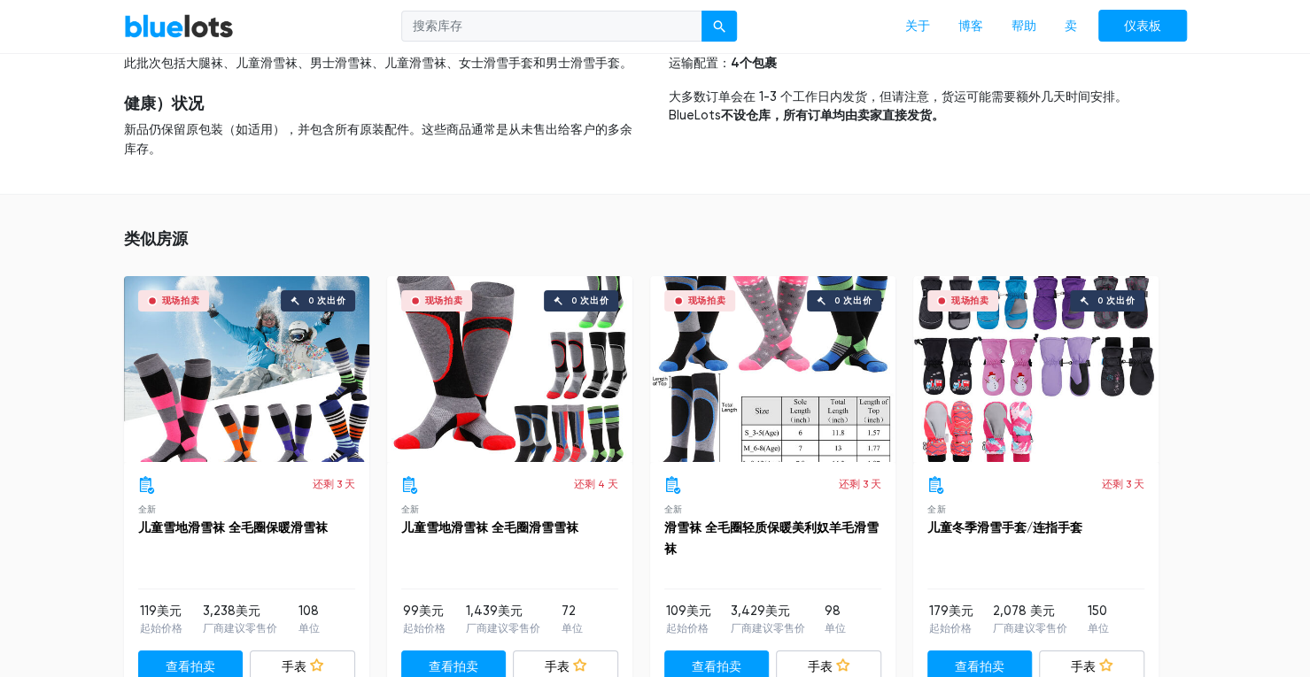
scroll to position [3896, 0]
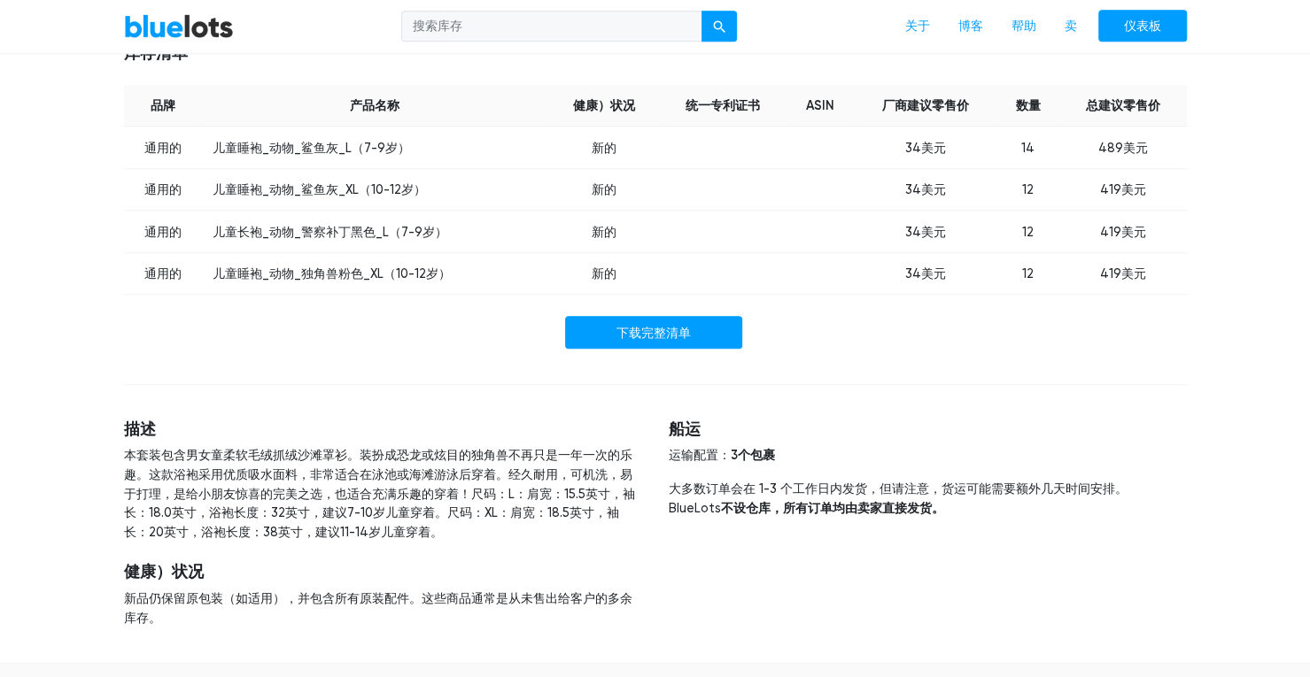
scroll to position [620, 0]
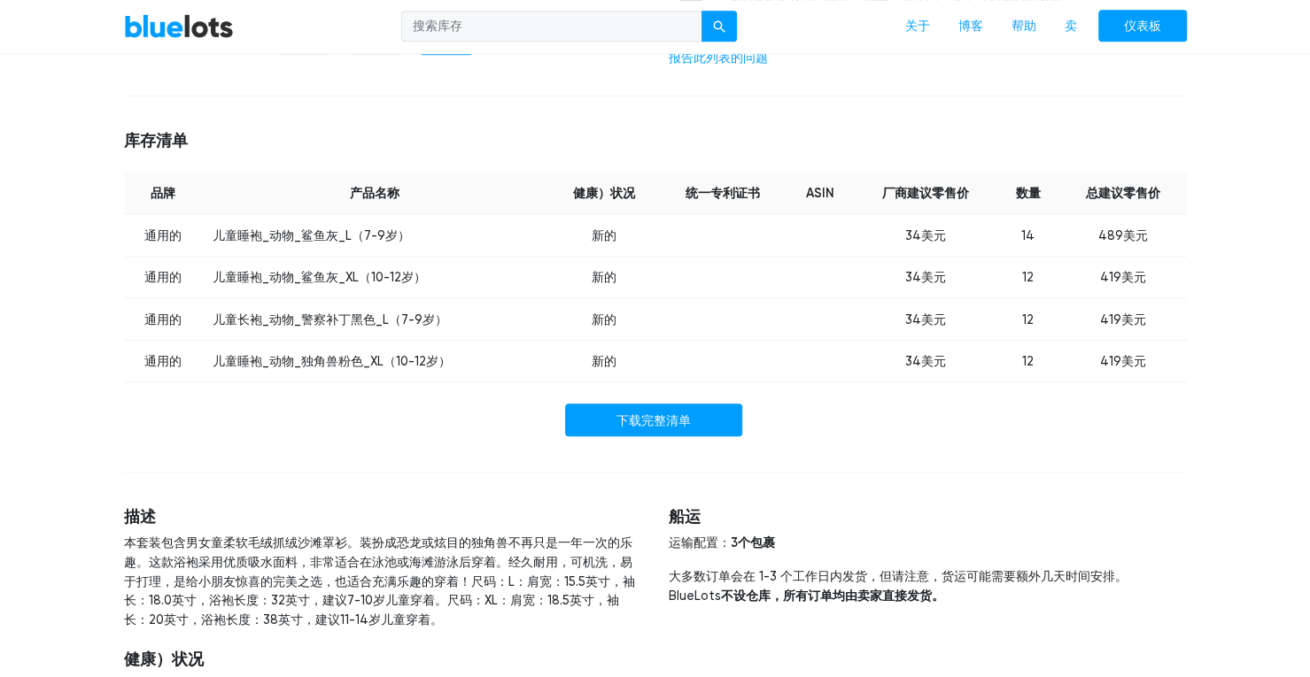
click at [1118, 470] on div "首页 / 清仓 / 男孩和女孩柔软毛绒羊毛沙滩罩衫 服装、鞋类和配饰 男孩和女孩柔软毛绒羊毛沙滩罩衫 现场拍卖 80 149美元 + 109 美元运费到 加利…" at bounding box center [655, 113] width 1089 height 1249
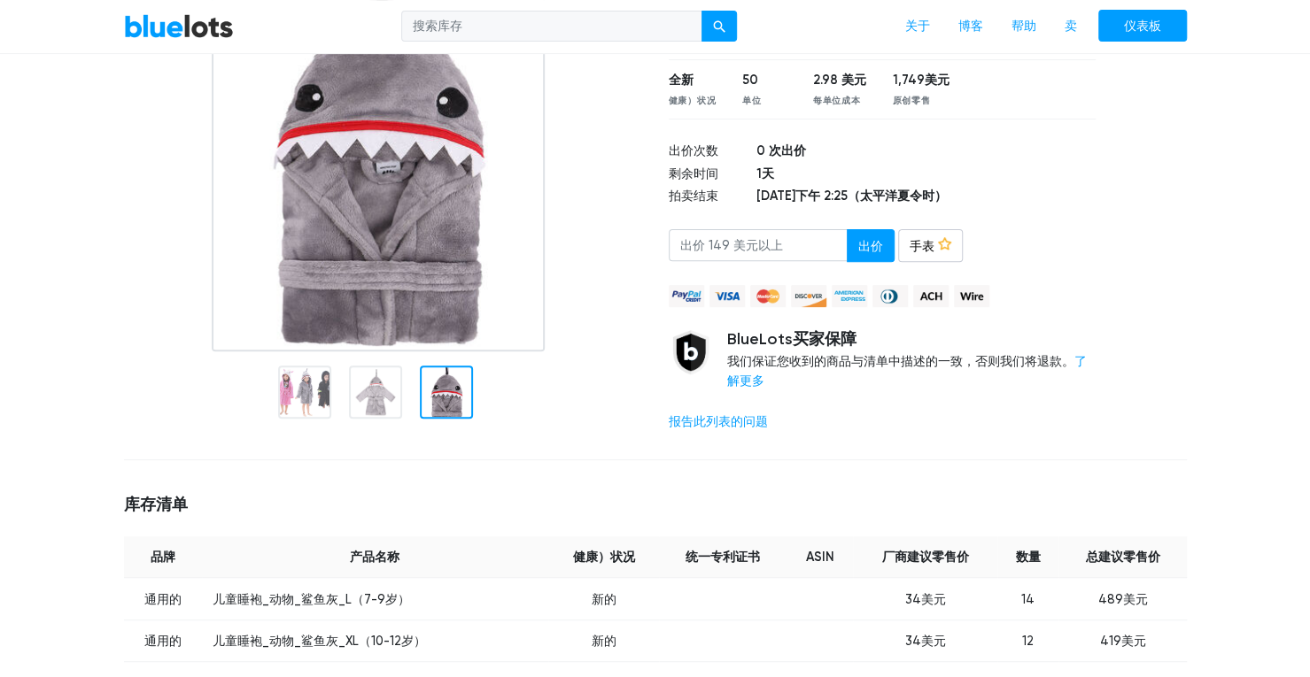
scroll to position [89, 0]
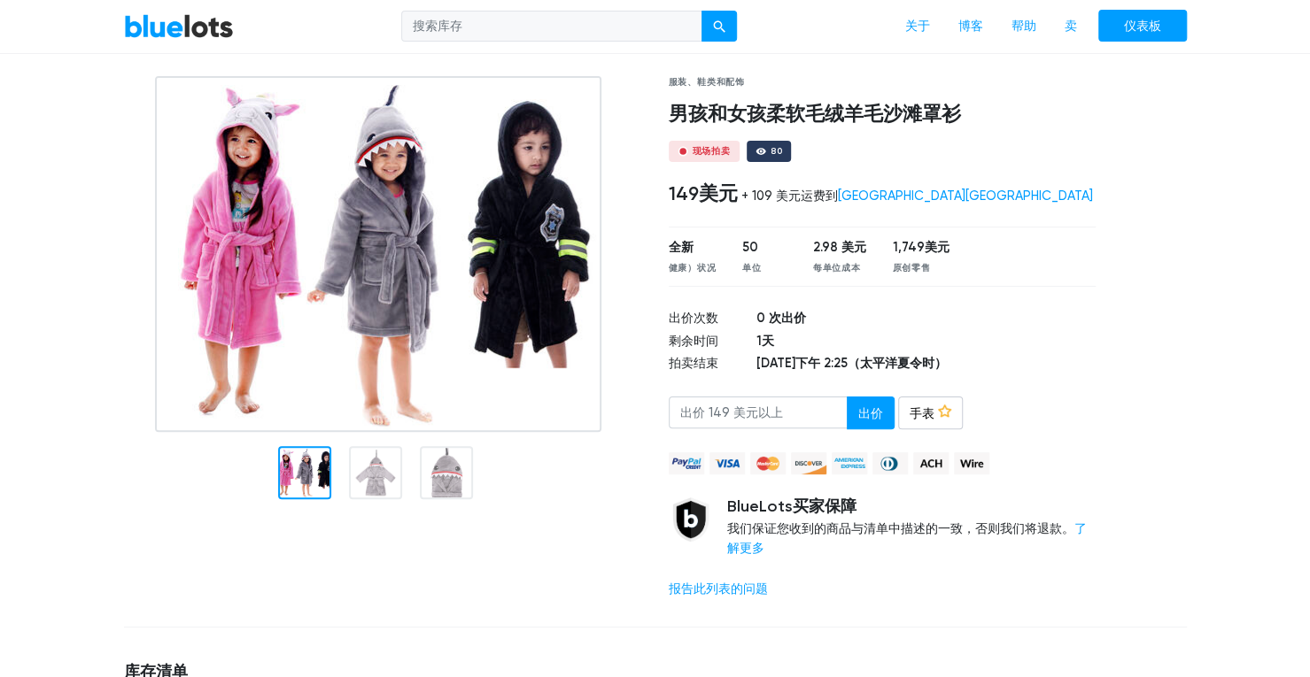
click at [318, 297] on img at bounding box center [378, 254] width 446 height 356
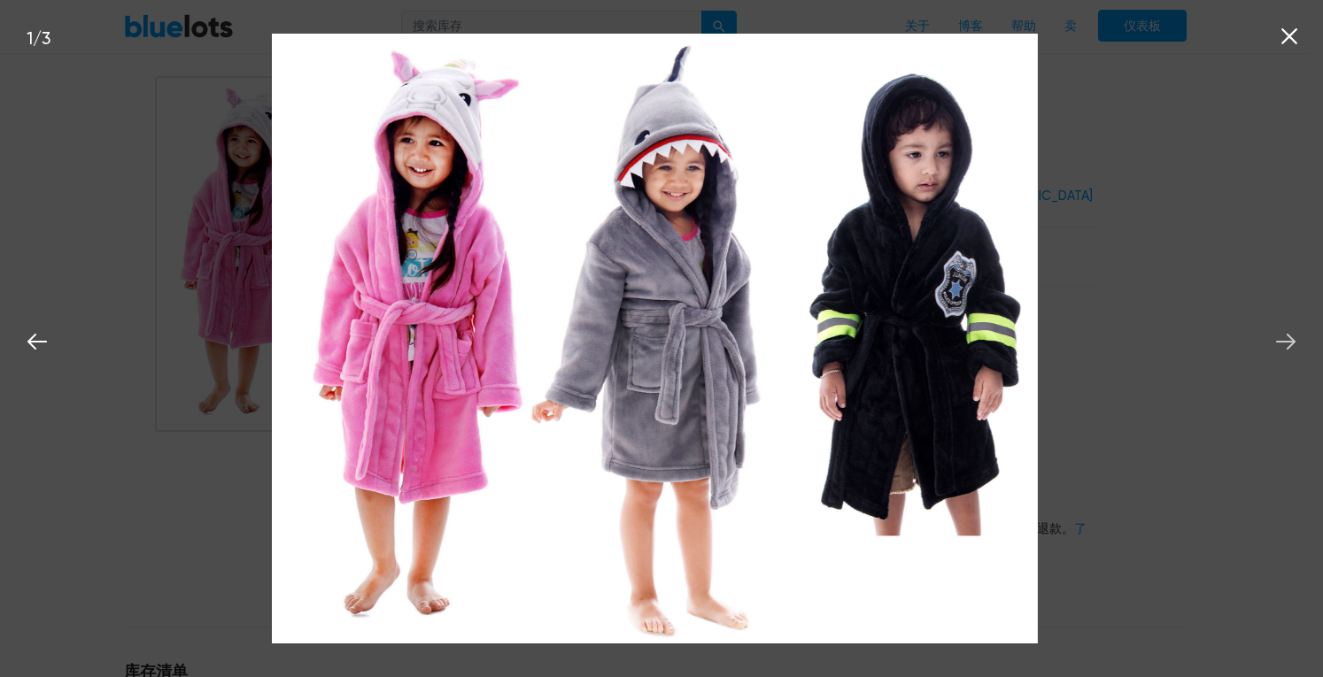
click at [1291, 343] on icon at bounding box center [1285, 342] width 19 height 16
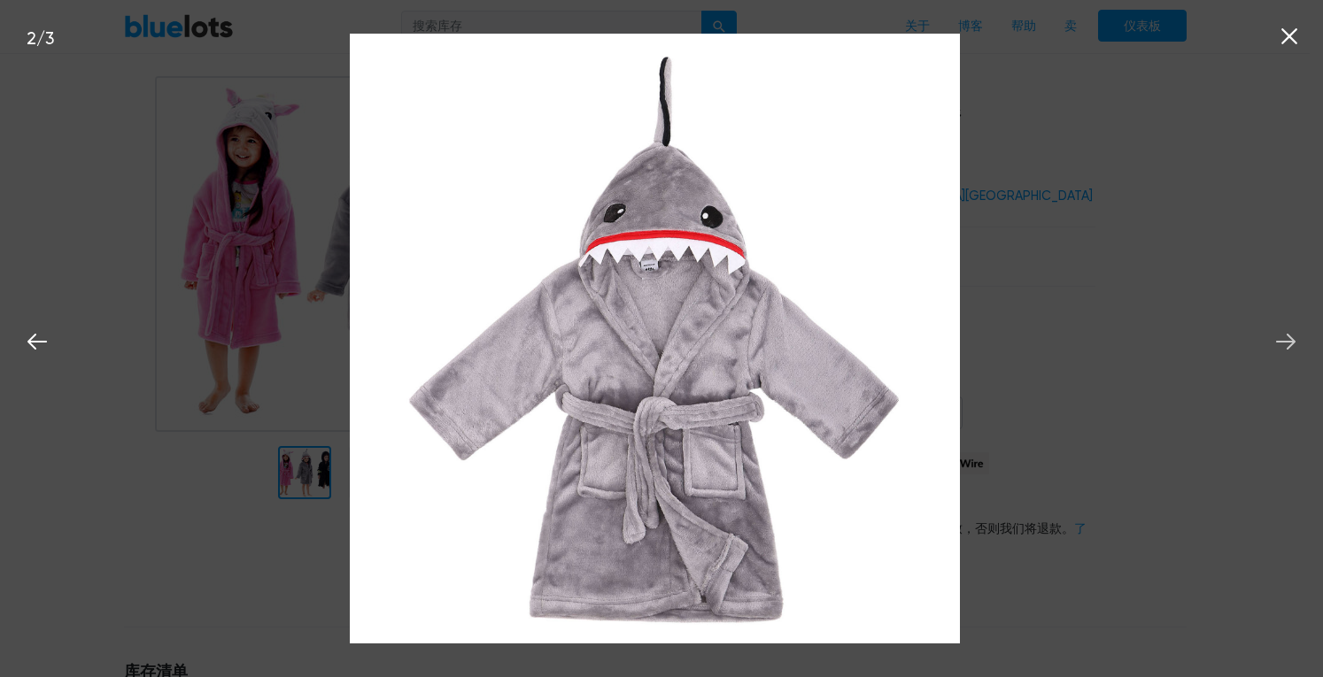
click at [1291, 343] on icon at bounding box center [1285, 342] width 19 height 16
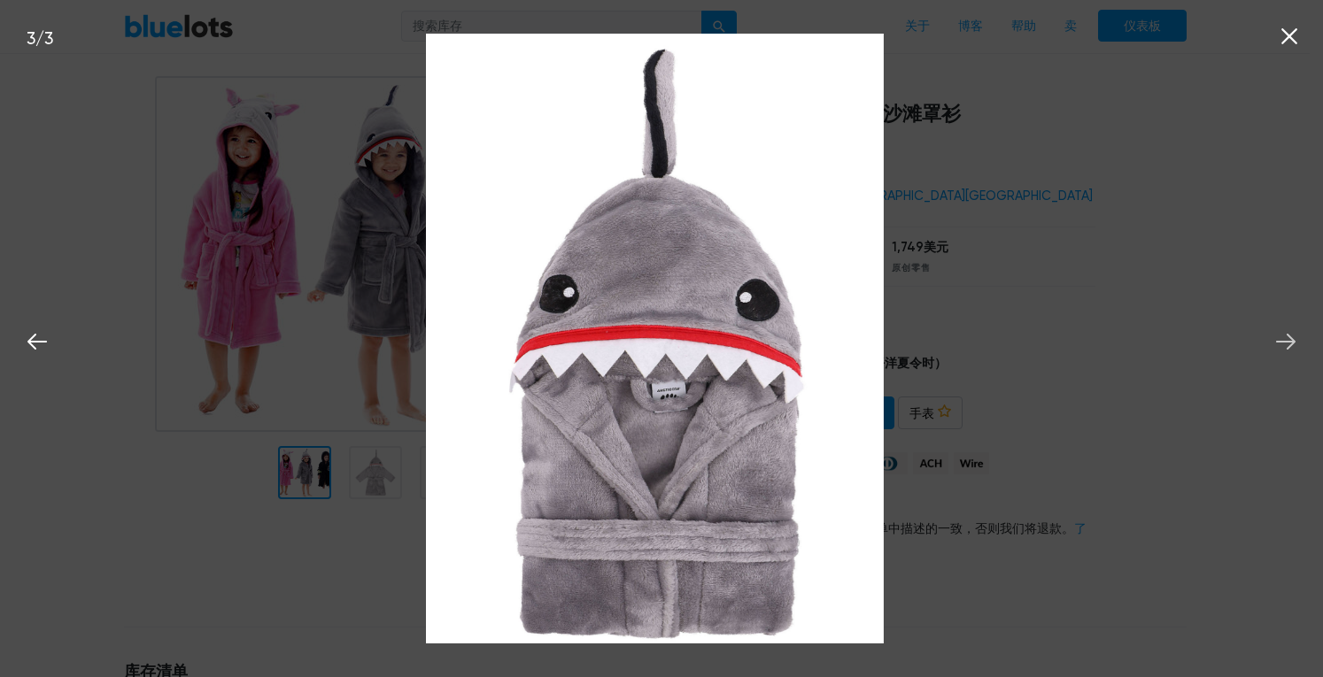
click at [1291, 343] on icon at bounding box center [1285, 342] width 19 height 16
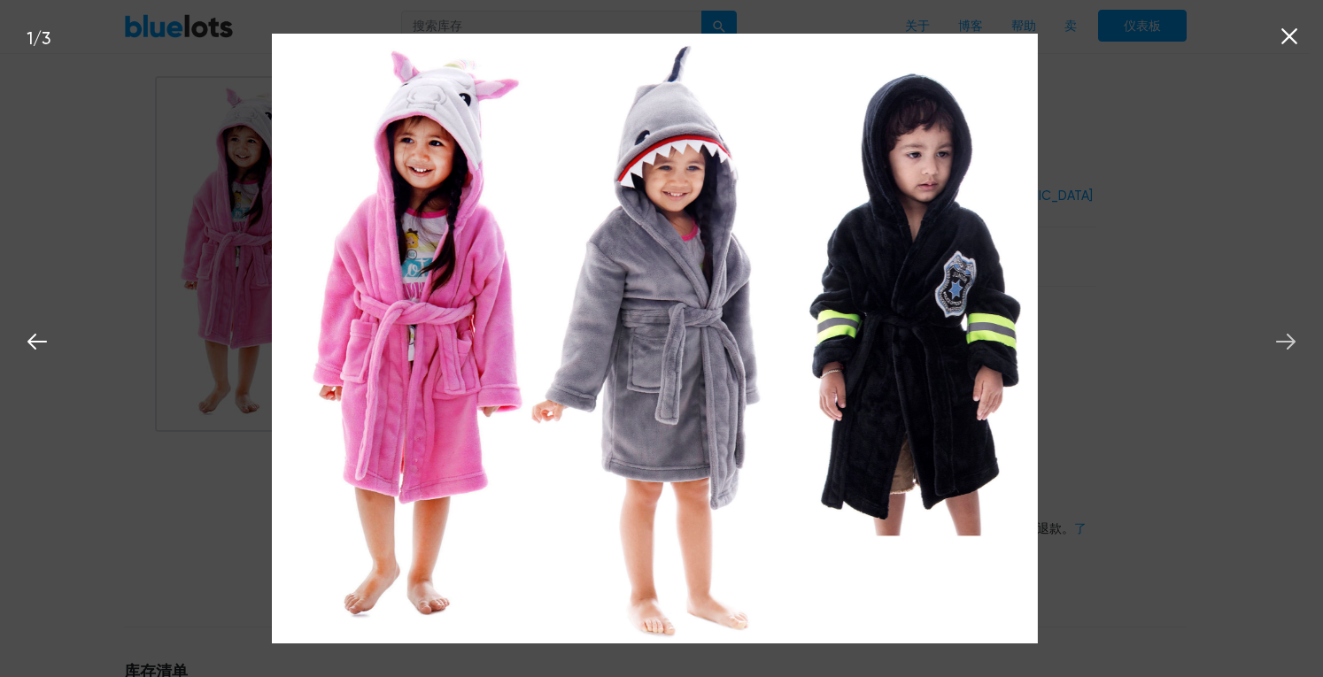
click at [1291, 343] on icon at bounding box center [1285, 342] width 19 height 16
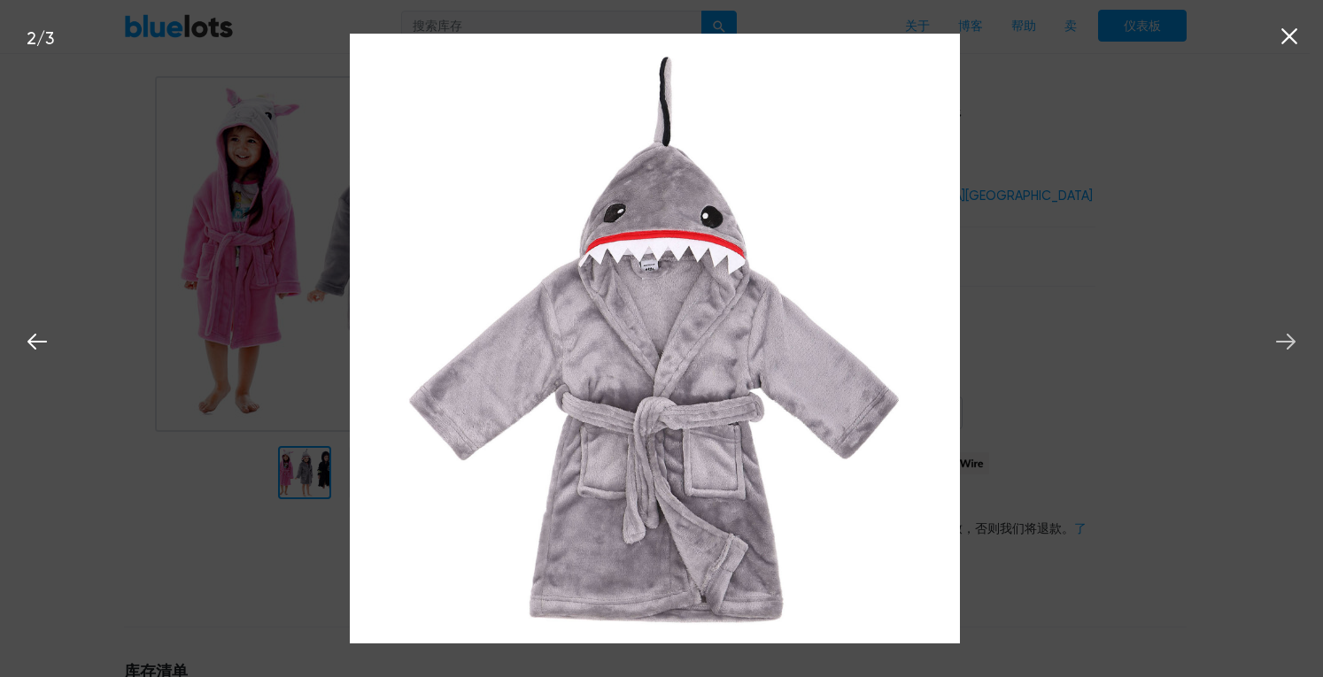
click at [1291, 343] on icon at bounding box center [1285, 342] width 19 height 16
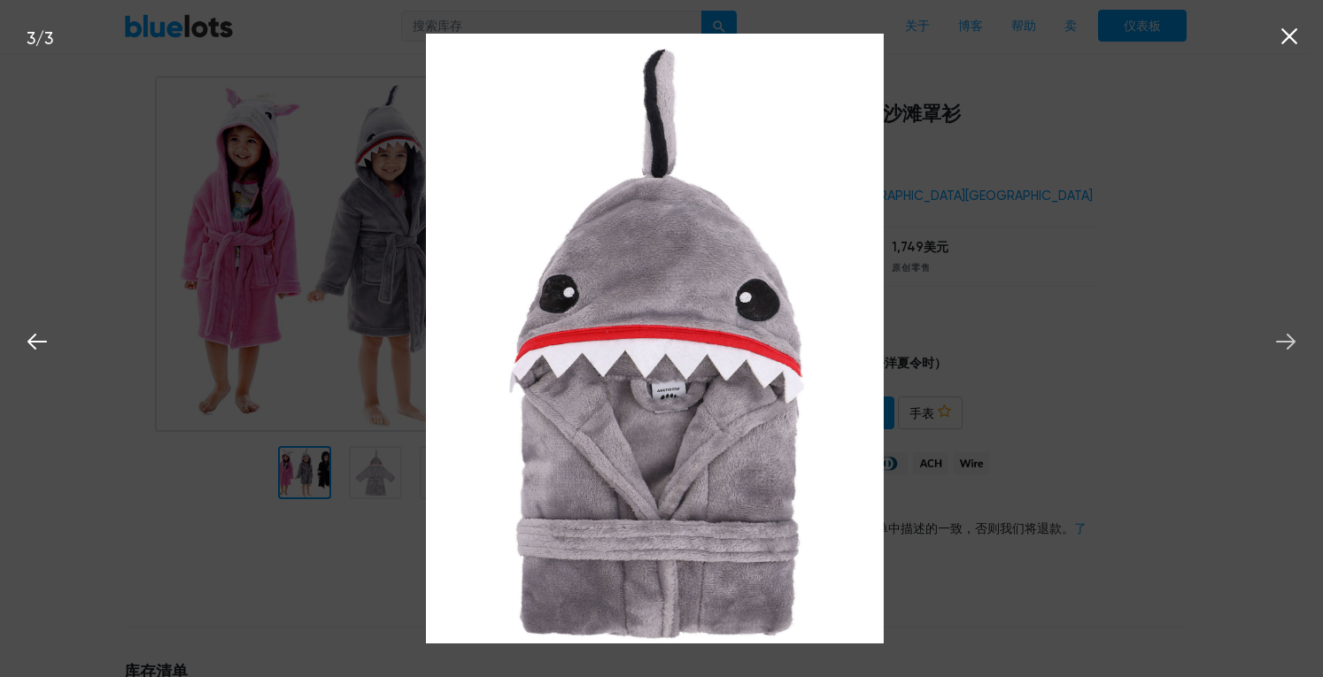
click at [1291, 343] on icon at bounding box center [1285, 342] width 19 height 16
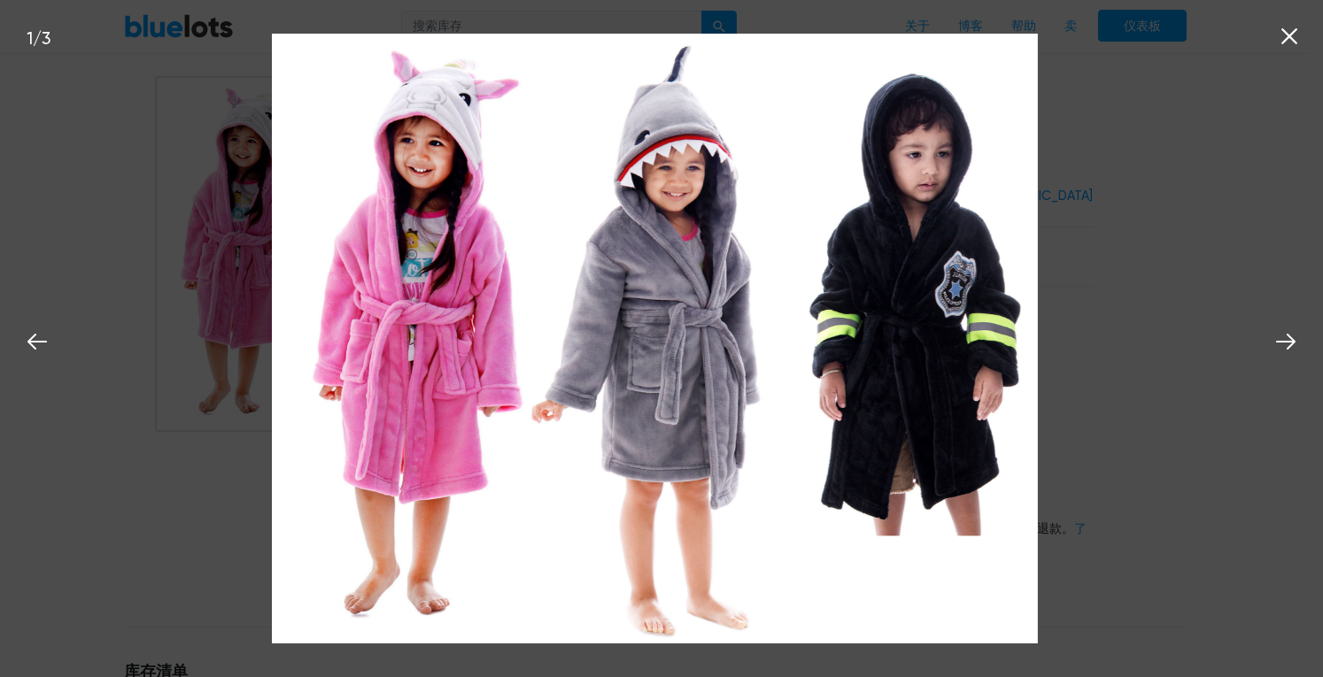
click at [1285, 38] on icon at bounding box center [1289, 36] width 27 height 27
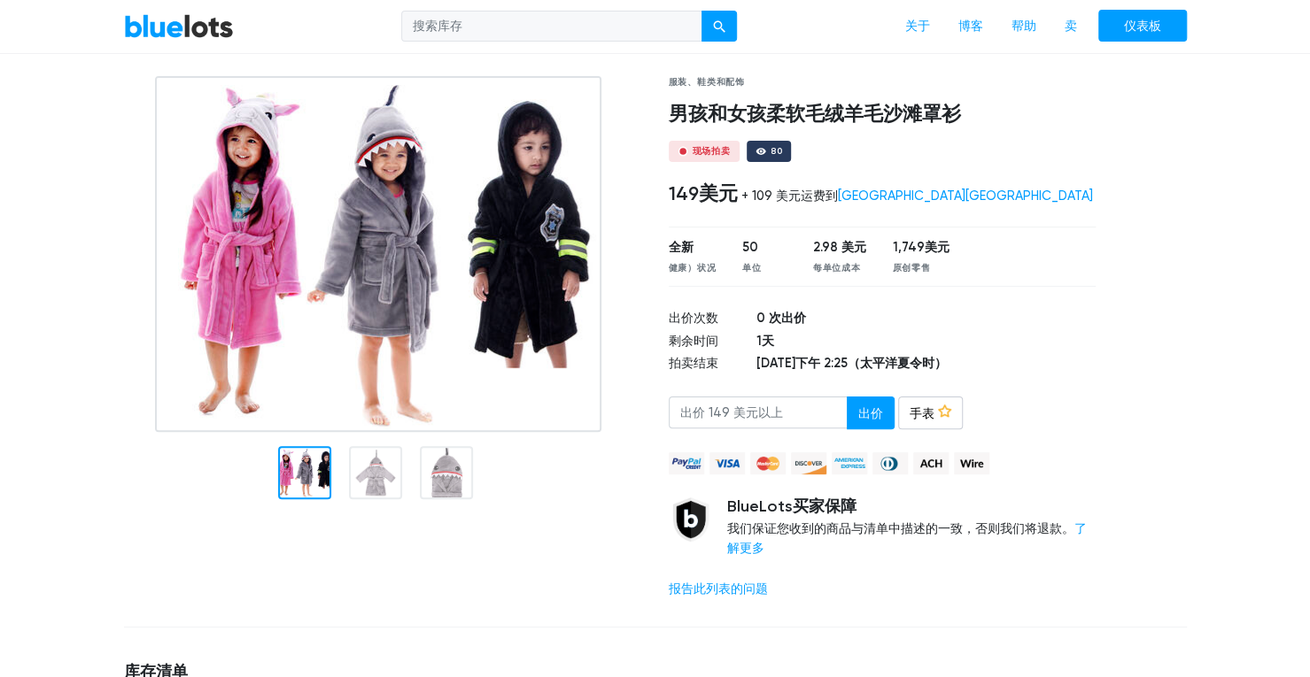
click at [1151, 281] on div at bounding box center [1154, 345] width 91 height 538
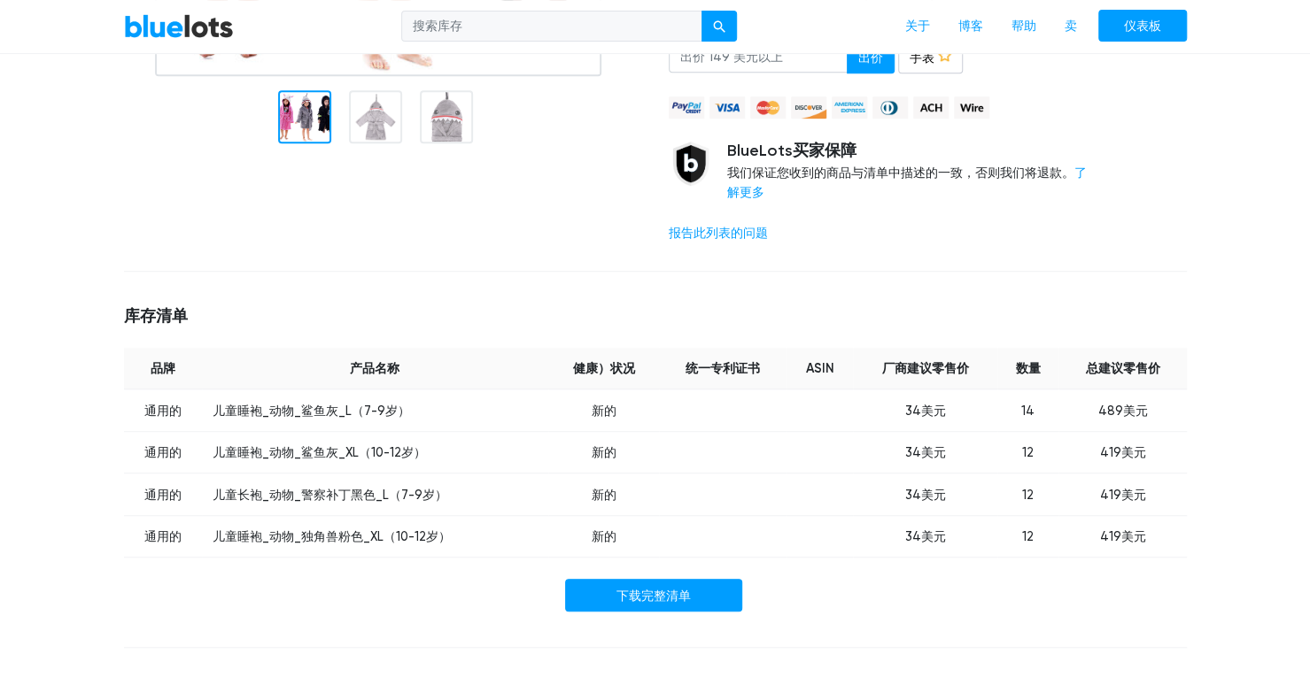
scroll to position [531, 0]
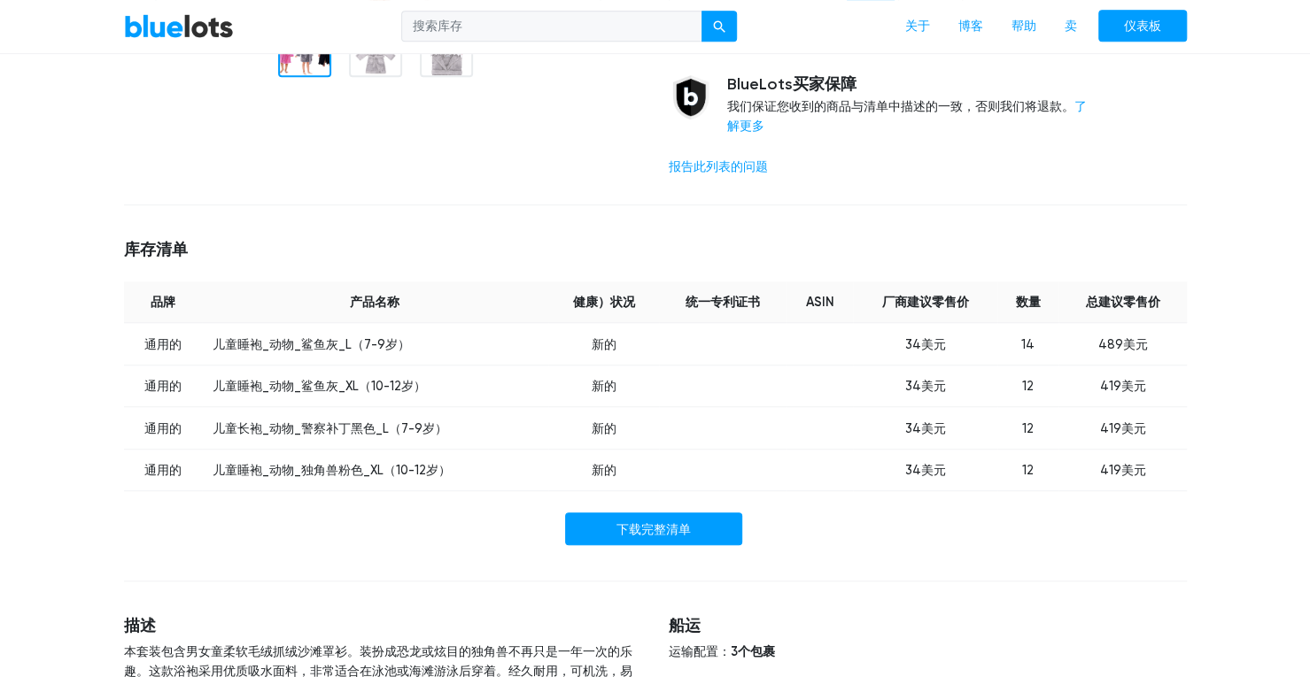
scroll to position [531, 0]
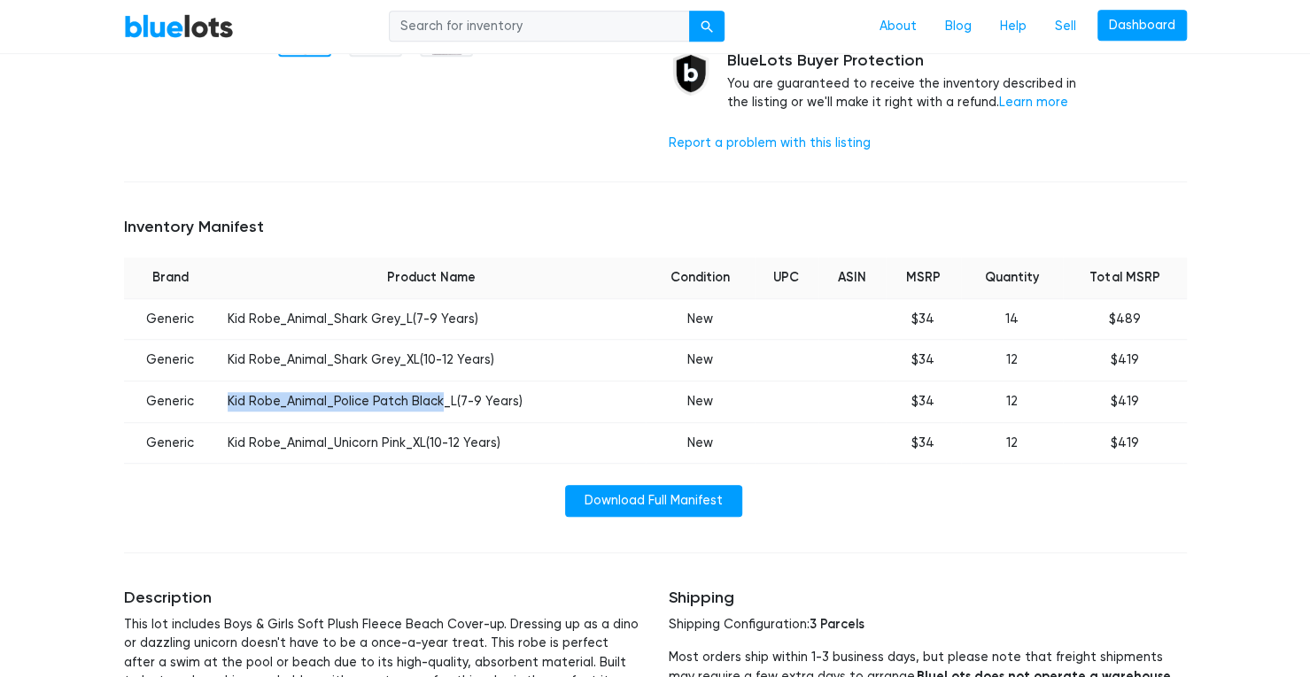
drag, startPoint x: 228, startPoint y: 398, endPoint x: 437, endPoint y: 391, distance: 210.0
click at [437, 391] on td "Kid Robe_Animal_Police Patch Black_L(7-9 Years)" at bounding box center [431, 403] width 429 height 42
click at [298, 354] on td "Kid Robe_Animal_Shark Grey_XL(10-12 Years)" at bounding box center [431, 361] width 429 height 42
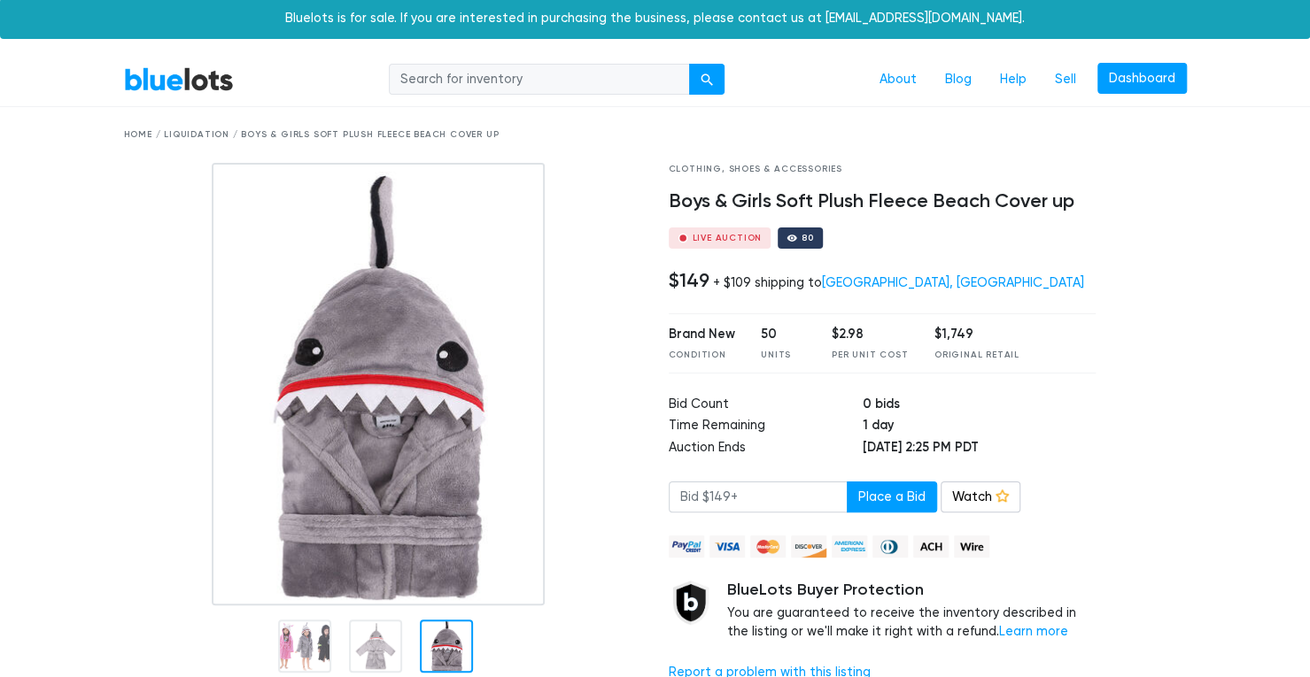
scroll to position [0, 0]
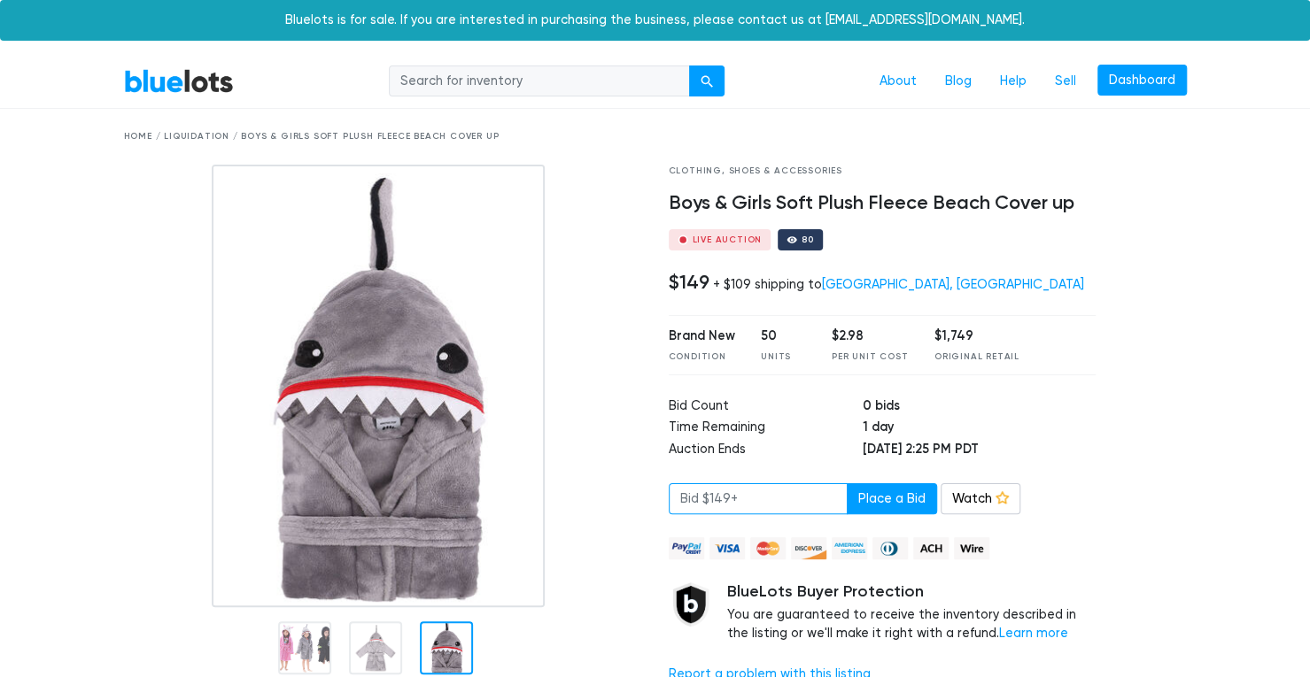
click at [762, 501] on input "number" at bounding box center [758, 500] width 179 height 32
type input "1"
type input "50"
click at [889, 503] on button "Place a Bid" at bounding box center [892, 500] width 90 height 32
click at [800, 504] on input "50" at bounding box center [758, 500] width 179 height 32
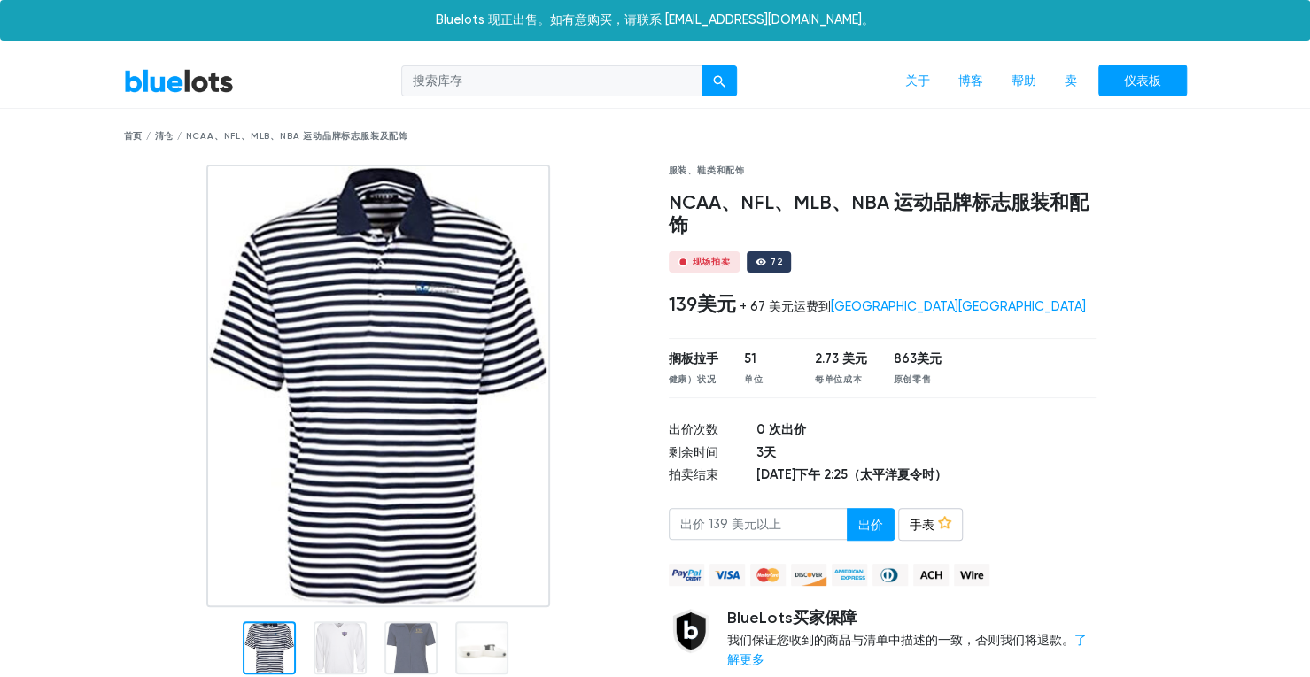
scroll to position [177, 0]
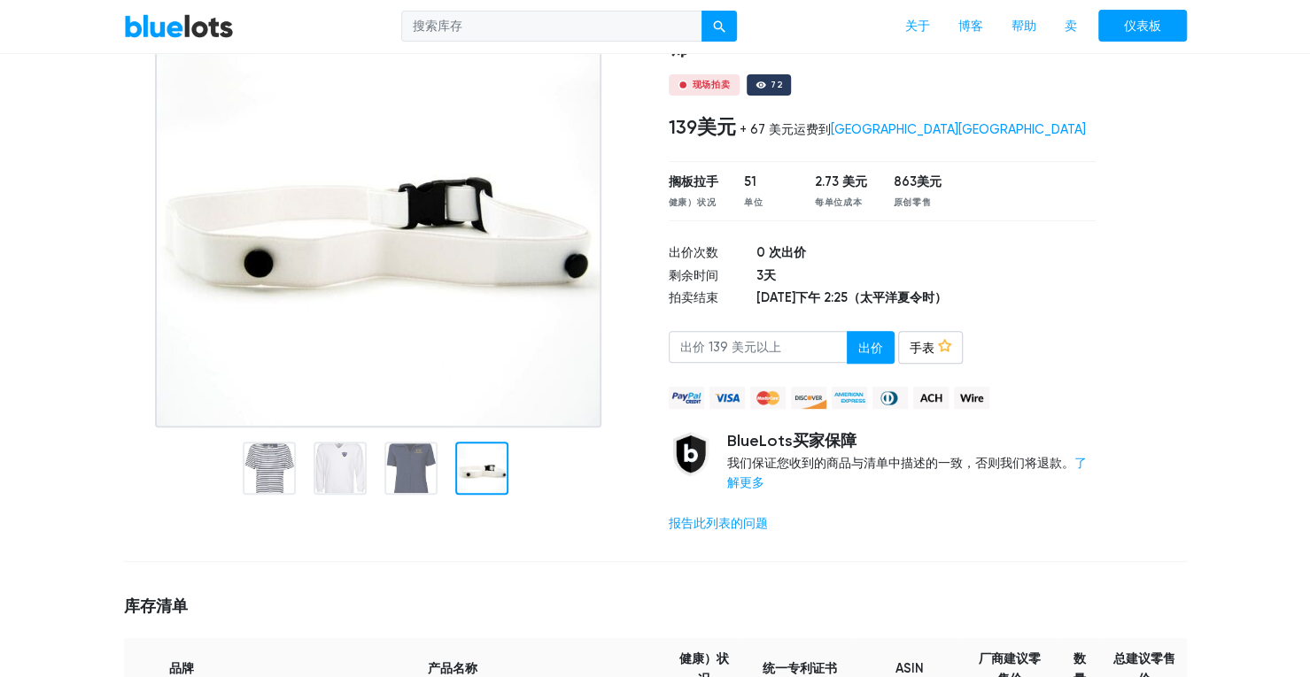
click at [511, 351] on img at bounding box center [378, 208] width 446 height 440
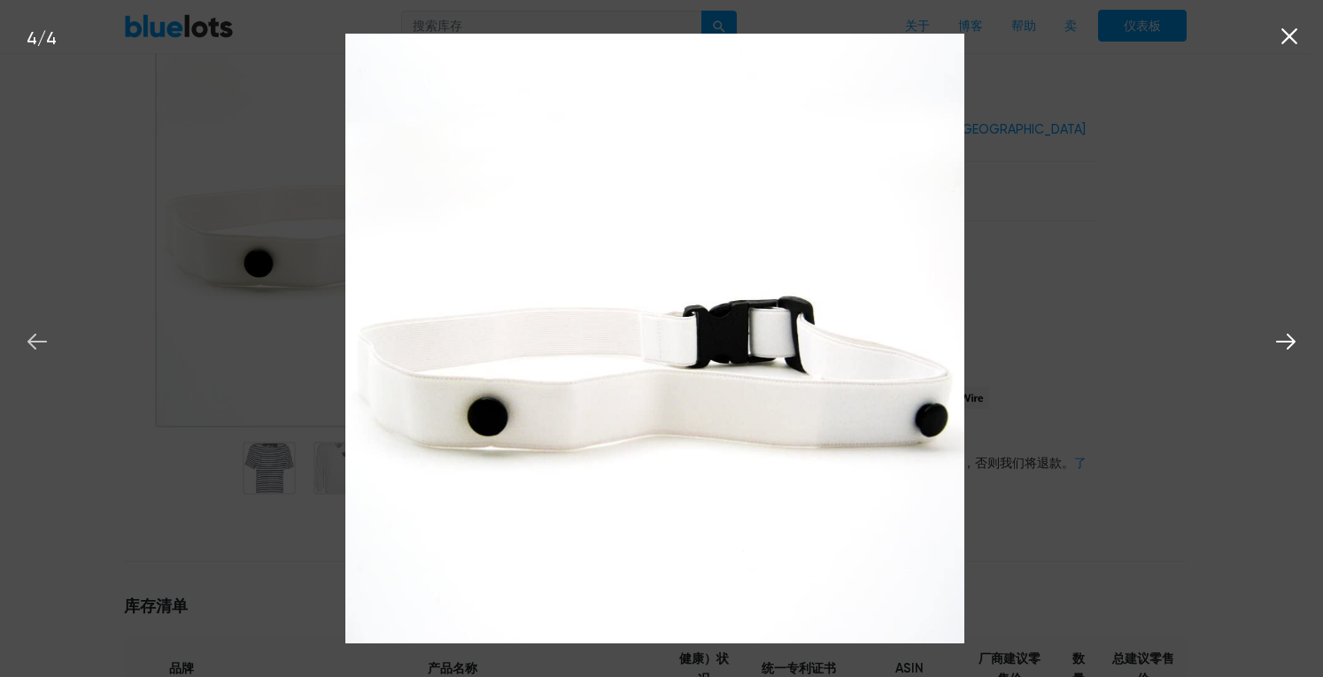
click at [35, 349] on icon at bounding box center [36, 342] width 19 height 16
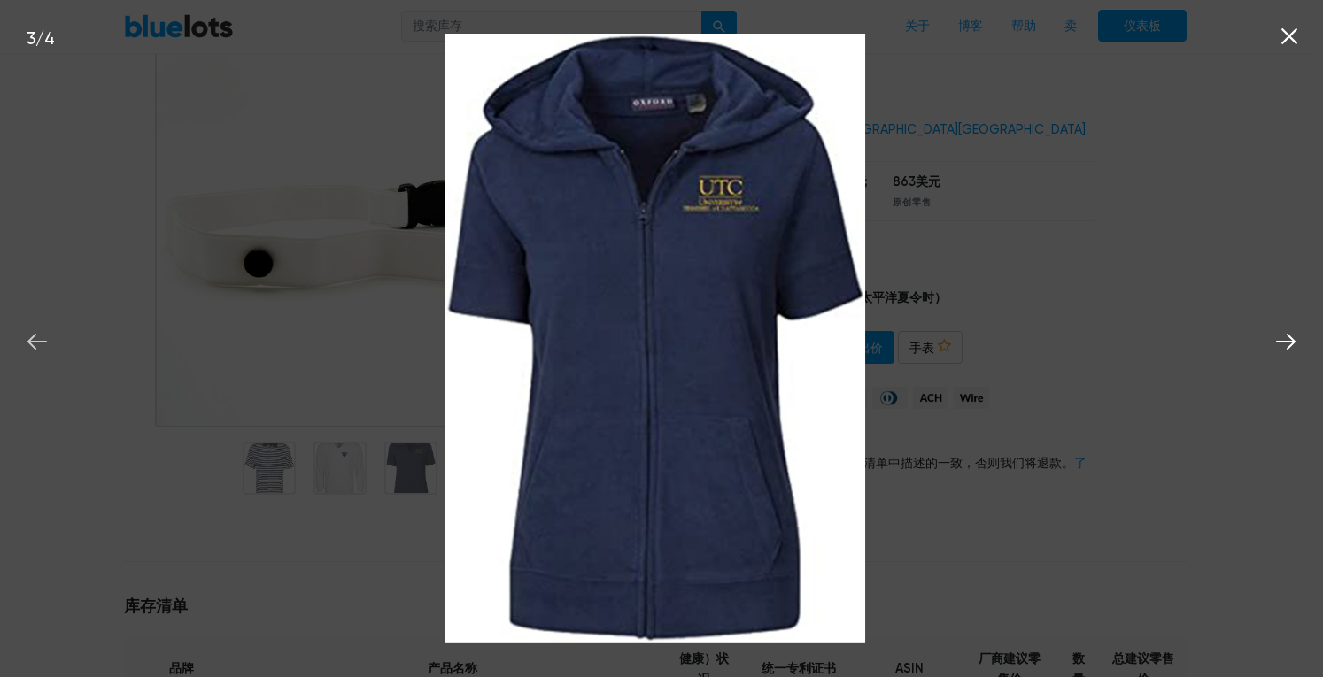
click at [36, 349] on icon at bounding box center [37, 342] width 27 height 27
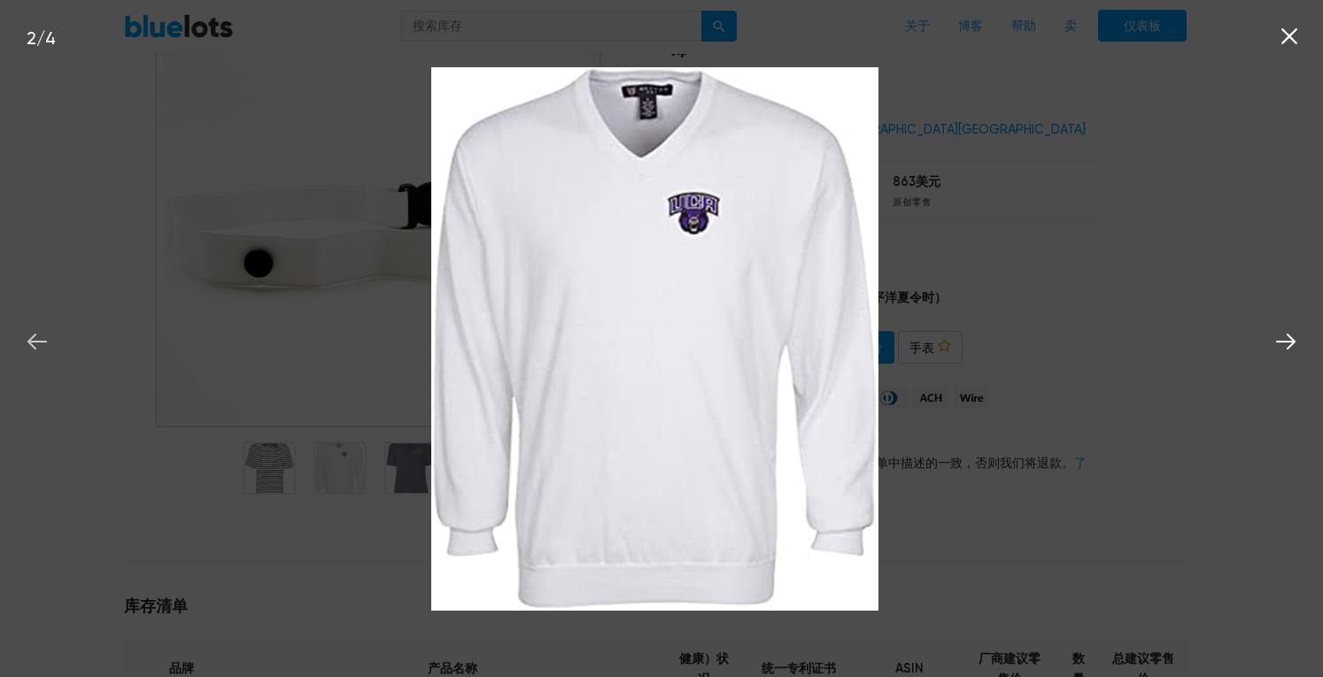
click at [36, 349] on icon at bounding box center [37, 342] width 27 height 27
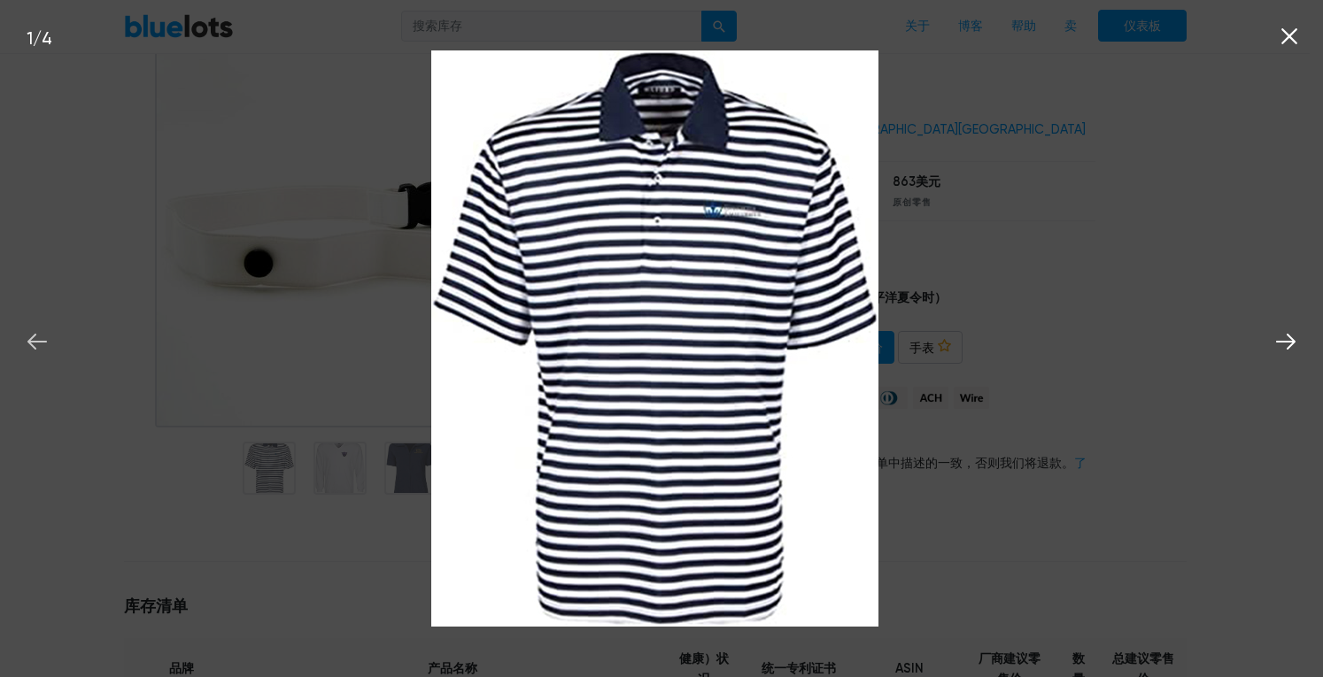
click at [36, 349] on icon at bounding box center [37, 342] width 27 height 27
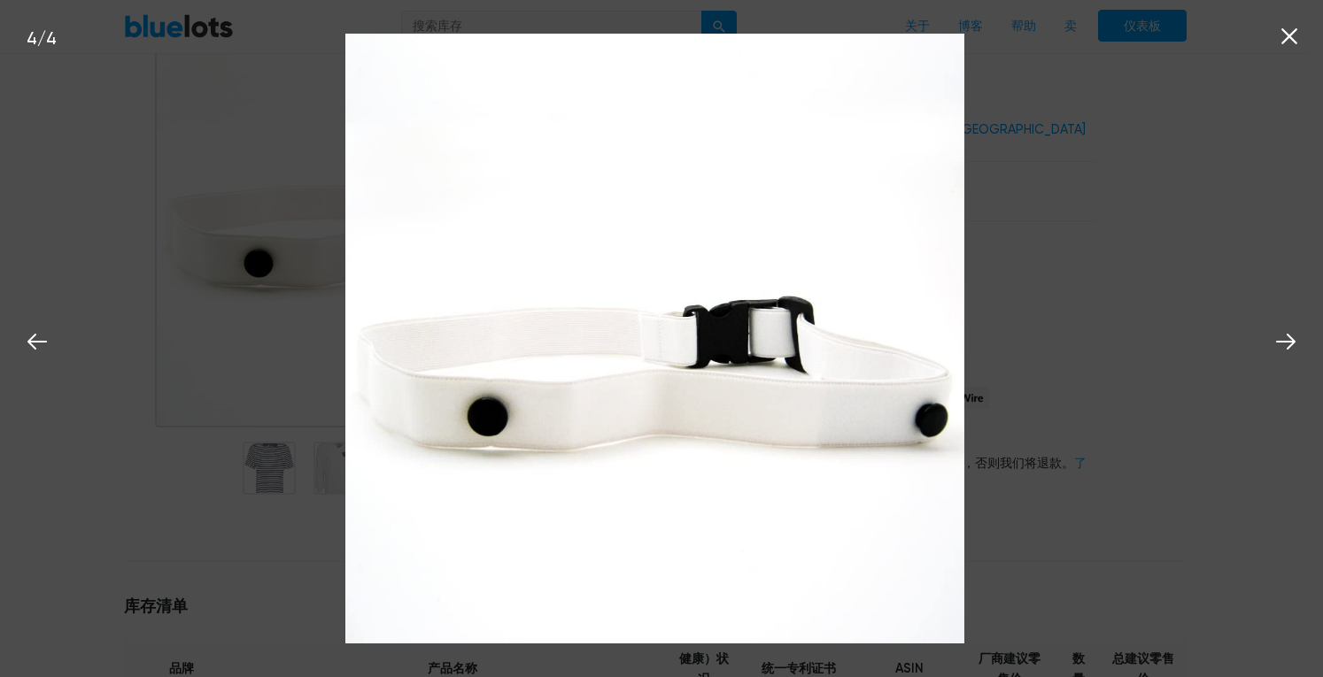
click at [1285, 27] on icon at bounding box center [1289, 36] width 27 height 27
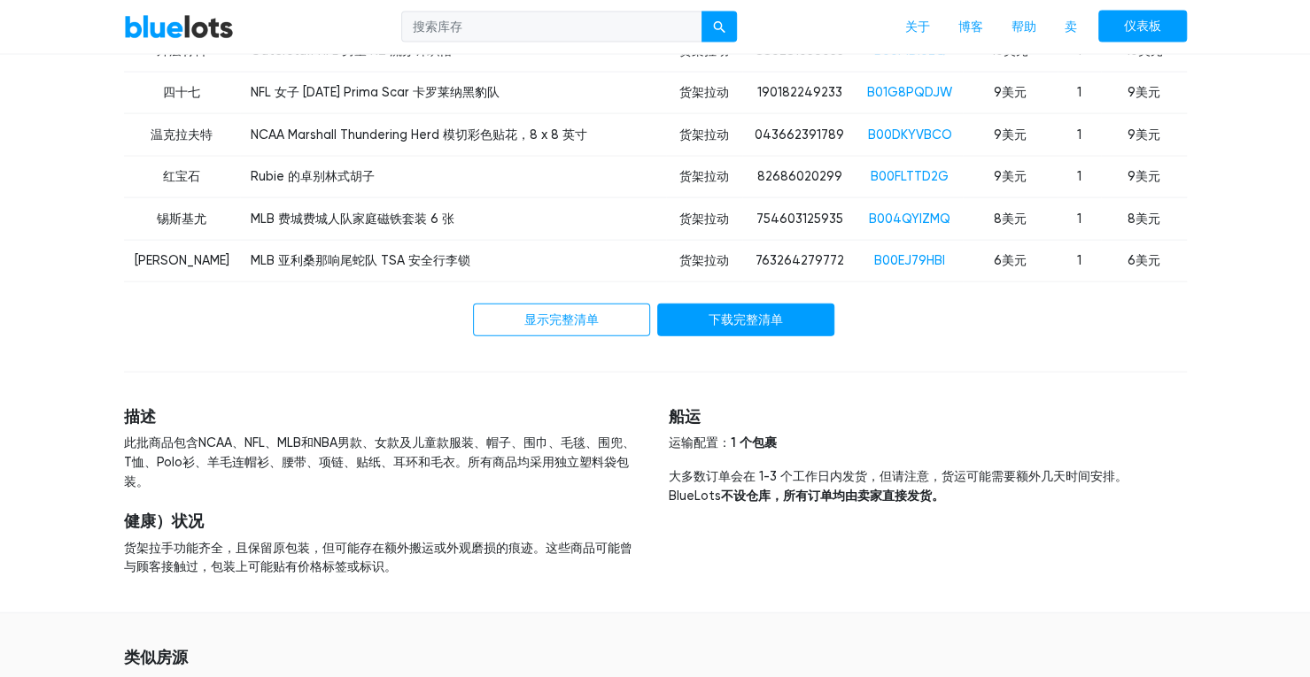
scroll to position [2214, 0]
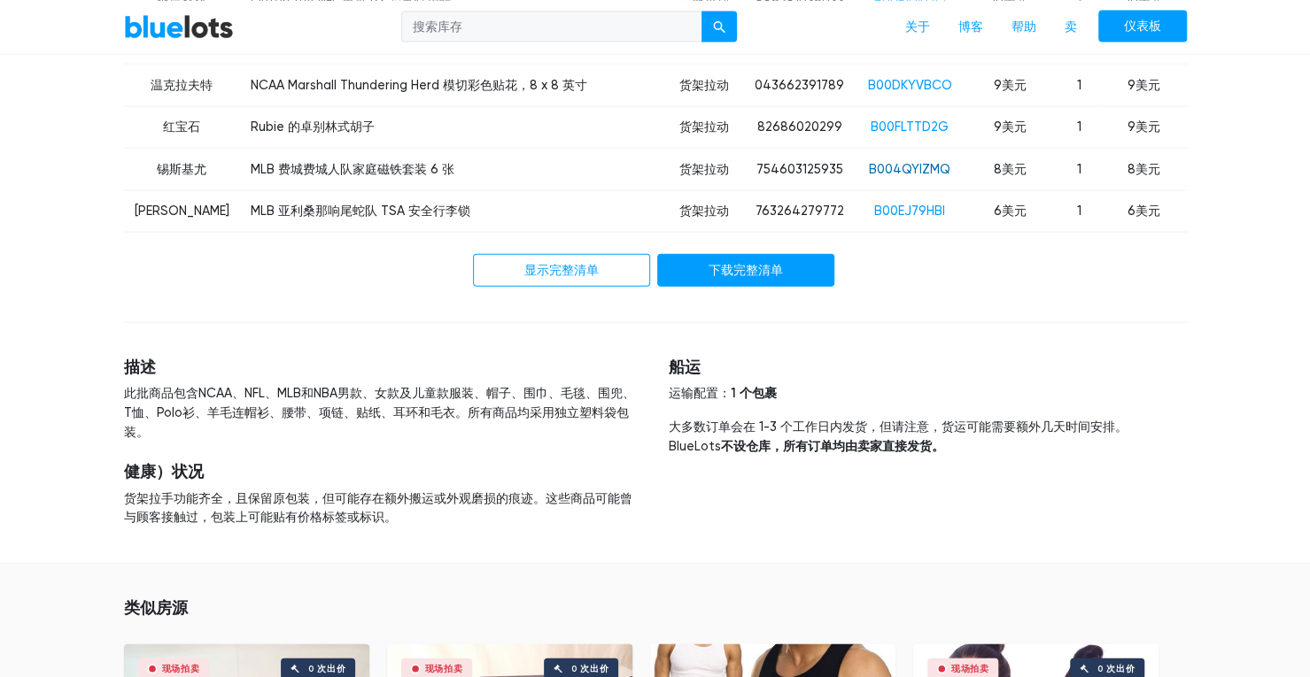
click at [900, 177] on font "B004QYIZMQ" at bounding box center [909, 169] width 81 height 15
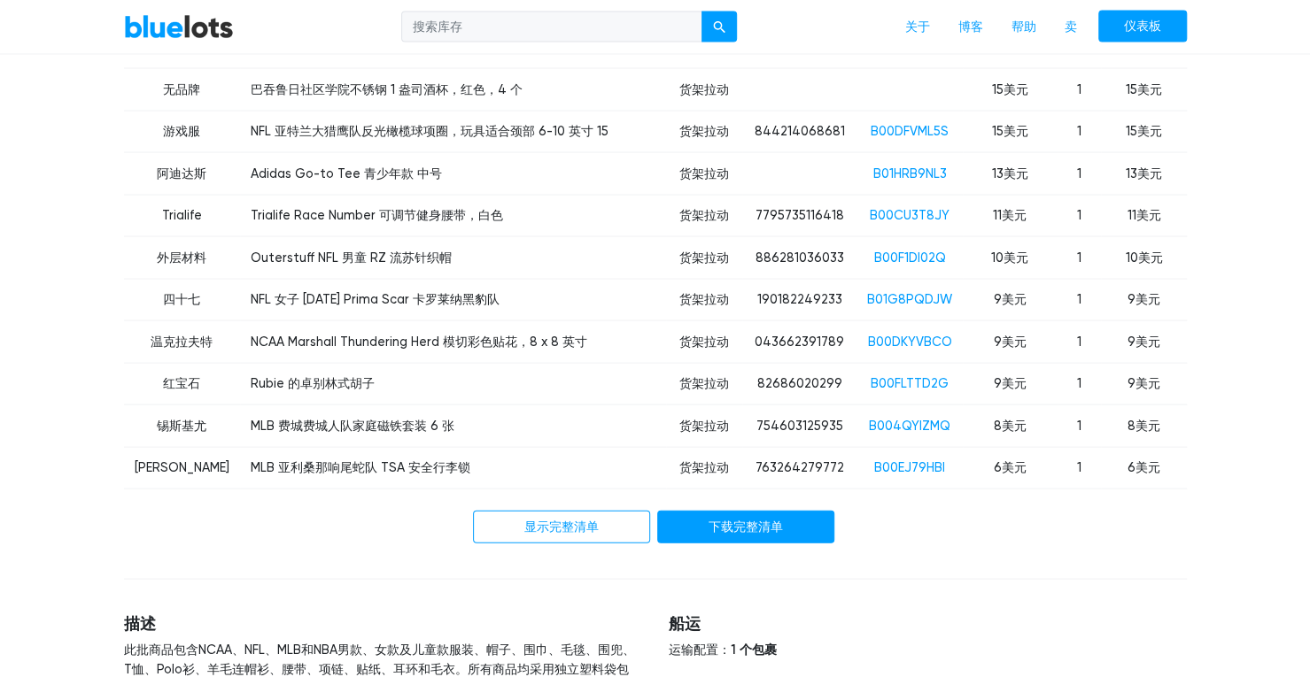
scroll to position [2037, 0]
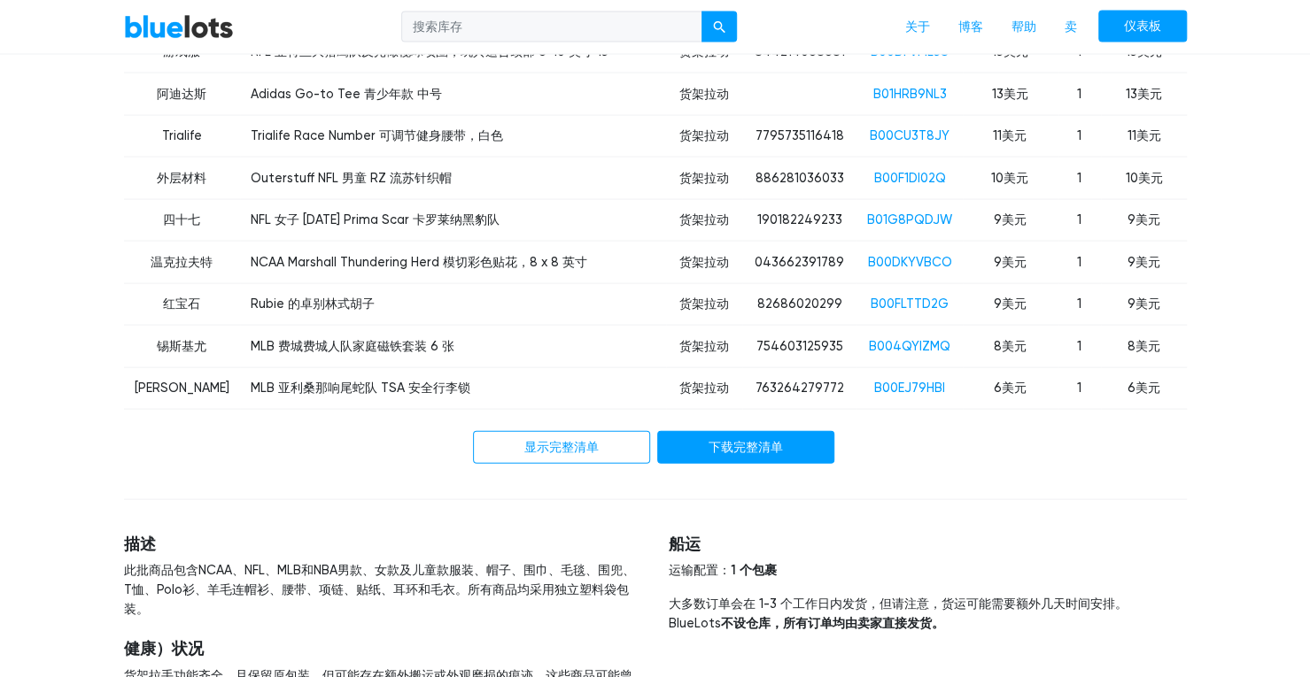
click at [901, 158] on td "B00CU3T8JY" at bounding box center [909, 136] width 106 height 43
click at [897, 102] on font "B01HRB9NL3" at bounding box center [909, 94] width 74 height 15
click at [874, 396] on font "B00EJ79HBI" at bounding box center [909, 388] width 71 height 15
click at [878, 270] on font "B00DKYVBCO" at bounding box center [909, 262] width 84 height 15
click at [909, 228] on font "B01G8PQDJW" at bounding box center [909, 220] width 85 height 15
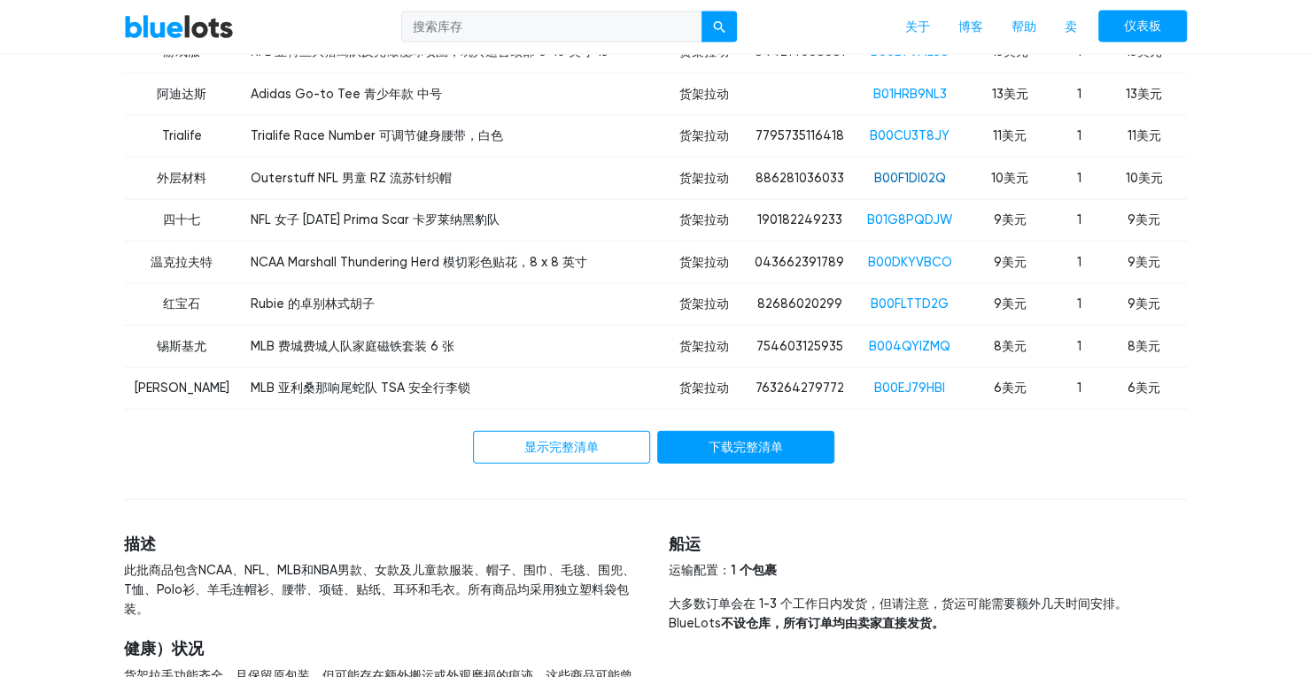
click at [901, 186] on font "B00F1DI02Q" at bounding box center [909, 178] width 72 height 15
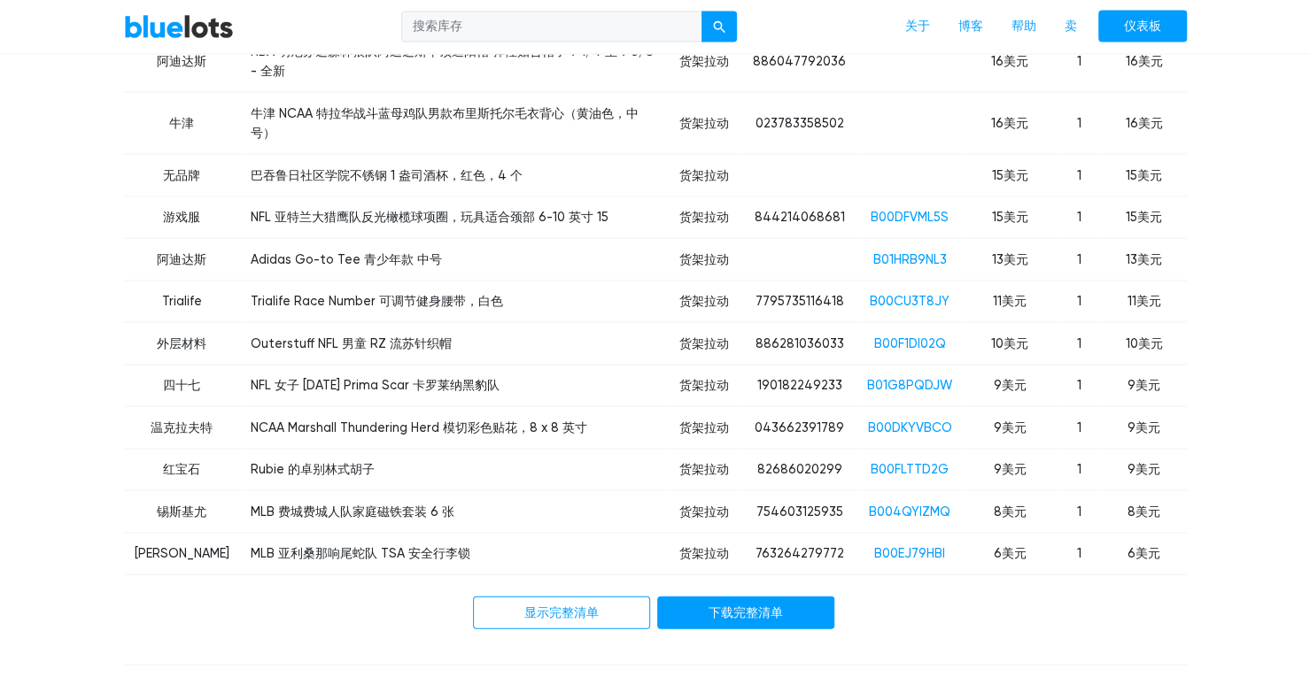
scroll to position [1860, 0]
